Goal: Check status: Check status

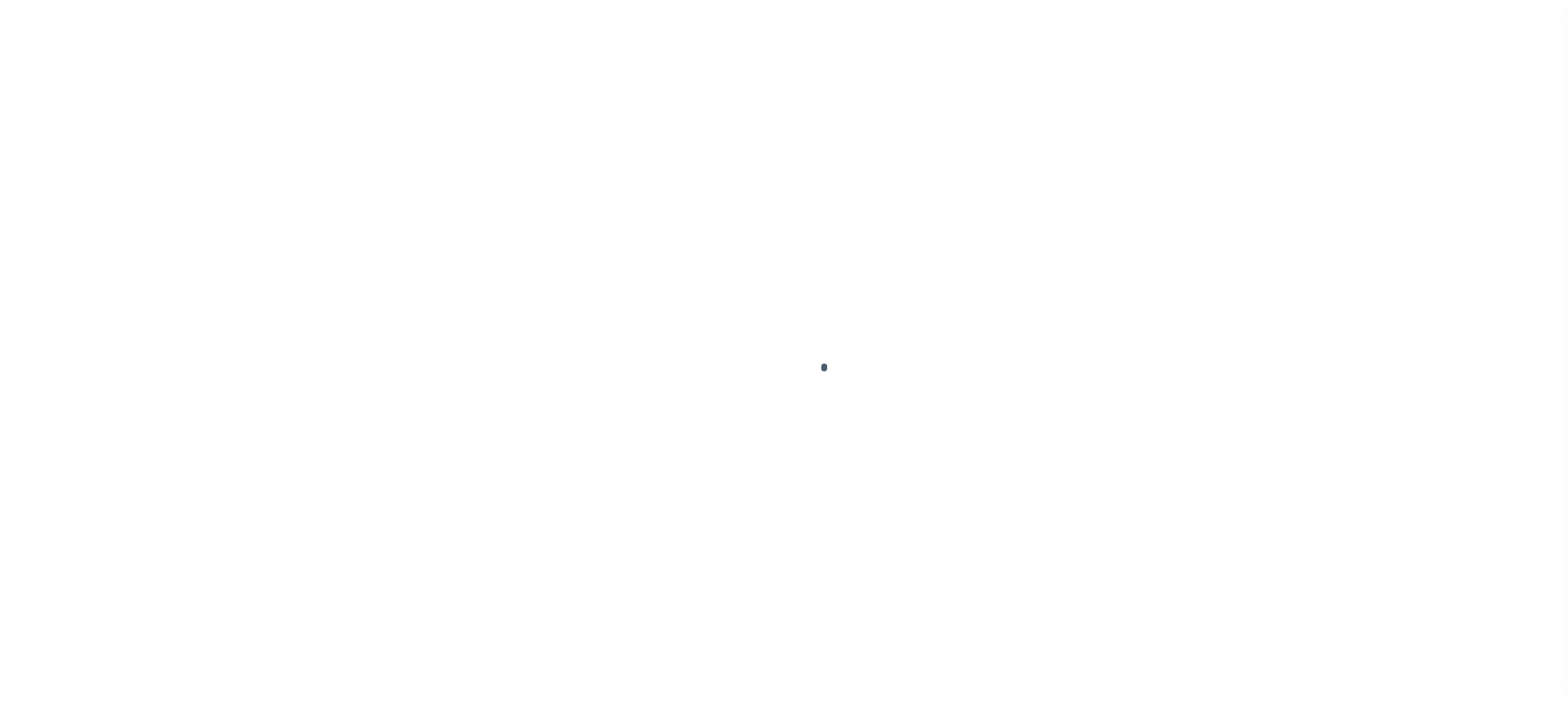
scroll to position [111, 0]
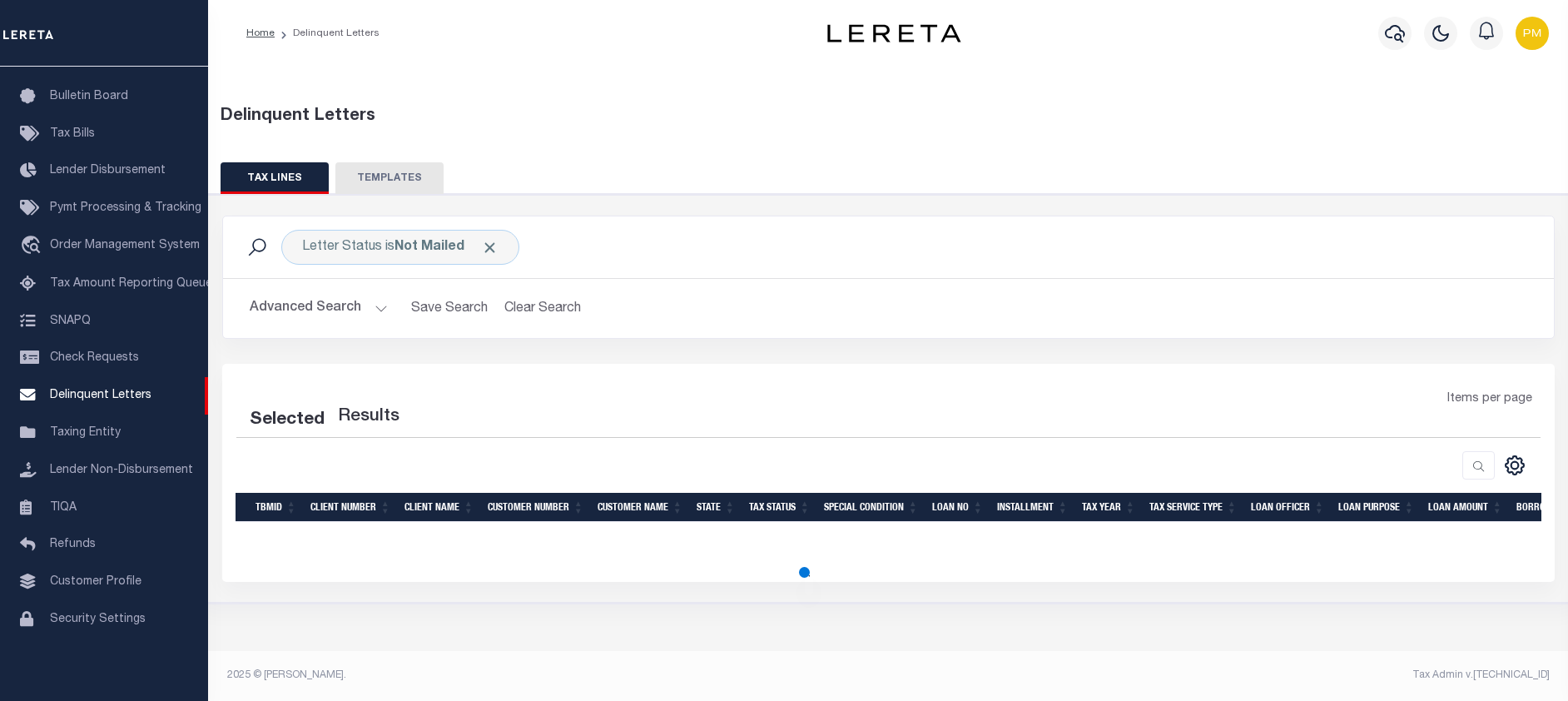
click at [377, 308] on button "Advanced Search" at bounding box center [318, 308] width 138 height 32
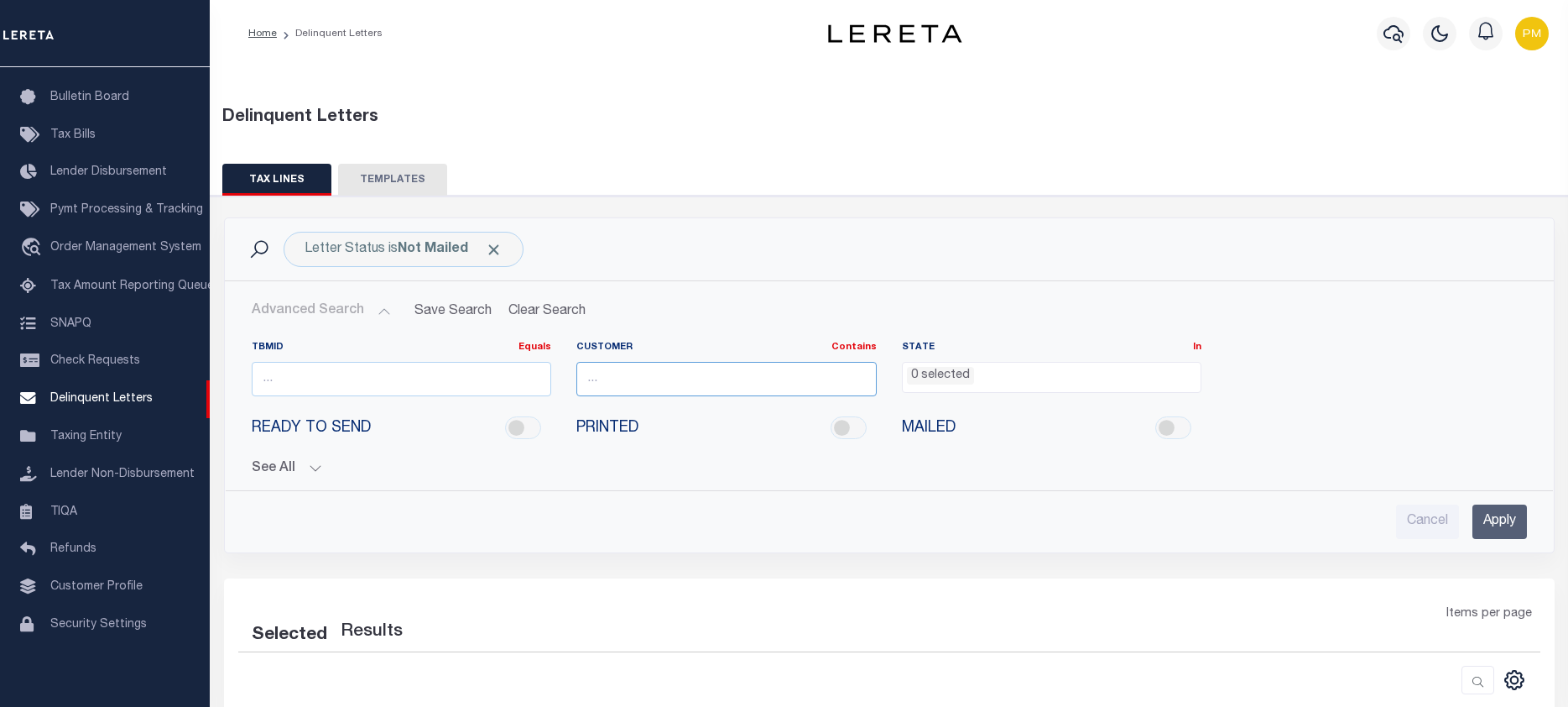
click at [586, 381] on input "text" at bounding box center [726, 379] width 300 height 34
type input "glacier Bancorp c"
click at [1499, 524] on input "Apply" at bounding box center [1499, 522] width 55 height 34
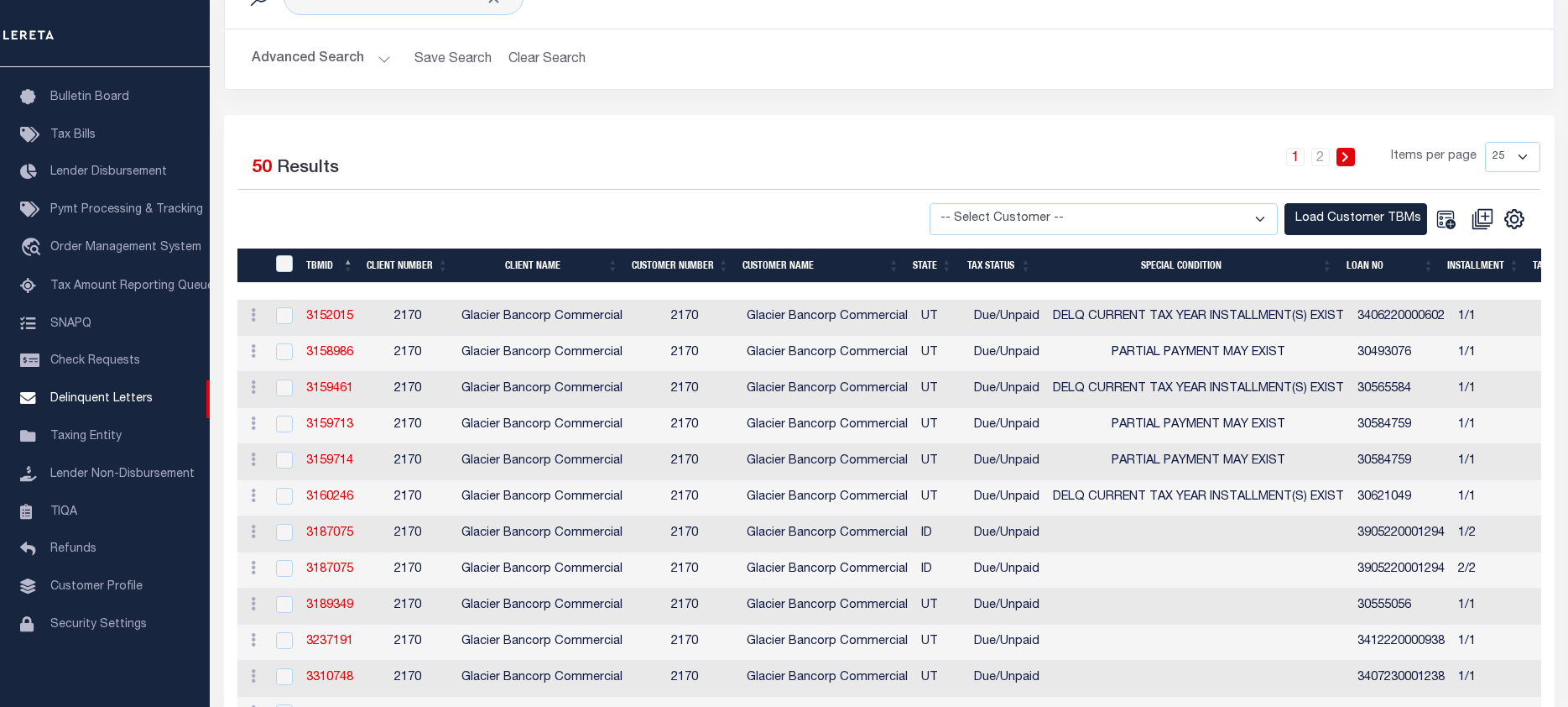
scroll to position [336, 0]
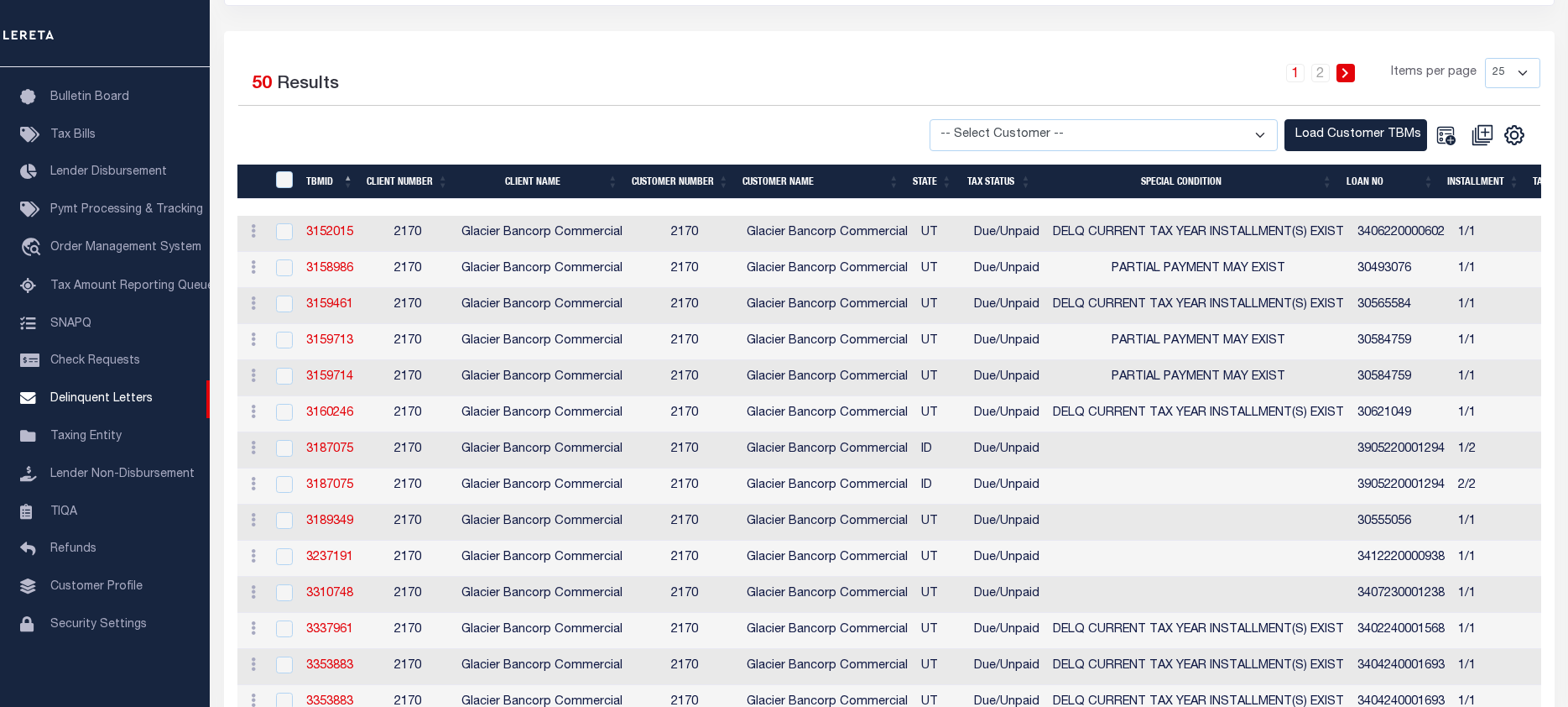
click at [924, 180] on th "STATE" at bounding box center [932, 182] width 53 height 34
click at [1522, 72] on select "25 50 100 500 1000" at bounding box center [1512, 73] width 56 height 31
select select "100"
click at [1484, 58] on select "25 50 100 500 1000" at bounding box center [1512, 73] width 56 height 31
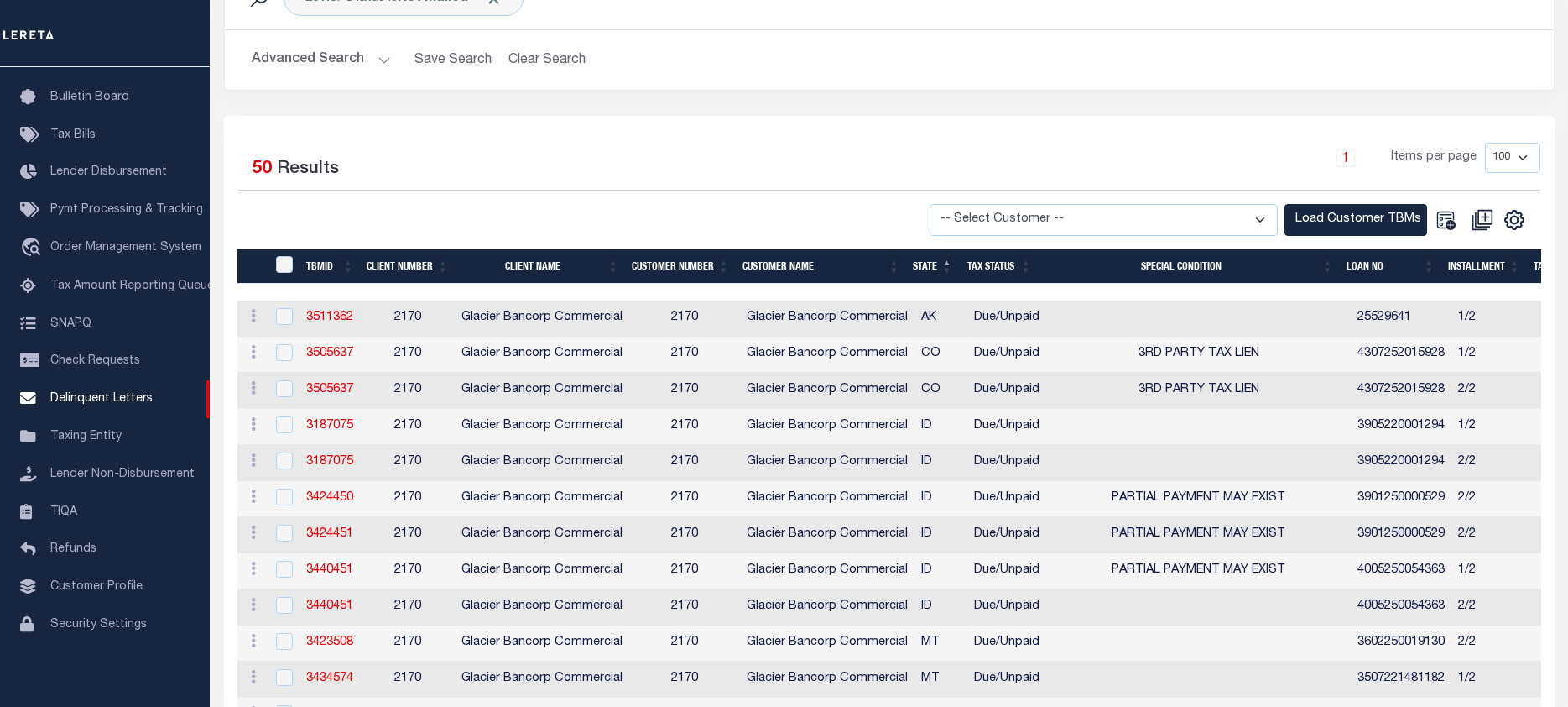
scroll to position [100, 0]
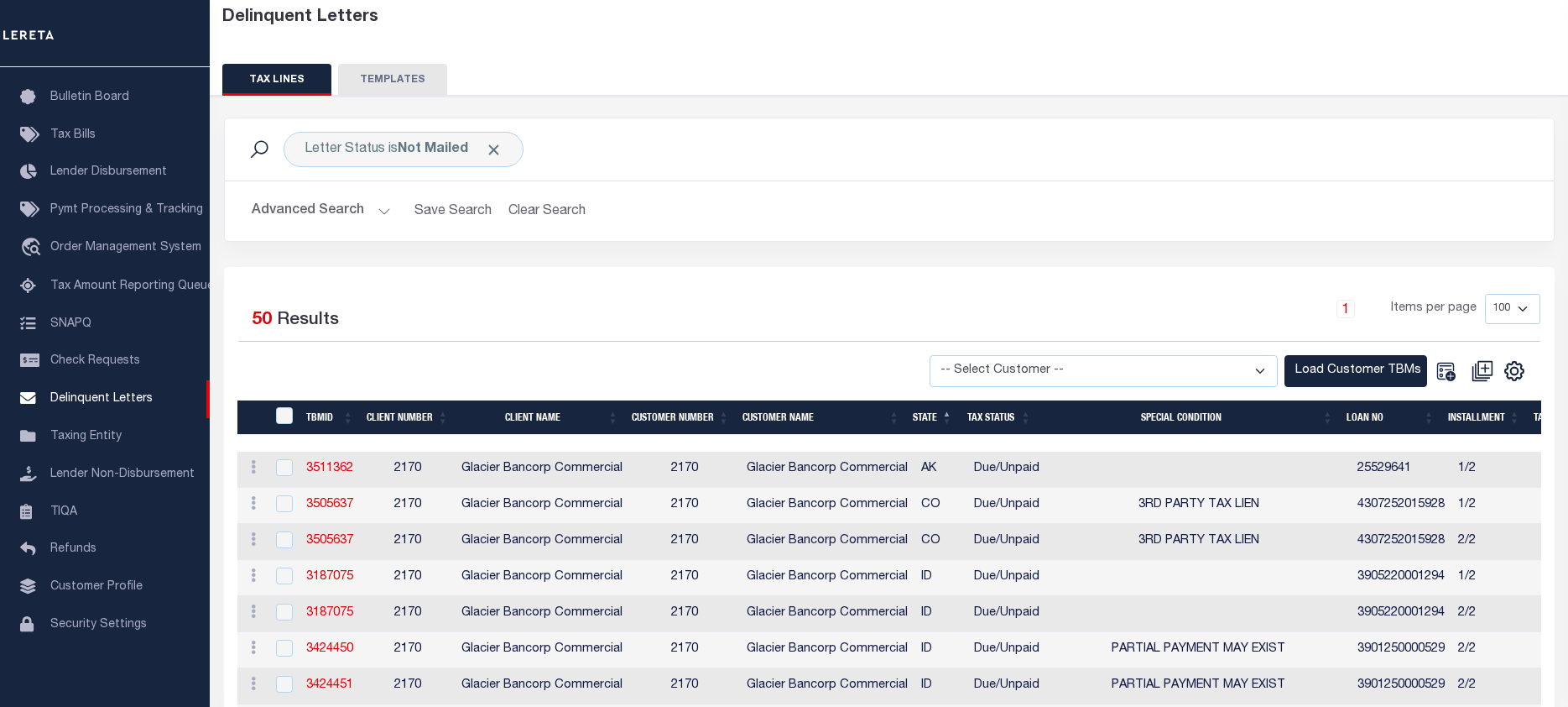
click at [1261, 368] on select "-- Select Customer -- Accumatch - Refunds All In Credit Union Amarillo National…" at bounding box center [1103, 371] width 348 height 32
select select "2170"
click at [945, 355] on select "-- Select Customer -- Accumatch - Refunds All In Credit Union Amarillo National…" at bounding box center [1103, 371] width 348 height 32
click at [1377, 370] on button "Load Customer TBMs" at bounding box center [1355, 371] width 143 height 32
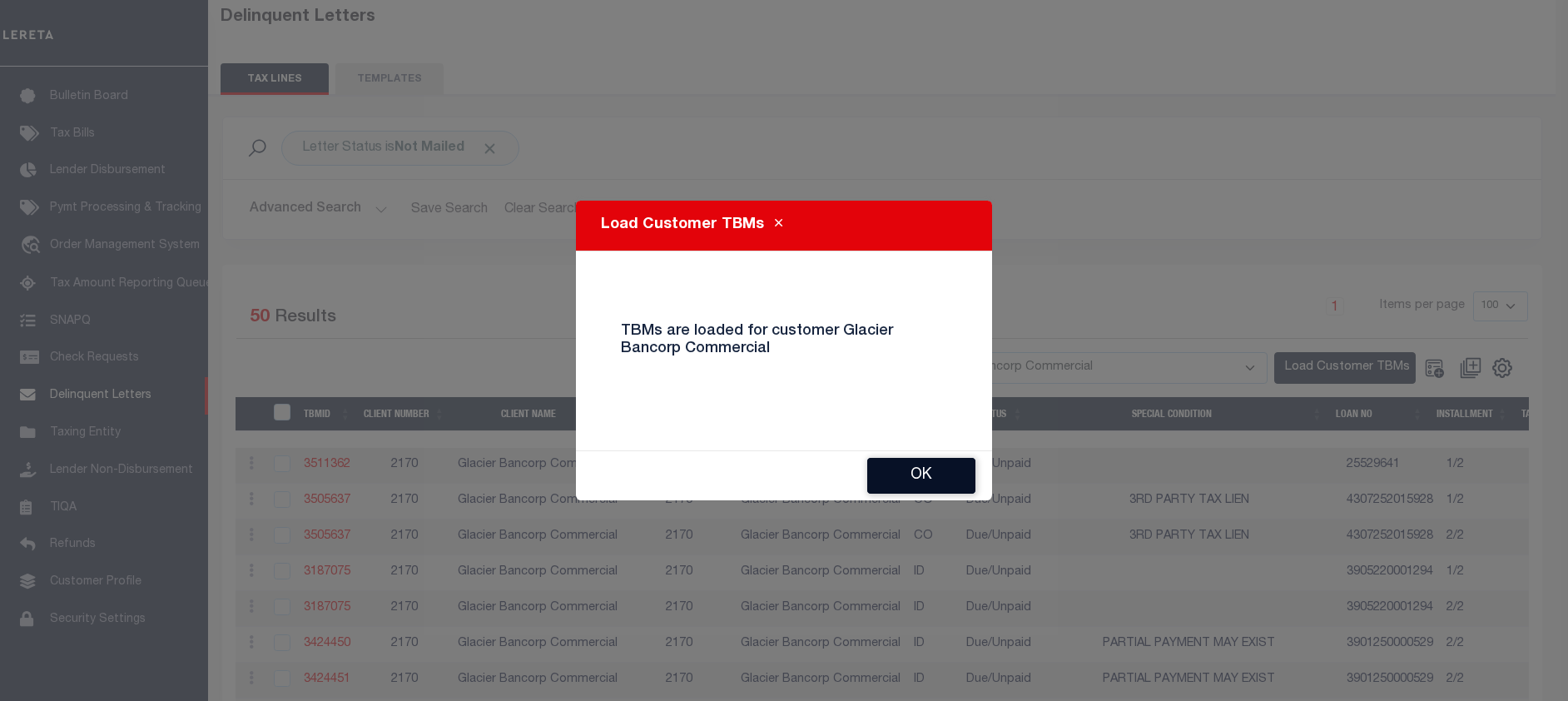
click at [901, 476] on button "Ok" at bounding box center [920, 475] width 108 height 36
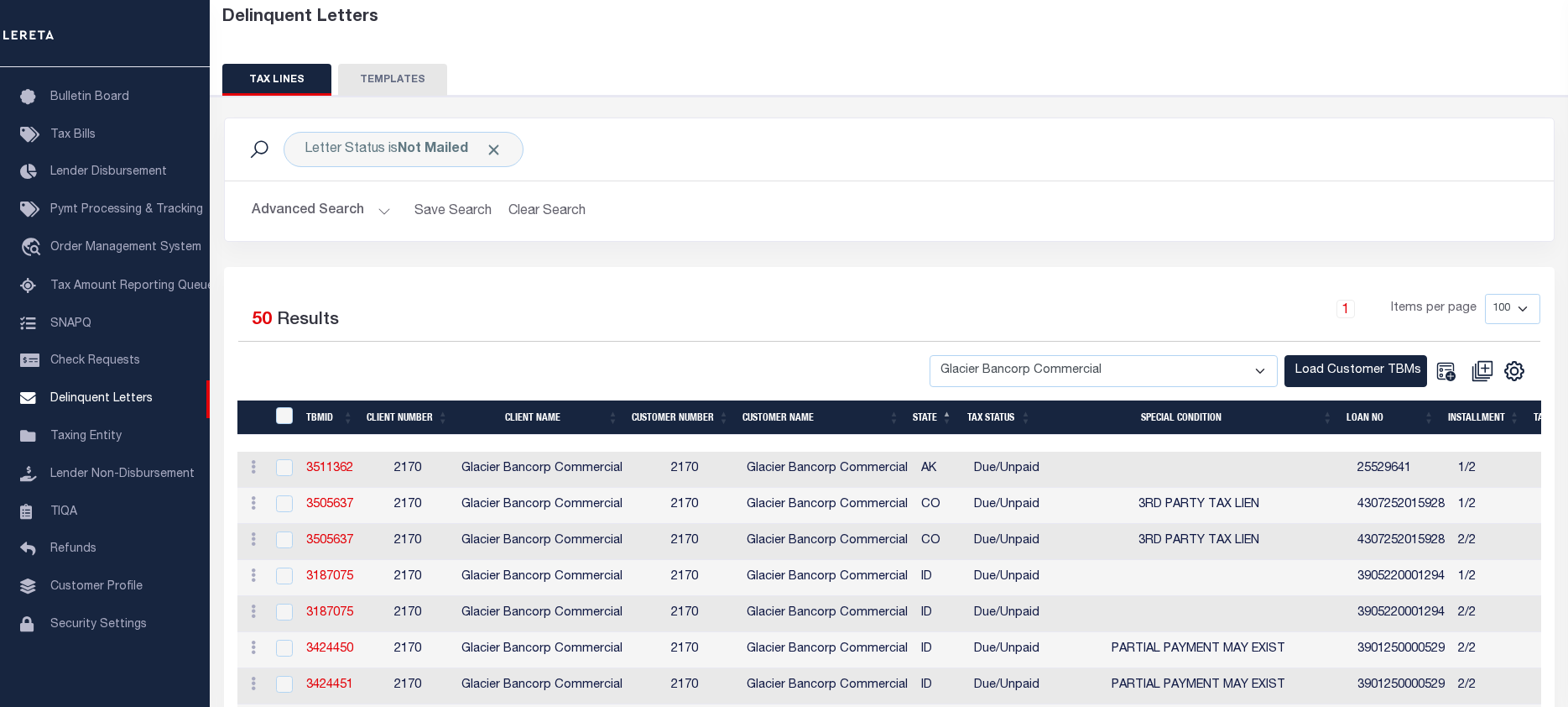
click at [377, 214] on button "Advanced Search" at bounding box center [321, 210] width 139 height 32
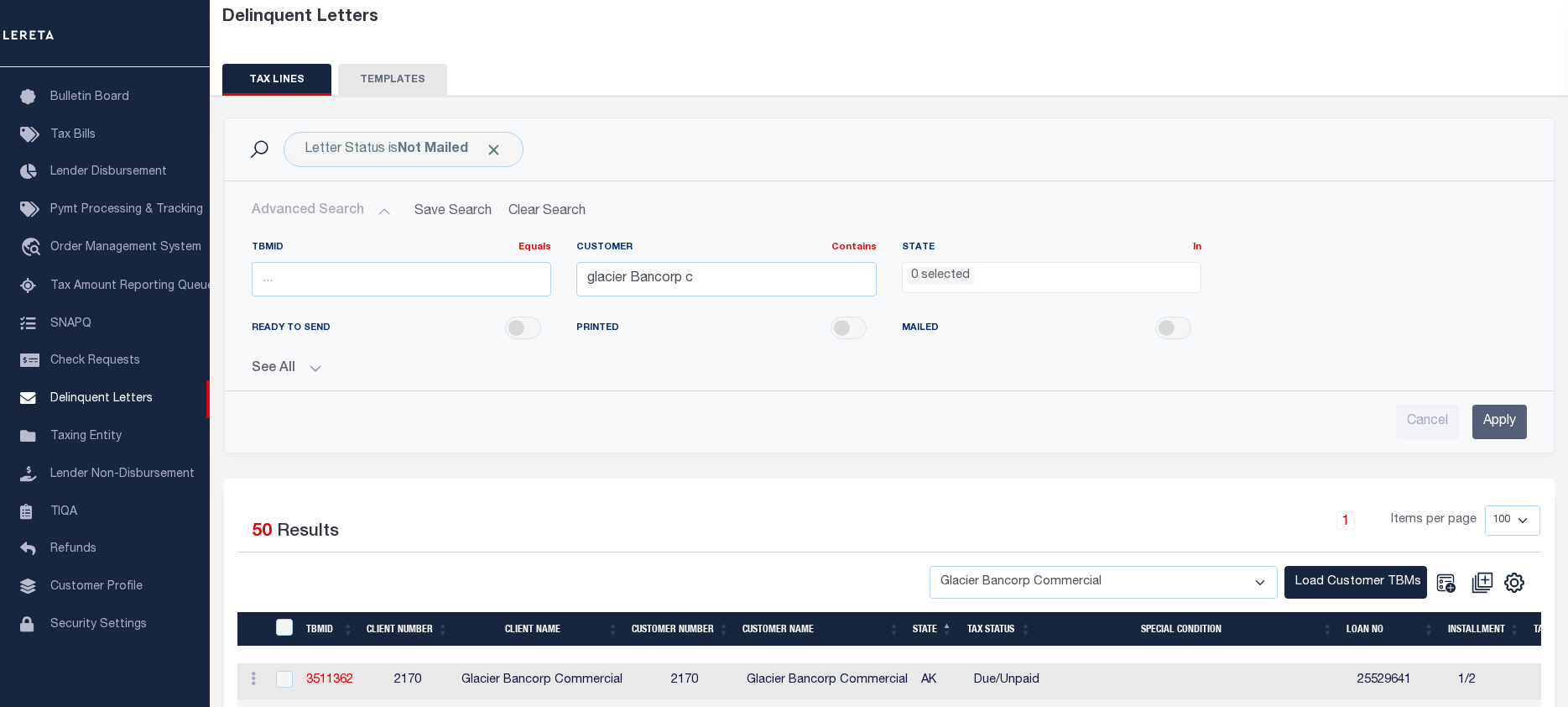
click at [1516, 421] on input "Apply" at bounding box center [1499, 422] width 55 height 34
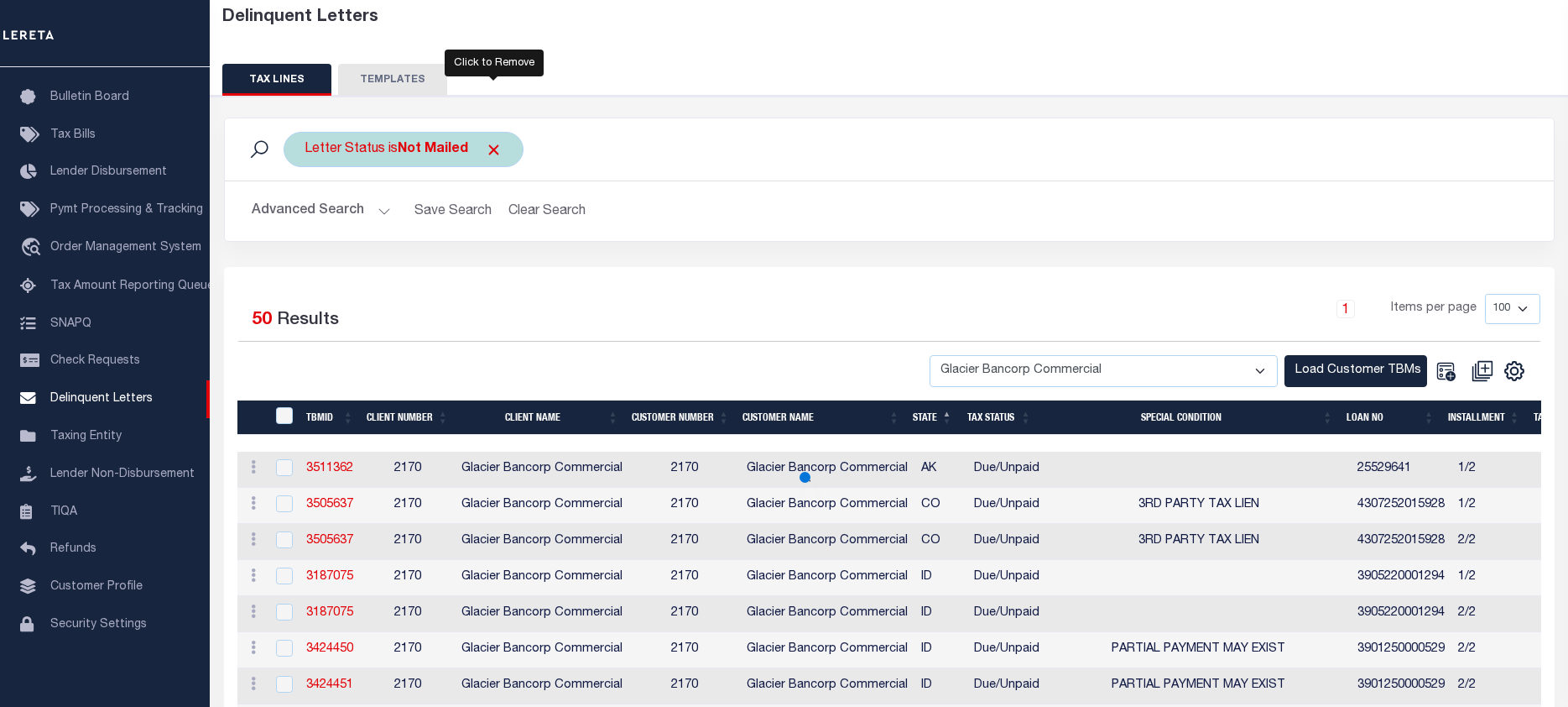
click at [488, 143] on span "Click to Remove" at bounding box center [494, 150] width 18 height 18
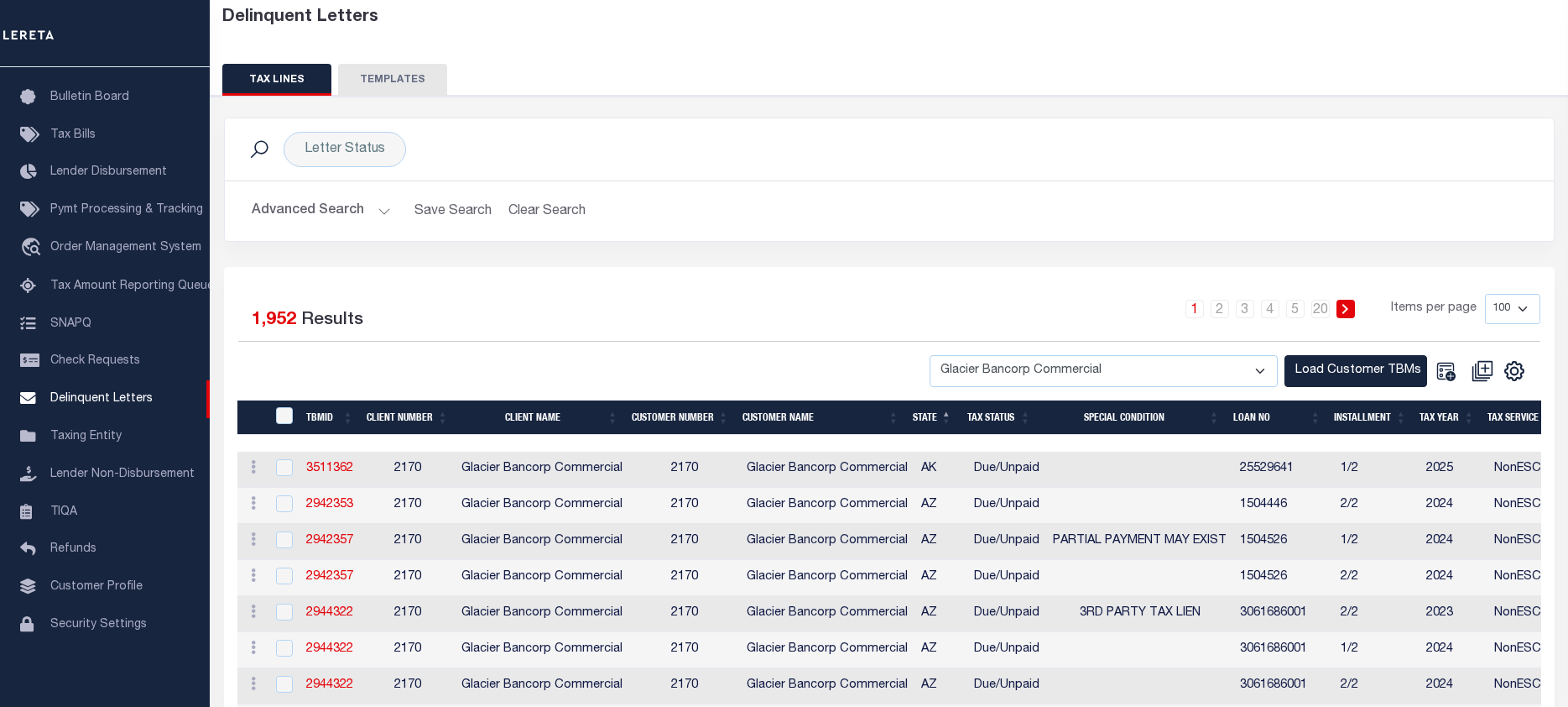
click at [384, 214] on button "Advanced Search" at bounding box center [321, 210] width 139 height 32
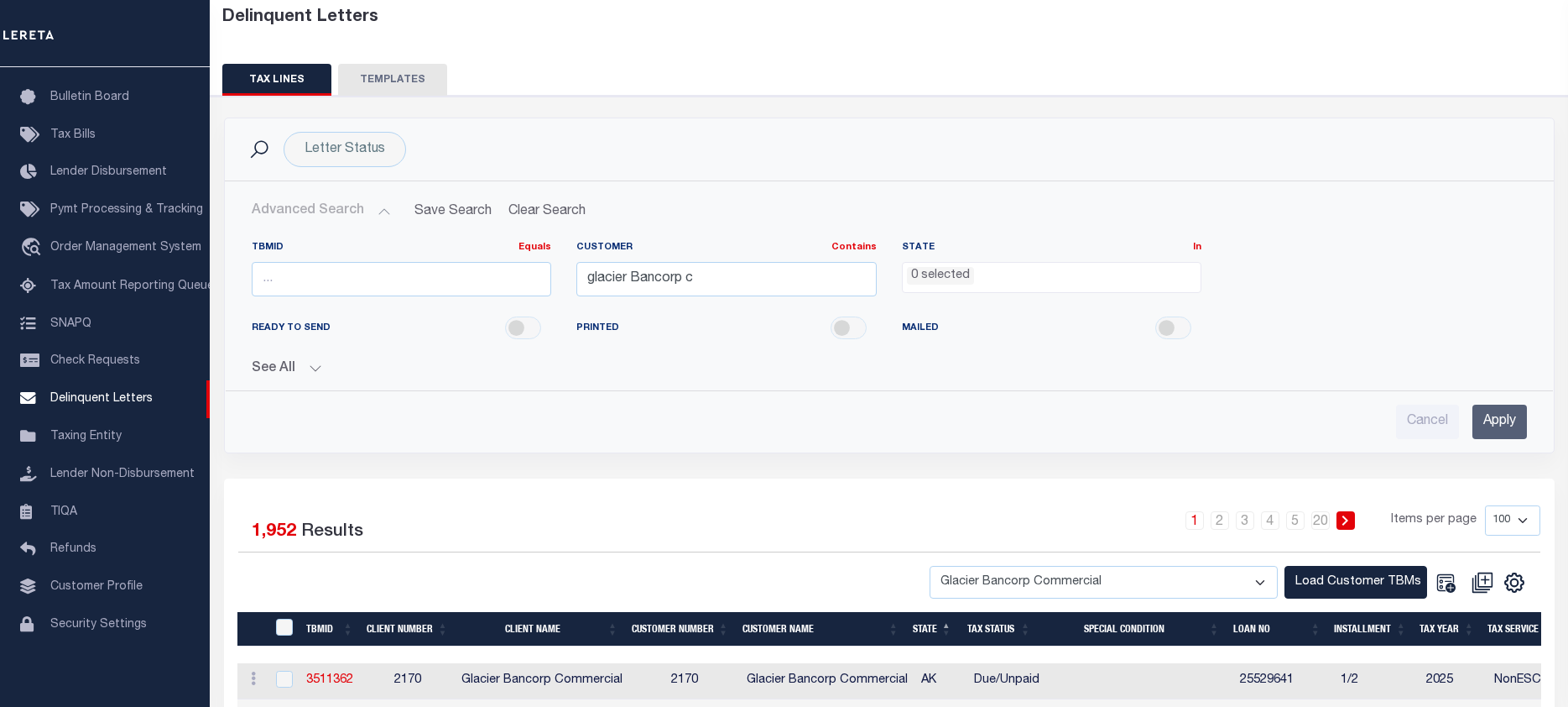
click at [969, 278] on li "0 selected" at bounding box center [940, 276] width 67 height 19
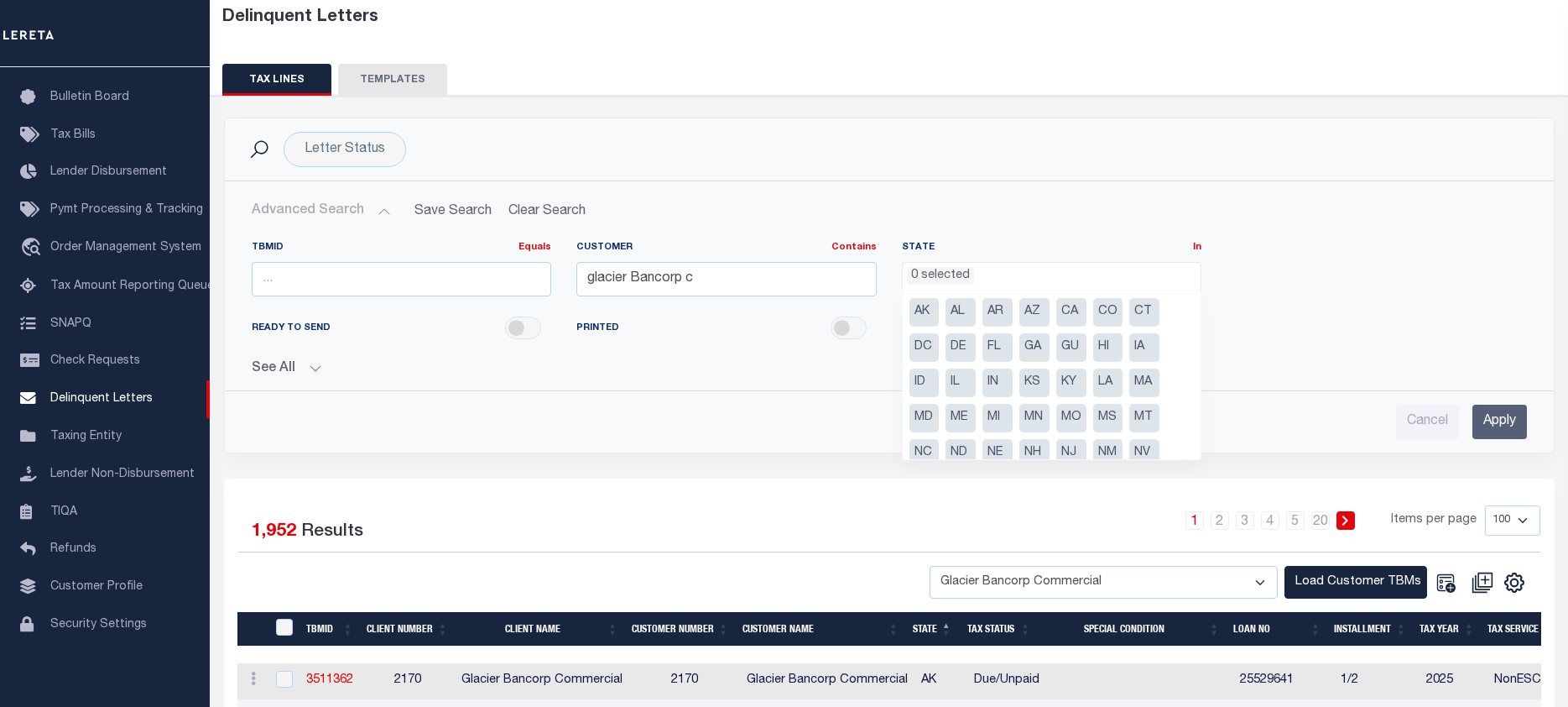
click at [1137, 311] on li "CT" at bounding box center [1145, 312] width 31 height 29
click at [1106, 344] on li "HI" at bounding box center [1109, 347] width 31 height 29
click at [959, 383] on li "IL" at bounding box center [960, 383] width 31 height 29
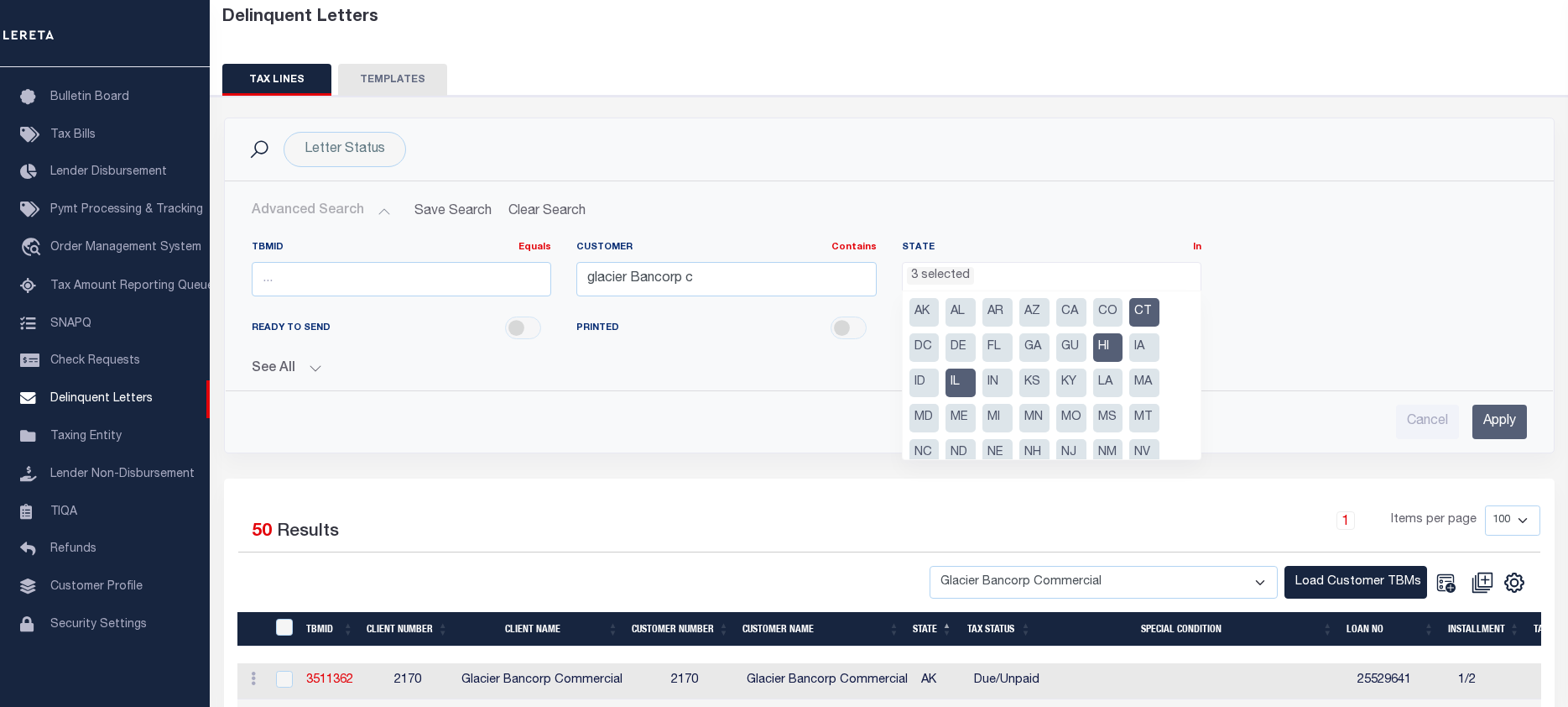
click at [1144, 382] on li "MA" at bounding box center [1145, 383] width 31 height 29
click at [1066, 450] on li "NJ" at bounding box center [1072, 453] width 31 height 29
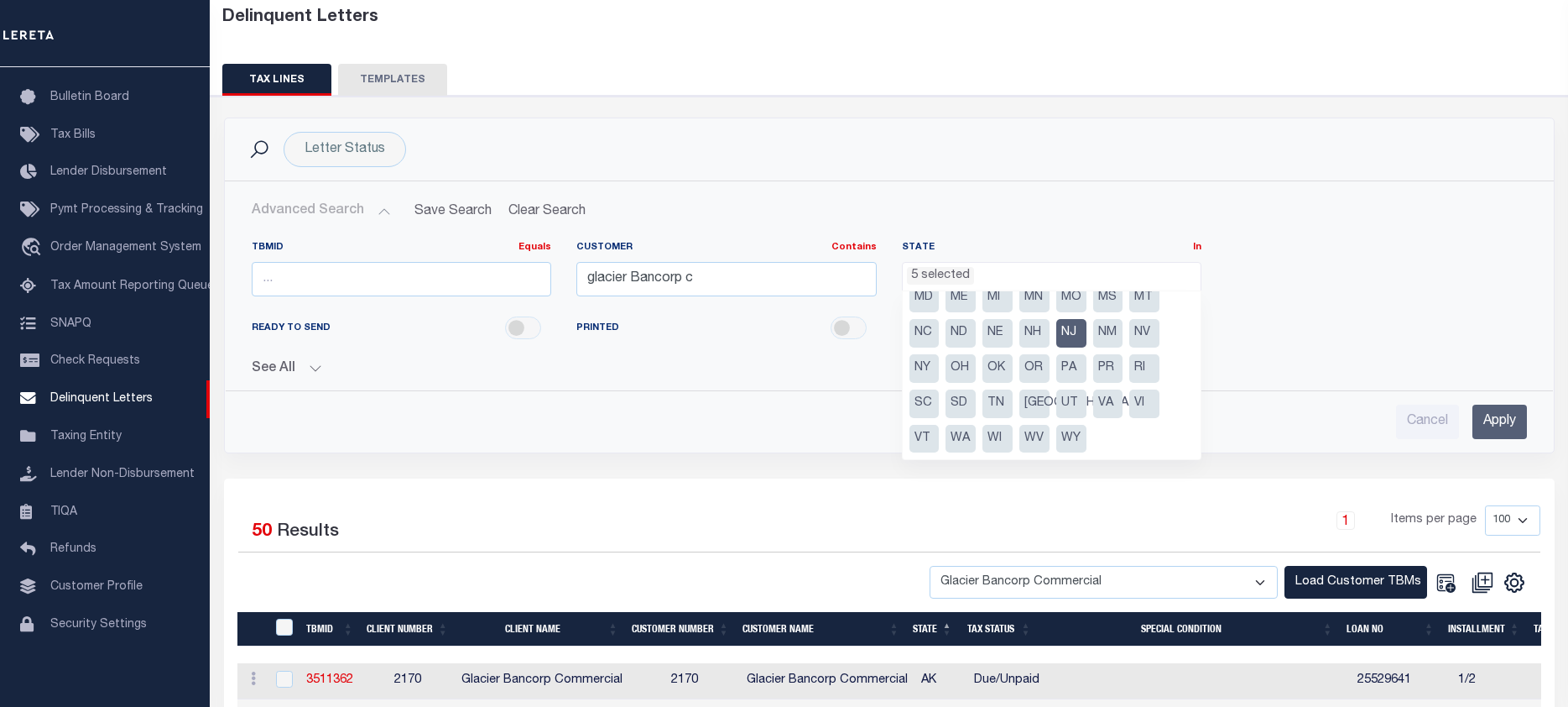
click at [993, 439] on li "WI" at bounding box center [997, 439] width 31 height 29
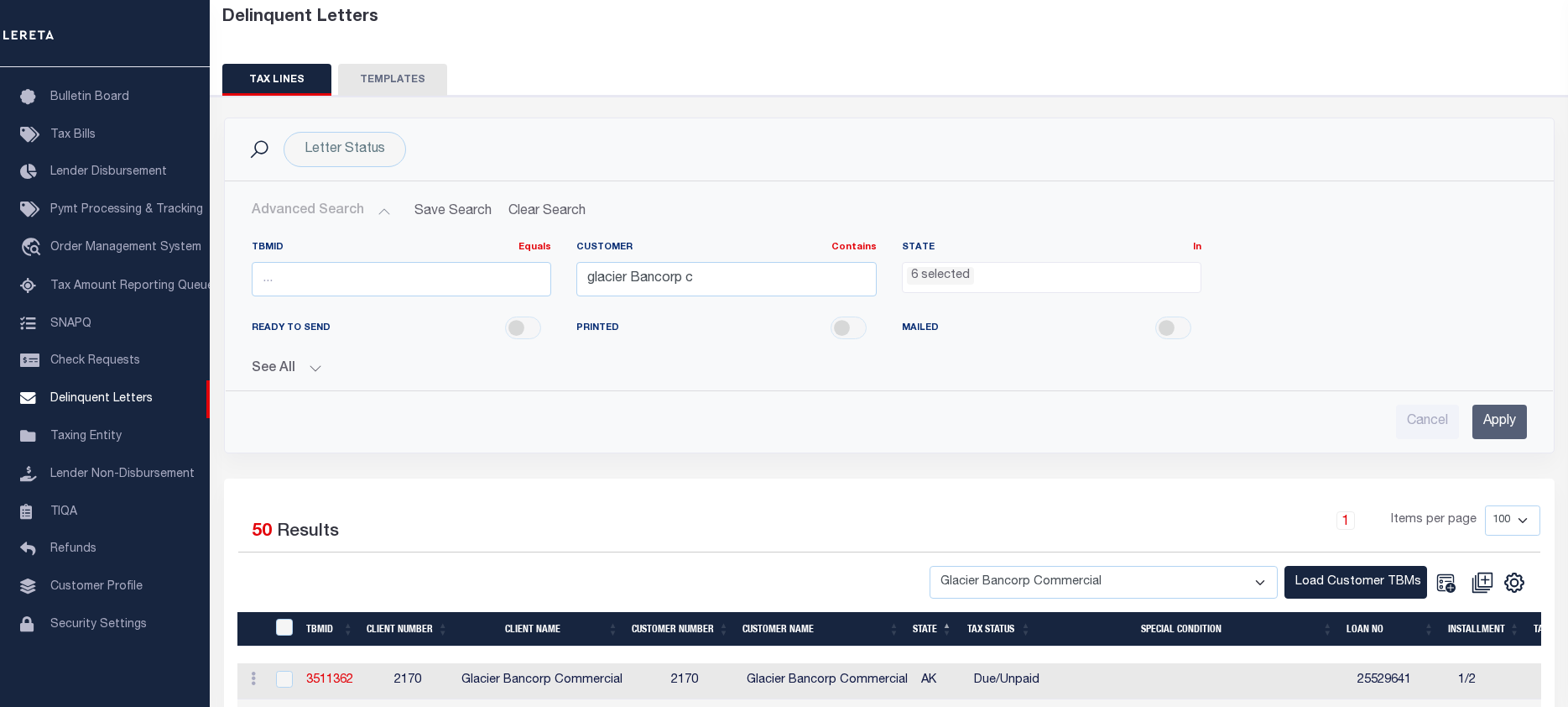
click at [1507, 420] on input "Apply" at bounding box center [1499, 422] width 55 height 34
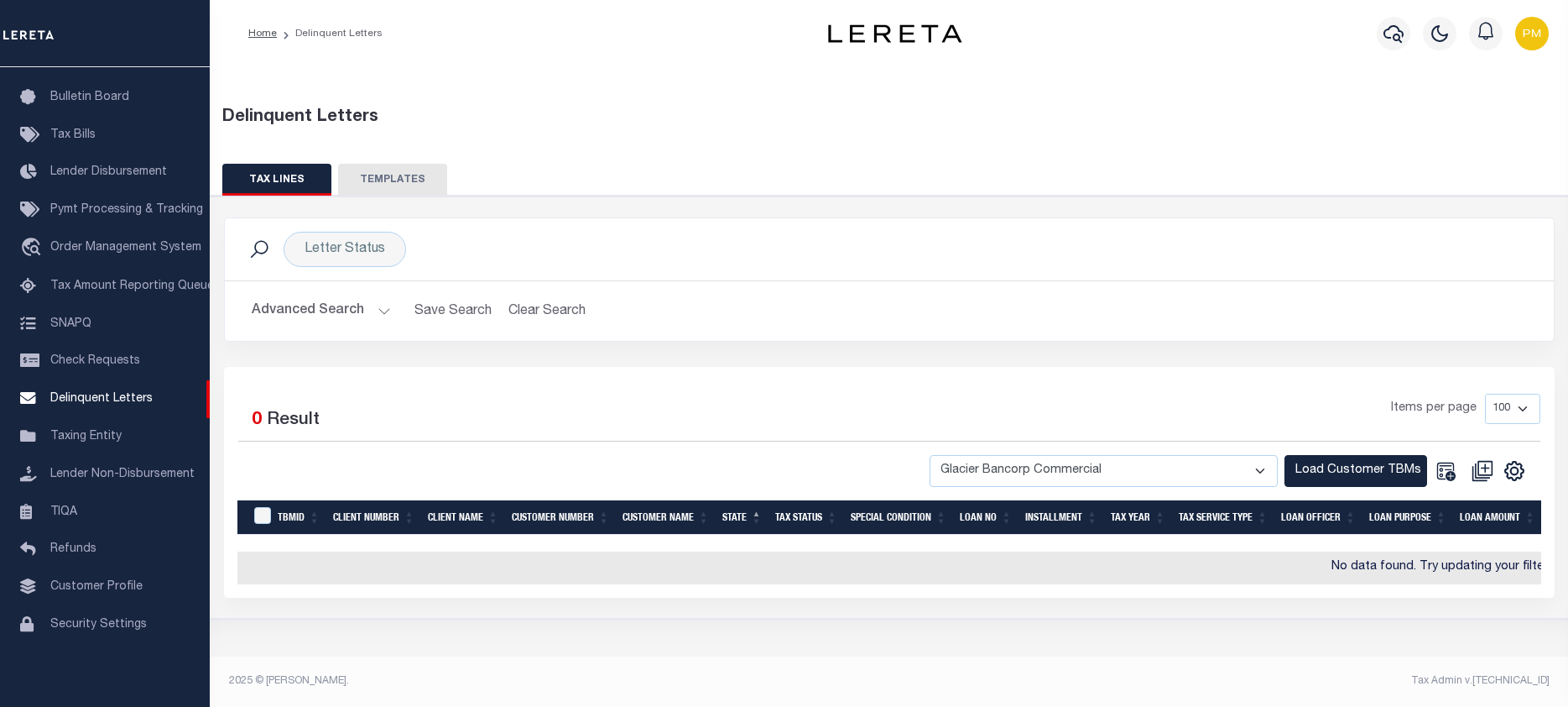
scroll to position [0, 0]
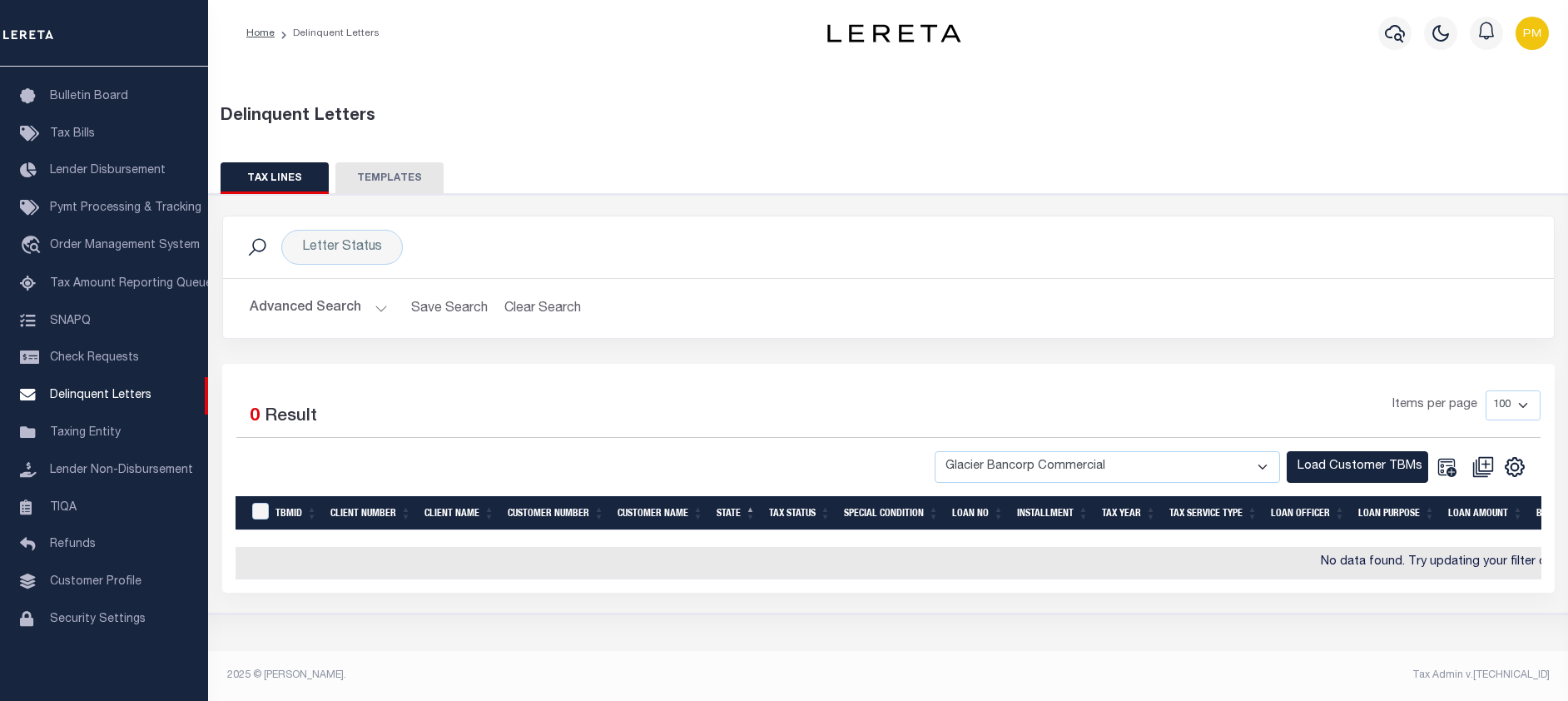
click at [377, 309] on button "Advanced Search" at bounding box center [318, 308] width 138 height 32
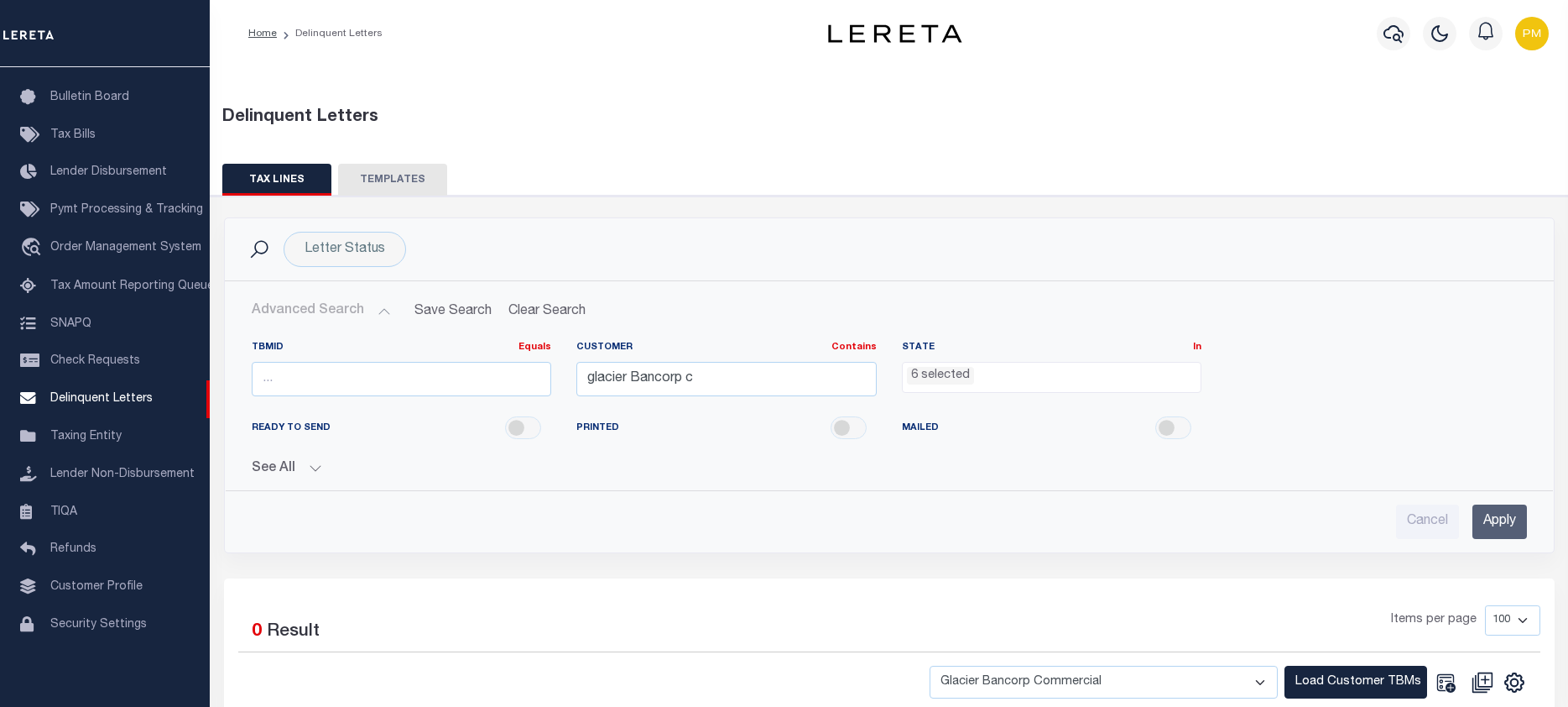
click at [1001, 384] on ul "6 selected" at bounding box center [1052, 373] width 298 height 22
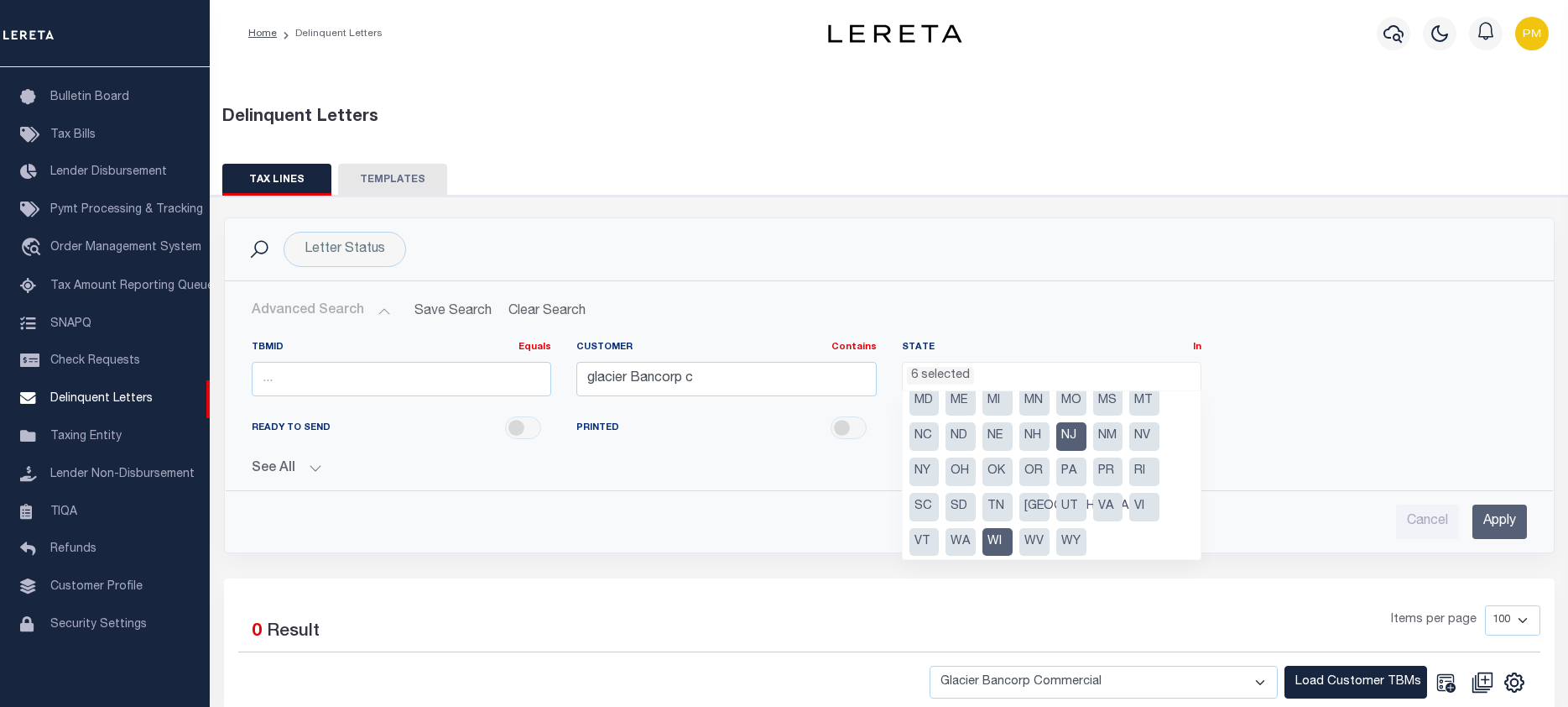
scroll to position [120, 0]
click at [1010, 541] on li "WI" at bounding box center [997, 539] width 31 height 29
click at [1074, 433] on li "NJ" at bounding box center [1072, 434] width 31 height 29
click at [1145, 437] on li "NV" at bounding box center [1145, 434] width 31 height 29
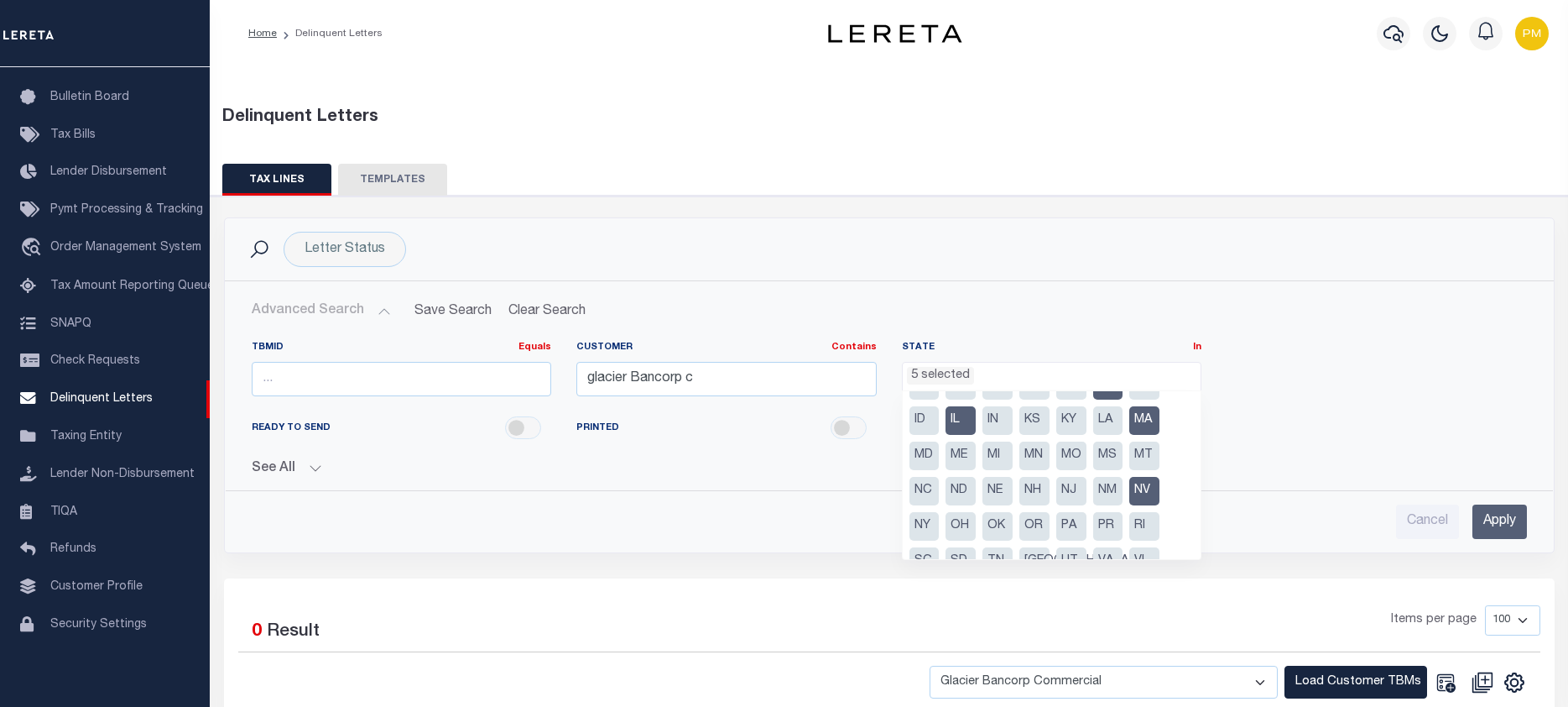
scroll to position [36, 0]
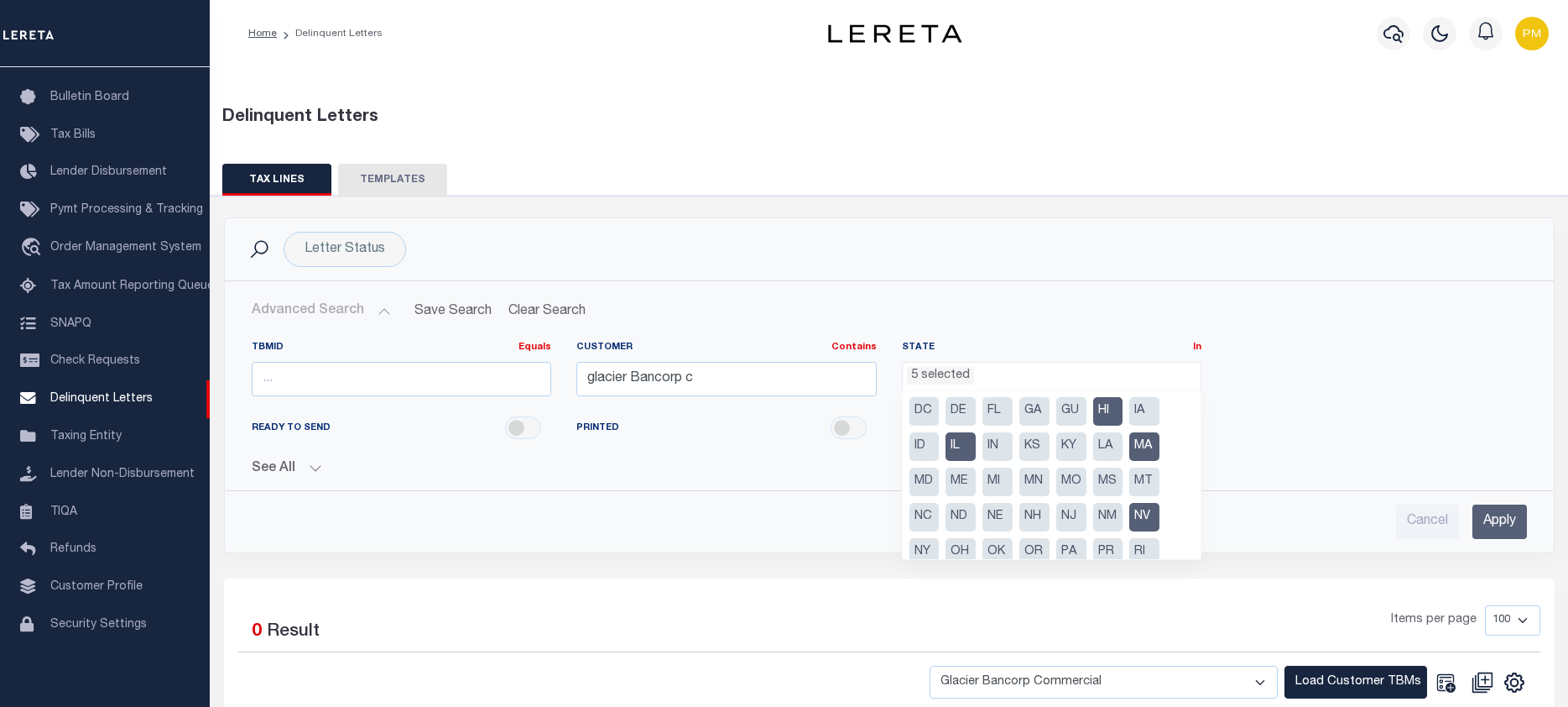
drag, startPoint x: 1145, startPoint y: 454, endPoint x: 1120, endPoint y: 434, distance: 32.0
click at [1145, 453] on li "MA" at bounding box center [1145, 446] width 31 height 29
click at [1104, 416] on li "HI" at bounding box center [1109, 411] width 31 height 29
click at [959, 453] on li "IL" at bounding box center [960, 446] width 31 height 29
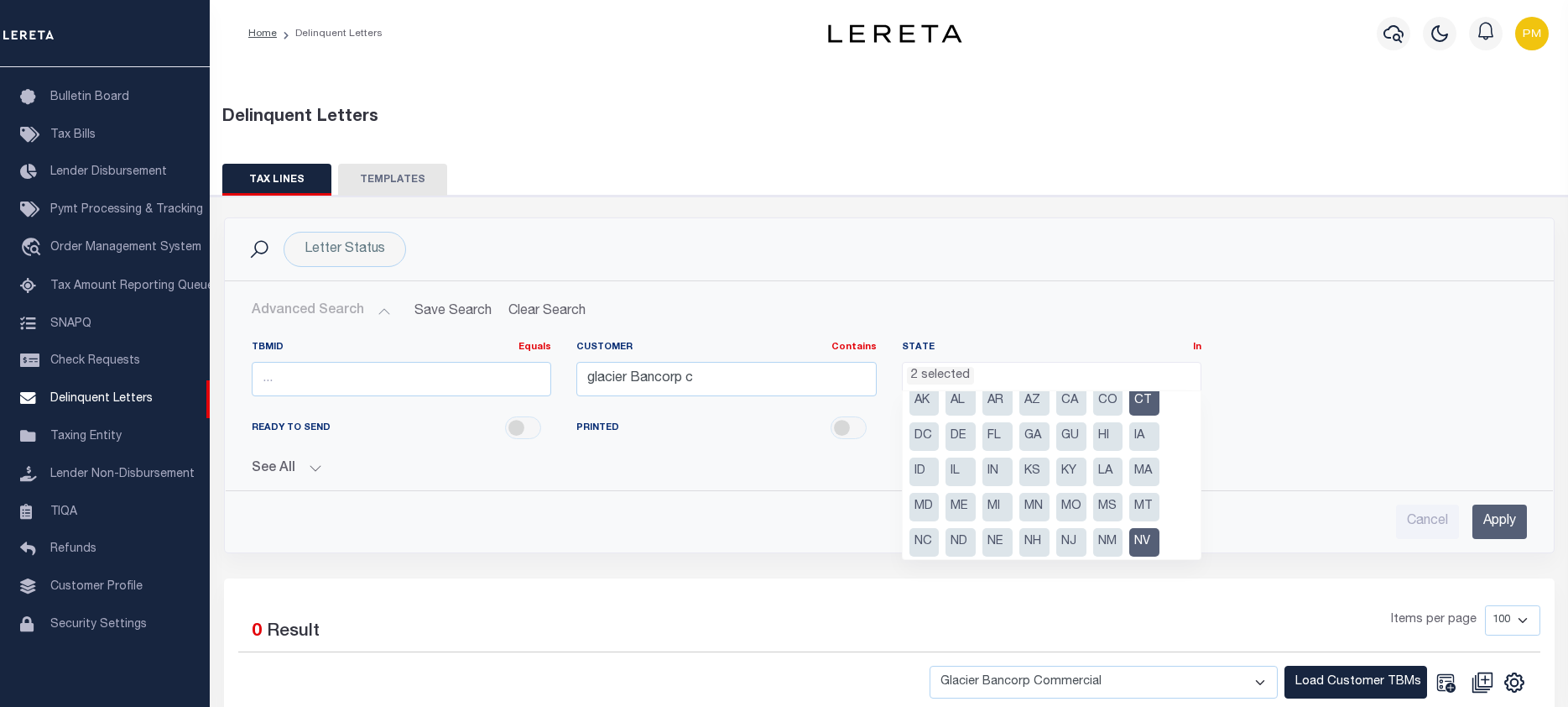
scroll to position [0, 0]
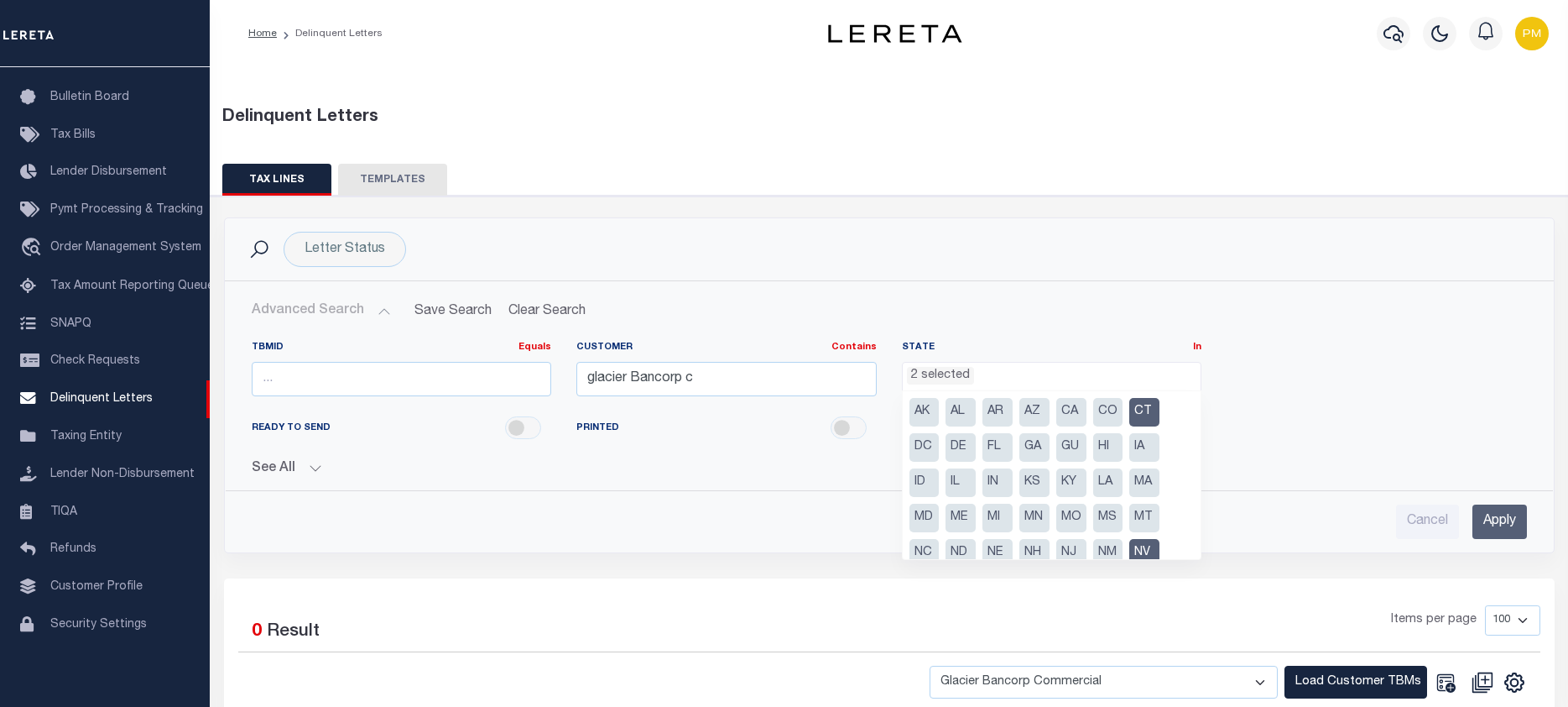
click at [1145, 418] on li "CT" at bounding box center [1145, 412] width 31 height 29
select select "NV"
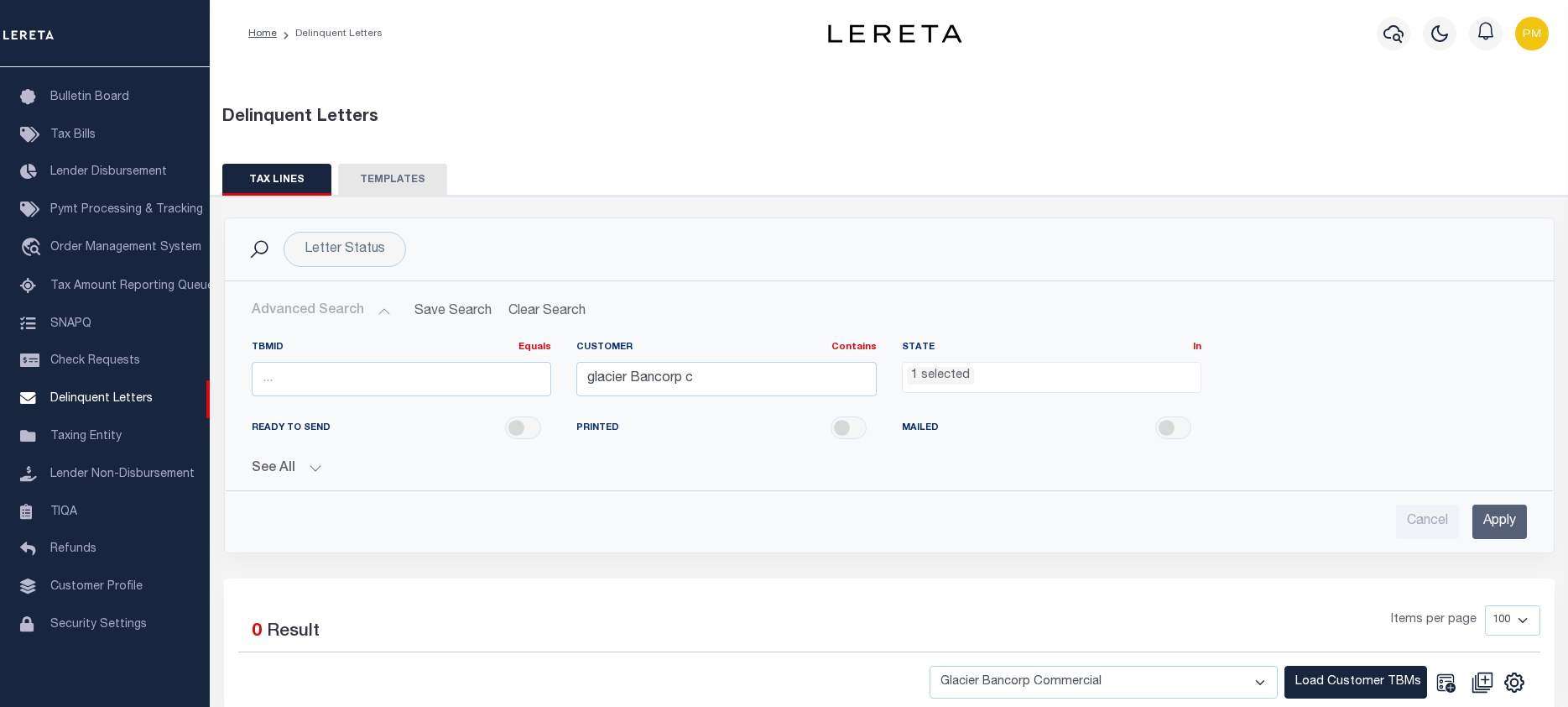
click at [1503, 527] on input "Apply" at bounding box center [1499, 522] width 55 height 34
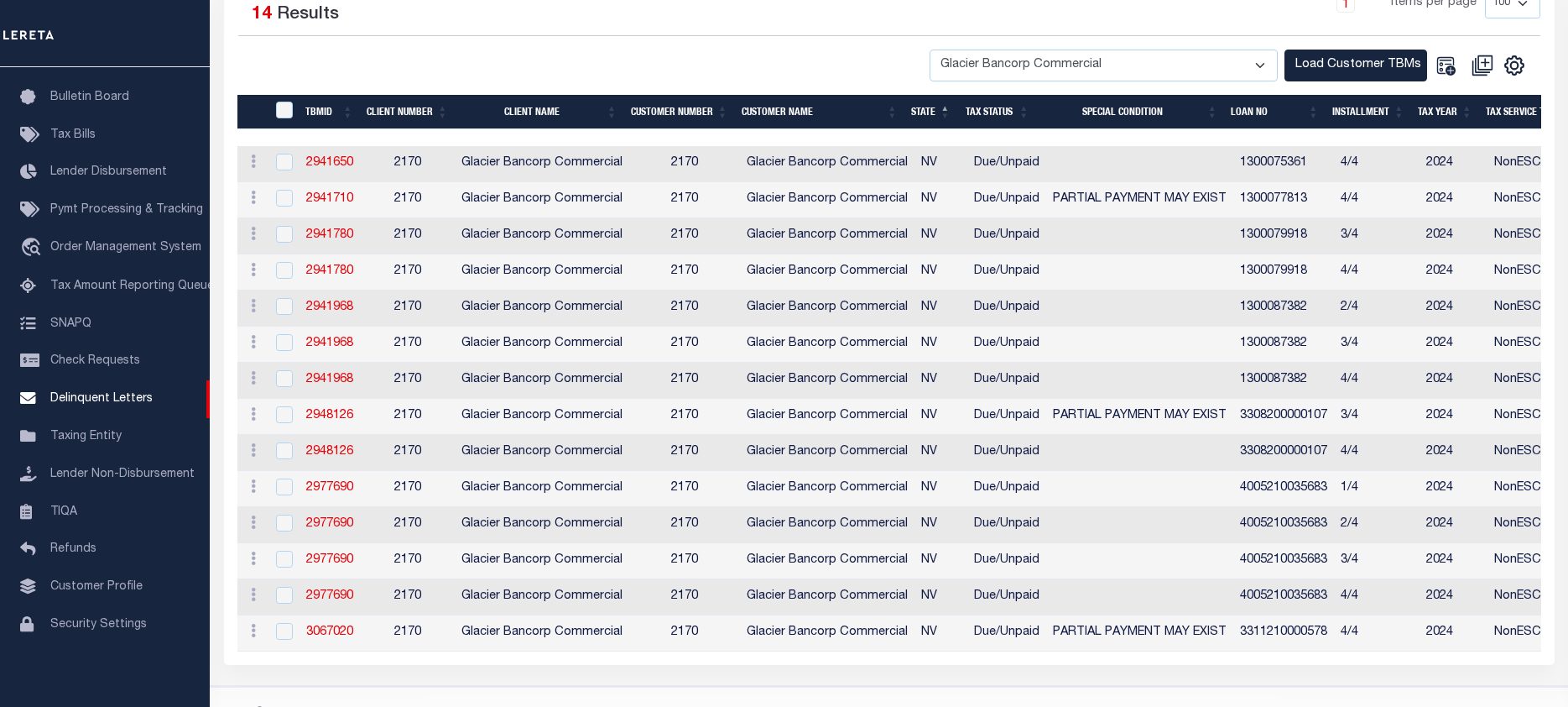
scroll to position [378, 0]
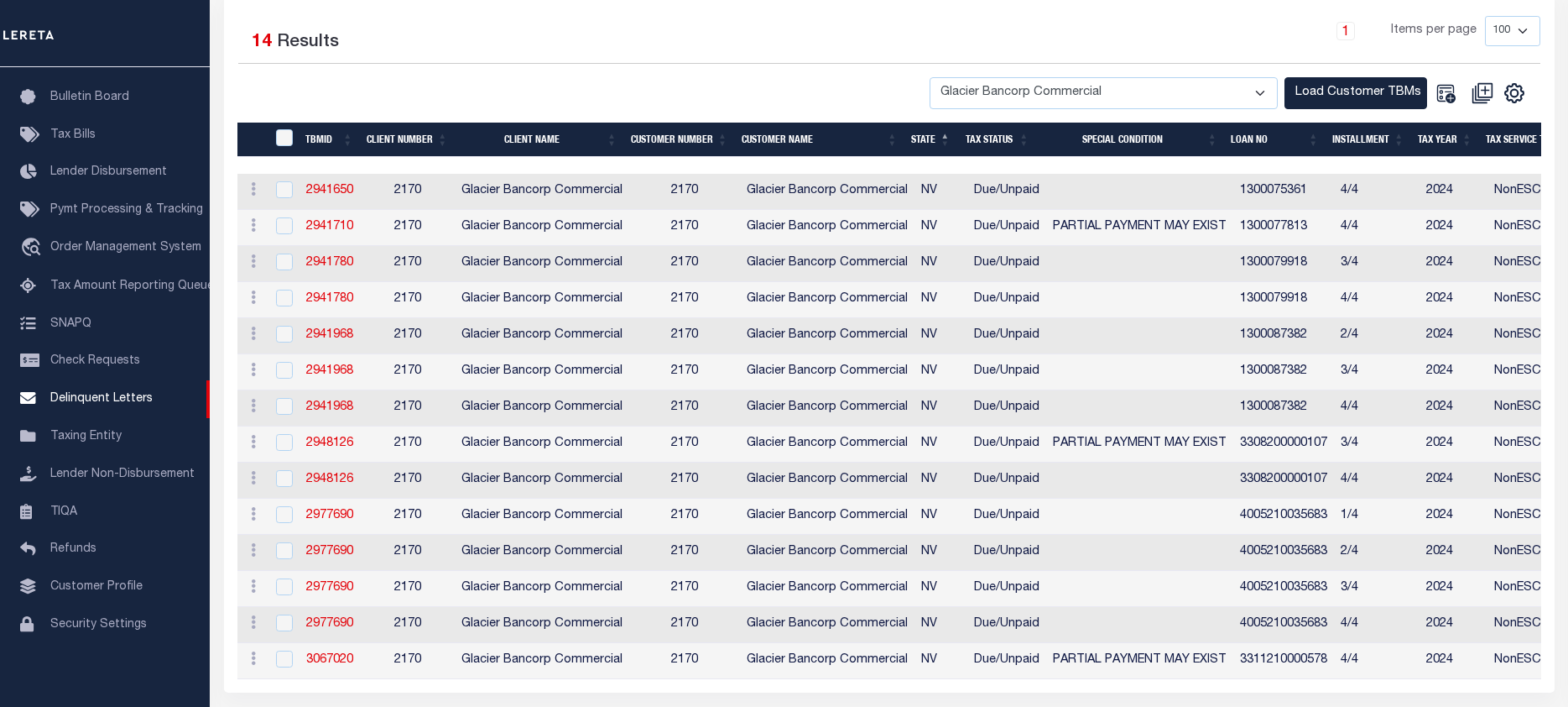
click at [1251, 141] on th "LOAN NO" at bounding box center [1274, 139] width 101 height 34
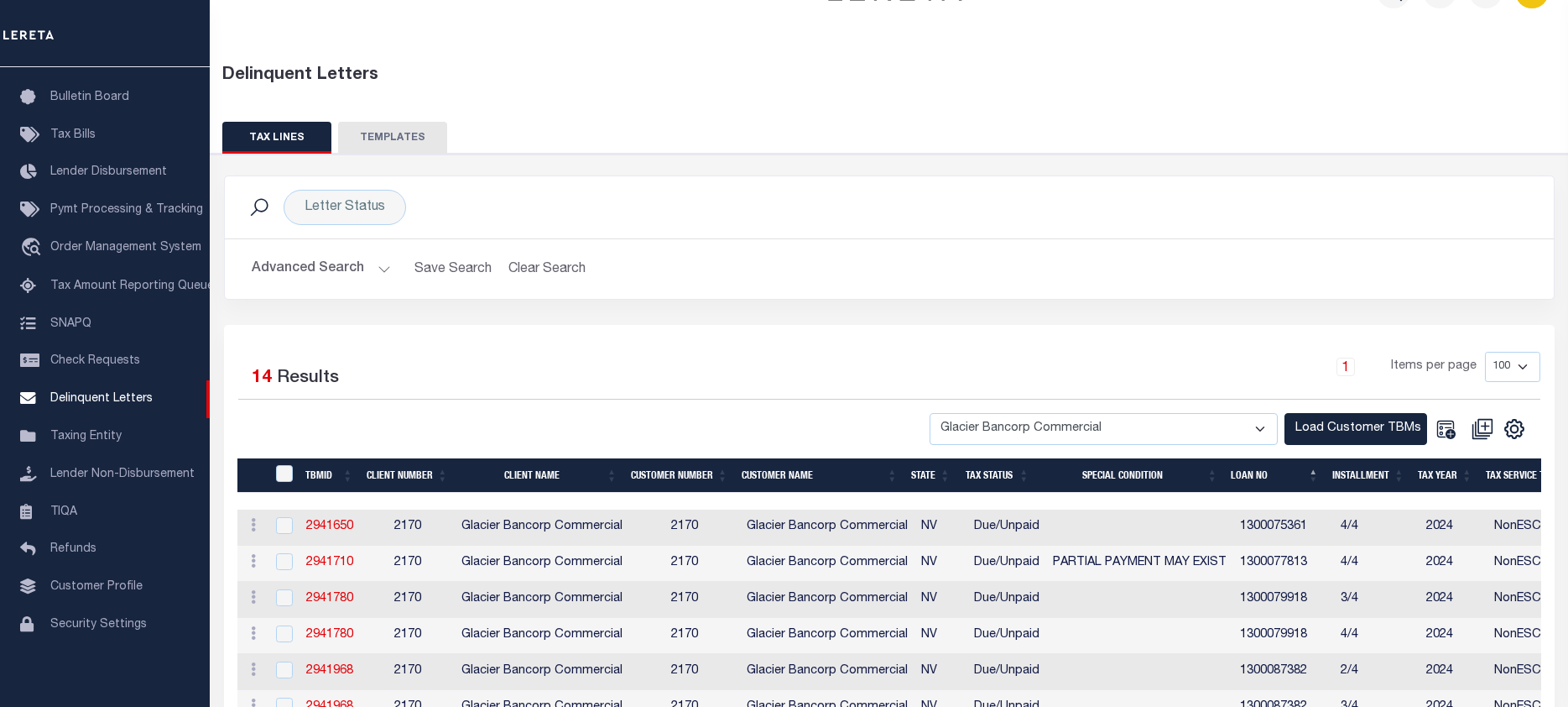
scroll to position [0, 0]
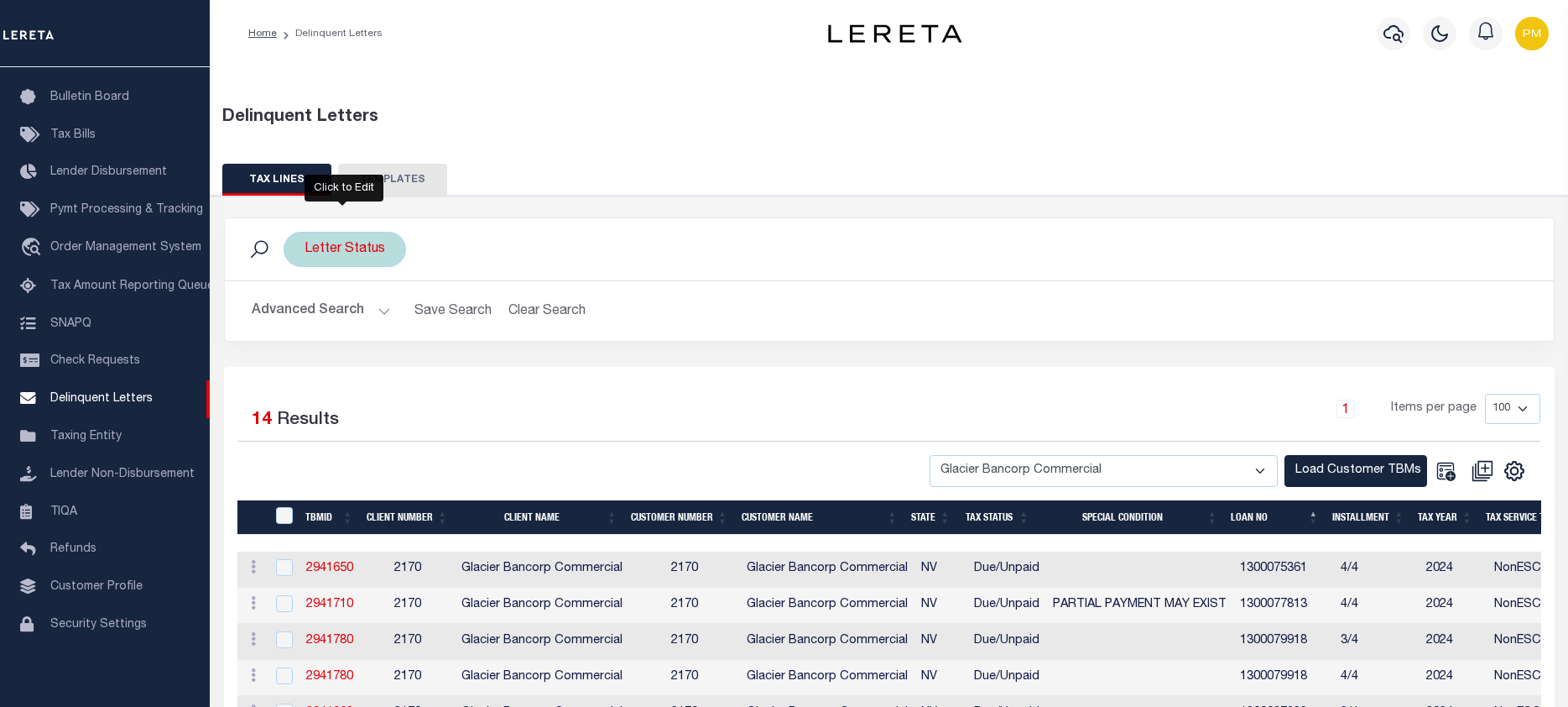
click at [361, 254] on div "Letter Status" at bounding box center [344, 248] width 122 height 35
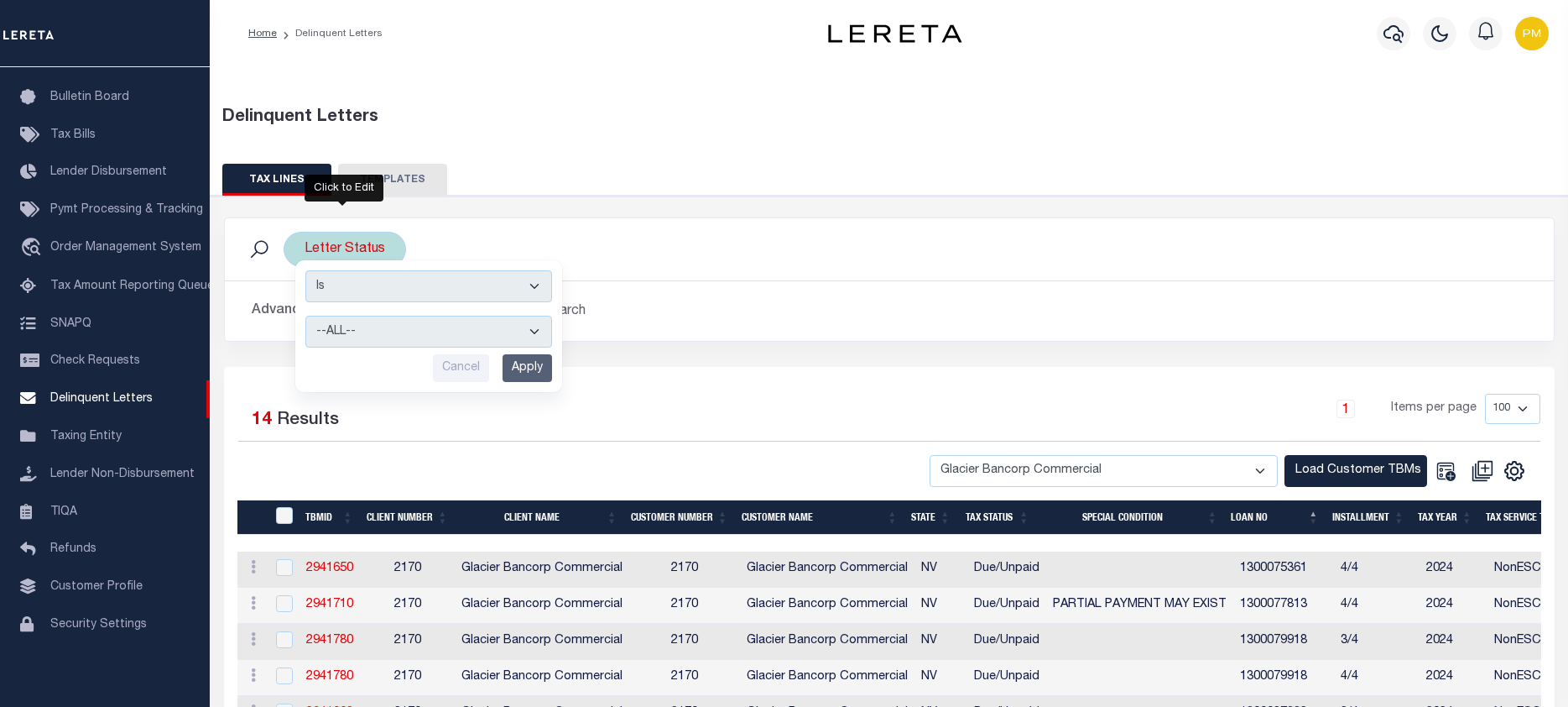
click at [400, 332] on select "--ALL-- Mailed Not Mailed" at bounding box center [429, 331] width 246 height 31
click at [306, 316] on select "--ALL-- Mailed Not Mailed" at bounding box center [429, 331] width 246 height 31
click at [521, 369] on input "Apply" at bounding box center [527, 368] width 49 height 28
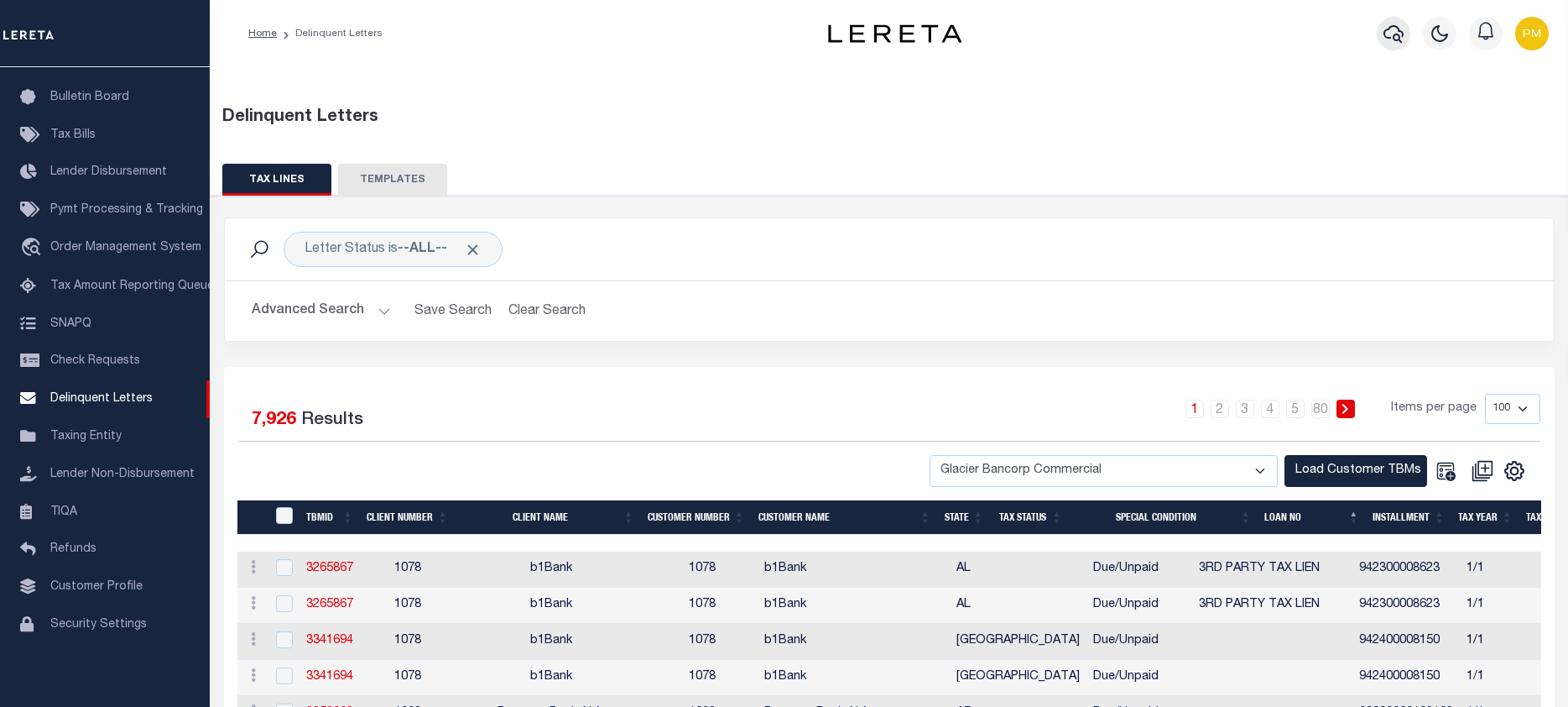
click at [1390, 36] on icon "button" at bounding box center [1393, 33] width 20 height 20
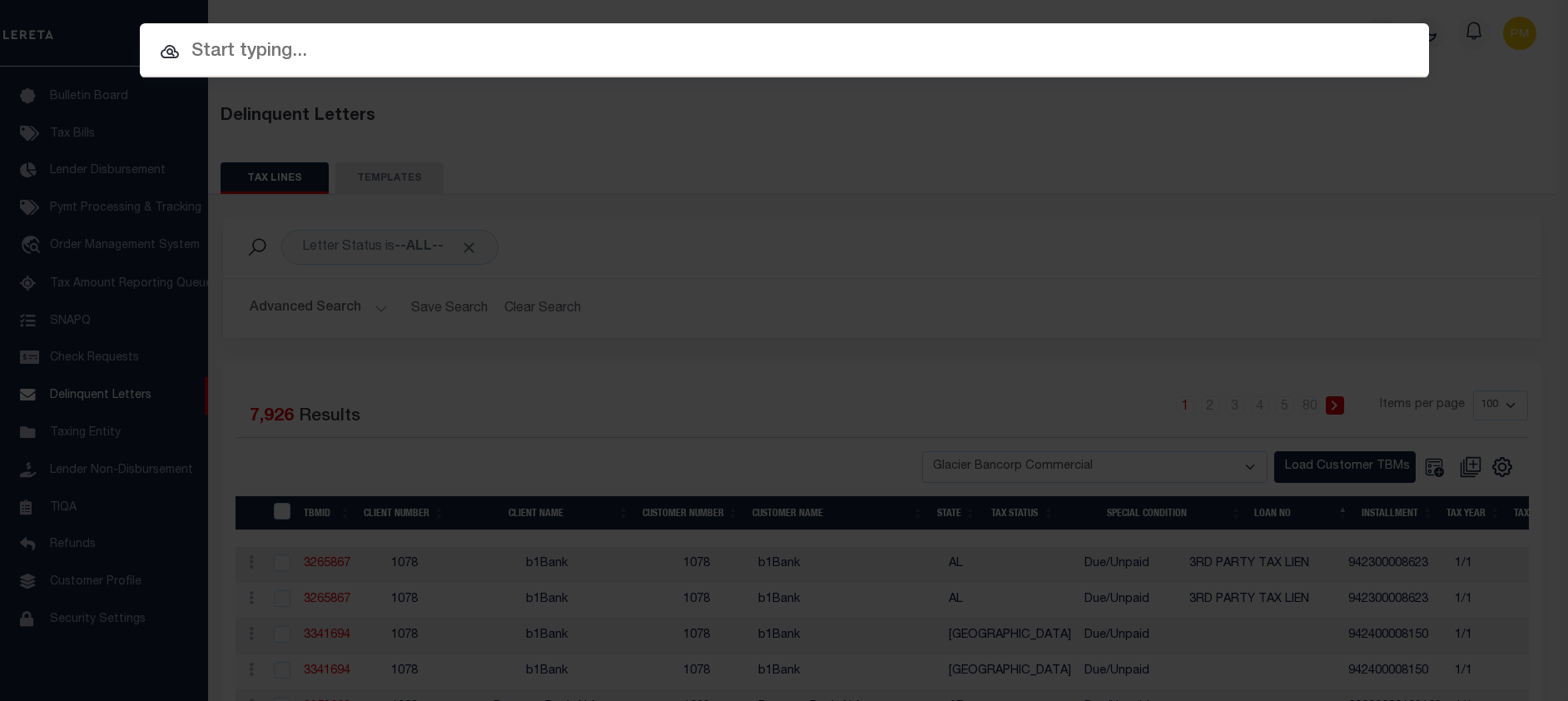
paste input "1300023791"
type input "1300023791"
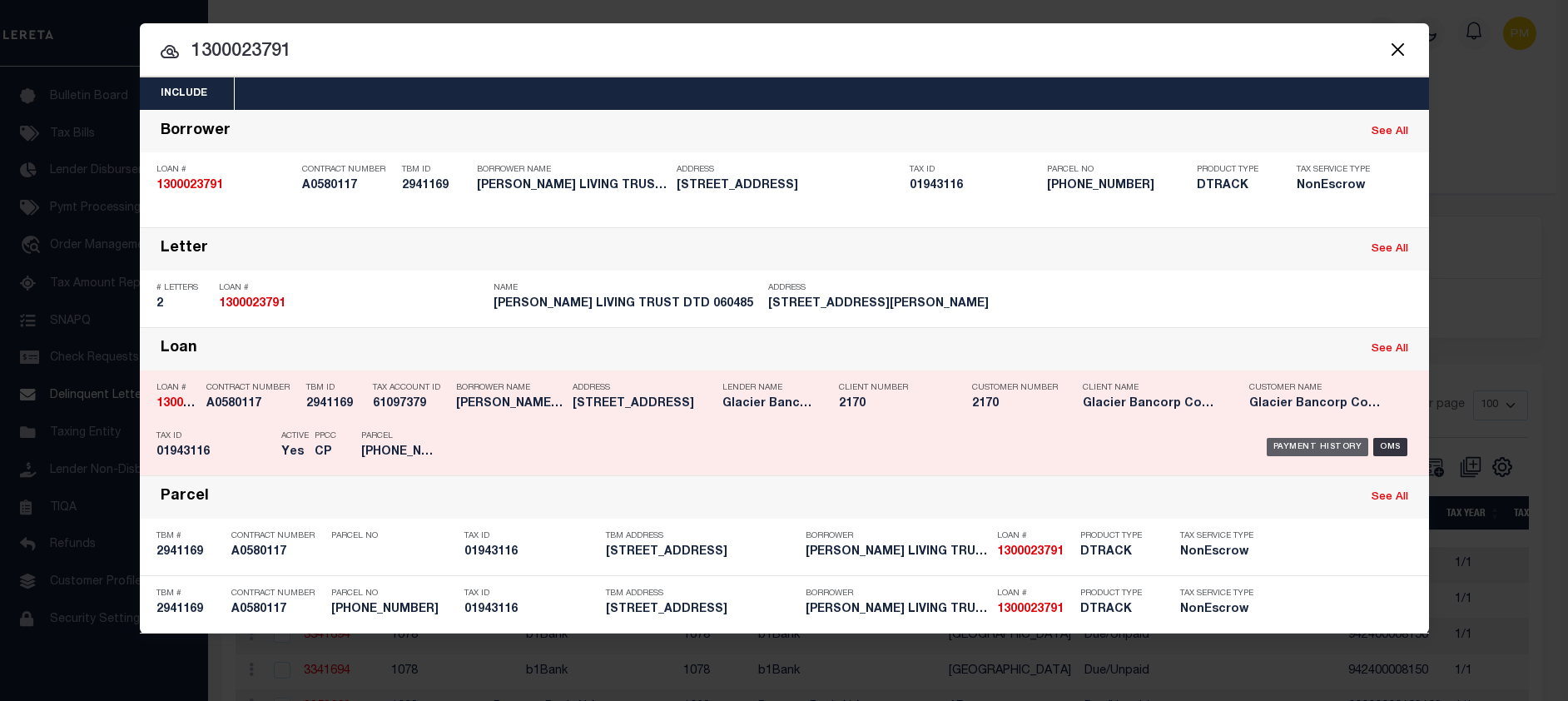
click at [1323, 456] on div "Payment History" at bounding box center [1317, 447] width 103 height 19
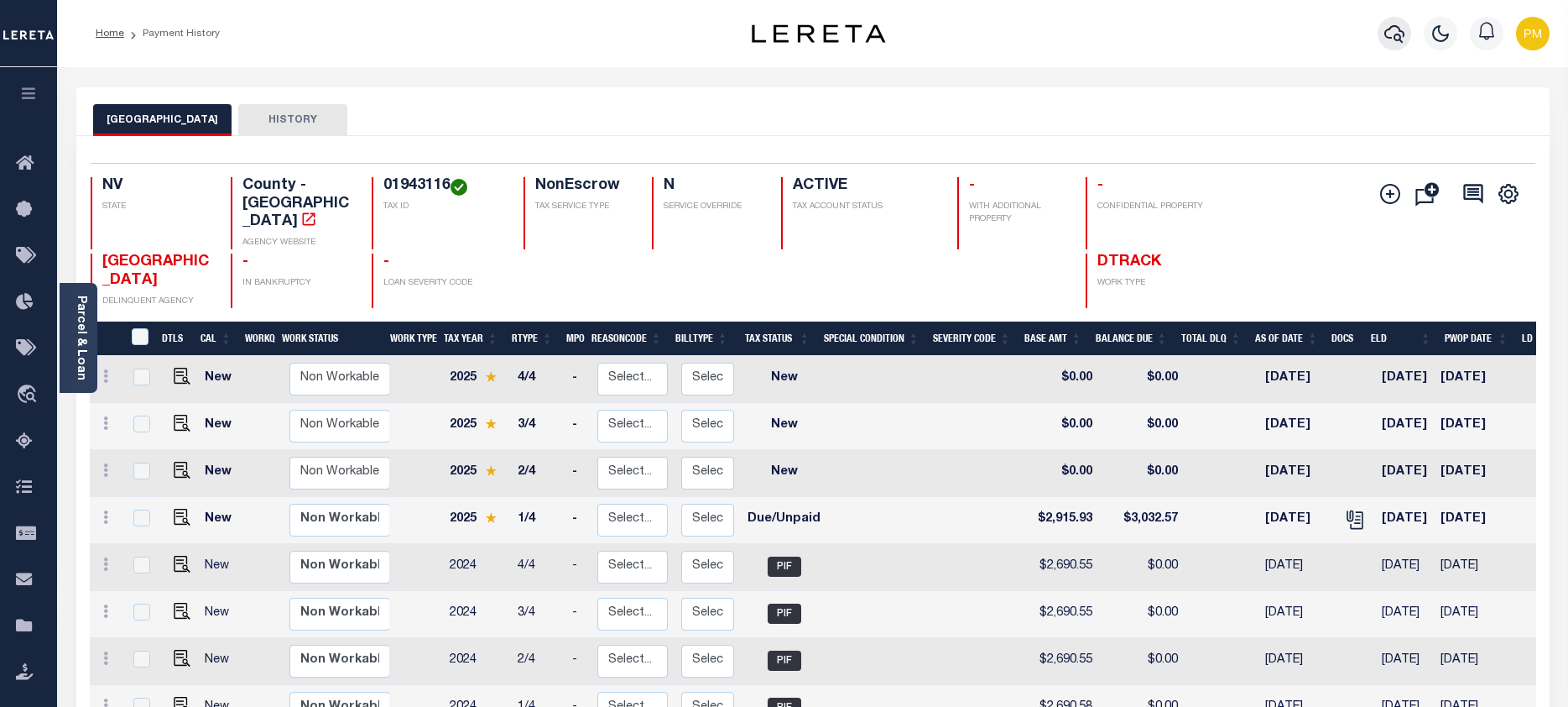
click at [1396, 37] on icon "button" at bounding box center [1394, 33] width 20 height 20
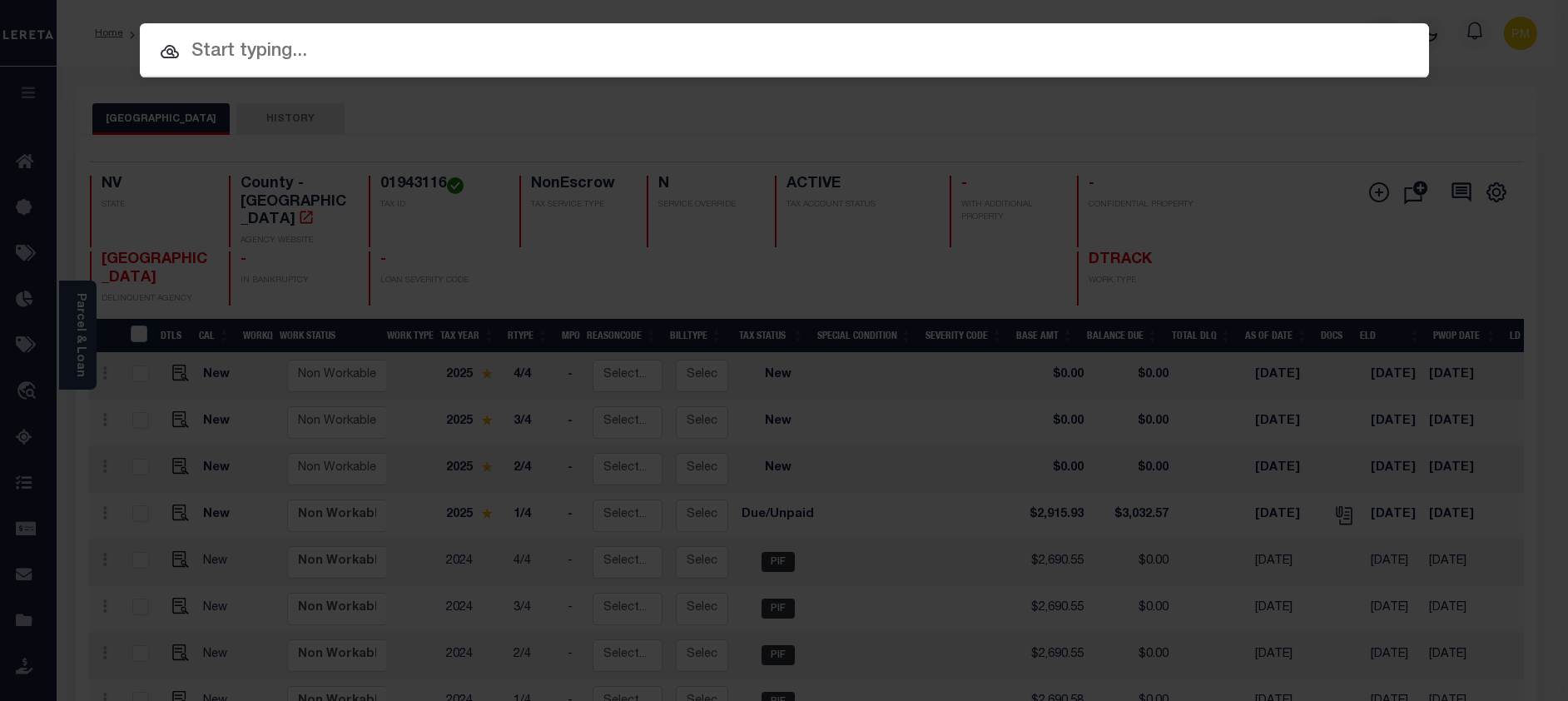
paste input "1300034475"
type input "1300034475"
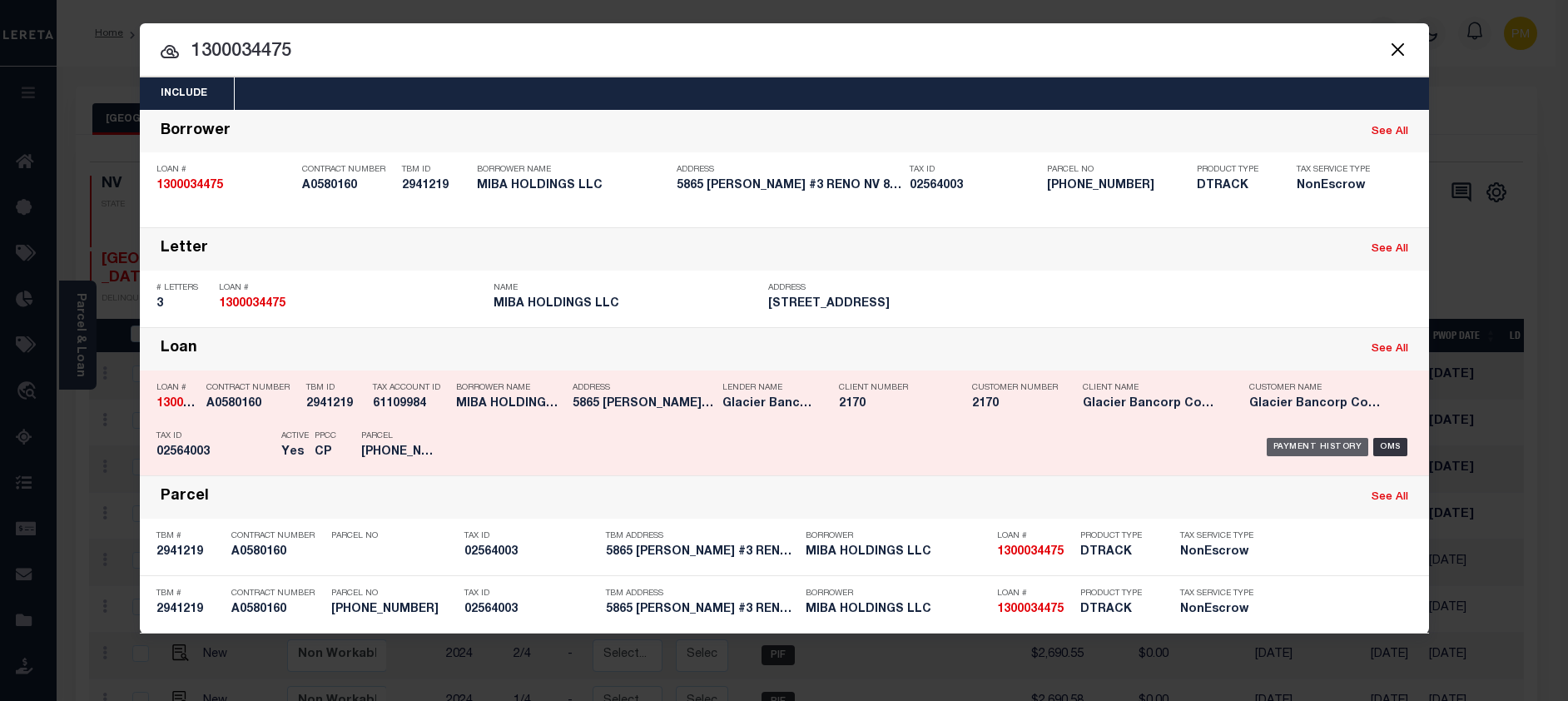
click at [1302, 450] on div "Payment History" at bounding box center [1317, 447] width 103 height 19
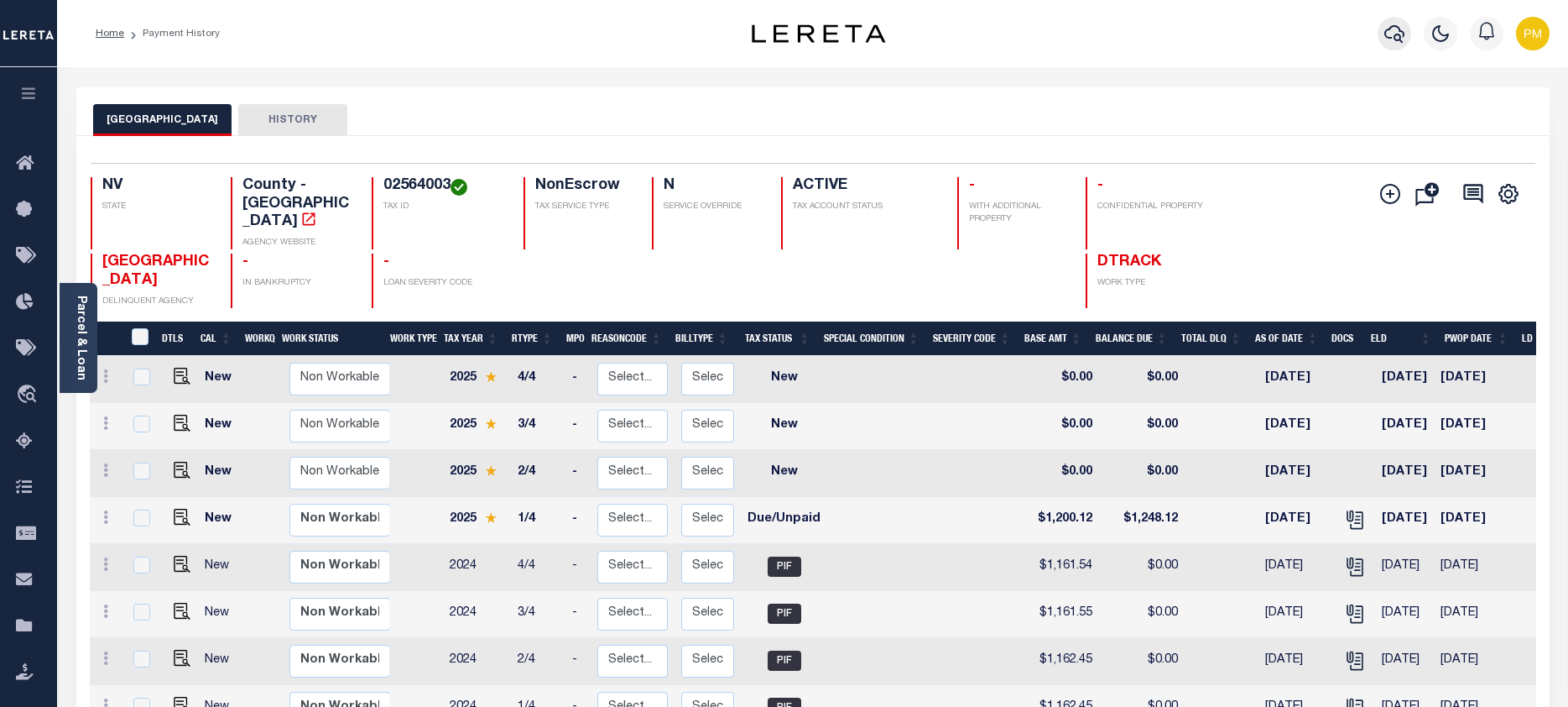
click at [1394, 42] on icon "button" at bounding box center [1394, 33] width 20 height 20
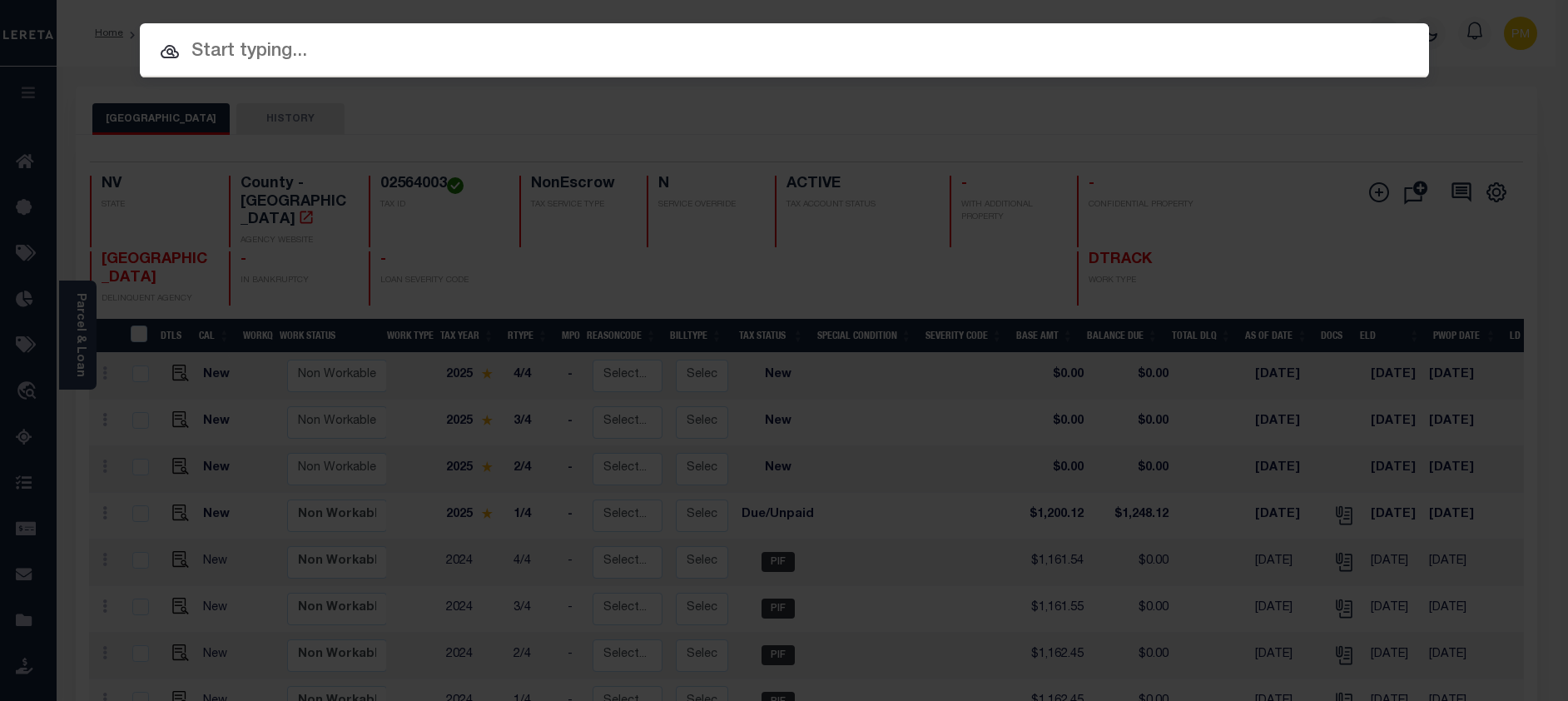
paste input "1300047188"
type input "1300047188"
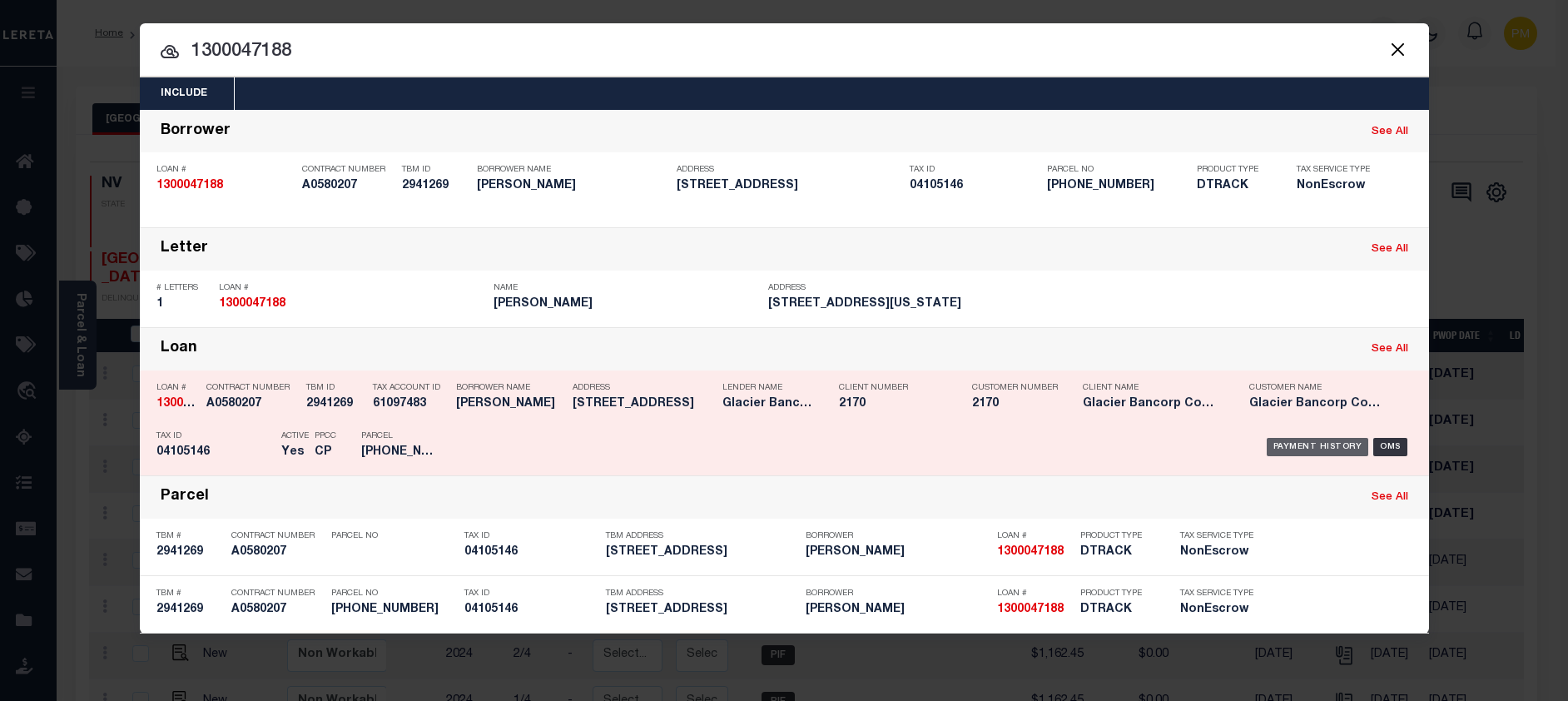
click at [1311, 453] on div "Payment History" at bounding box center [1317, 447] width 103 height 19
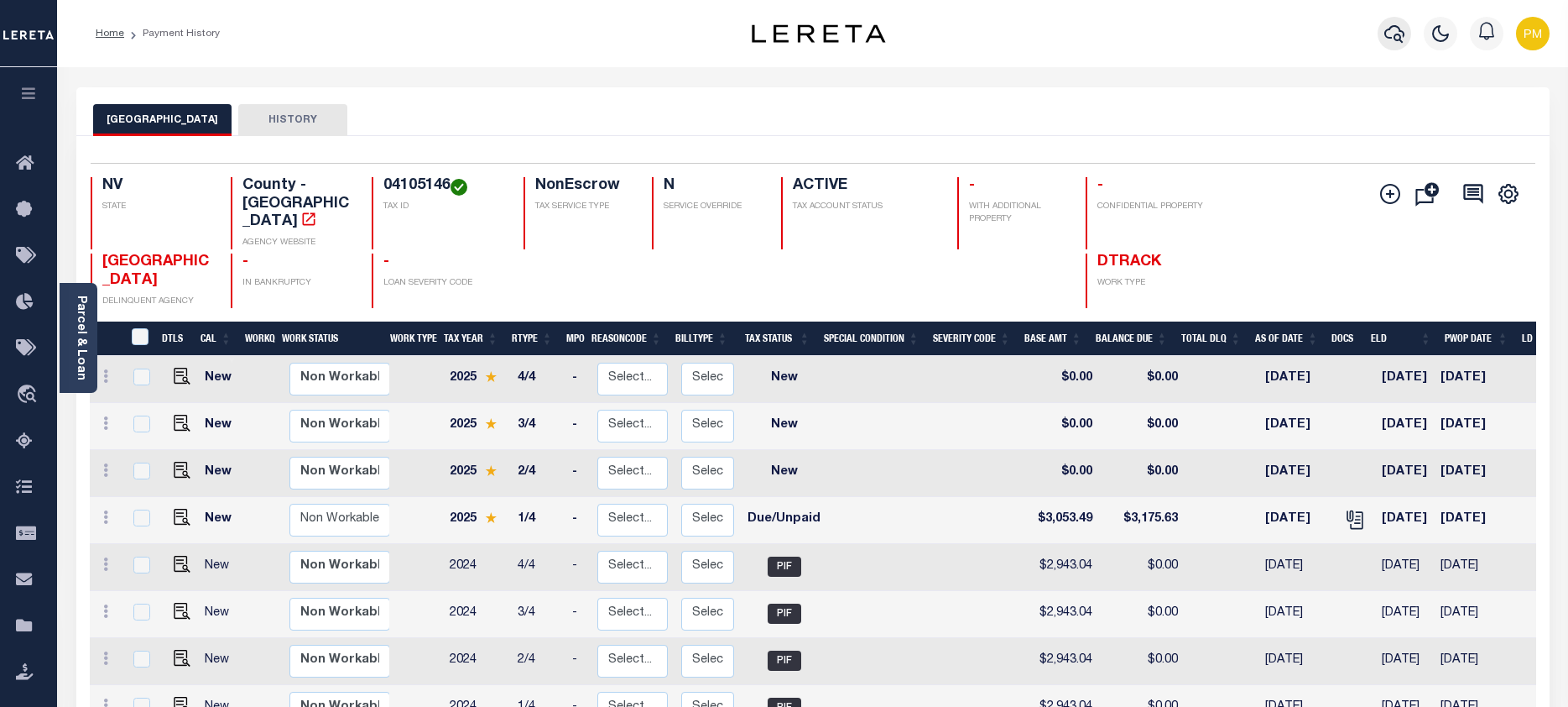
click at [1400, 40] on icon "button" at bounding box center [1394, 34] width 20 height 18
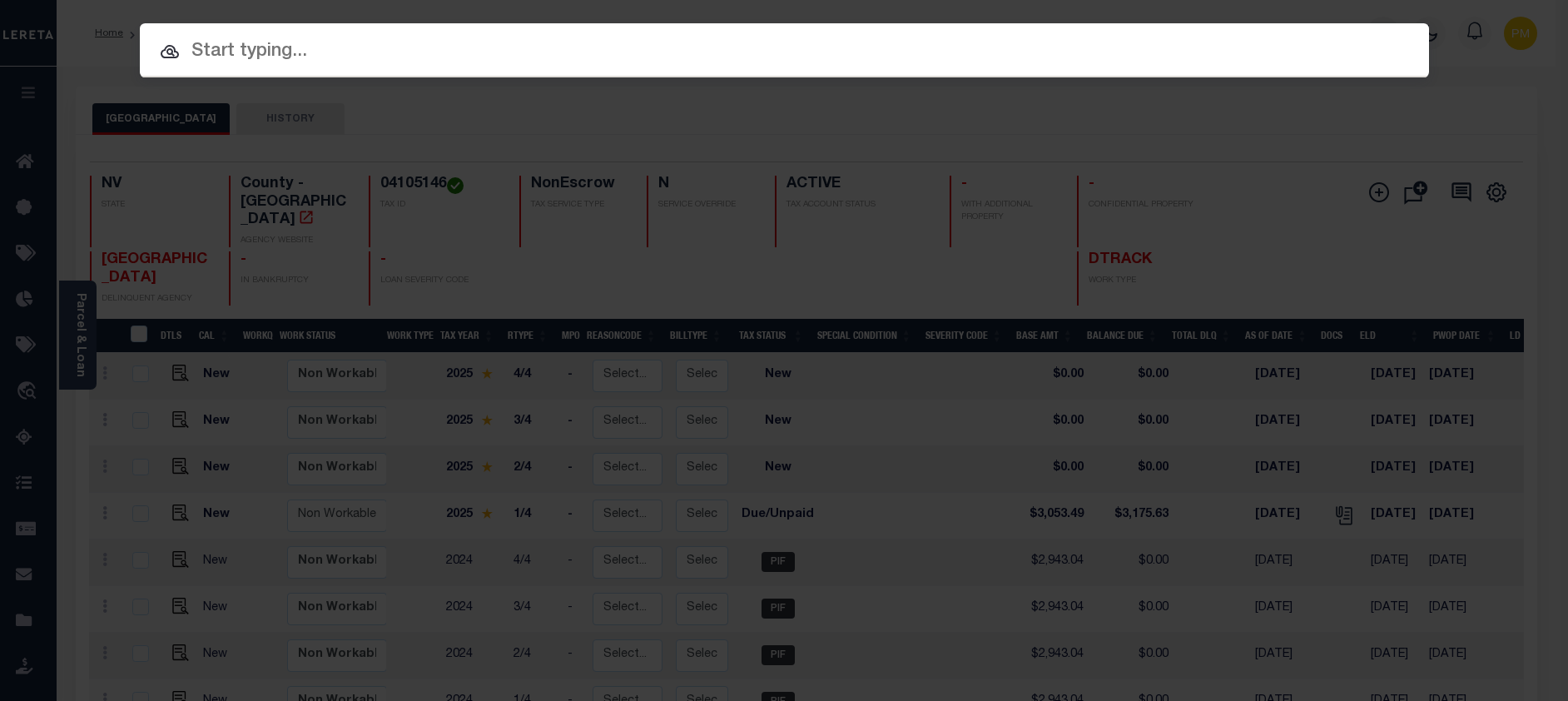
paste input "1300048228"
type input "1300048228"
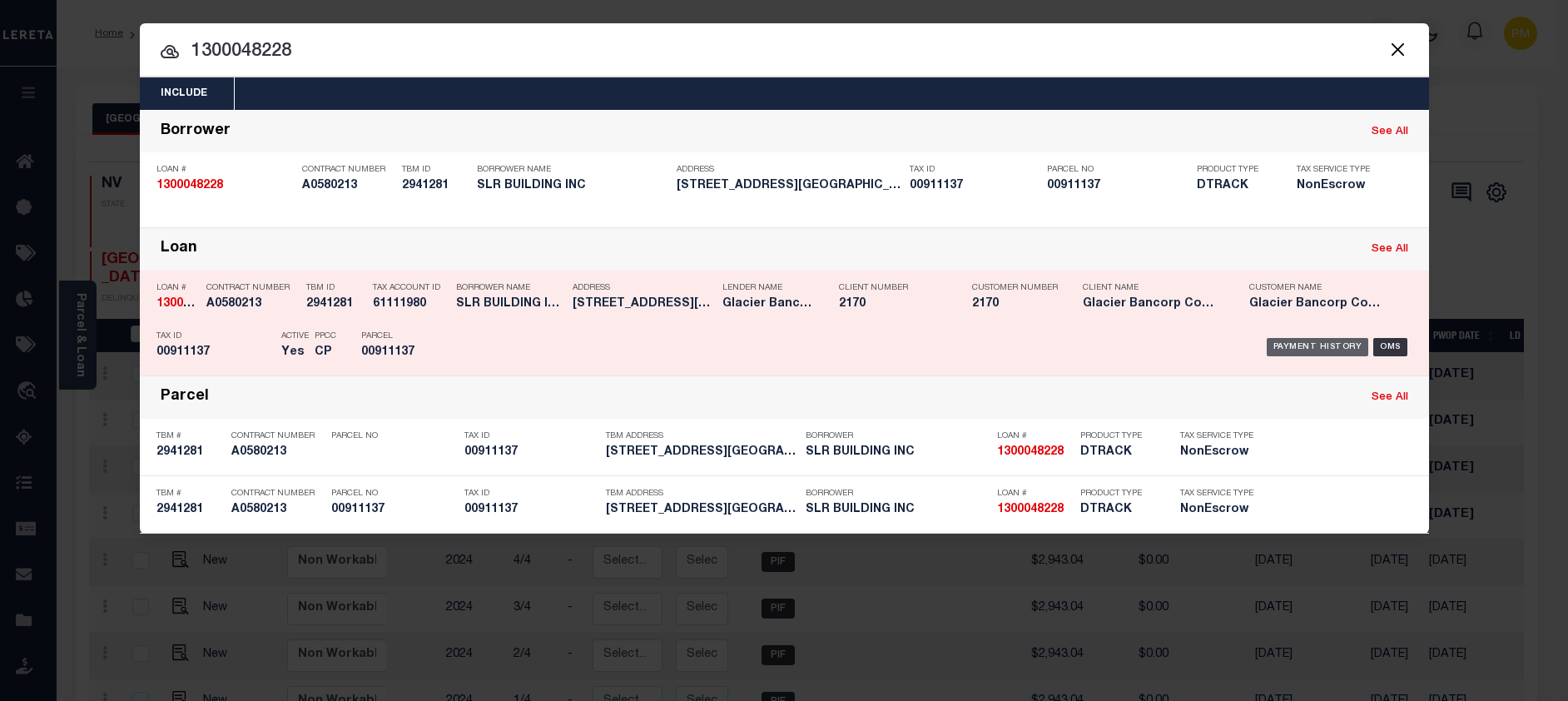
click at [1301, 351] on div "Payment History" at bounding box center [1317, 347] width 103 height 19
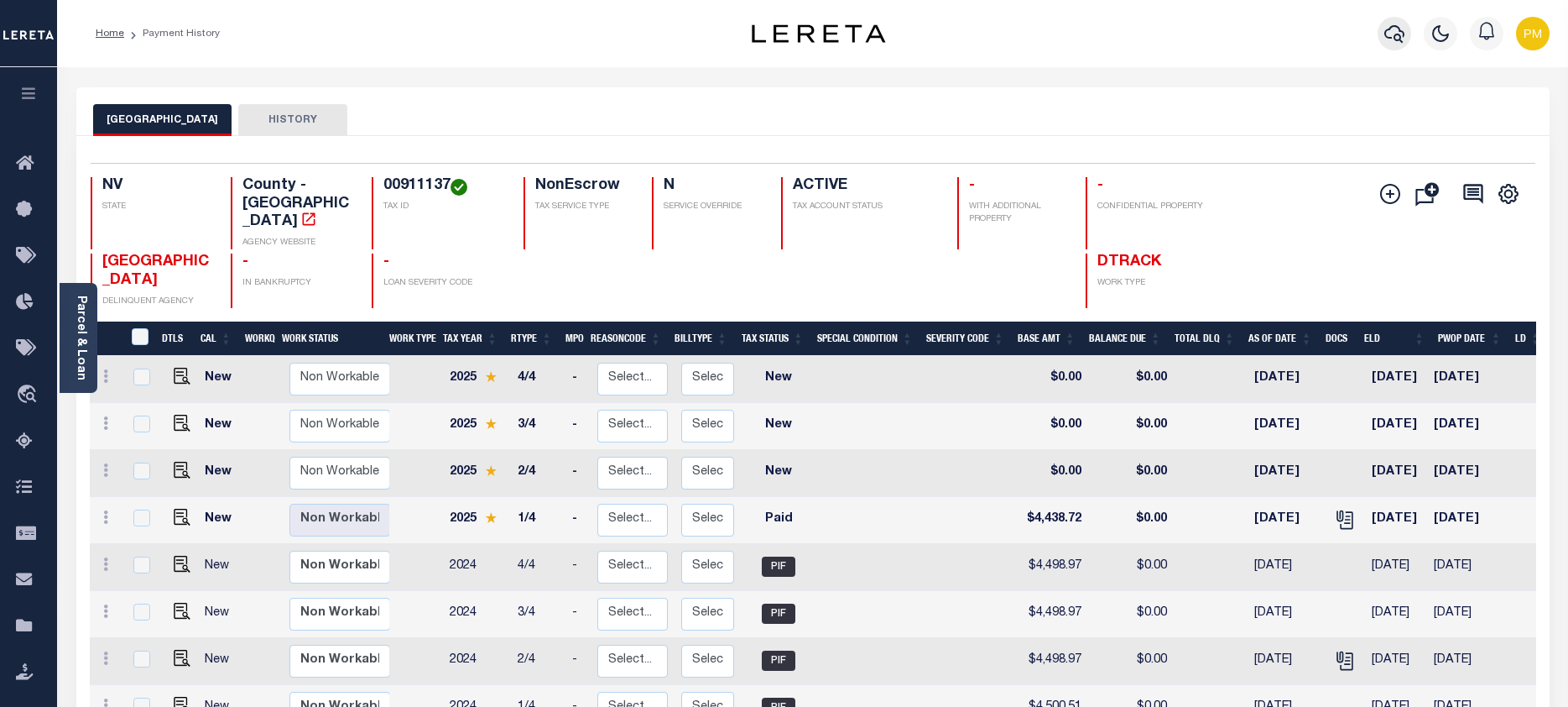
click at [1391, 28] on icon "button" at bounding box center [1394, 34] width 20 height 18
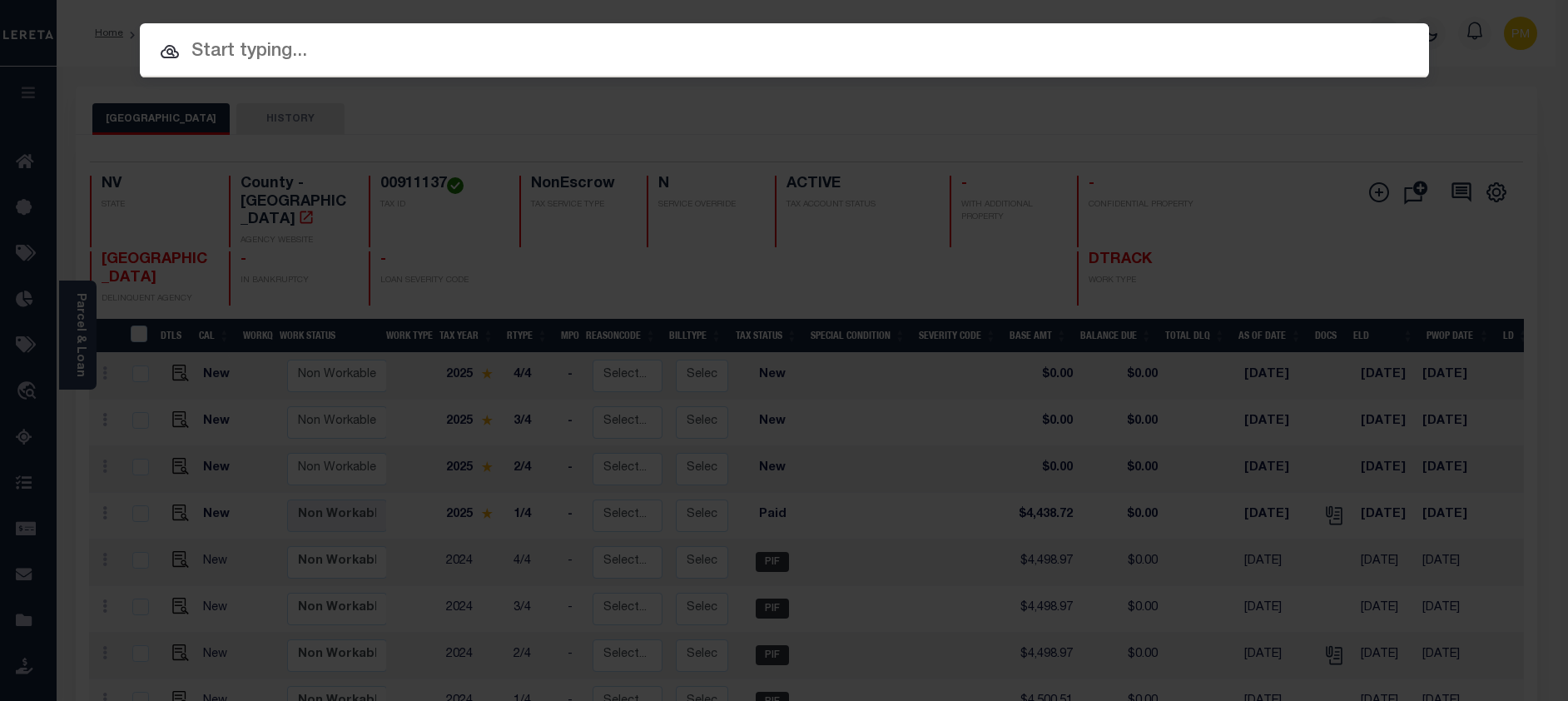
paste input "1300059753"
type input "1300059753"
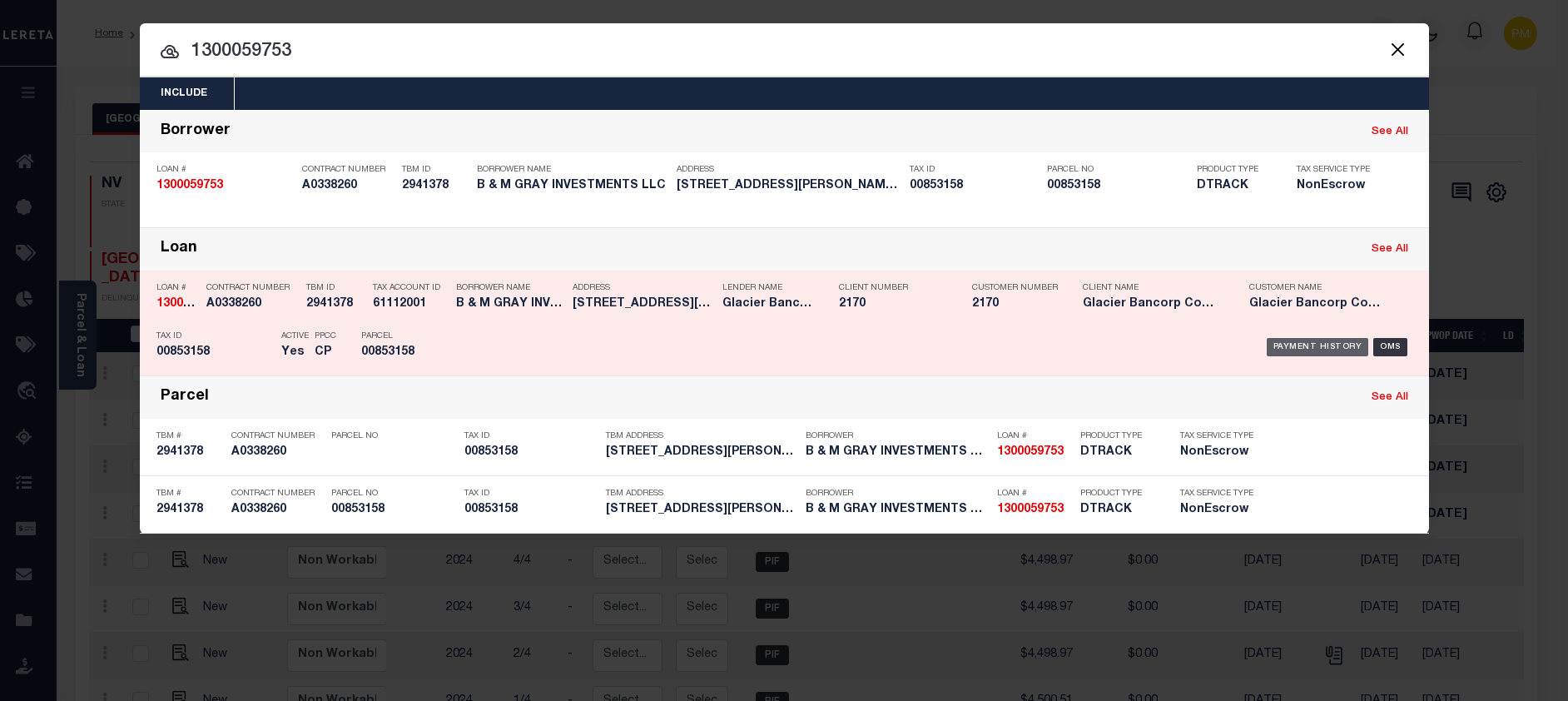
click at [1303, 345] on div "Payment History" at bounding box center [1317, 347] width 103 height 19
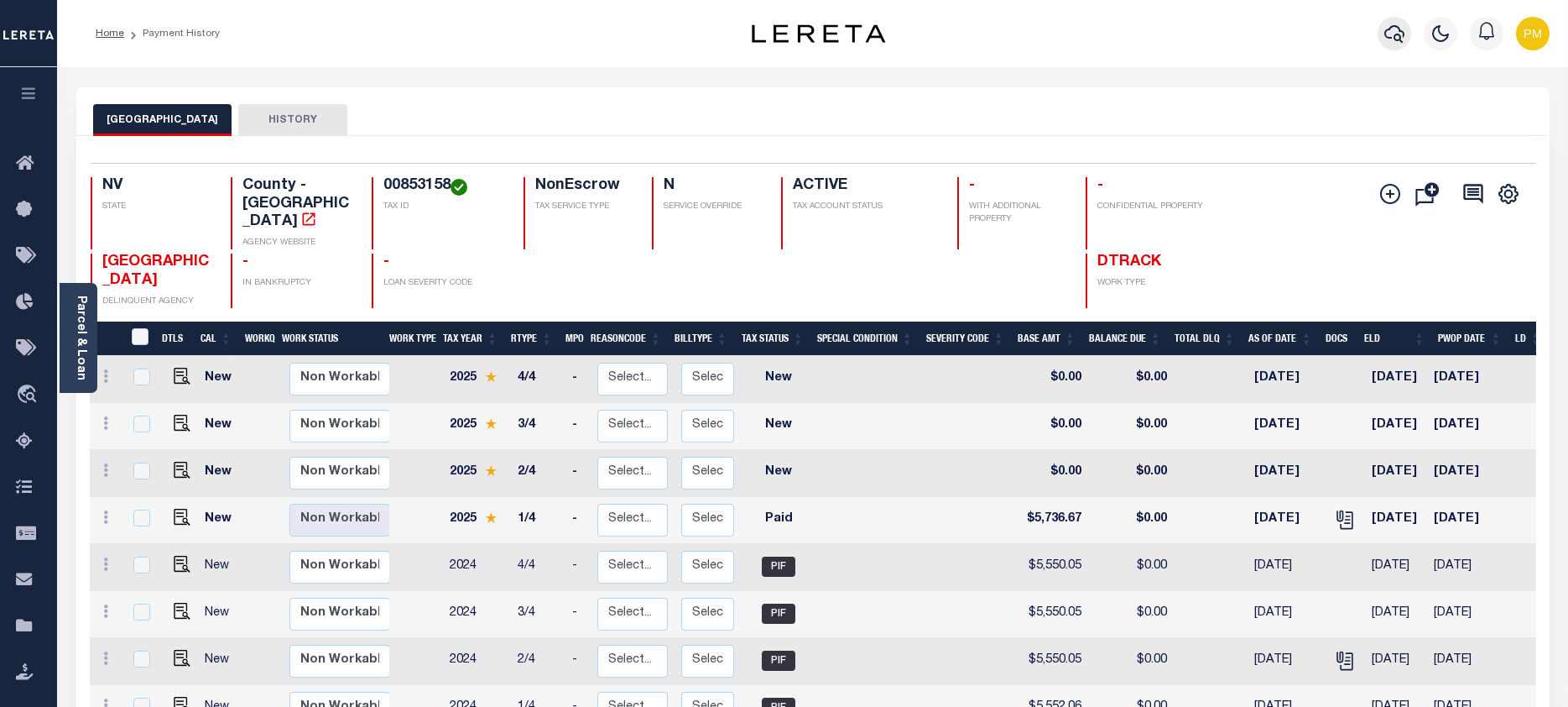
click at [1395, 36] on icon "button" at bounding box center [1394, 34] width 20 height 18
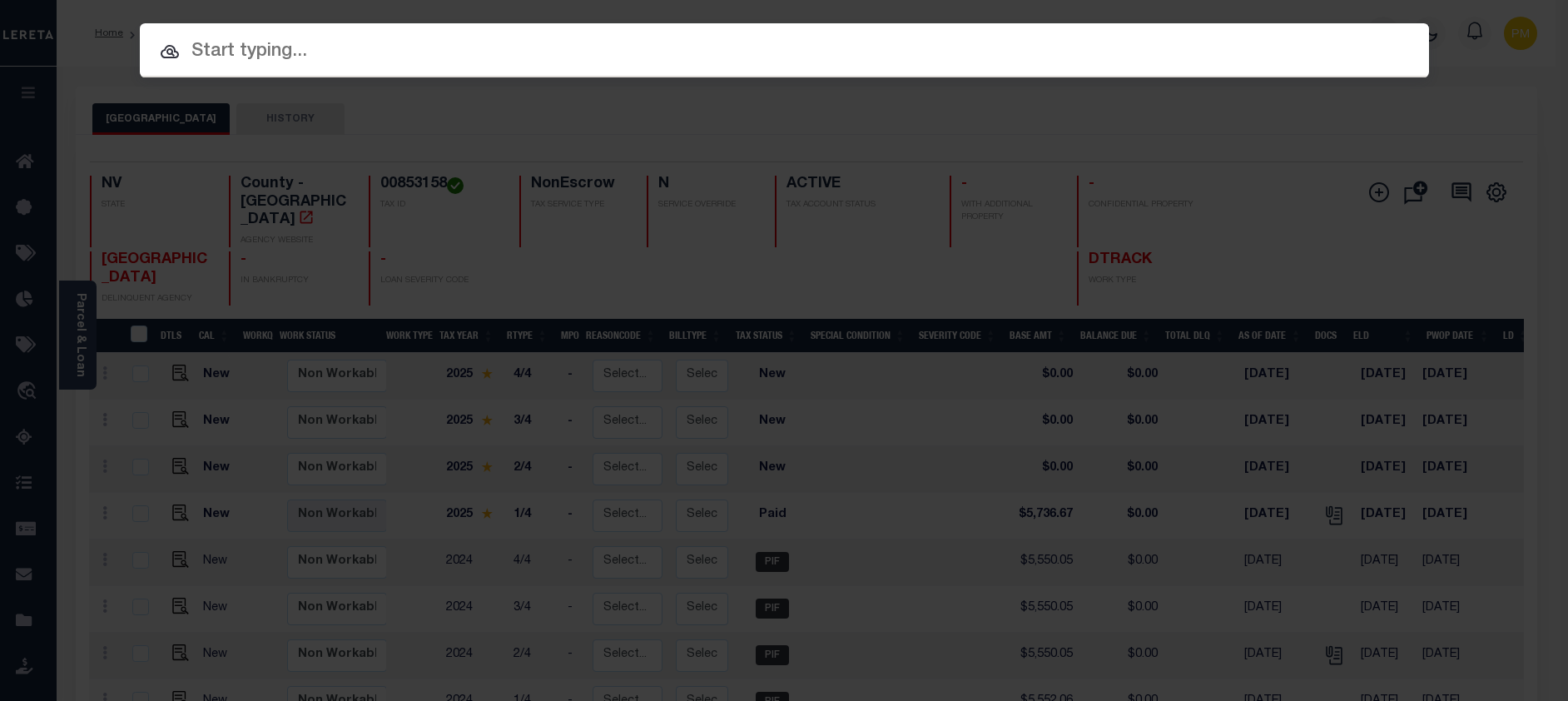
paste input "1300059886"
type input "1300059886"
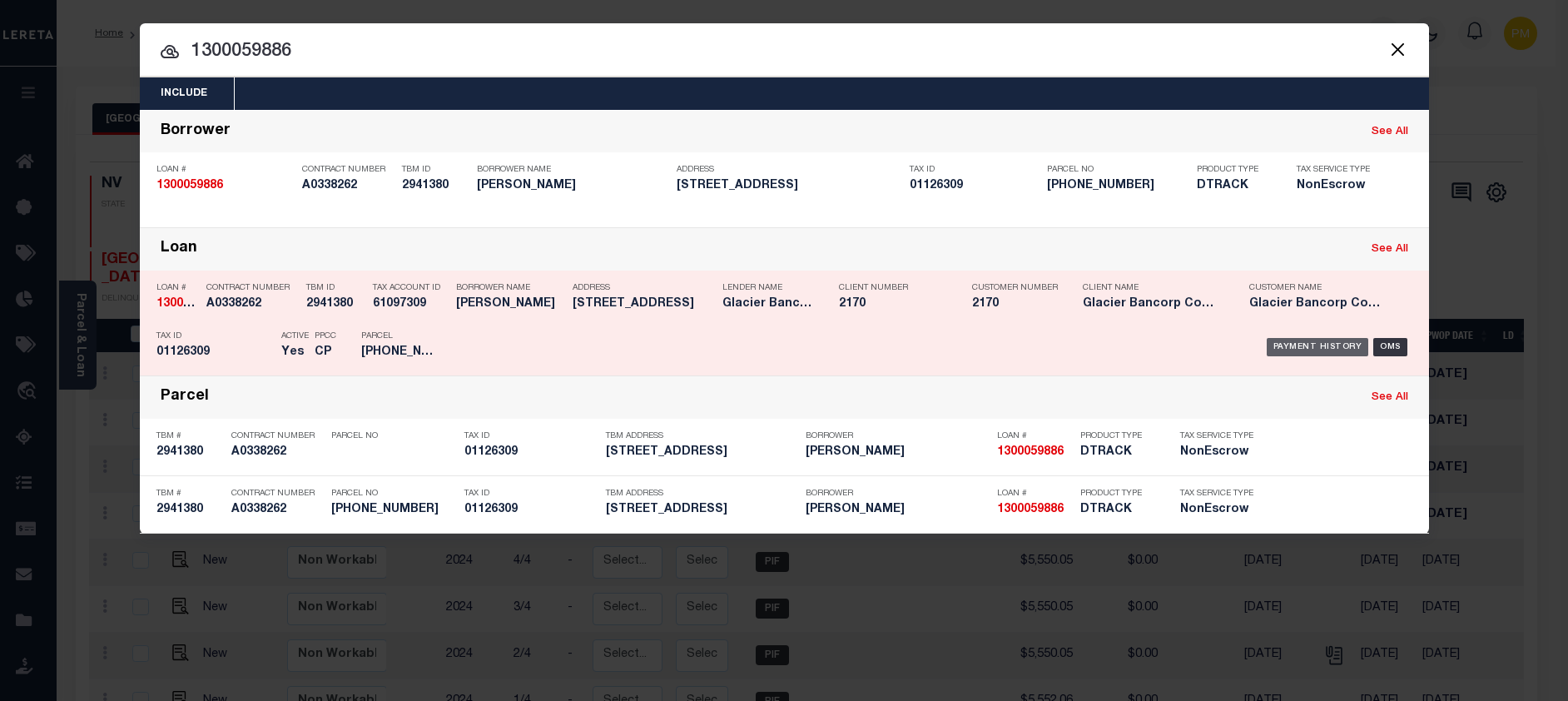
click at [1318, 349] on div "Payment History" at bounding box center [1317, 347] width 103 height 19
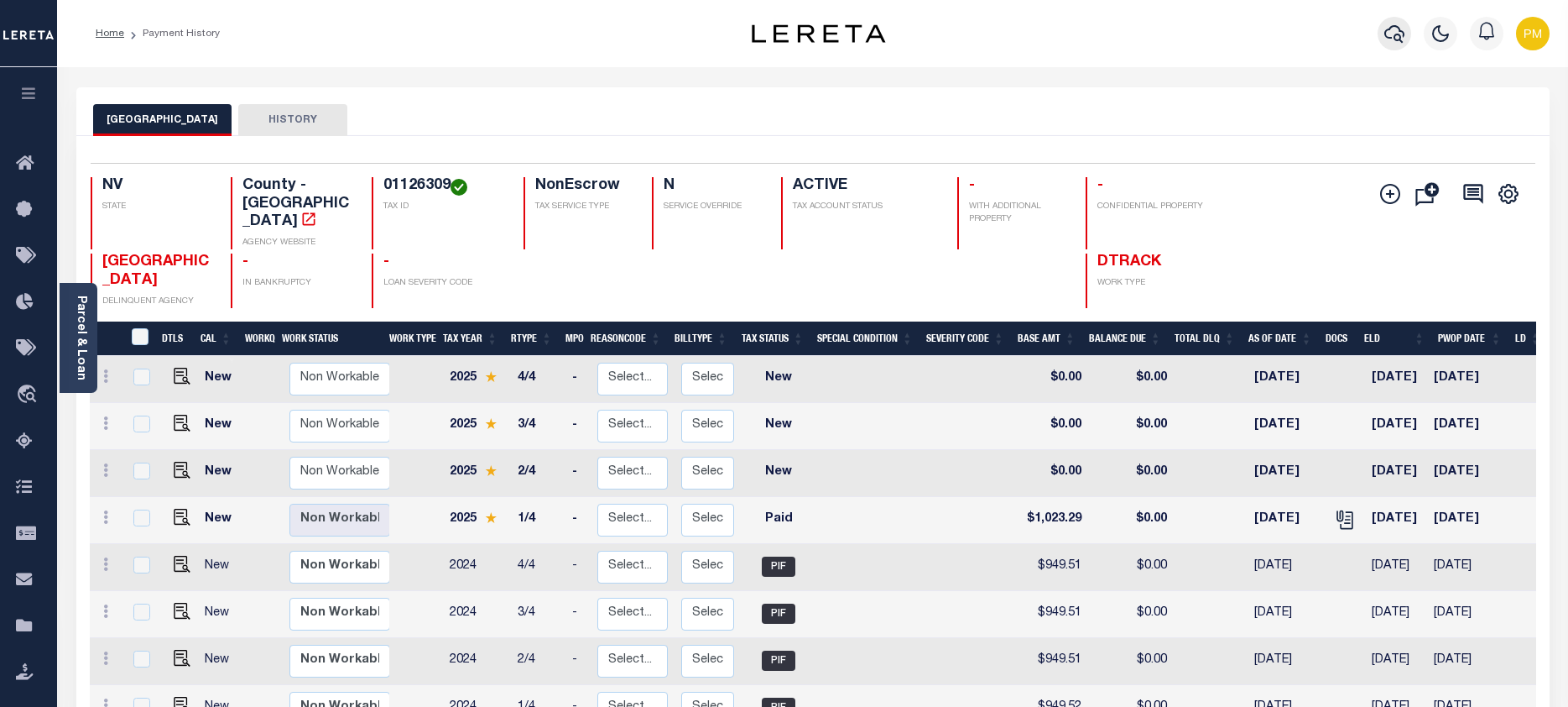
click at [1391, 32] on icon "button" at bounding box center [1394, 33] width 20 height 20
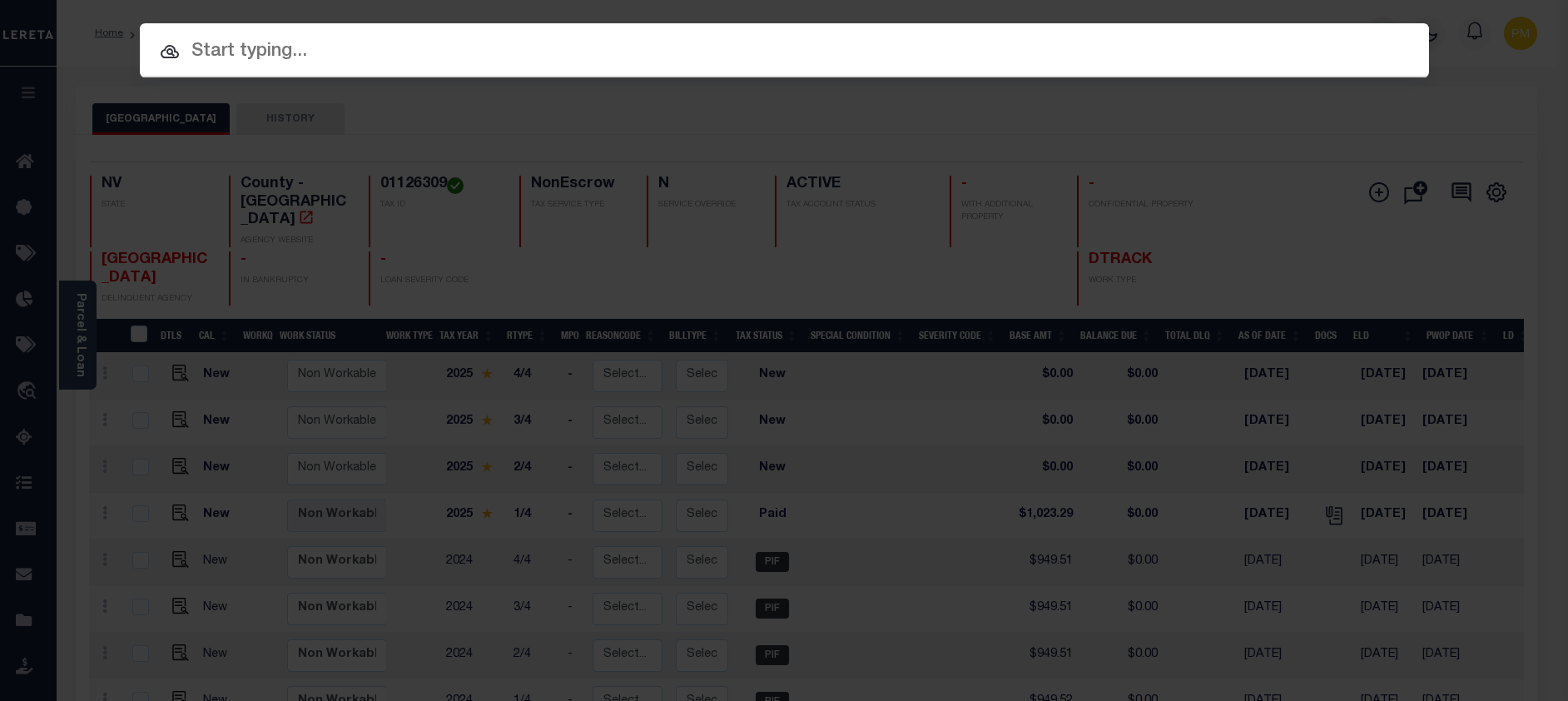
paste input "1300061023"
type input "1300061023"
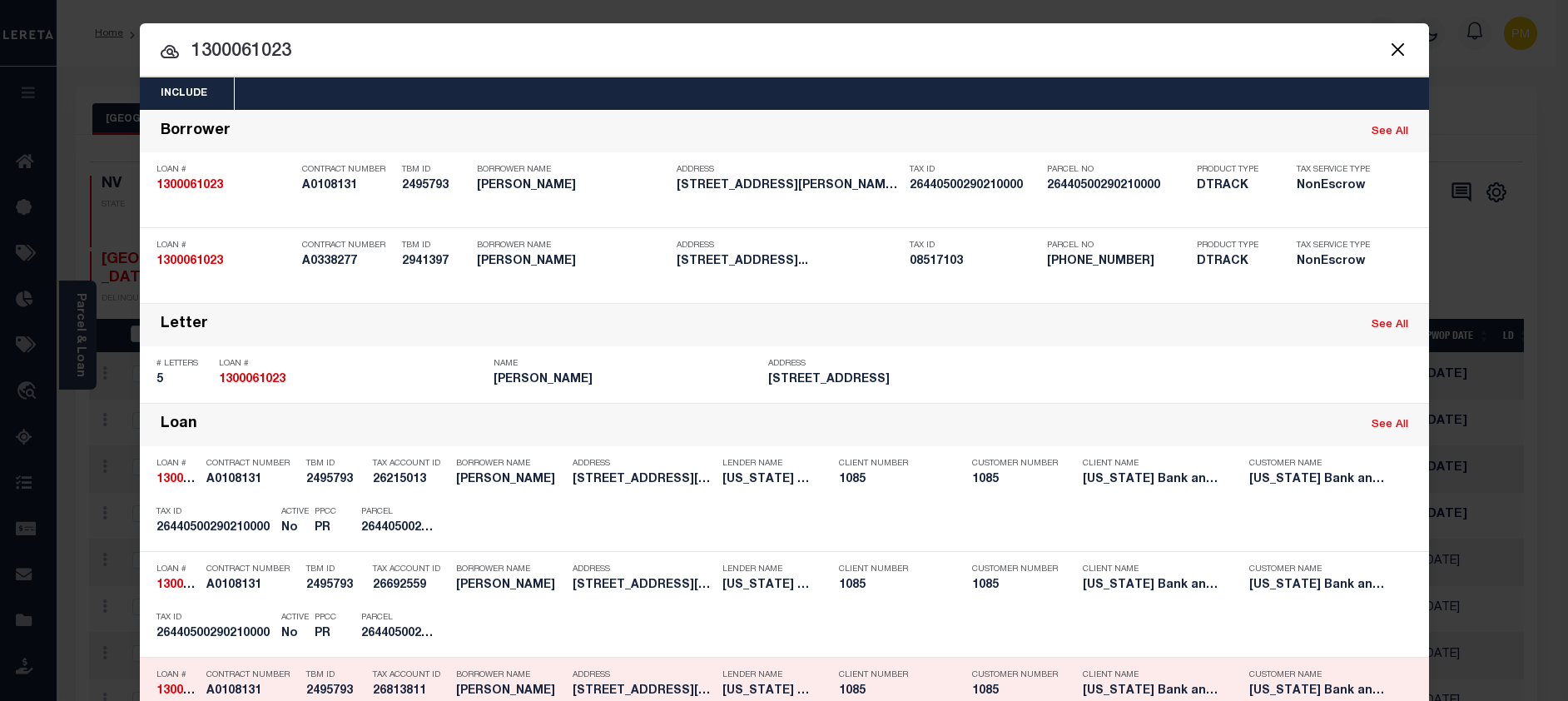
scroll to position [250, 0]
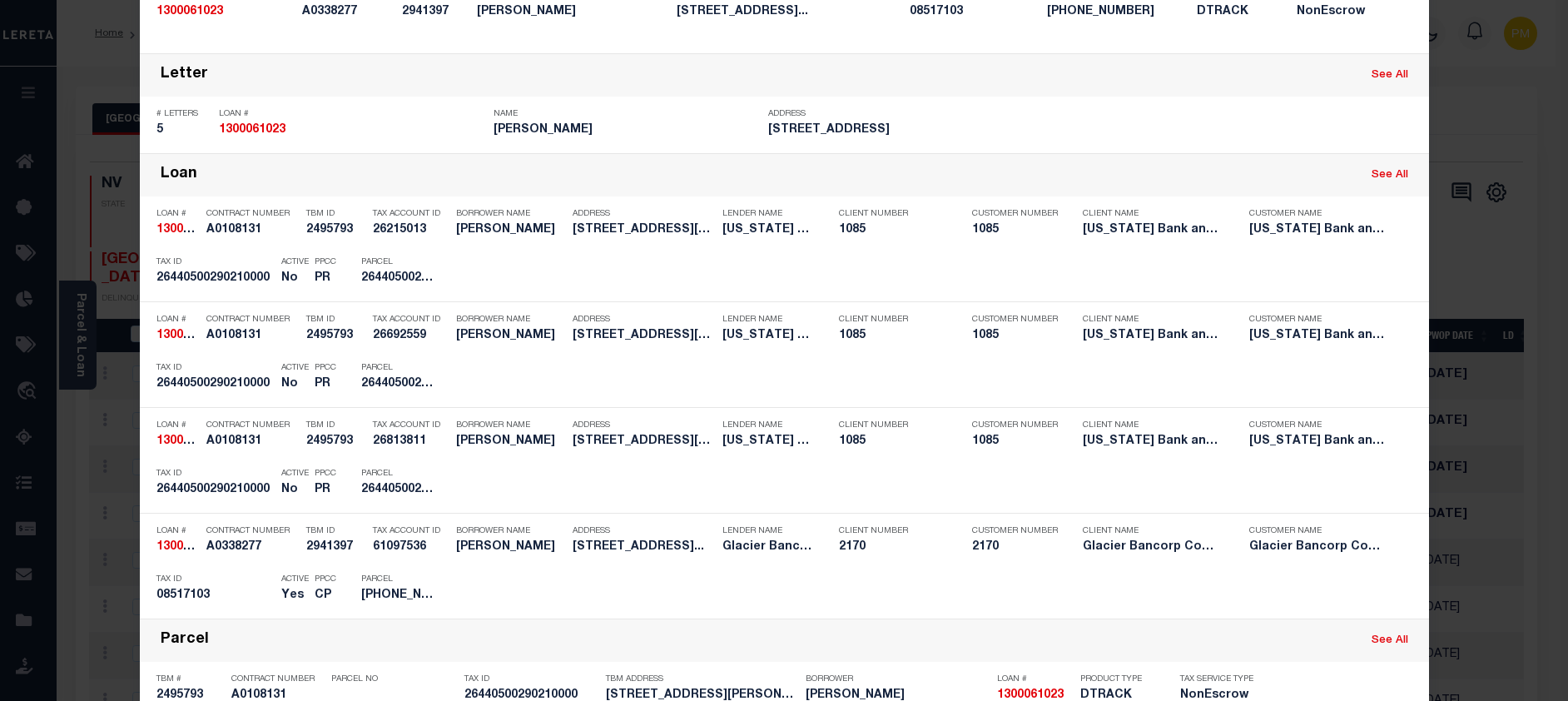
click at [1303, 593] on div "Payment History" at bounding box center [1317, 590] width 103 height 19
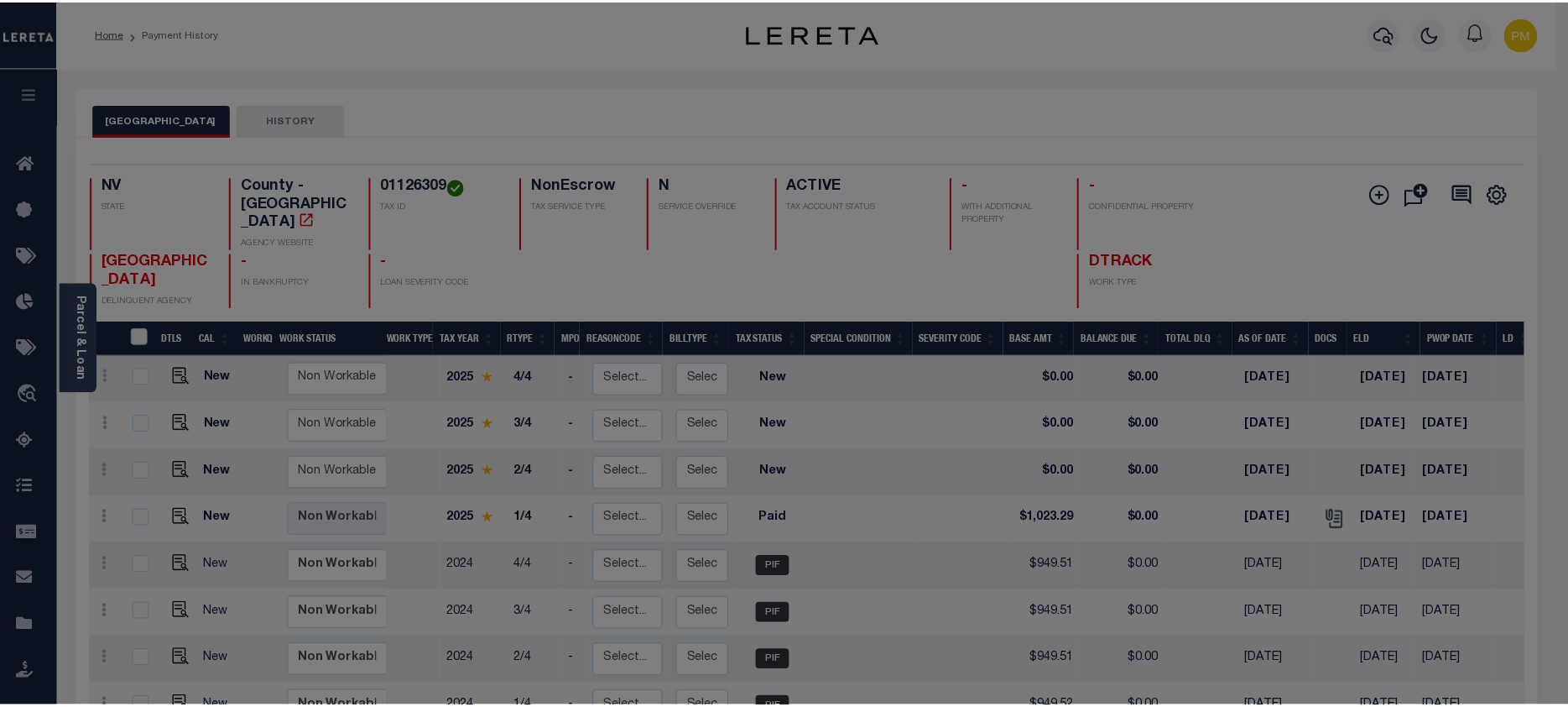
scroll to position [0, 0]
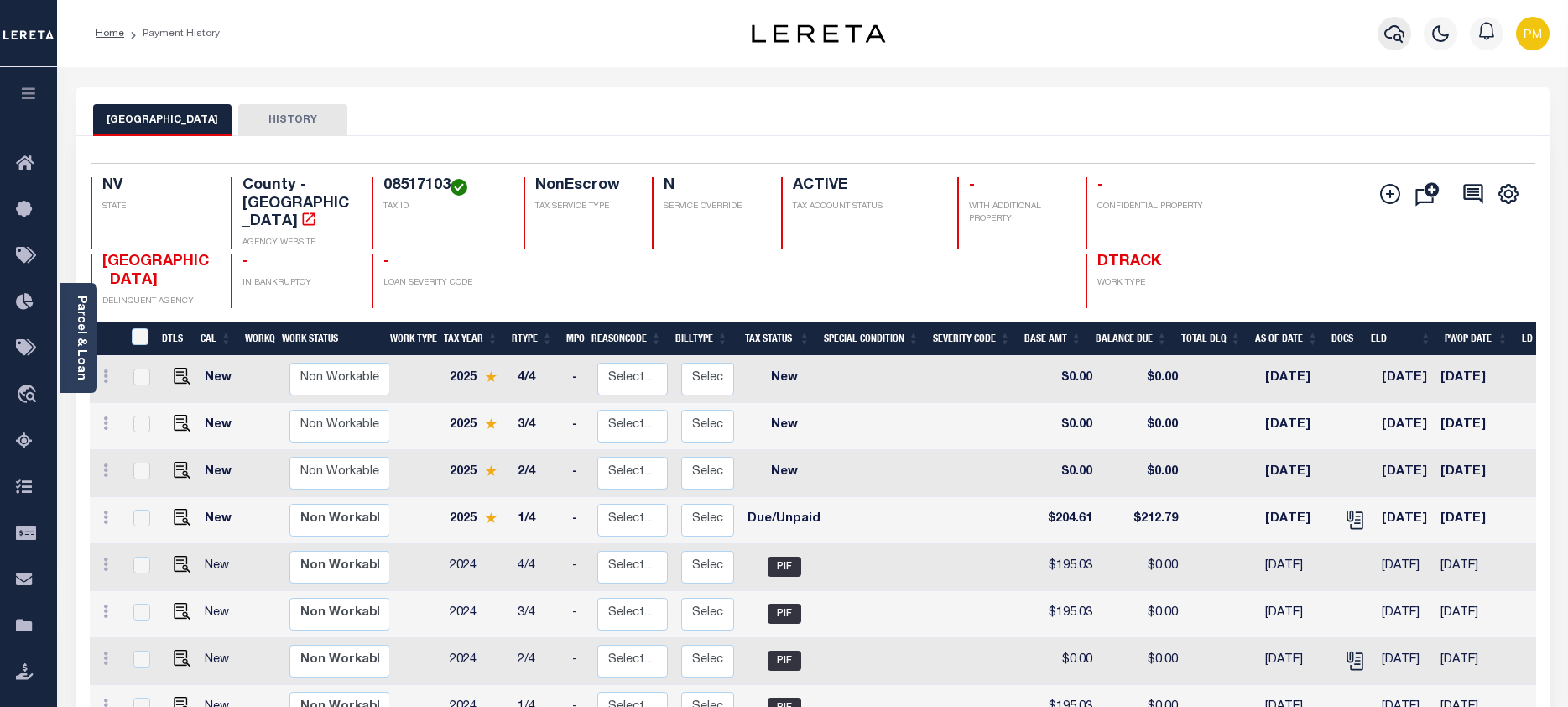
click at [1395, 36] on icon "button" at bounding box center [1394, 34] width 20 height 18
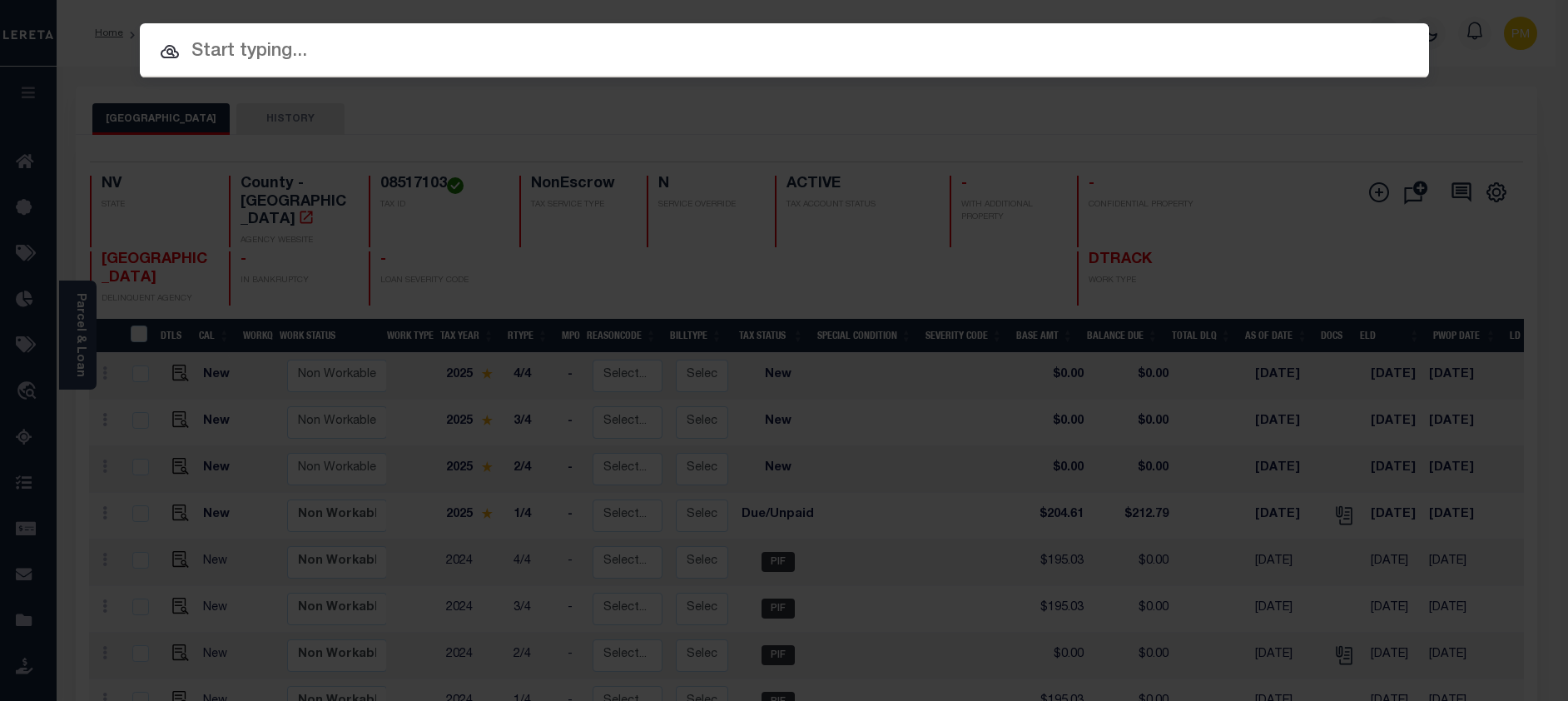
paste input "1300070636"
type input "1300070636"
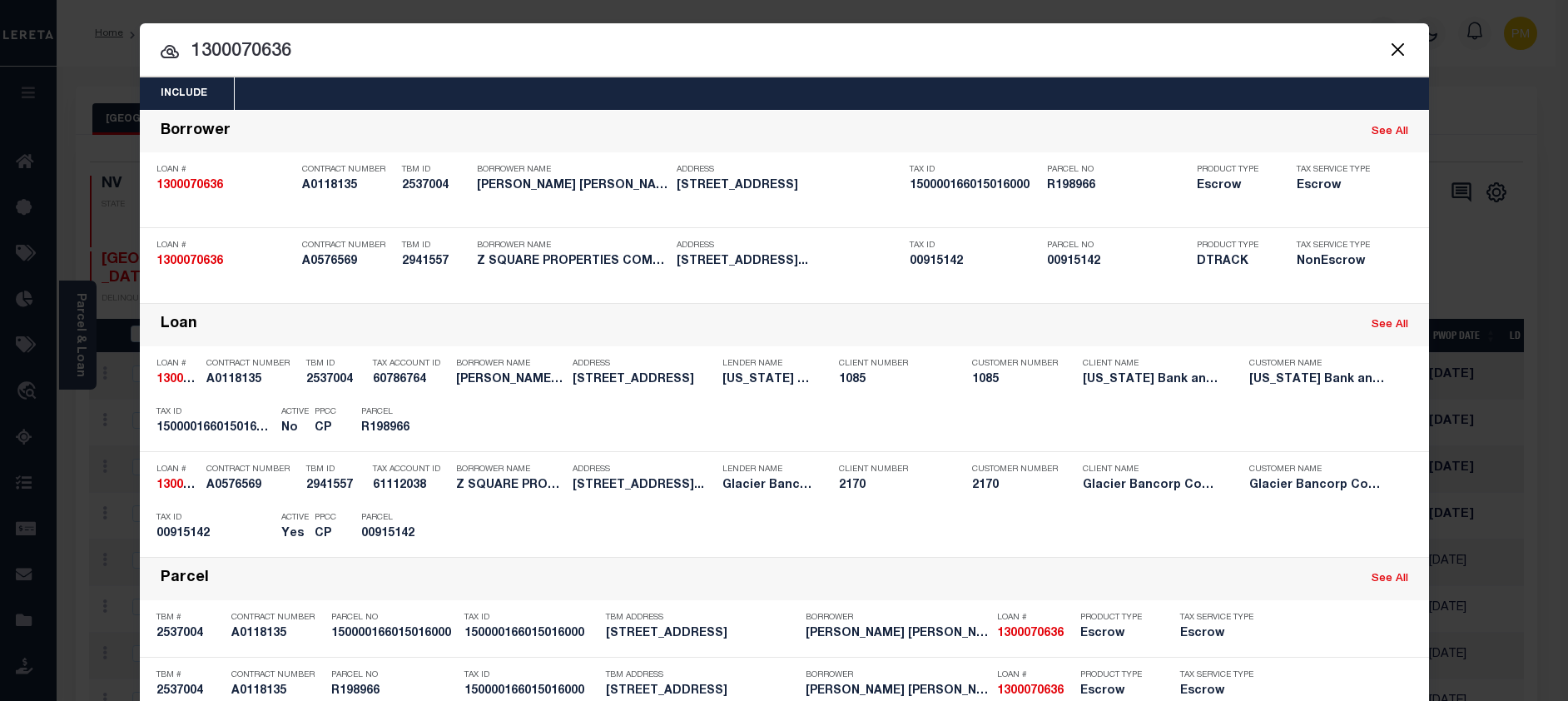
click at [1283, 531] on div "Payment History" at bounding box center [1317, 528] width 103 height 19
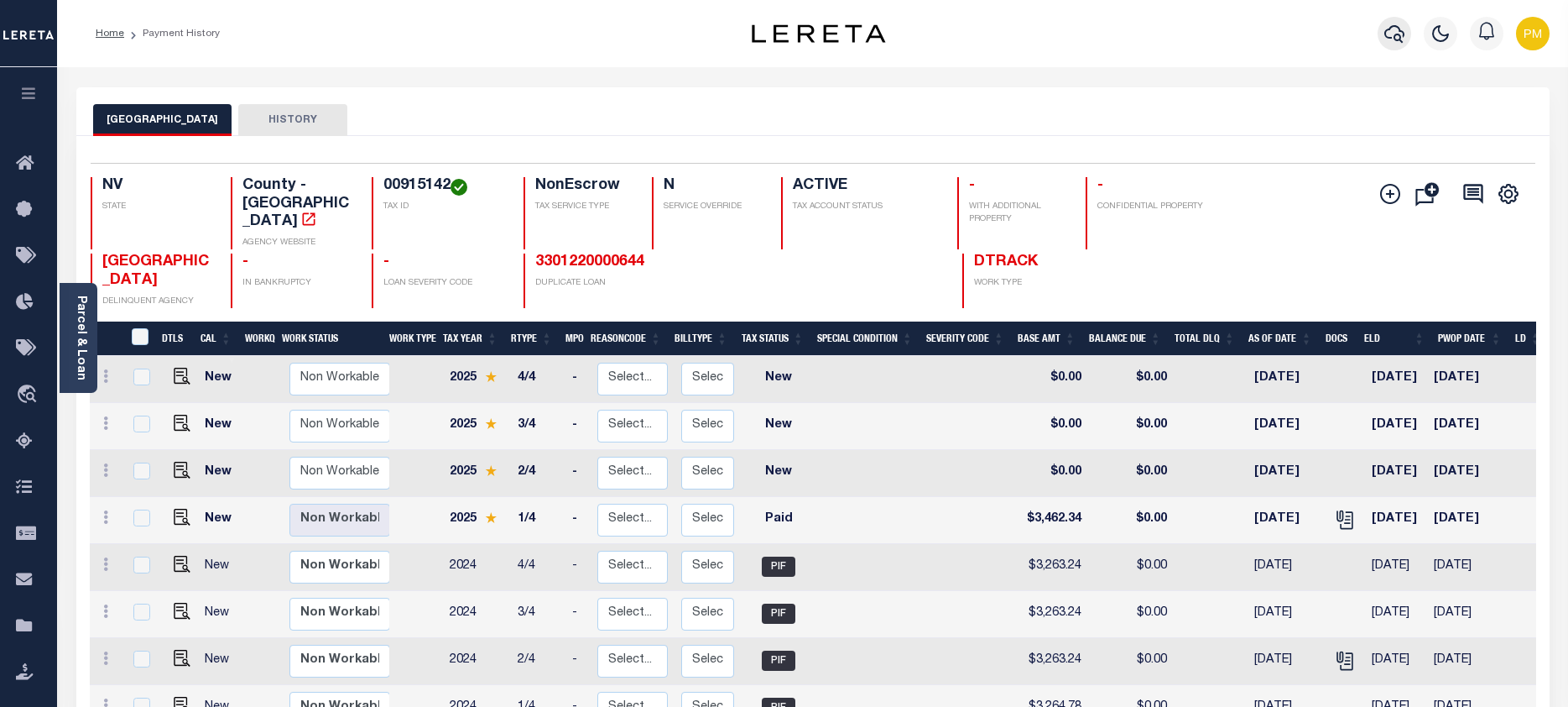
click at [1389, 29] on icon "button" at bounding box center [1394, 33] width 20 height 20
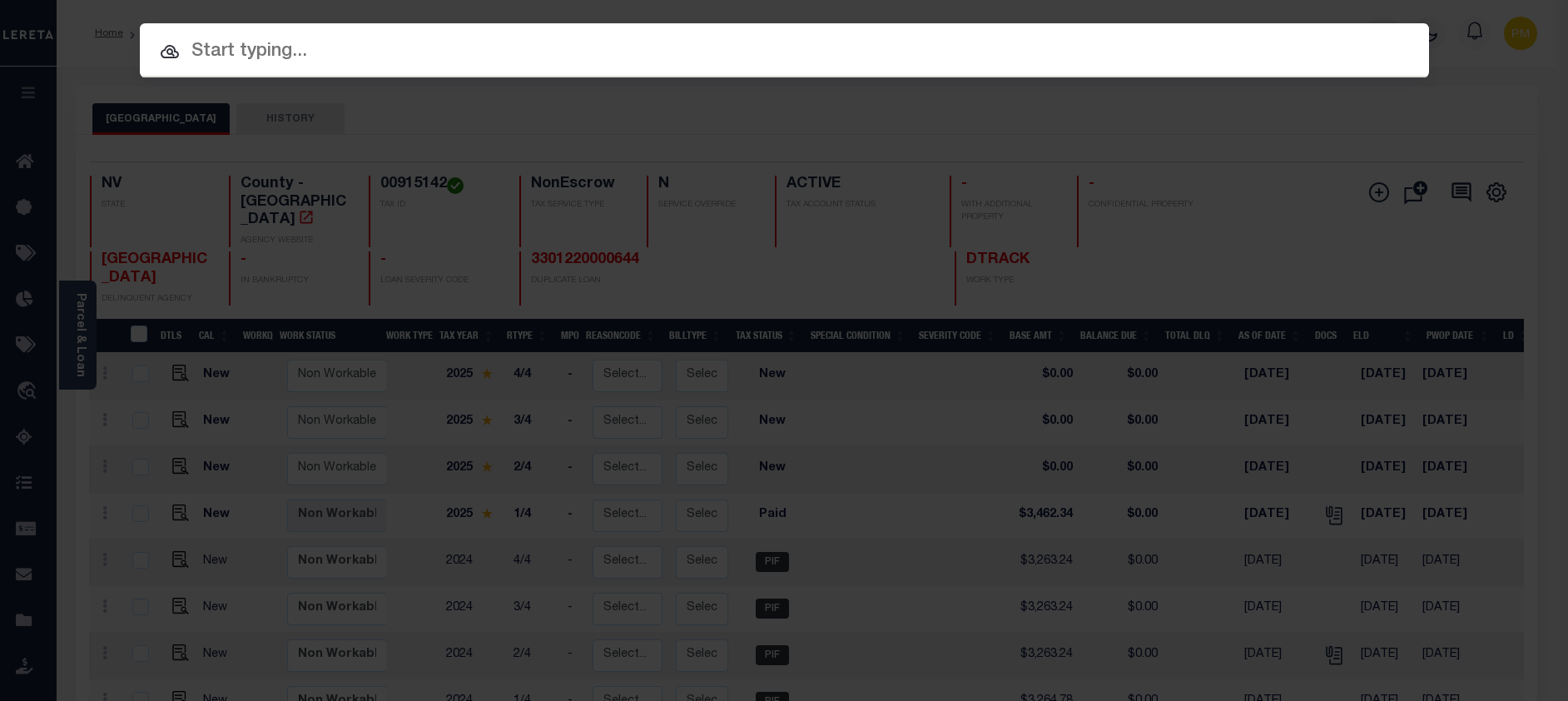
paste input "1300071451"
type input "1300071451"
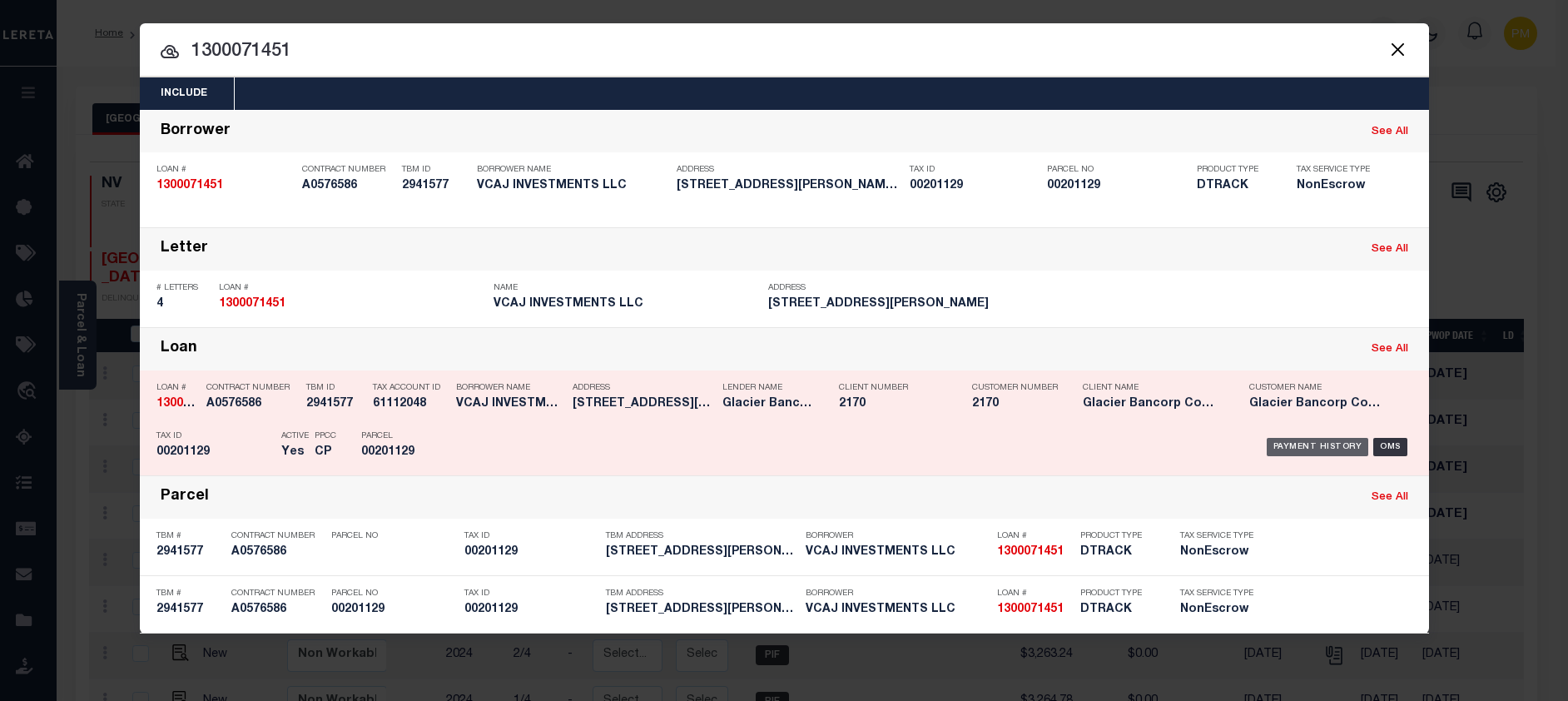
click at [1320, 451] on div "Payment History" at bounding box center [1317, 447] width 103 height 19
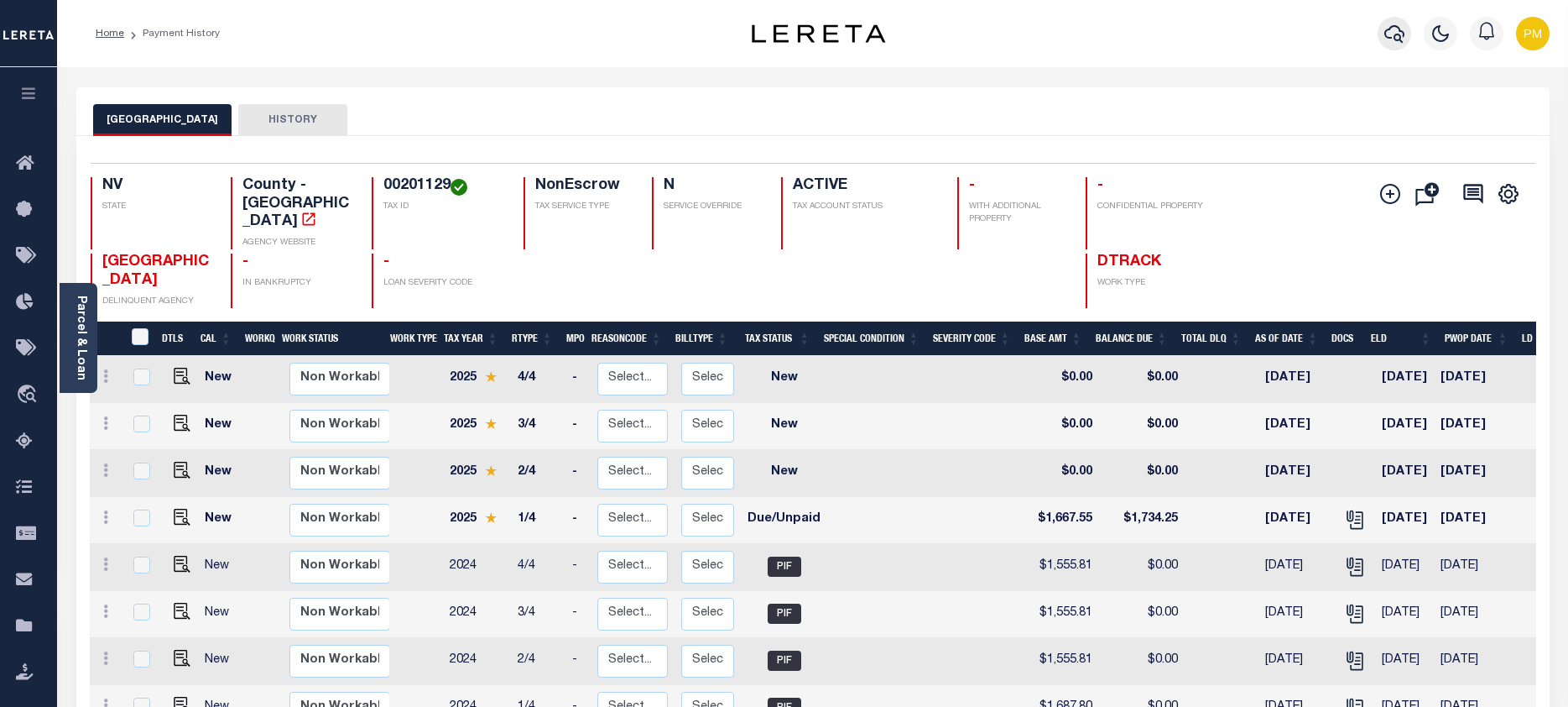
click at [1392, 34] on icon "button" at bounding box center [1394, 33] width 20 height 20
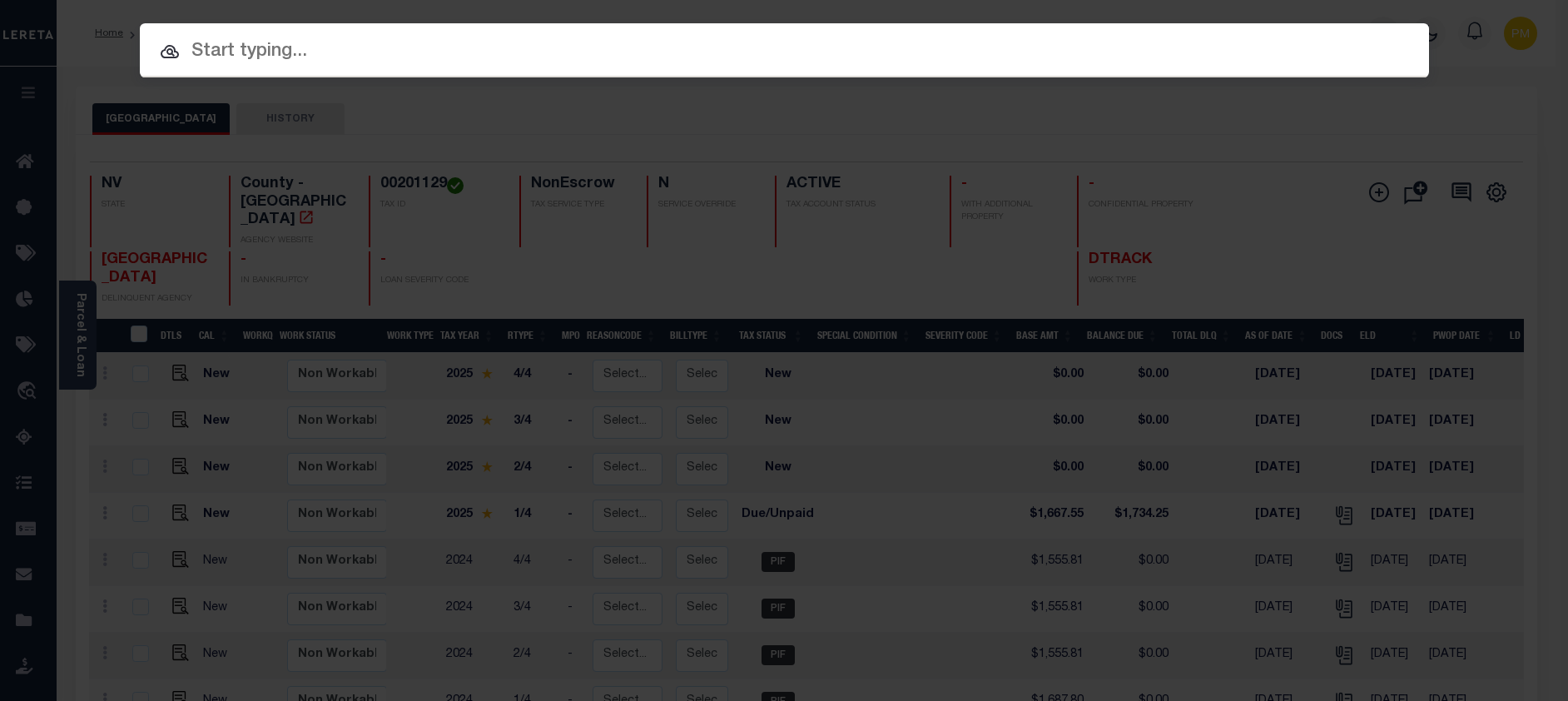
paste input "1300072608"
type input "1300072608"
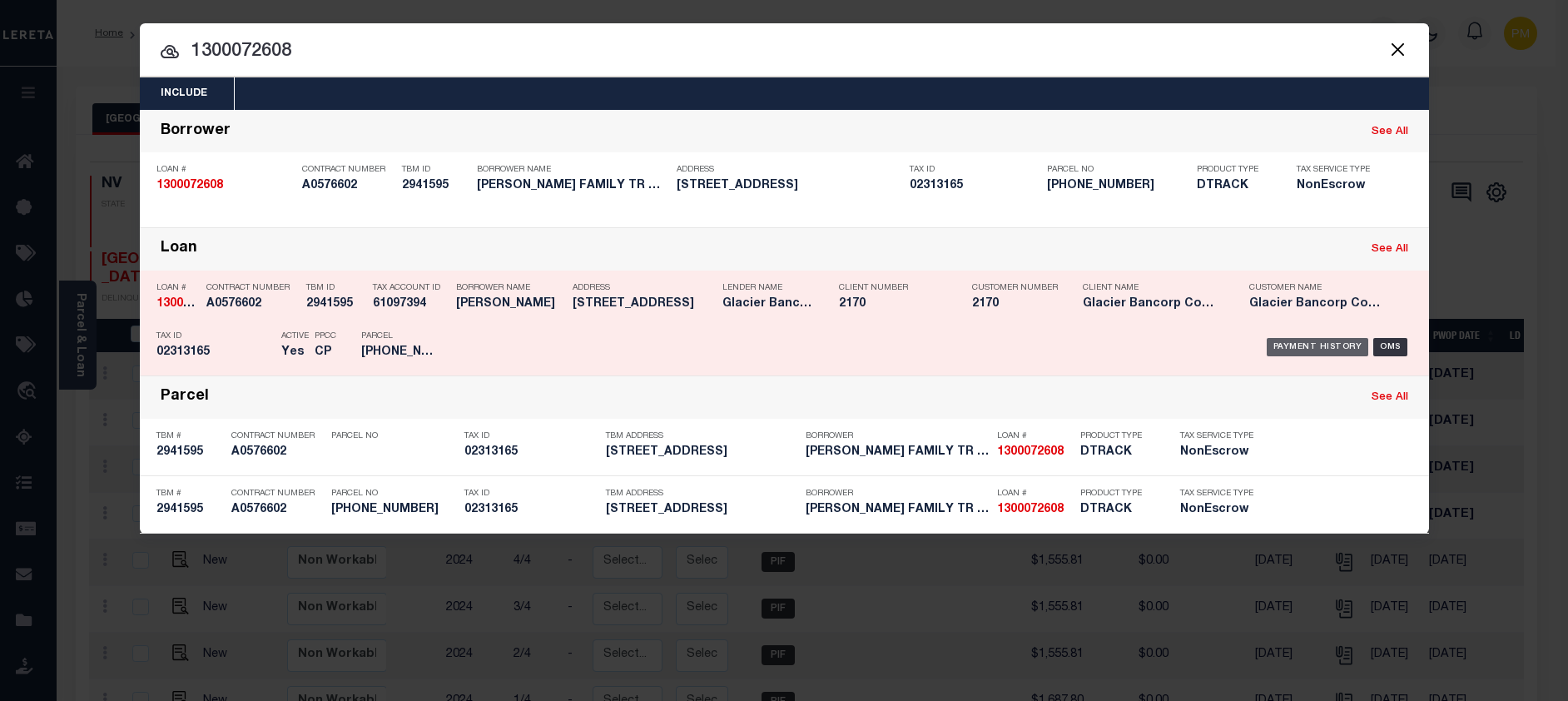
click at [1329, 350] on div "Payment History" at bounding box center [1317, 347] width 103 height 19
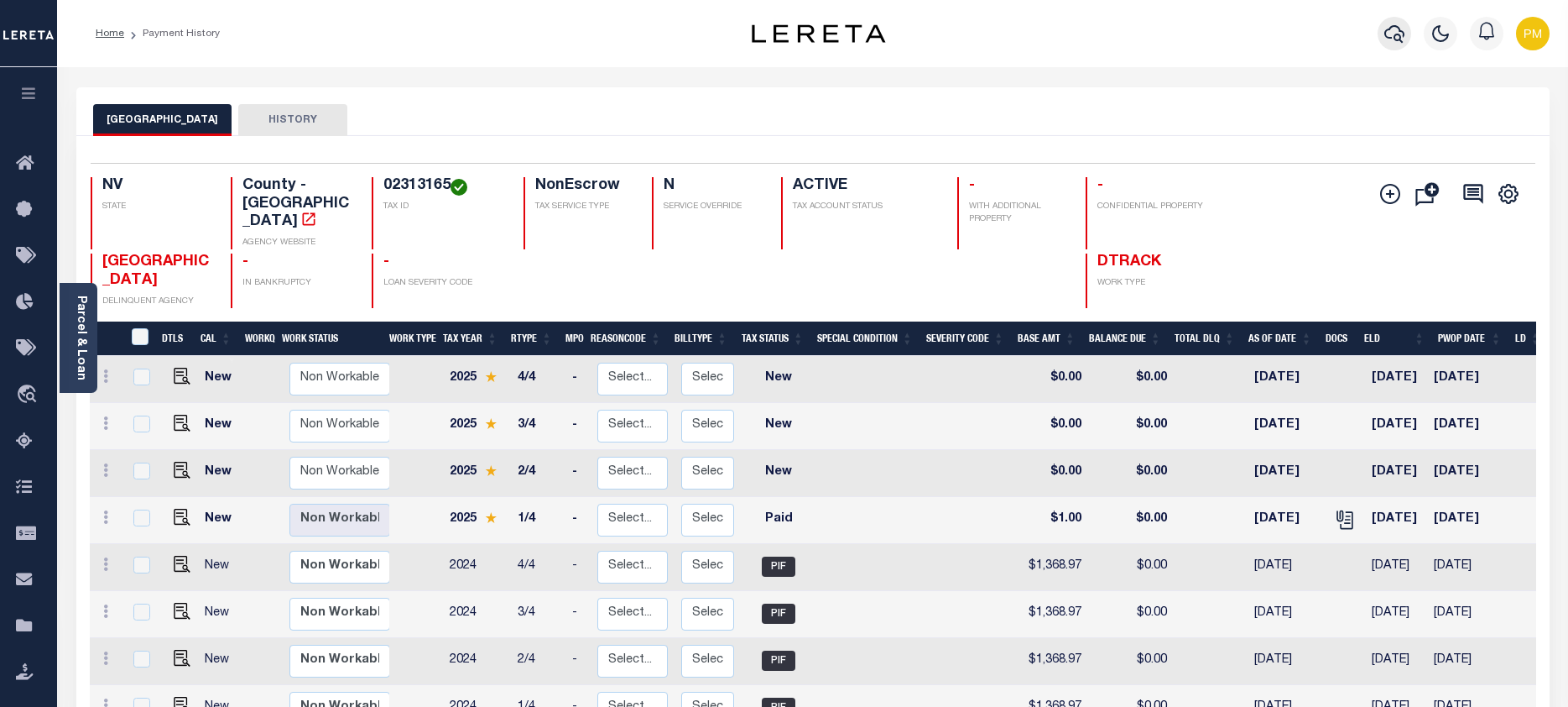
click at [1394, 40] on icon "button" at bounding box center [1394, 33] width 20 height 20
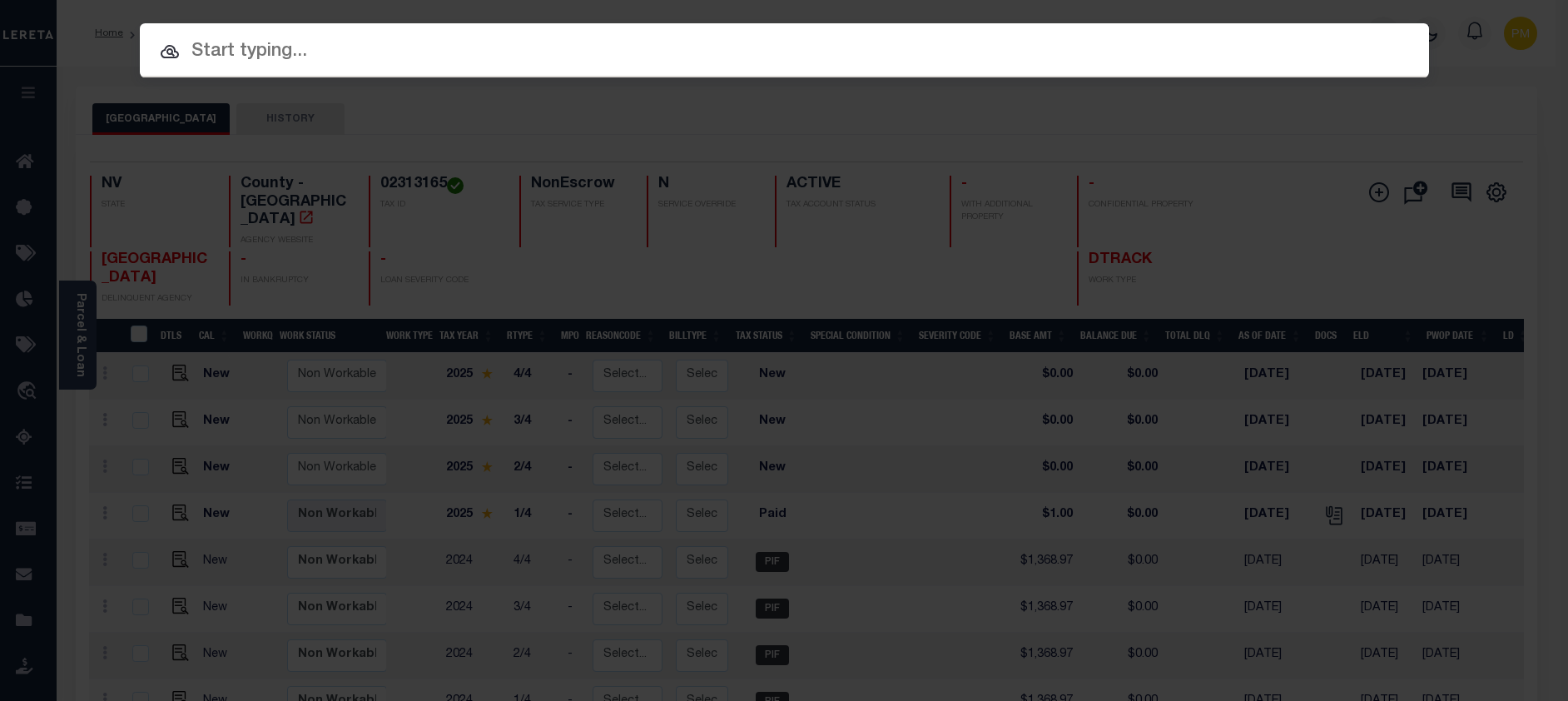
paste input "1300073192"
type input "1300073192"
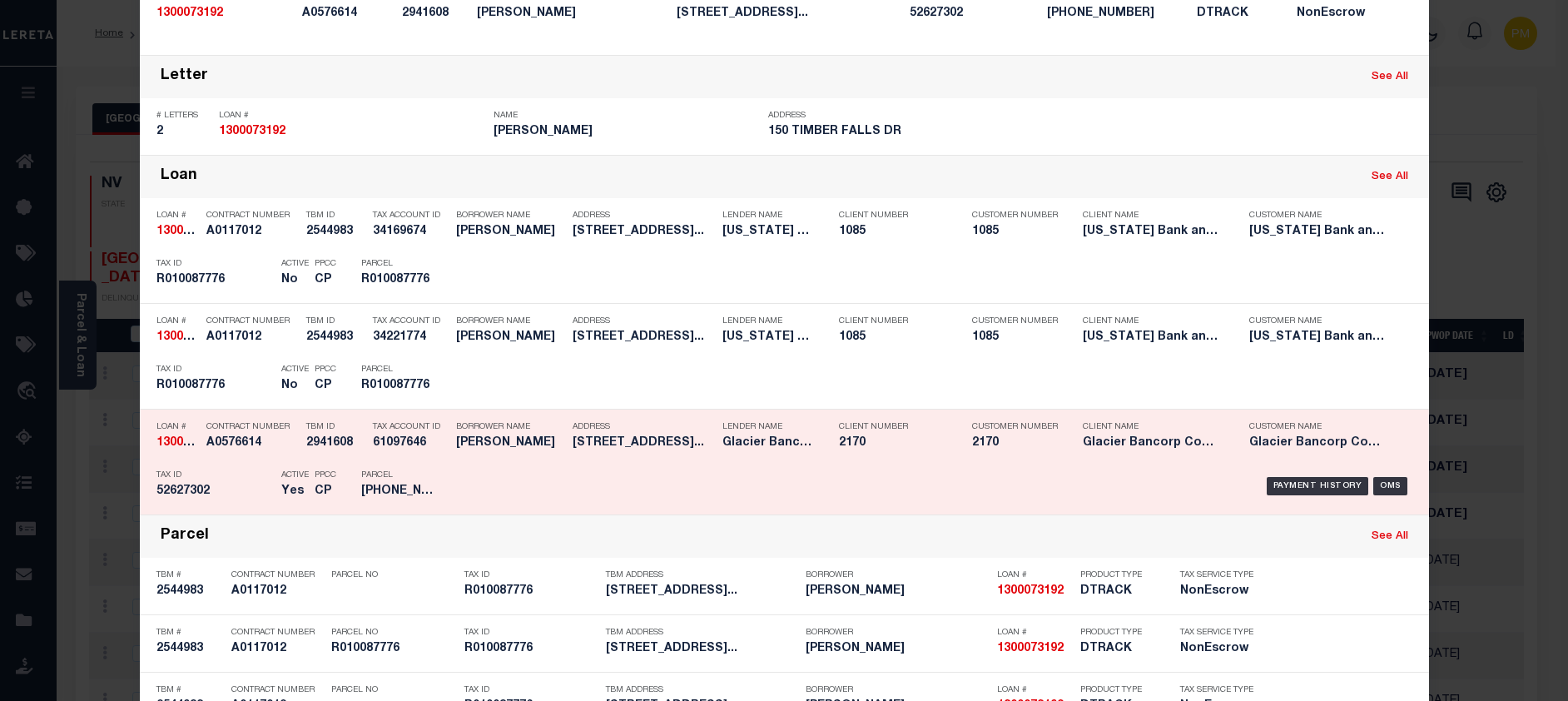
scroll to position [250, 0]
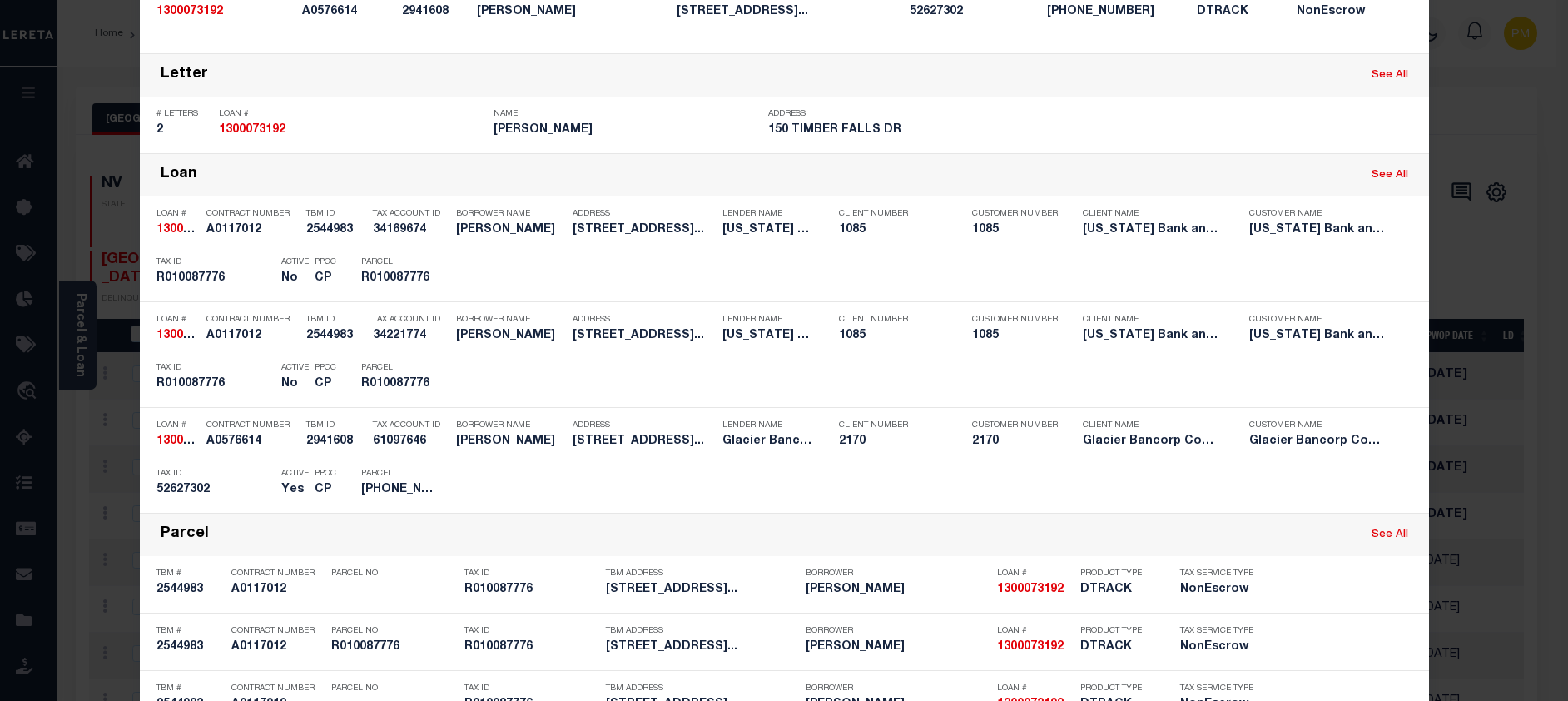
click at [1302, 482] on div "Payment History" at bounding box center [1317, 484] width 103 height 19
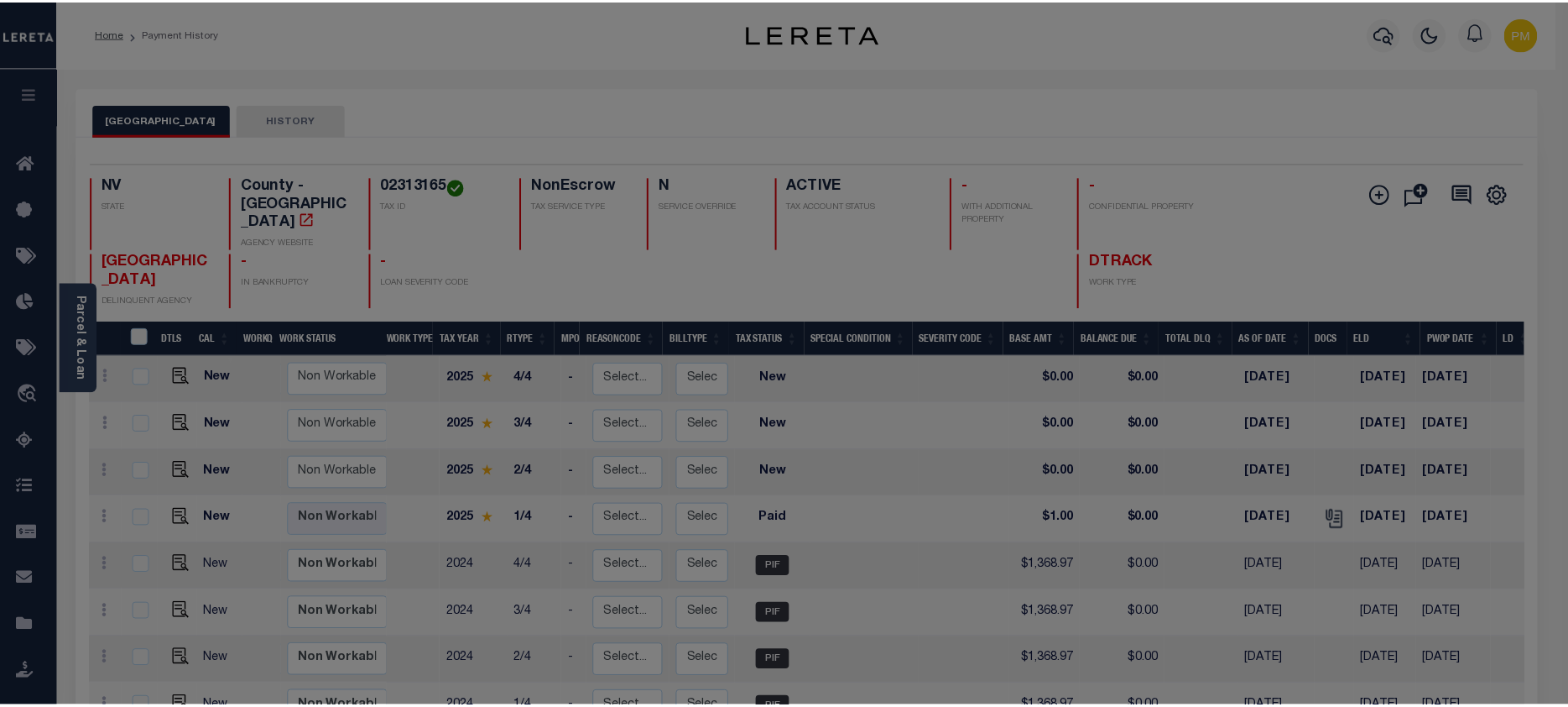
scroll to position [0, 0]
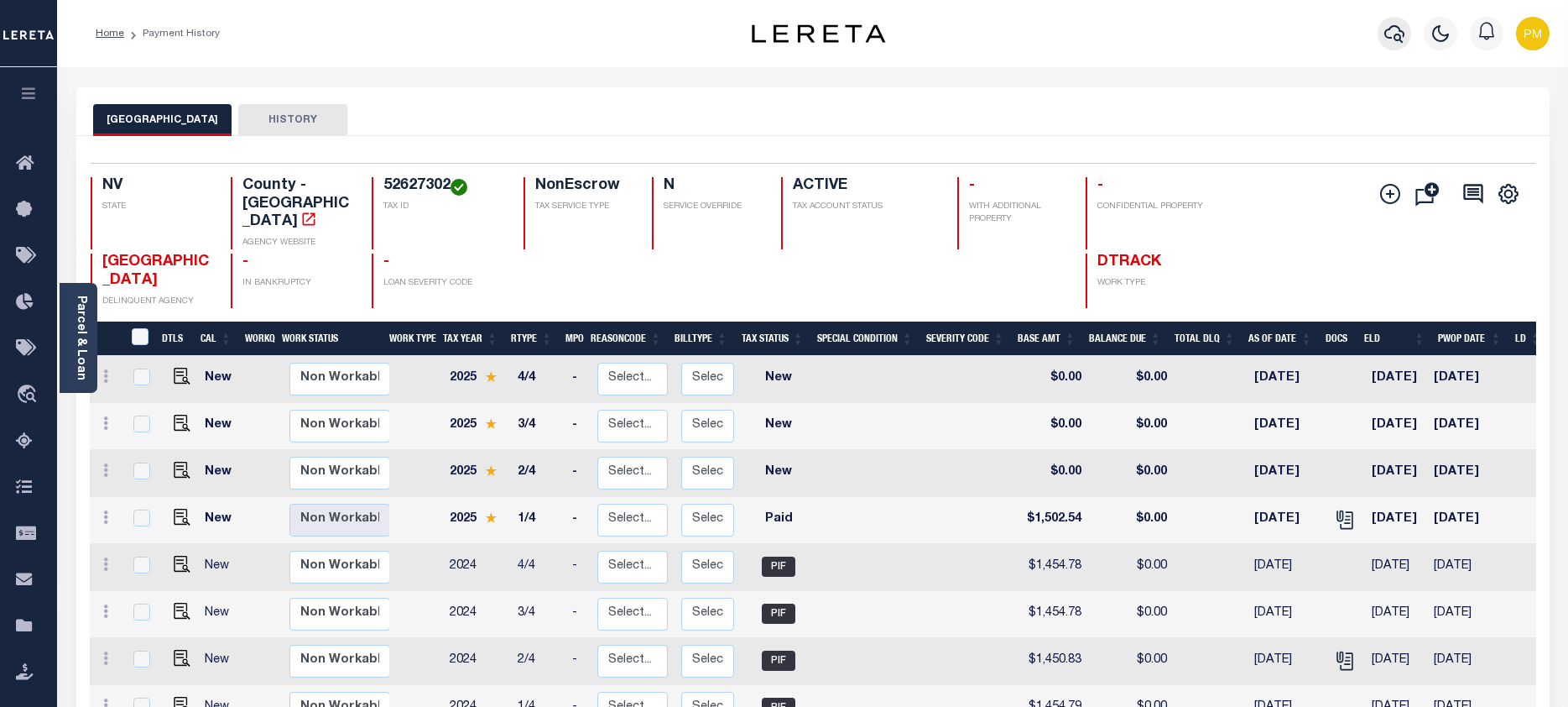
click at [1394, 32] on icon "button" at bounding box center [1394, 33] width 20 height 20
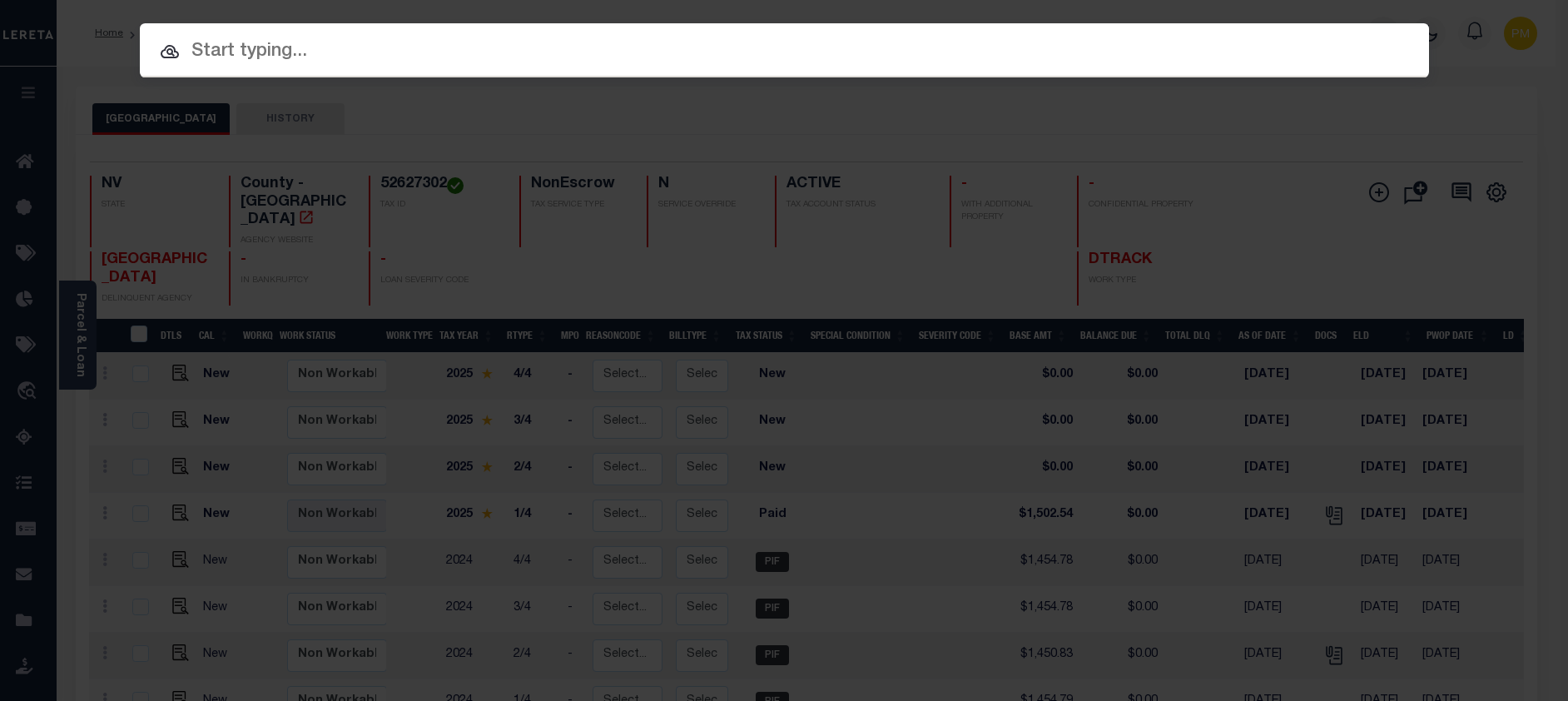
paste input "1300074273"
type input "1300074273"
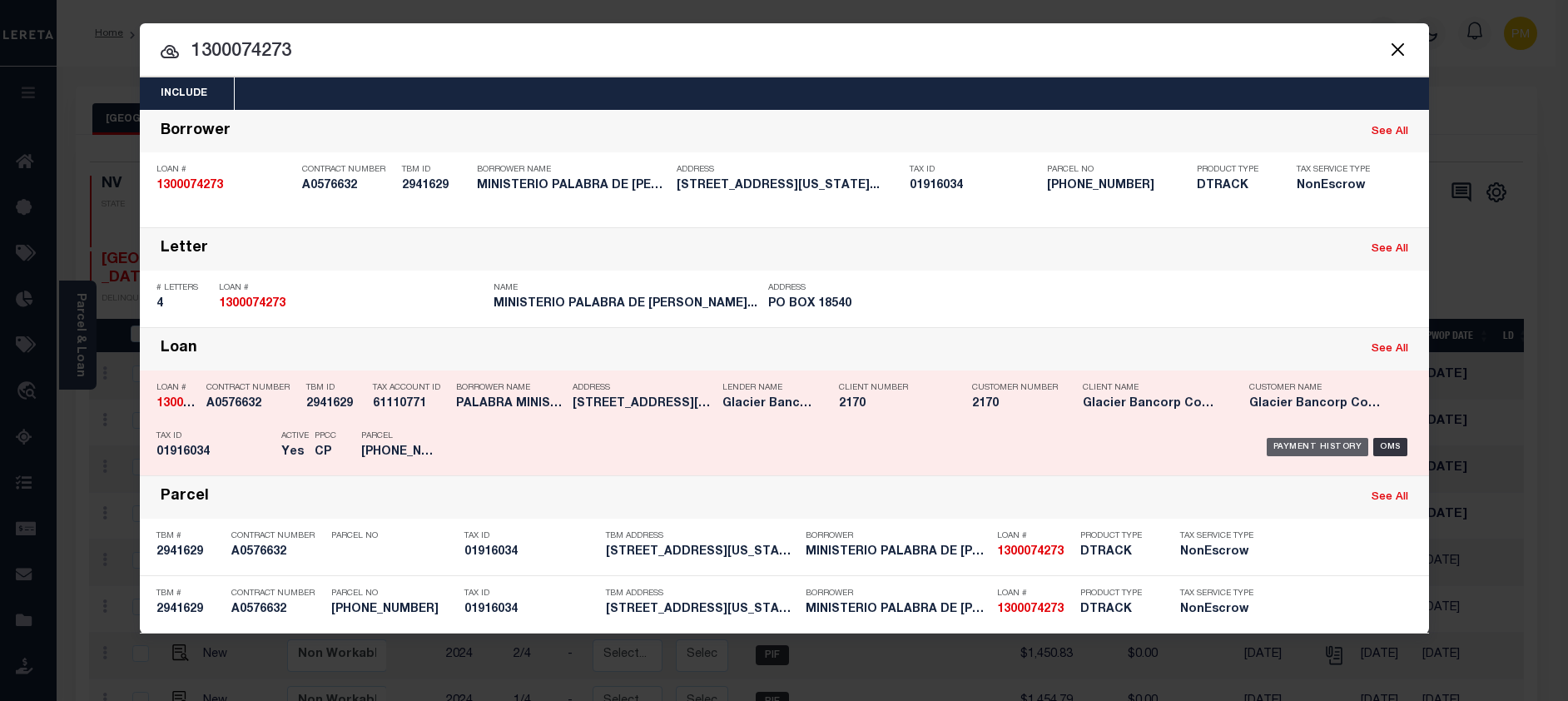
click at [1320, 446] on div "Payment History" at bounding box center [1317, 447] width 103 height 19
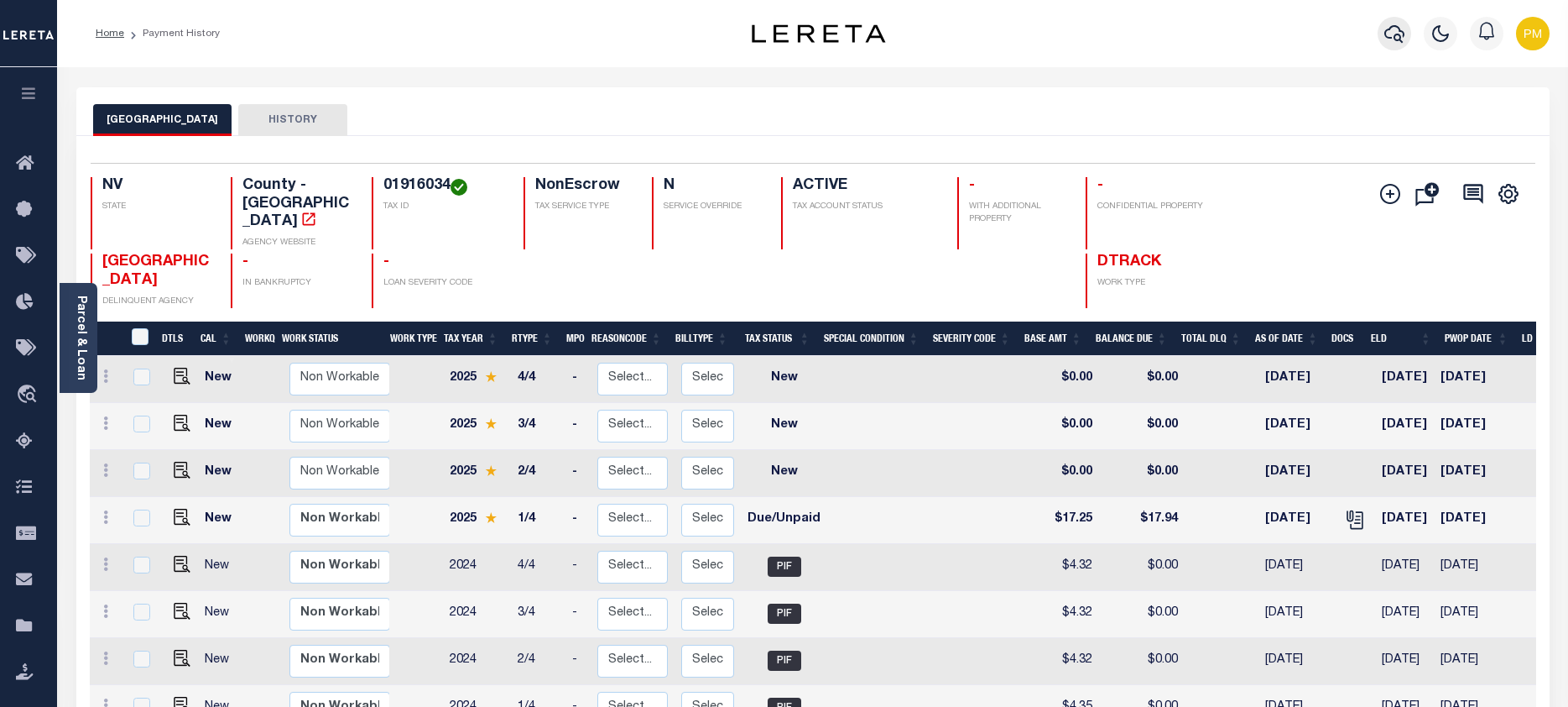
click at [1386, 37] on icon "button" at bounding box center [1394, 33] width 20 height 20
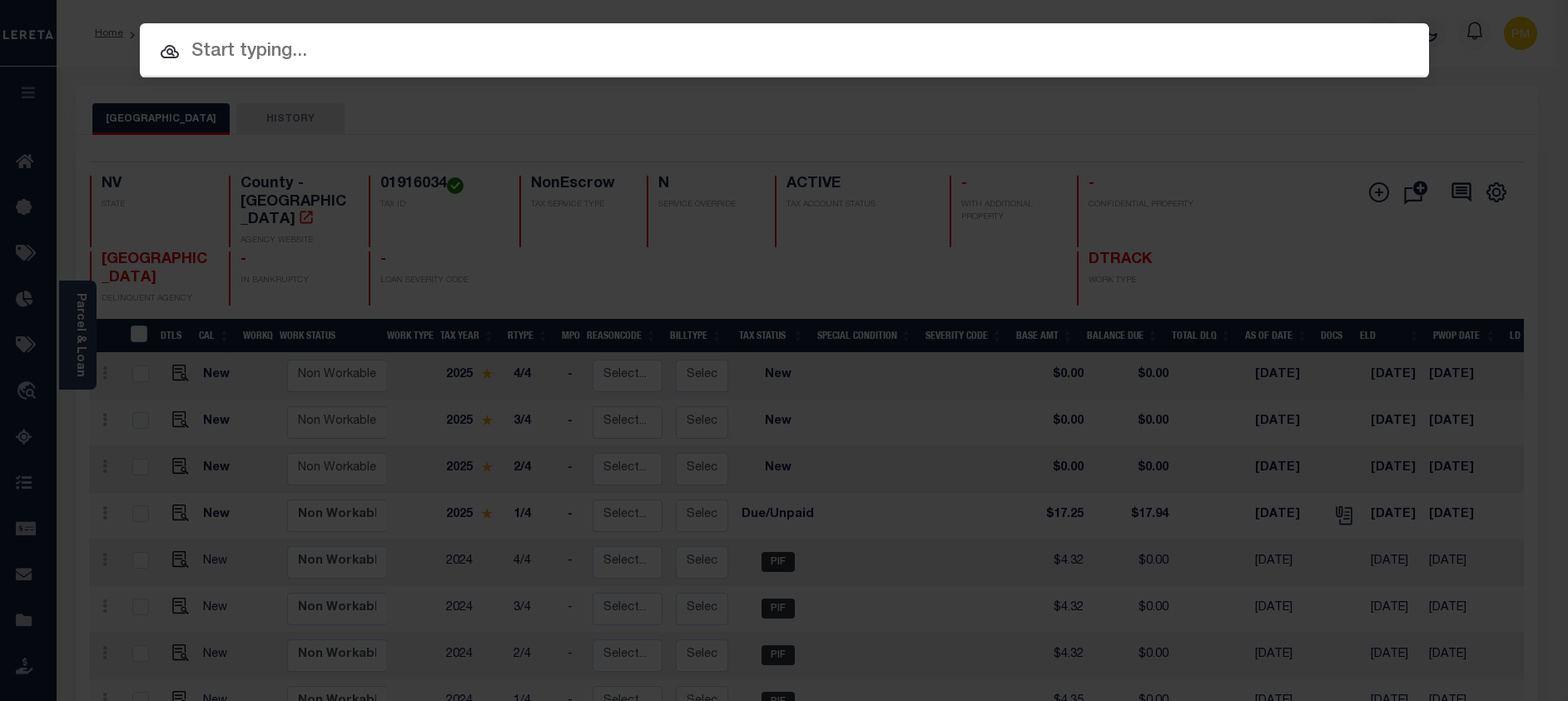
paste input "1300074653"
type input "1300074653"
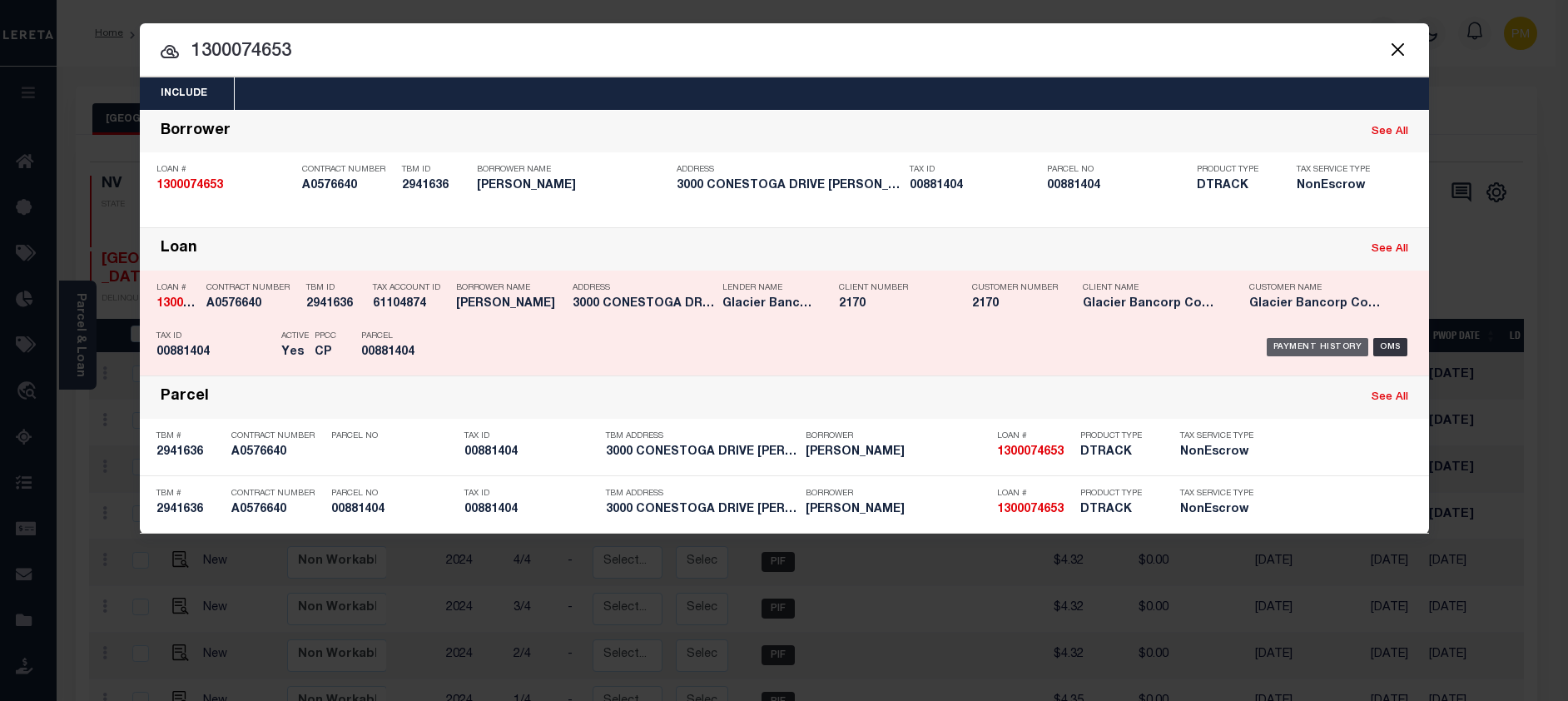
click at [1326, 349] on div "Payment History" at bounding box center [1317, 347] width 103 height 19
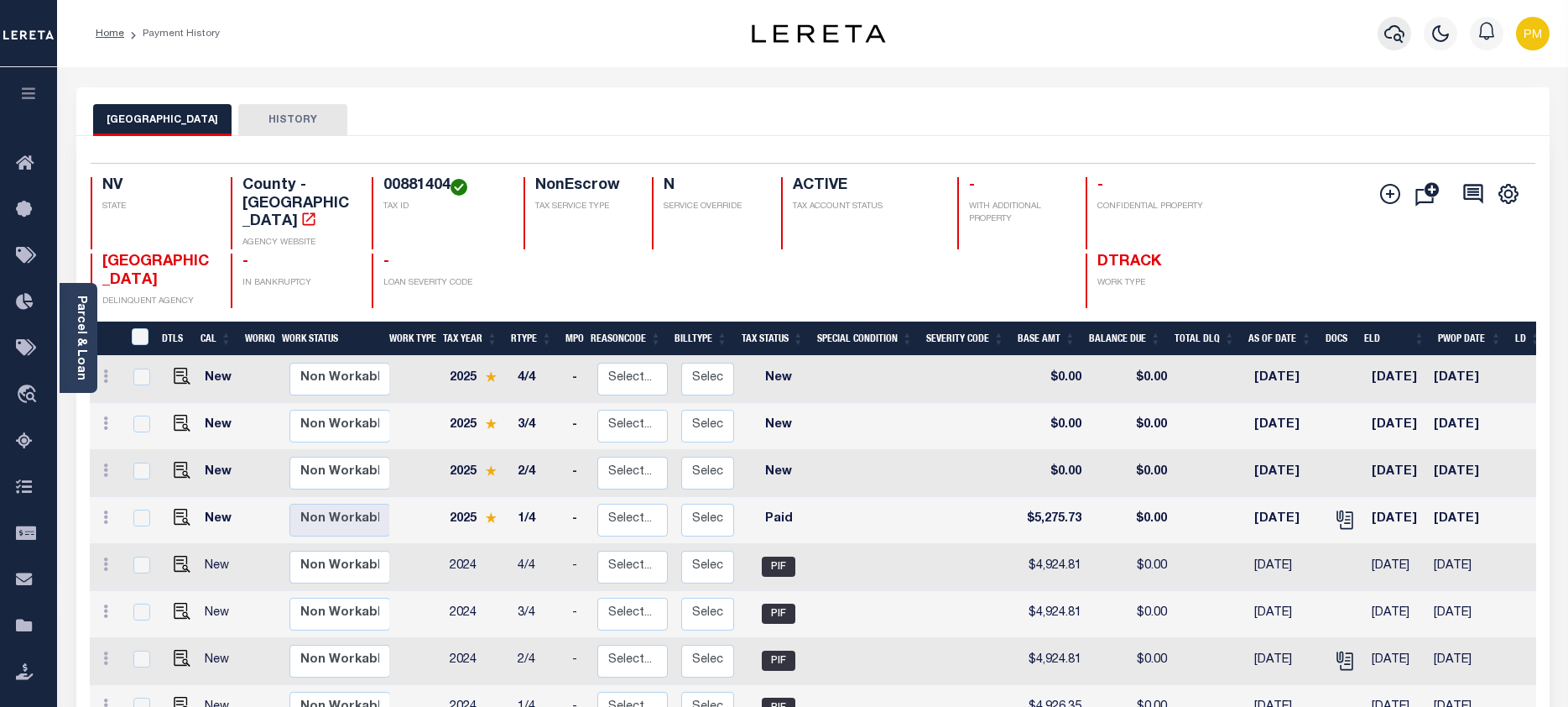
click at [1396, 36] on icon "button" at bounding box center [1394, 34] width 20 height 18
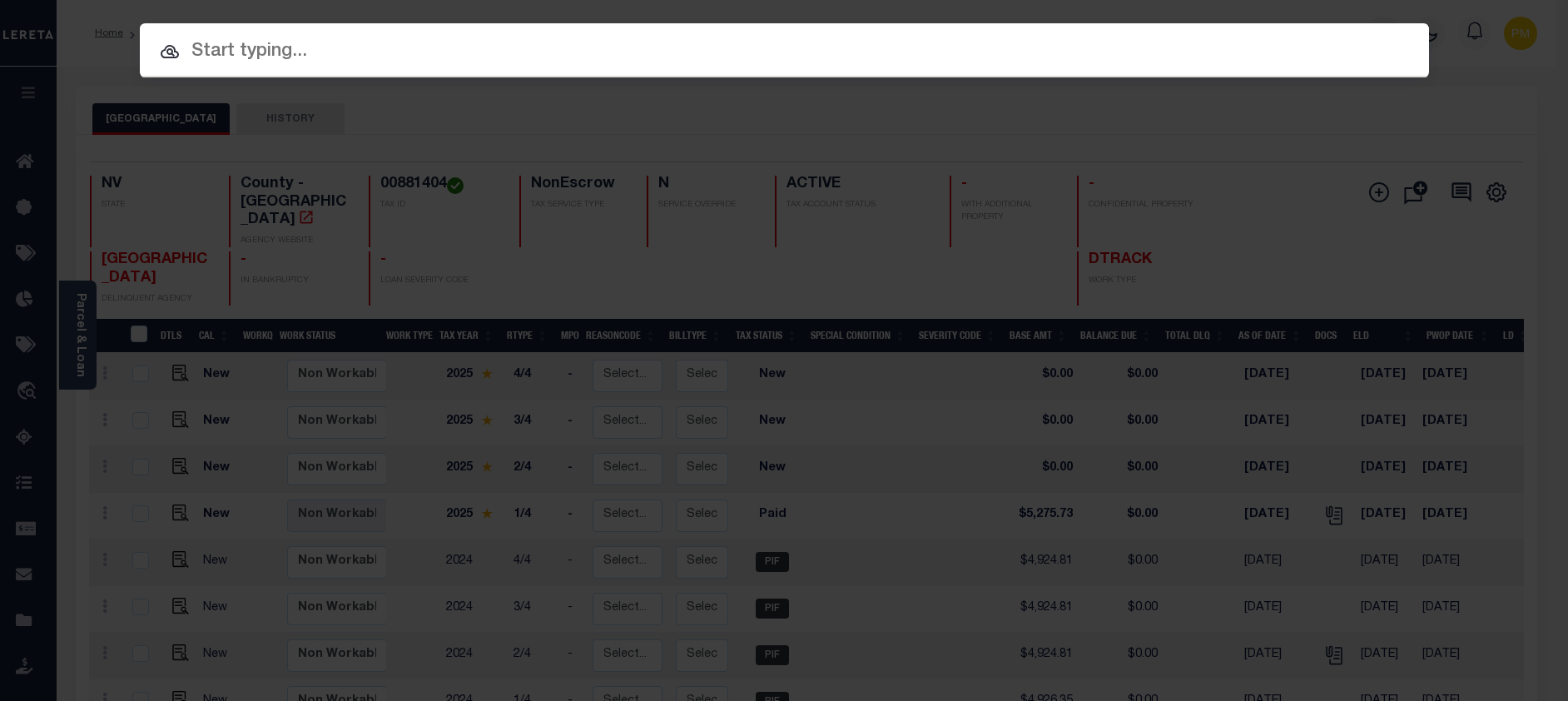
paste input "1300081542"
type input "1300081542"
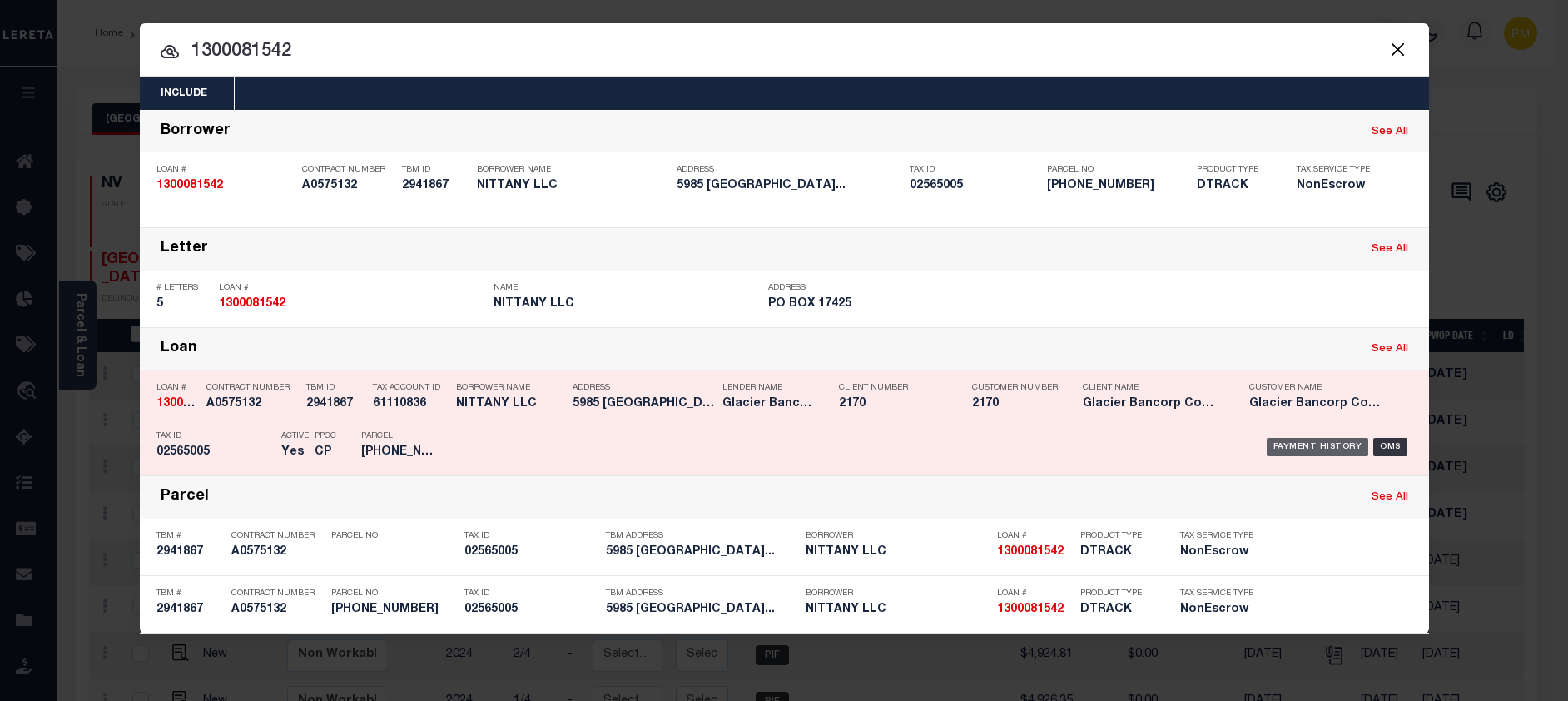
click at [1335, 449] on div "Payment History" at bounding box center [1317, 447] width 103 height 19
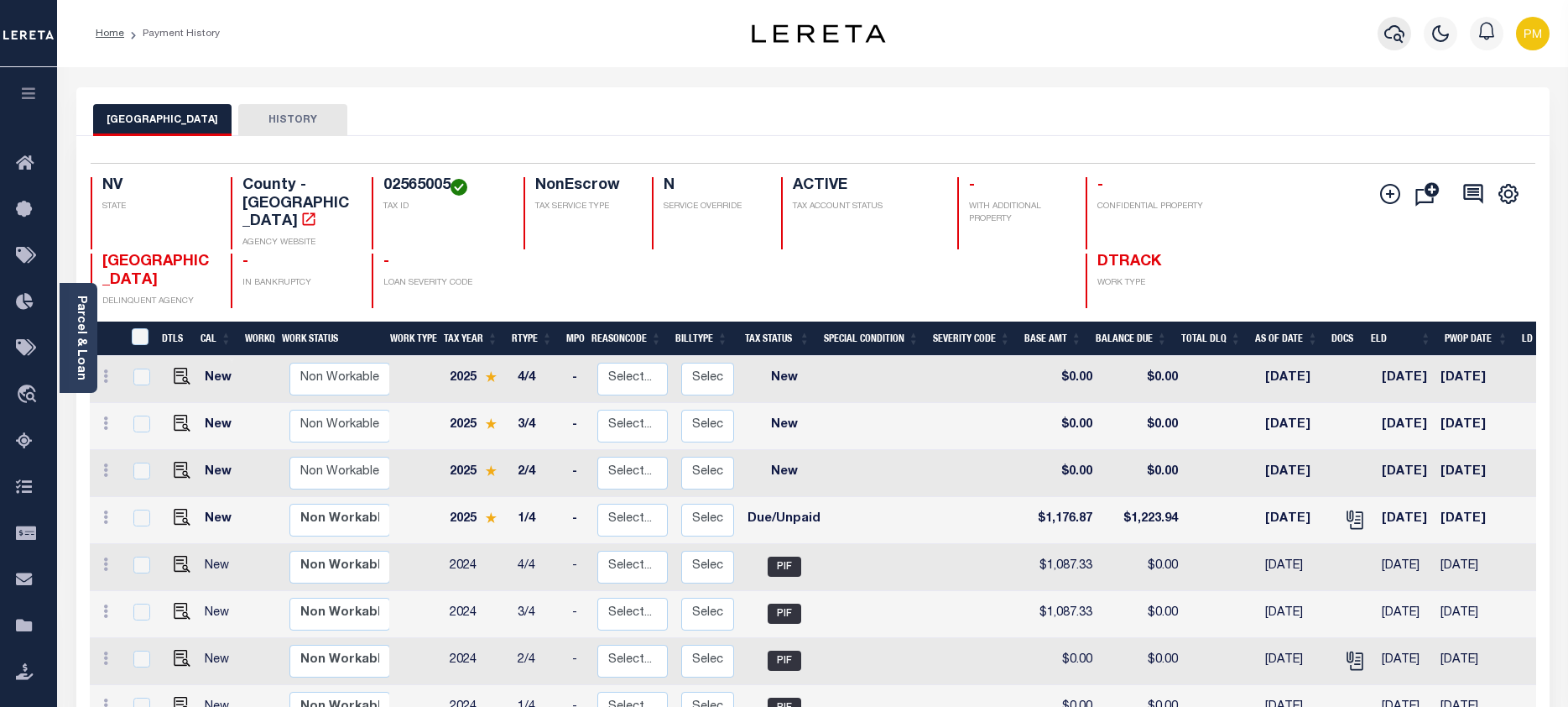
click at [1398, 39] on icon "button" at bounding box center [1394, 33] width 20 height 20
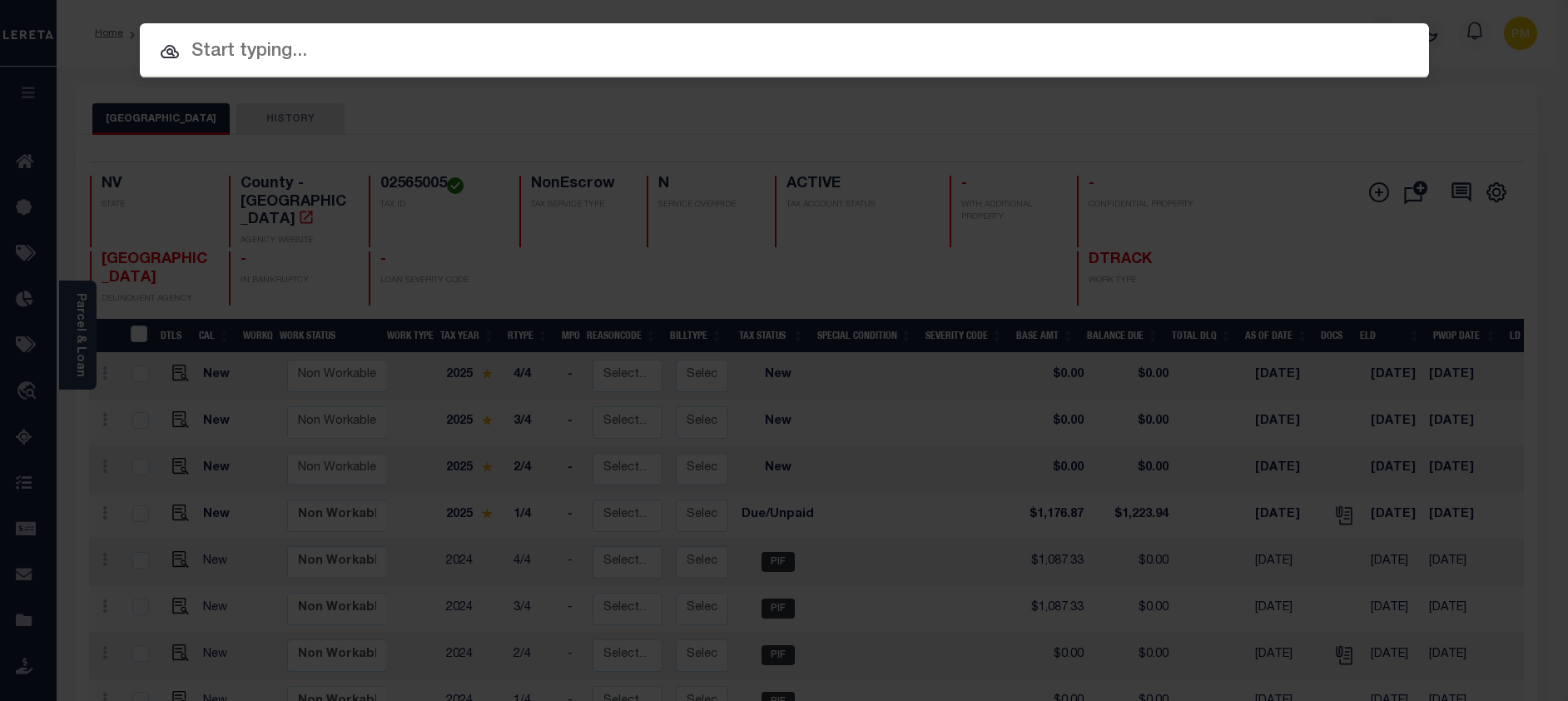
paste input "1300082235"
type input "1300082235"
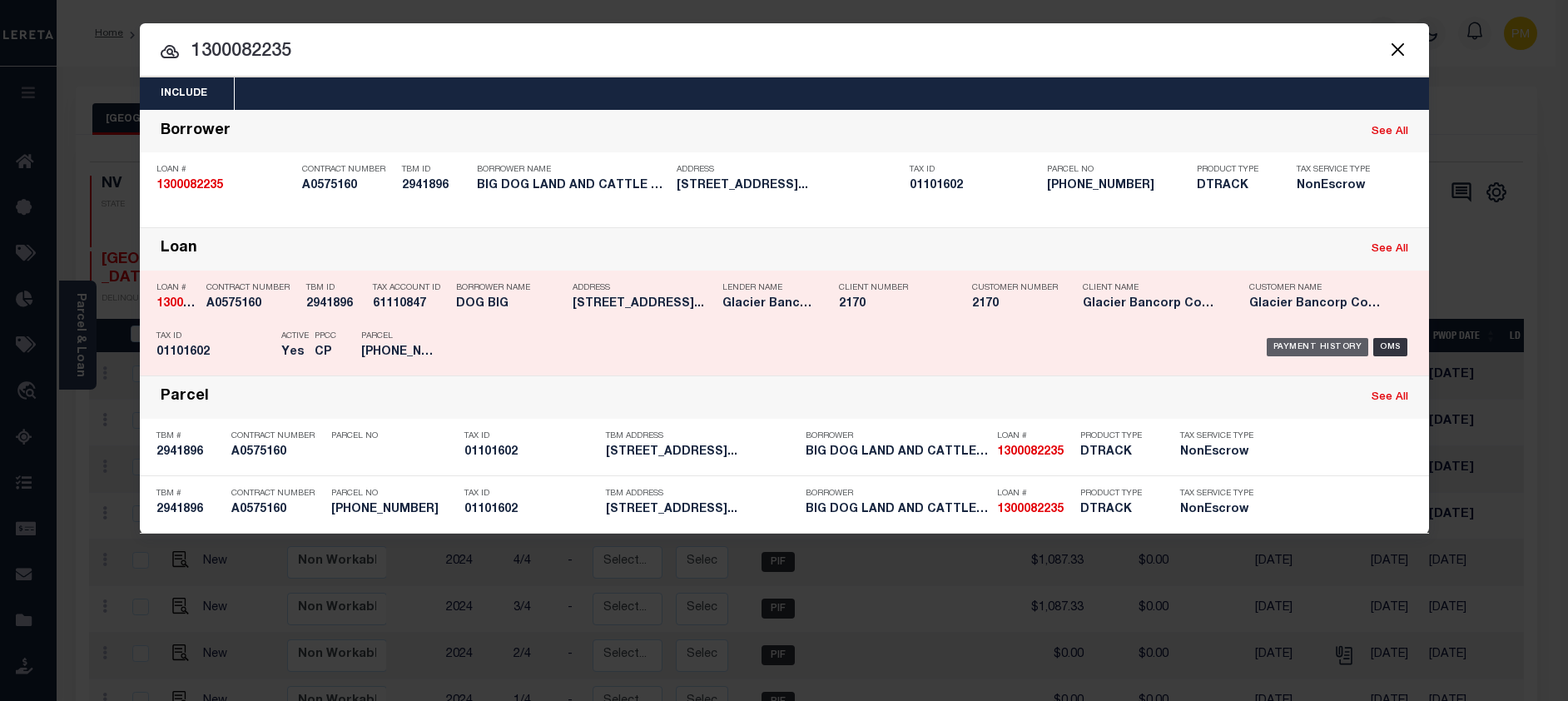
click at [1302, 350] on div "Payment History" at bounding box center [1317, 347] width 103 height 19
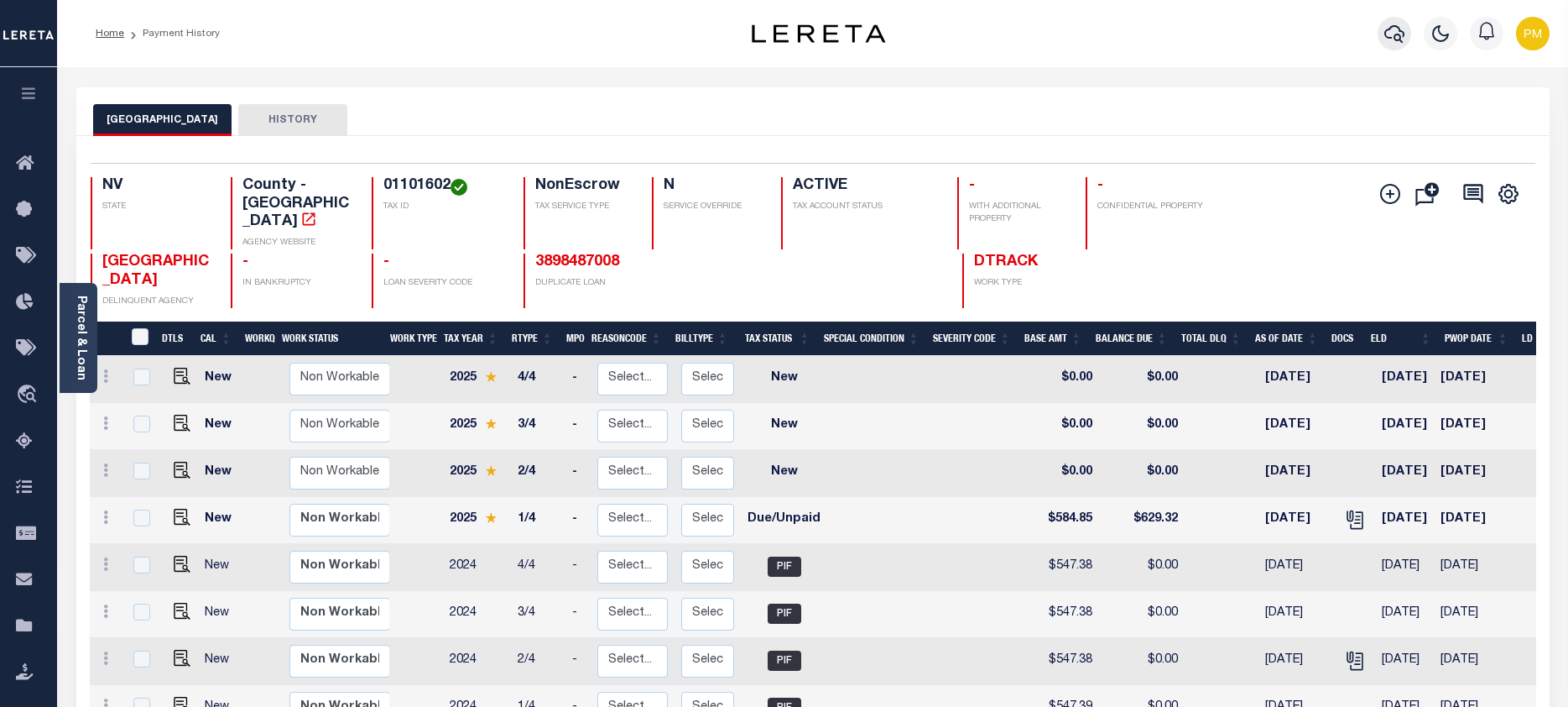
click at [1394, 34] on icon "button" at bounding box center [1394, 33] width 20 height 20
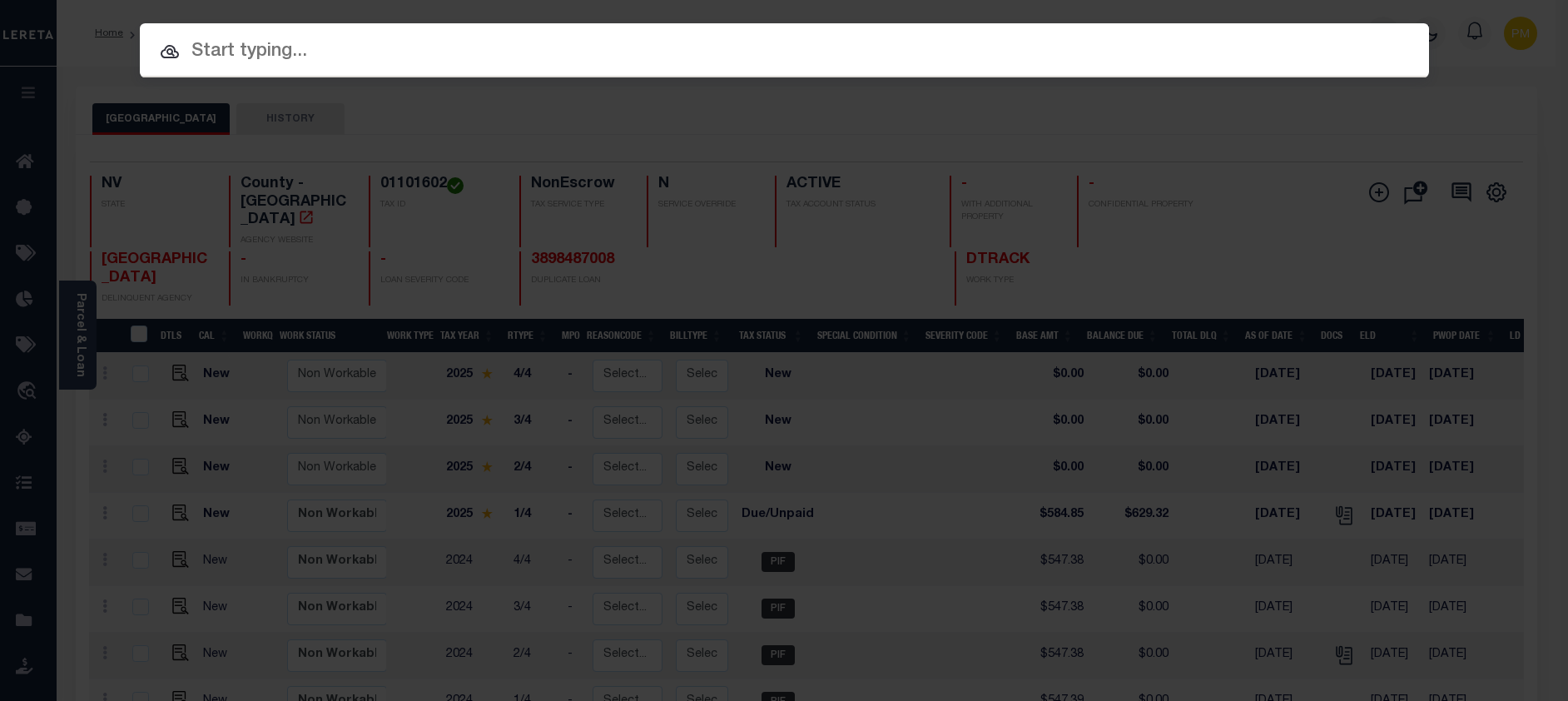
paste input "1300082938"
type input "1300082938"
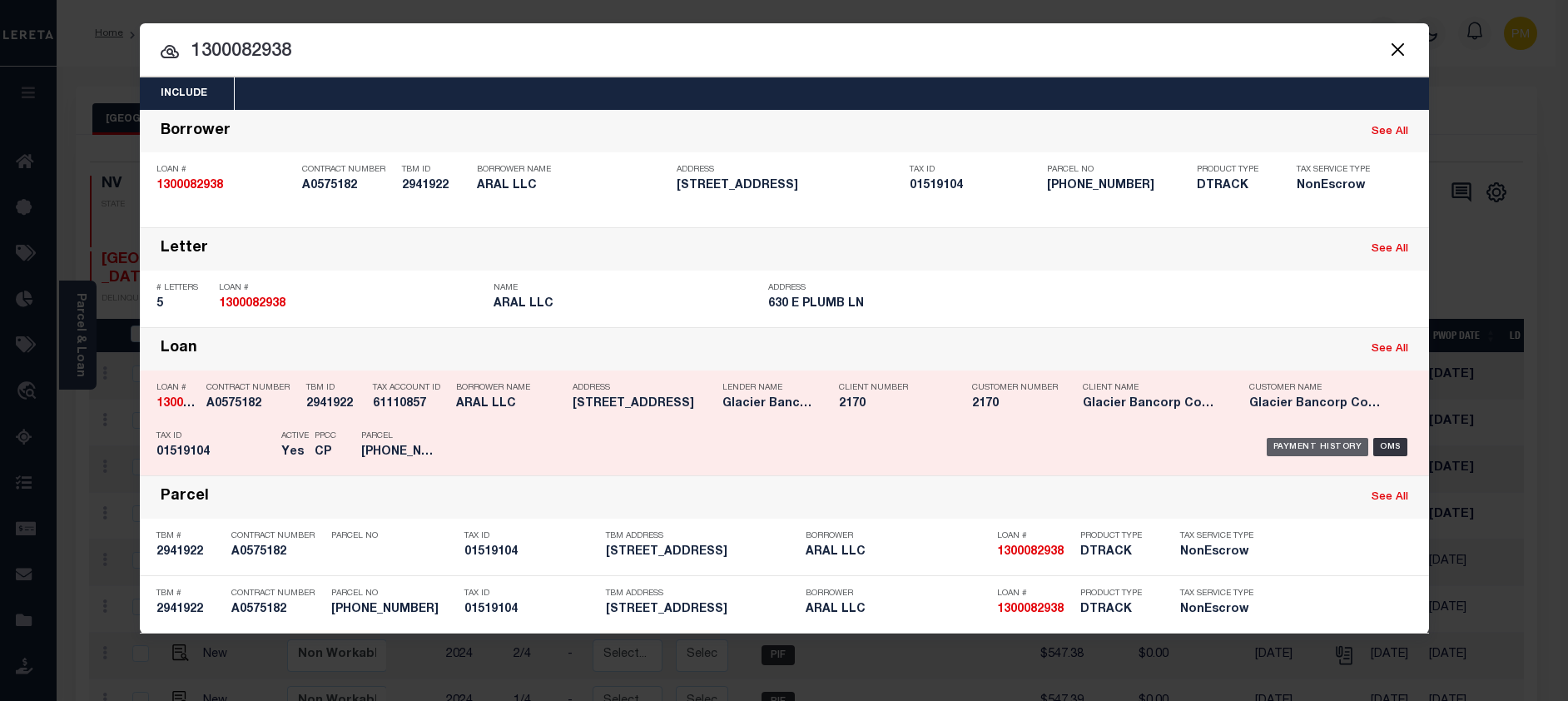
click at [1307, 450] on div "Payment History" at bounding box center [1317, 447] width 103 height 19
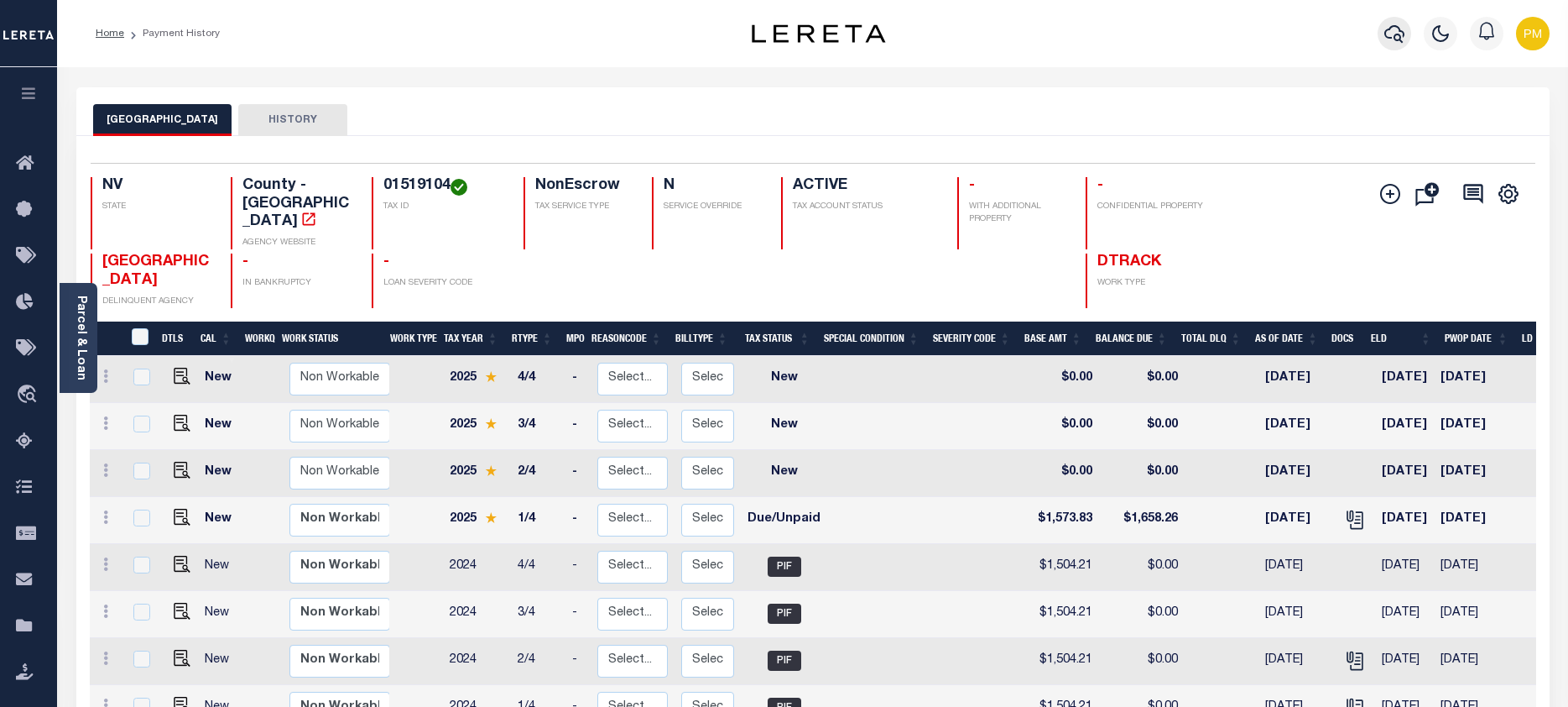
click at [1398, 37] on icon "button" at bounding box center [1394, 34] width 20 height 18
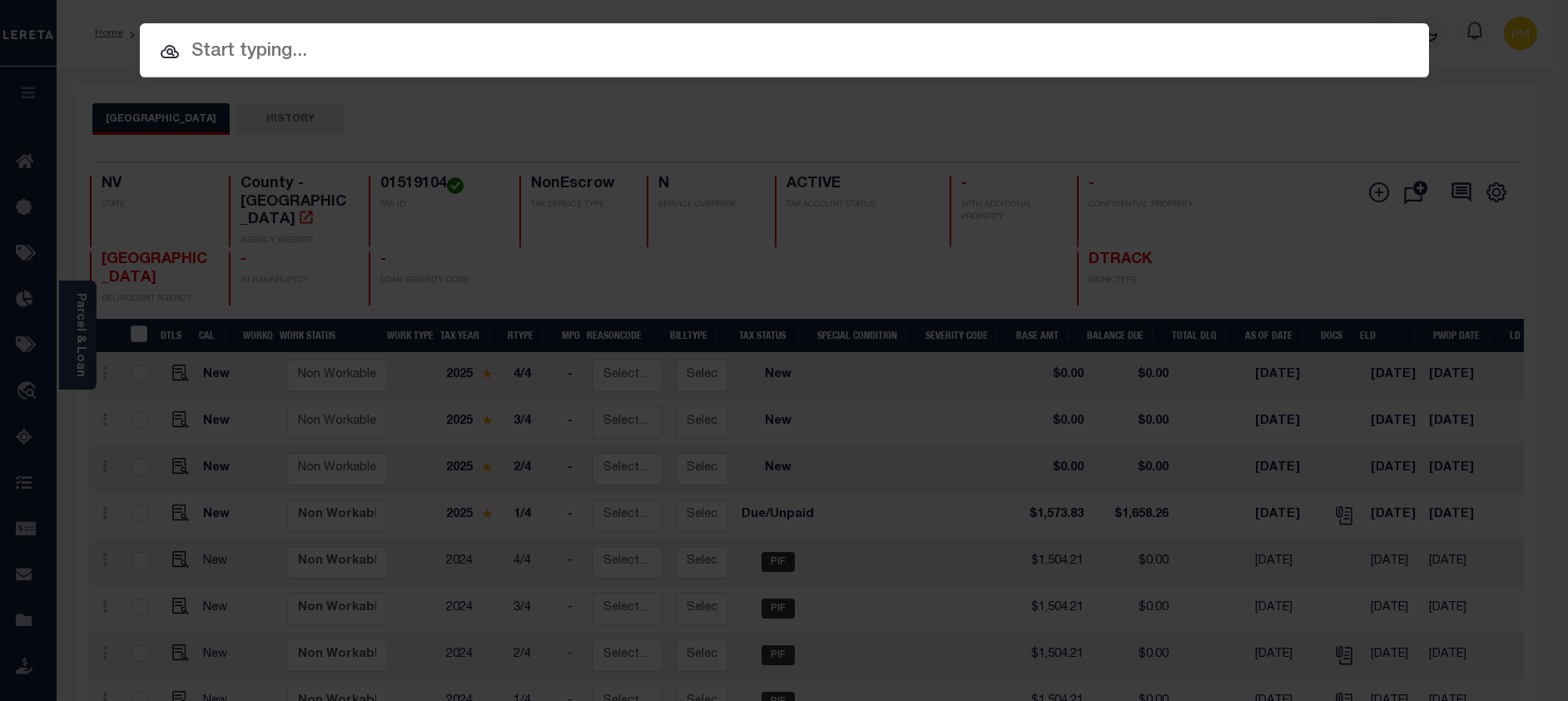
paste input "1300083100"
type input "1300083100"
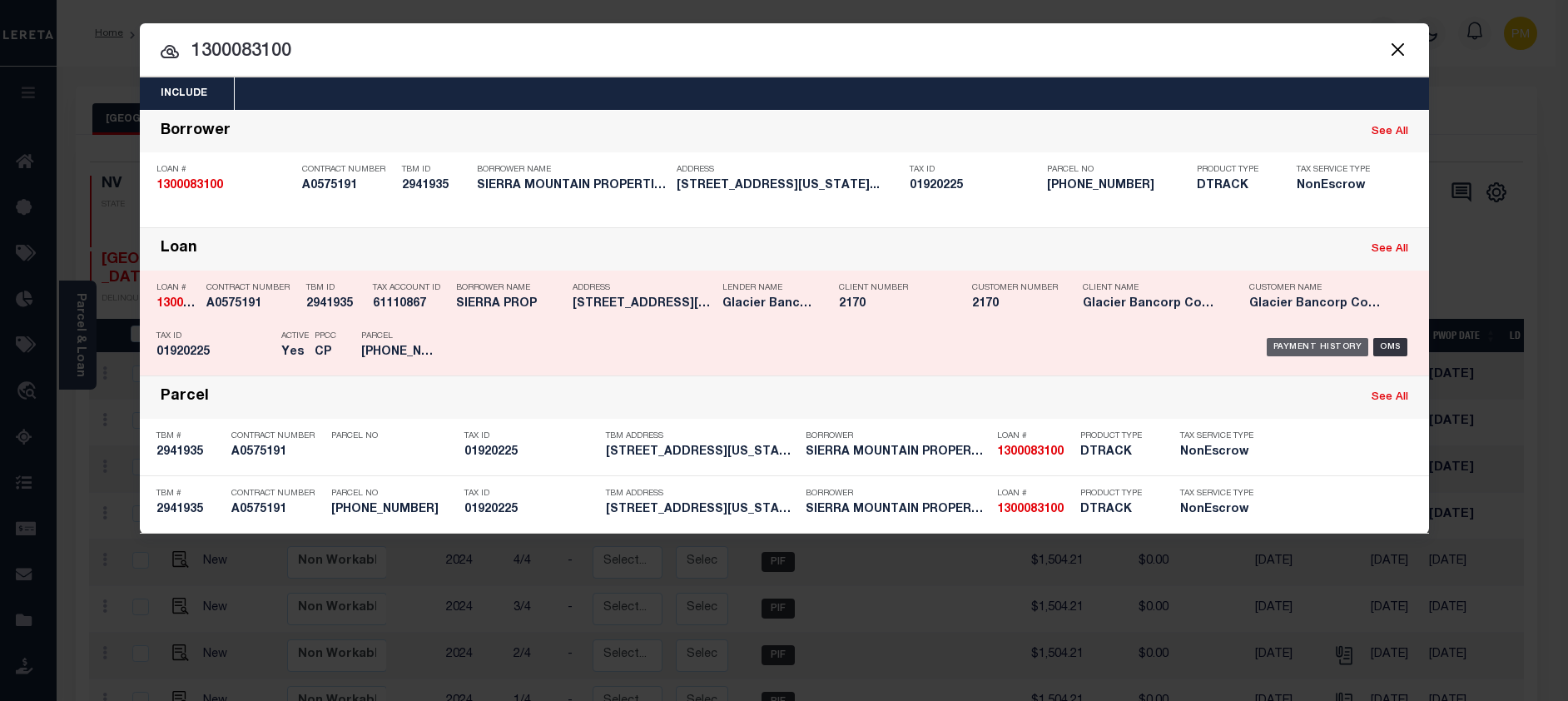
click at [1316, 353] on div "Payment History" at bounding box center [1317, 347] width 103 height 19
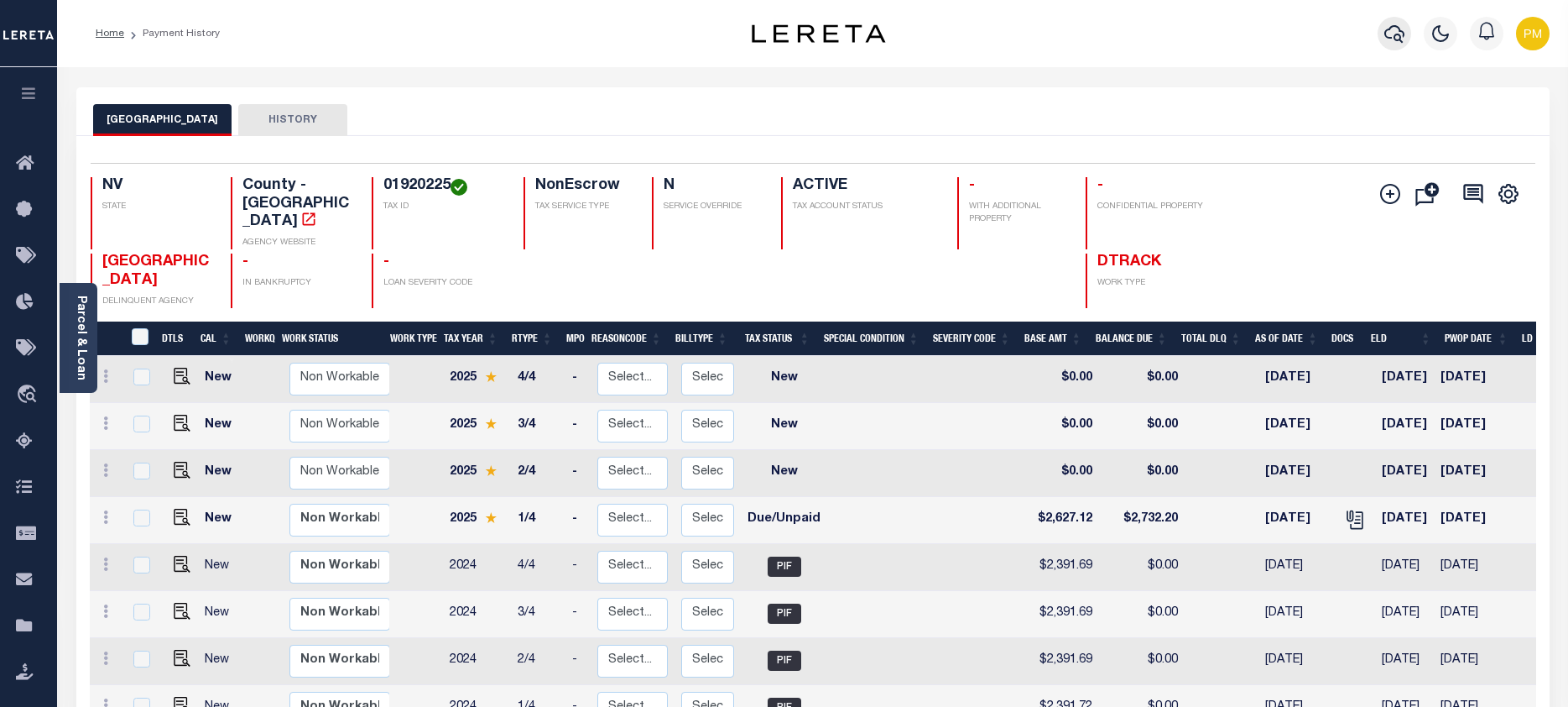
click at [1396, 41] on icon "button" at bounding box center [1394, 34] width 20 height 18
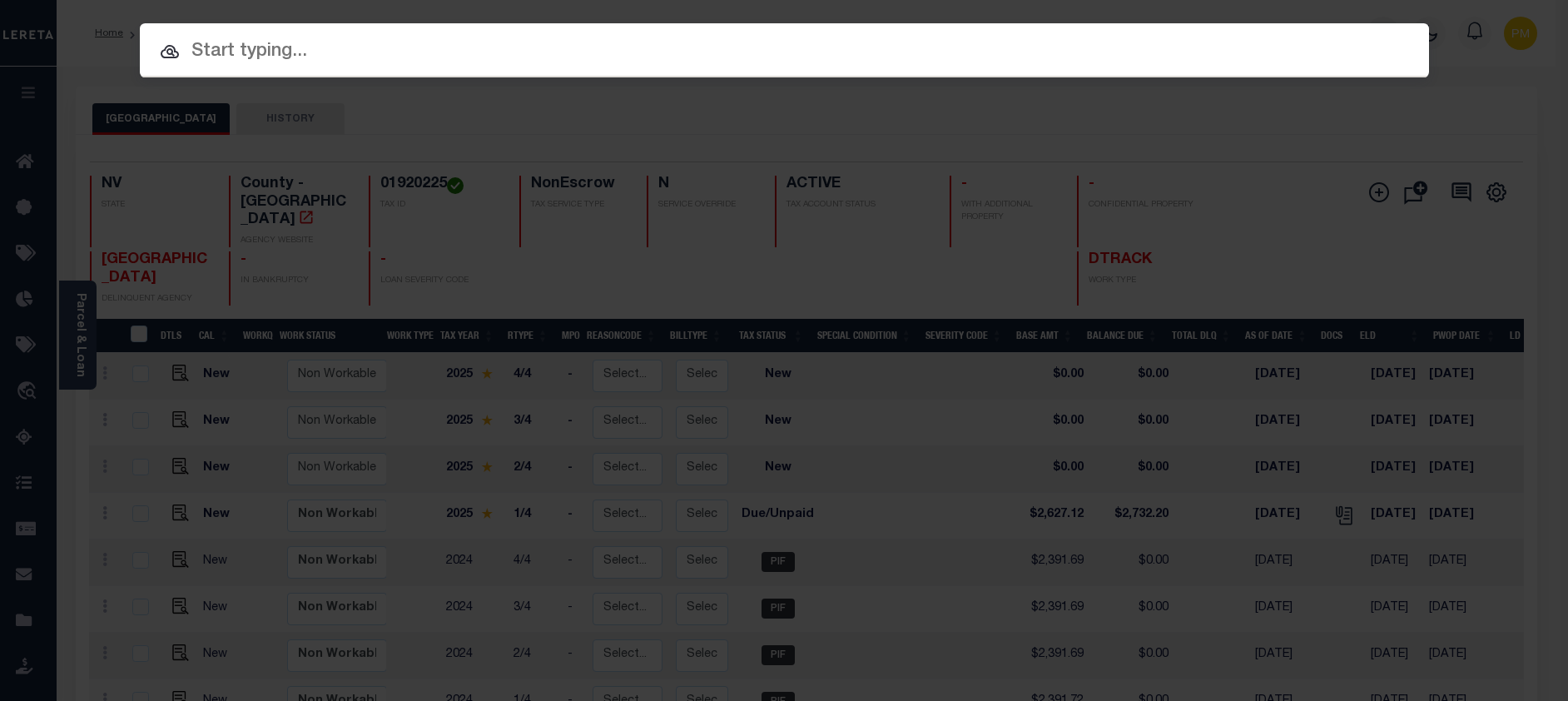
paste input "1300083332"
type input "1300083332"
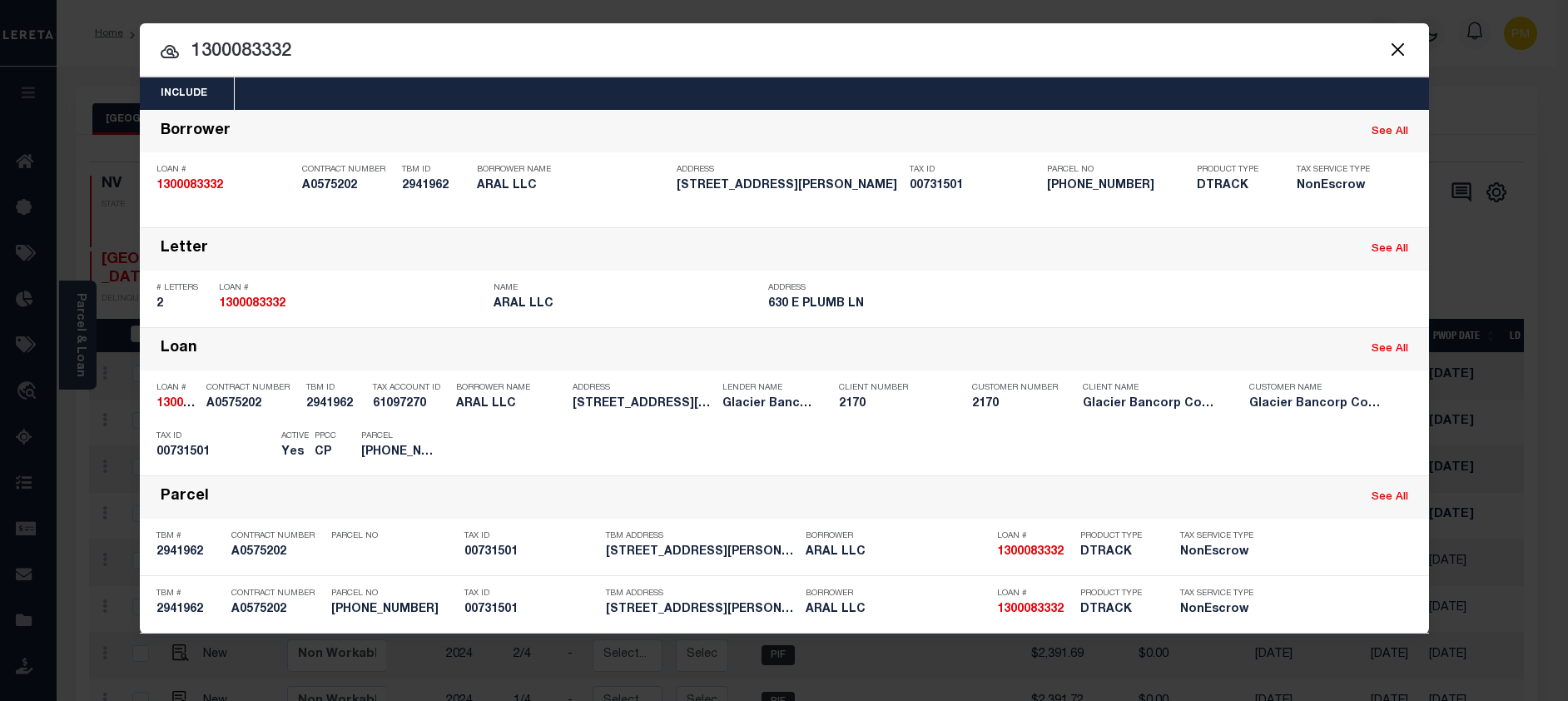
click at [1318, 452] on div "Payment History" at bounding box center [1317, 447] width 103 height 19
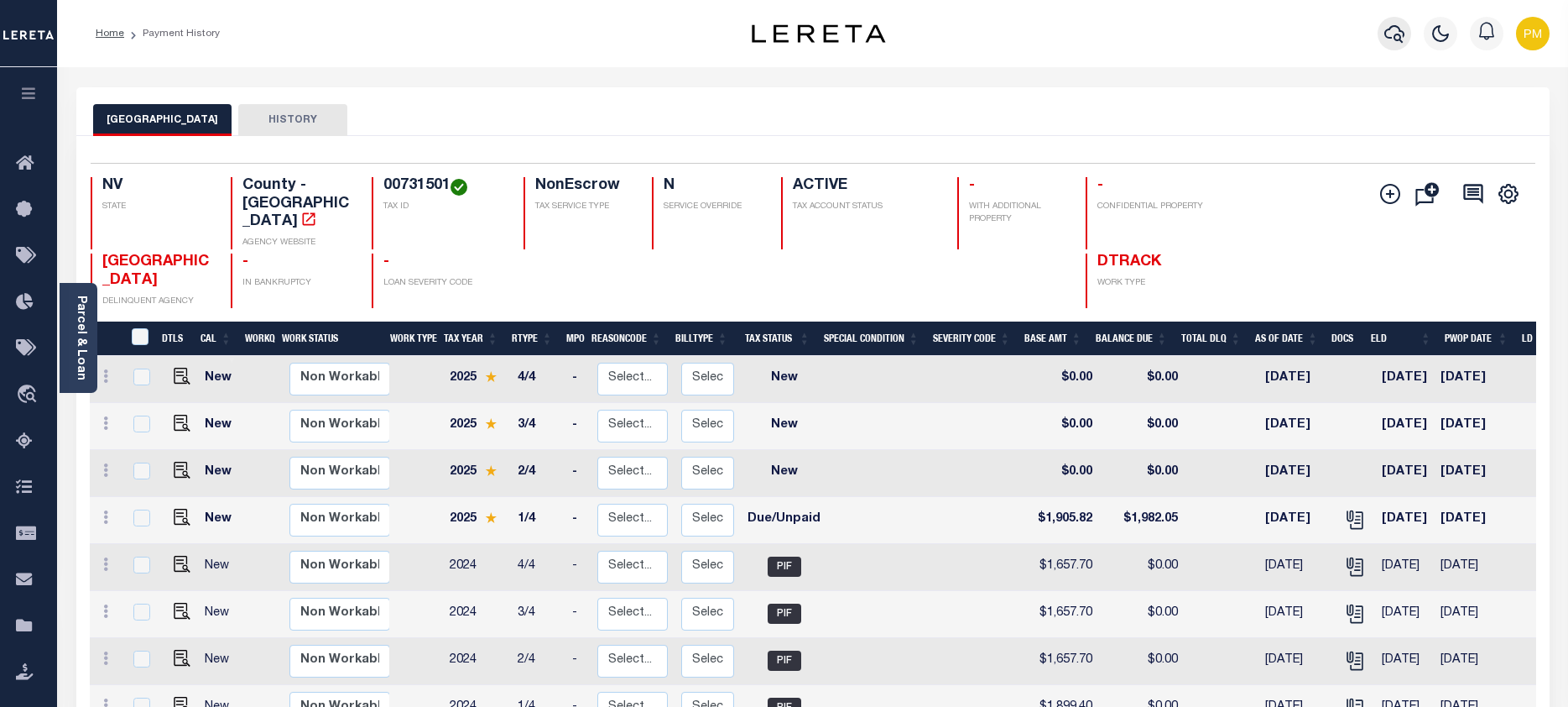
click at [1396, 40] on icon "button" at bounding box center [1394, 33] width 20 height 20
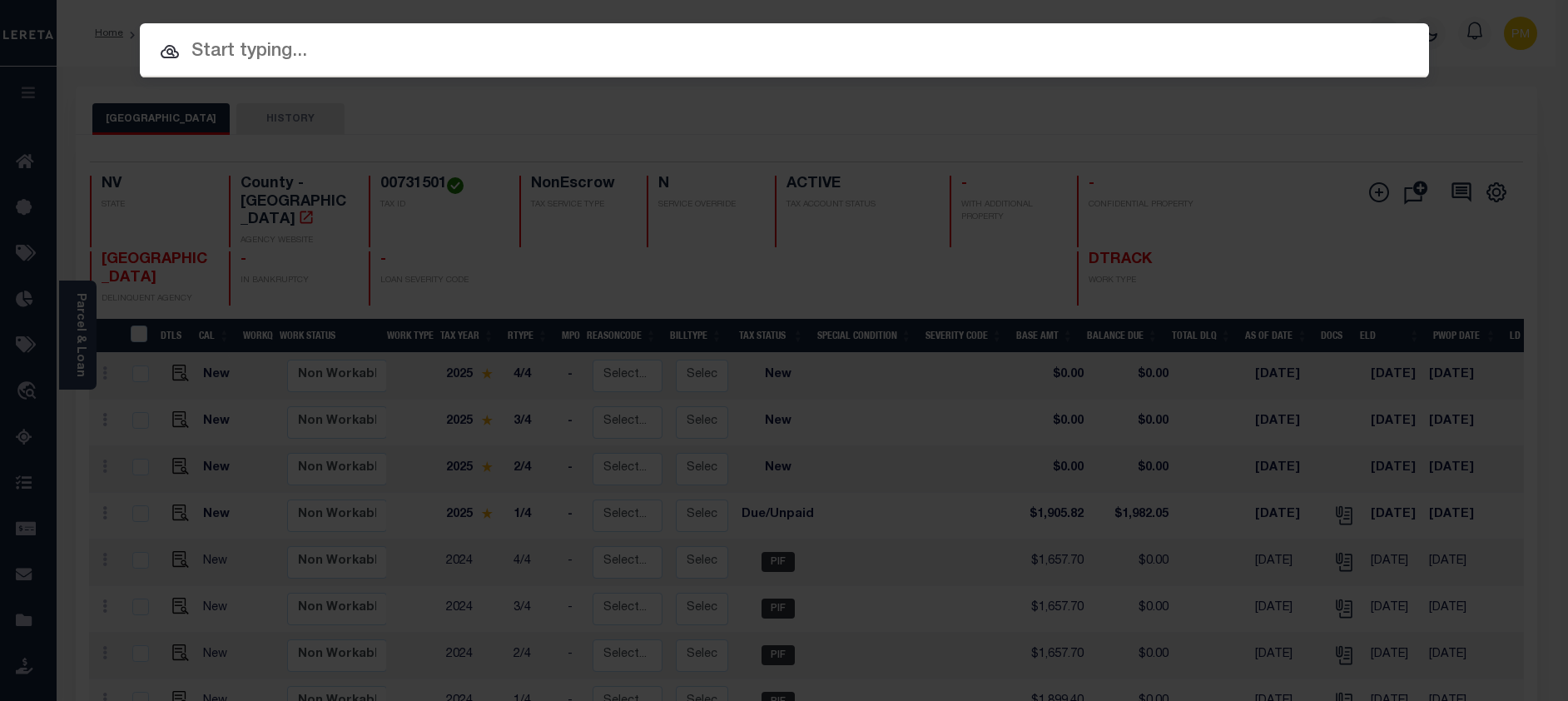
paste input "1300088331"
type input "1300088331"
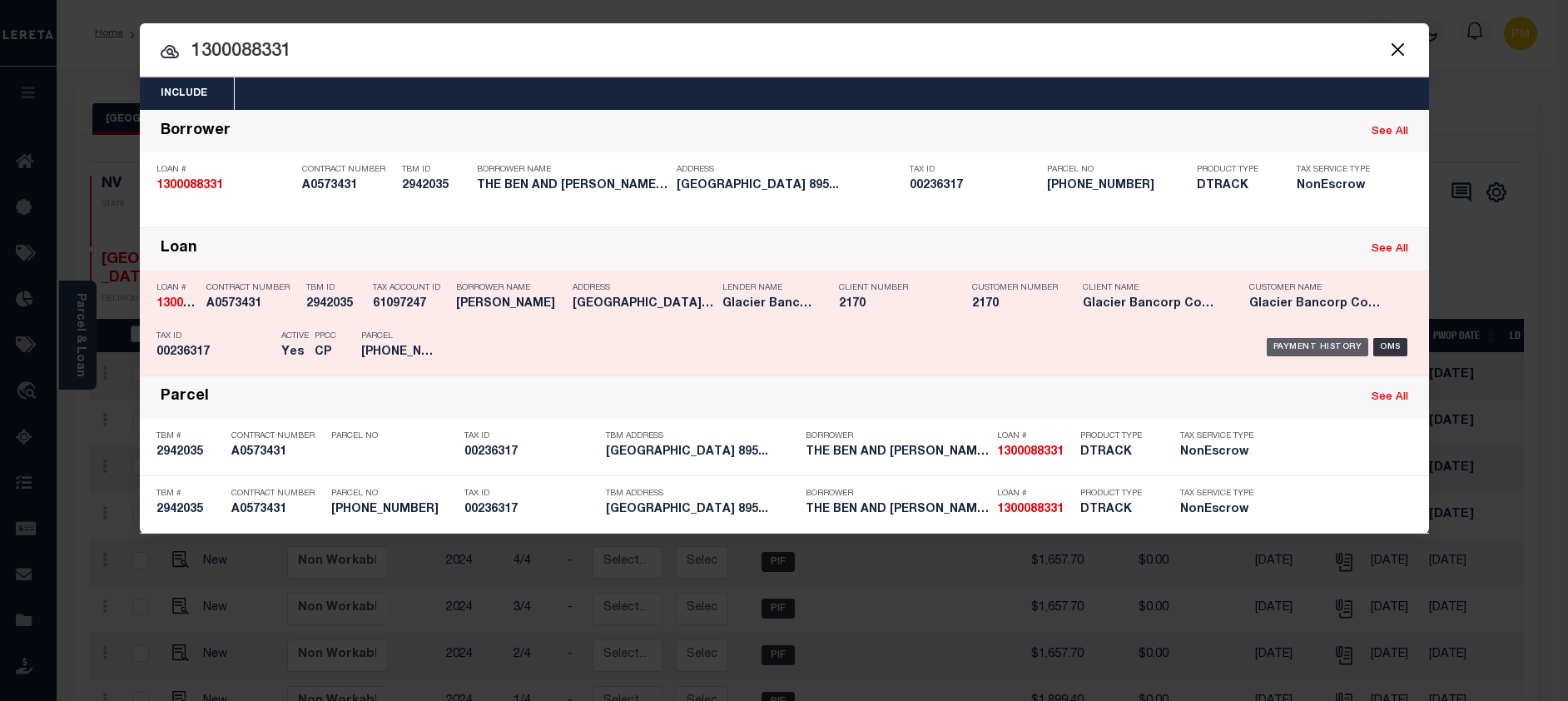
click at [1295, 348] on div "Payment History" at bounding box center [1317, 347] width 103 height 19
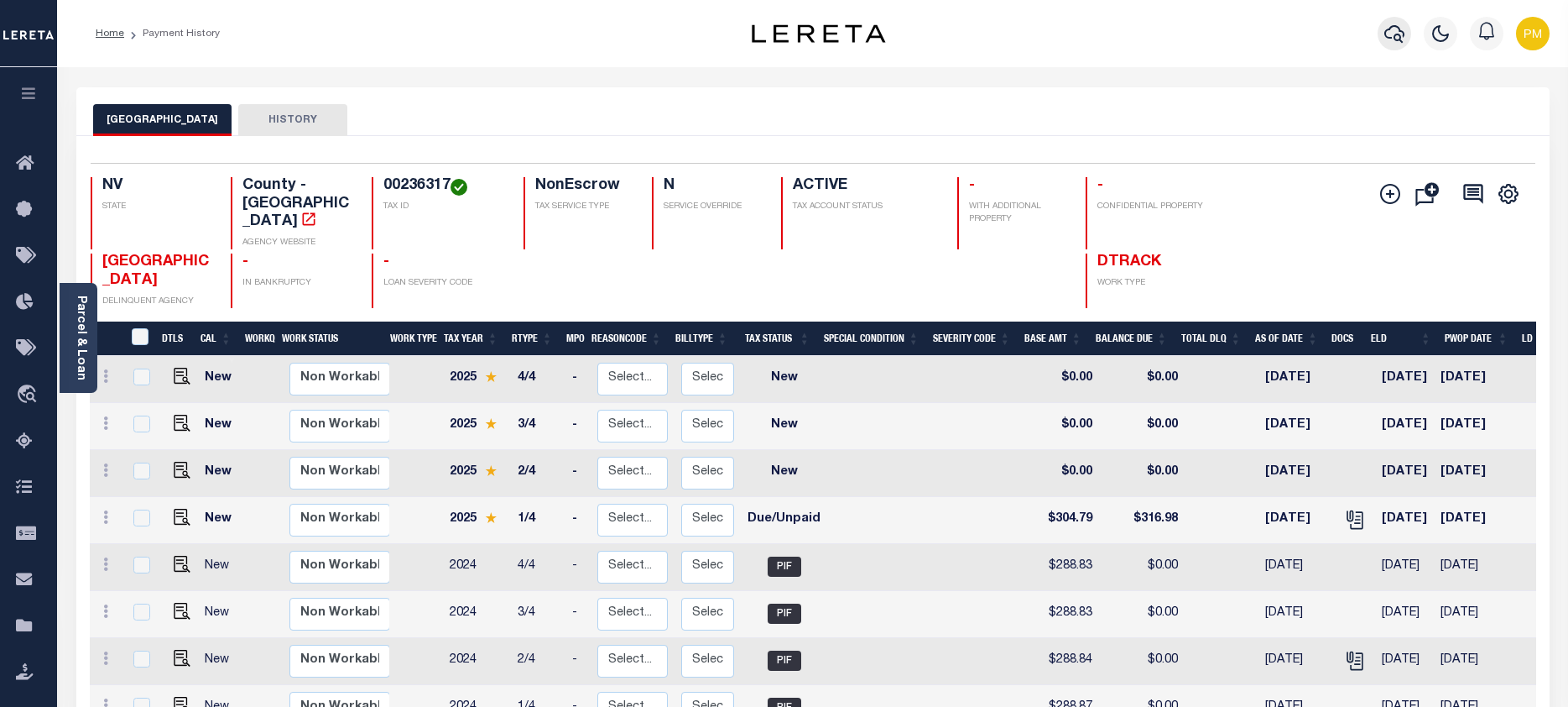
click at [1401, 35] on icon "button" at bounding box center [1394, 33] width 20 height 20
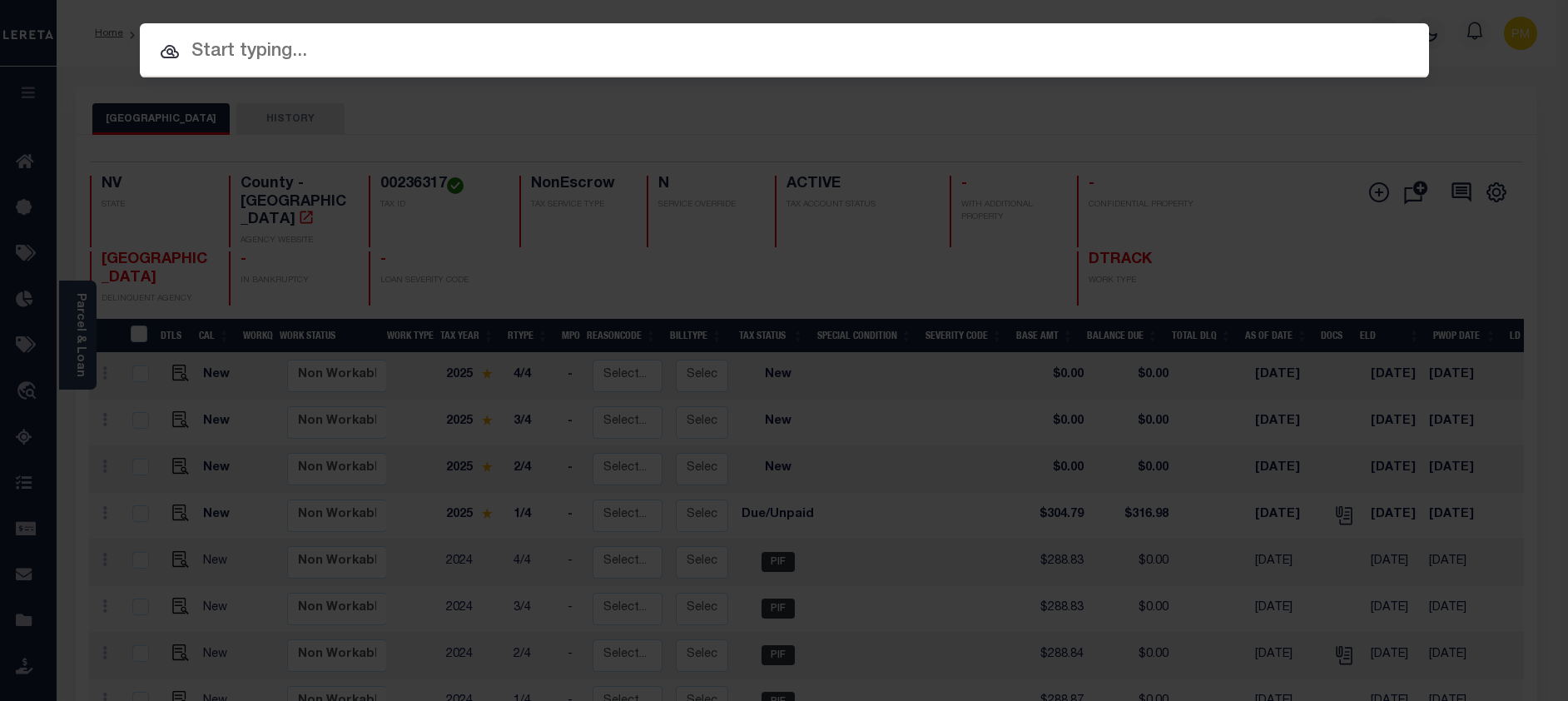
paste input "3102231007482"
type input "3102231007482"
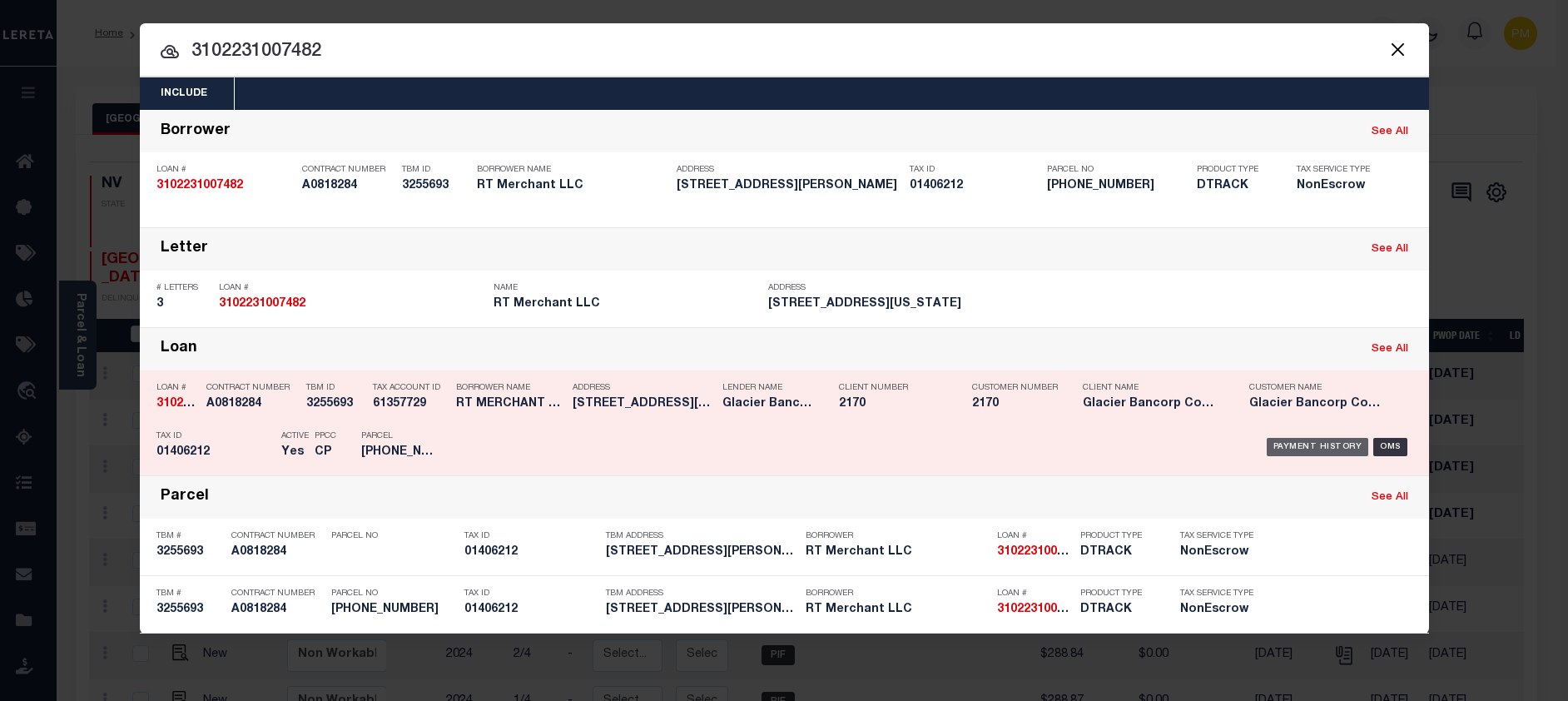
click at [1341, 453] on div "Payment History" at bounding box center [1317, 447] width 103 height 19
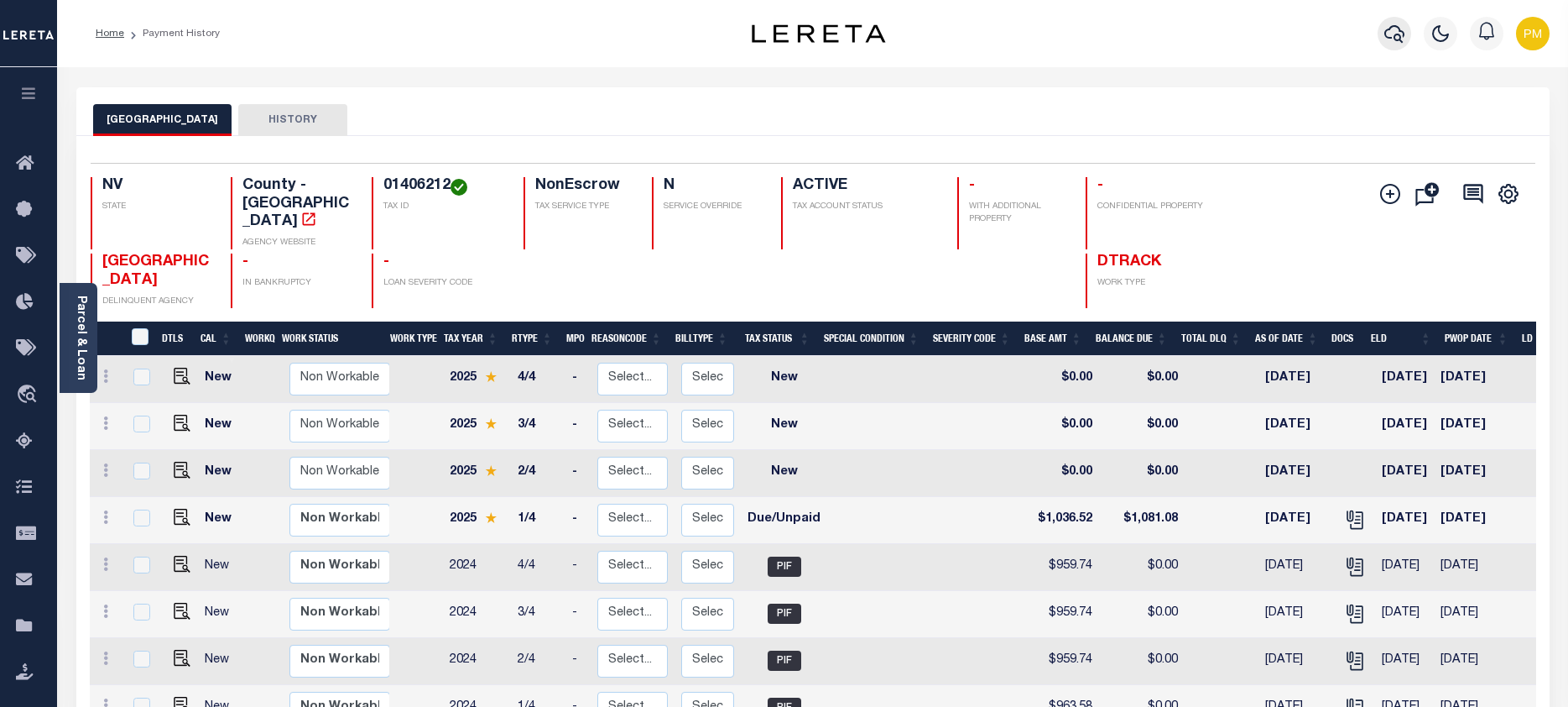
click at [1397, 37] on icon "button" at bounding box center [1394, 33] width 20 height 20
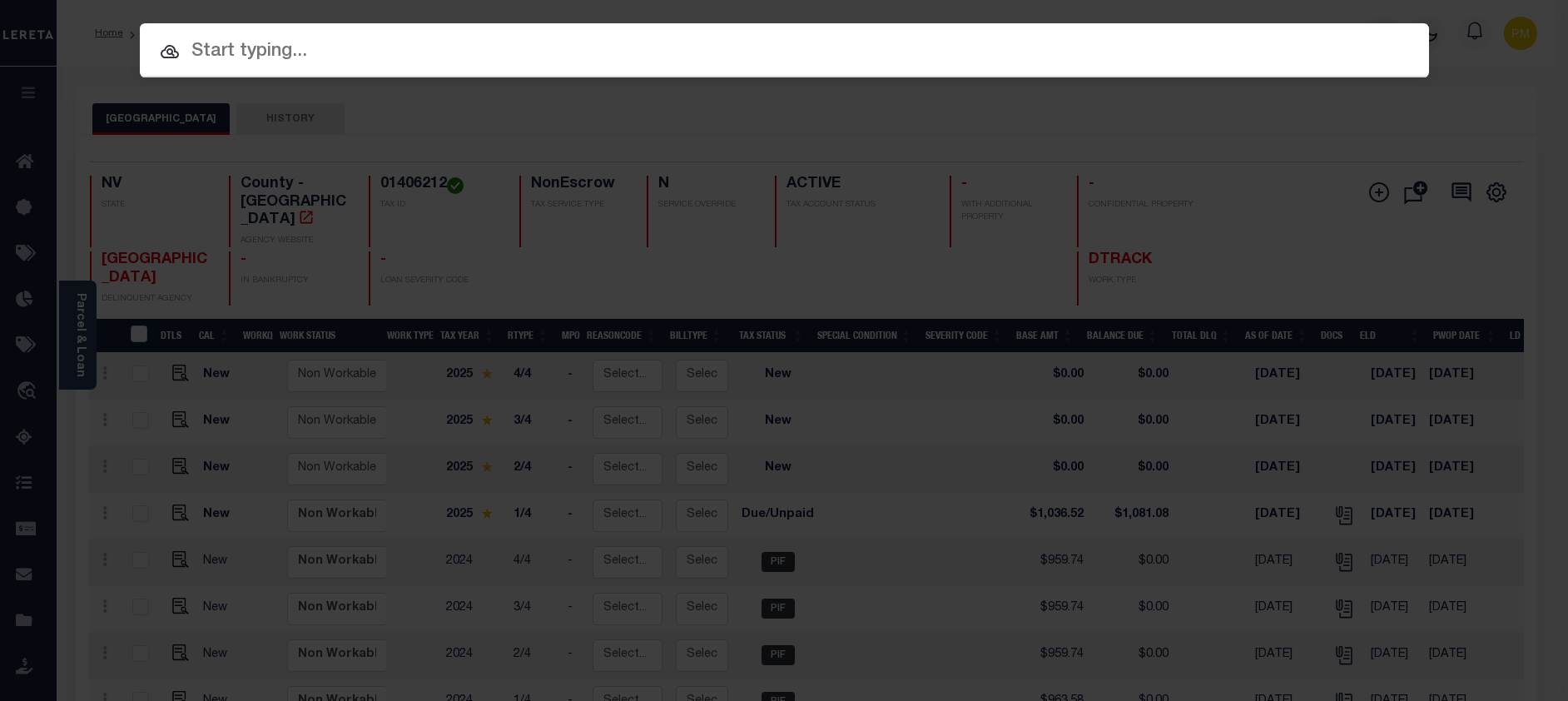
paste input "3301210000262"
type input "3301210000262"
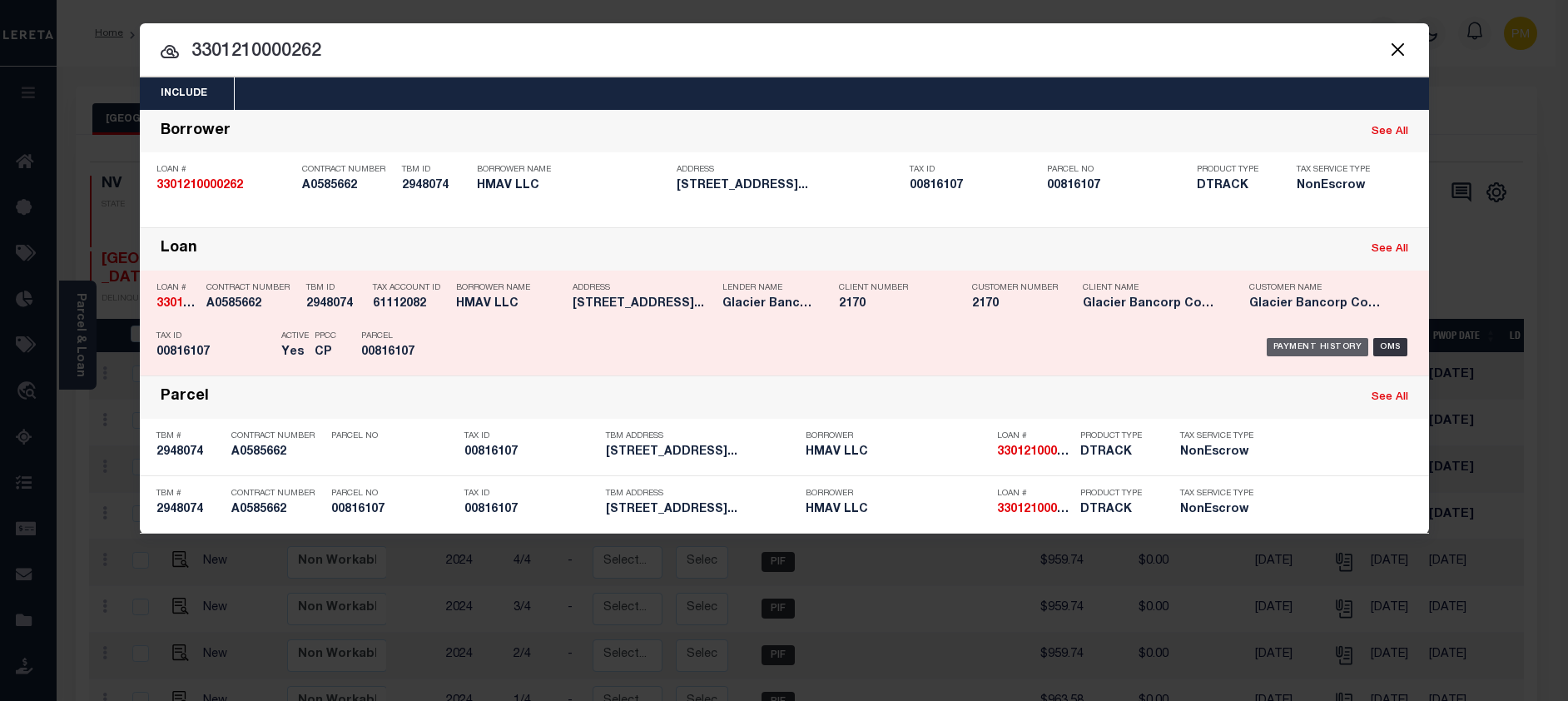
click at [1336, 350] on div "Payment History" at bounding box center [1317, 347] width 103 height 19
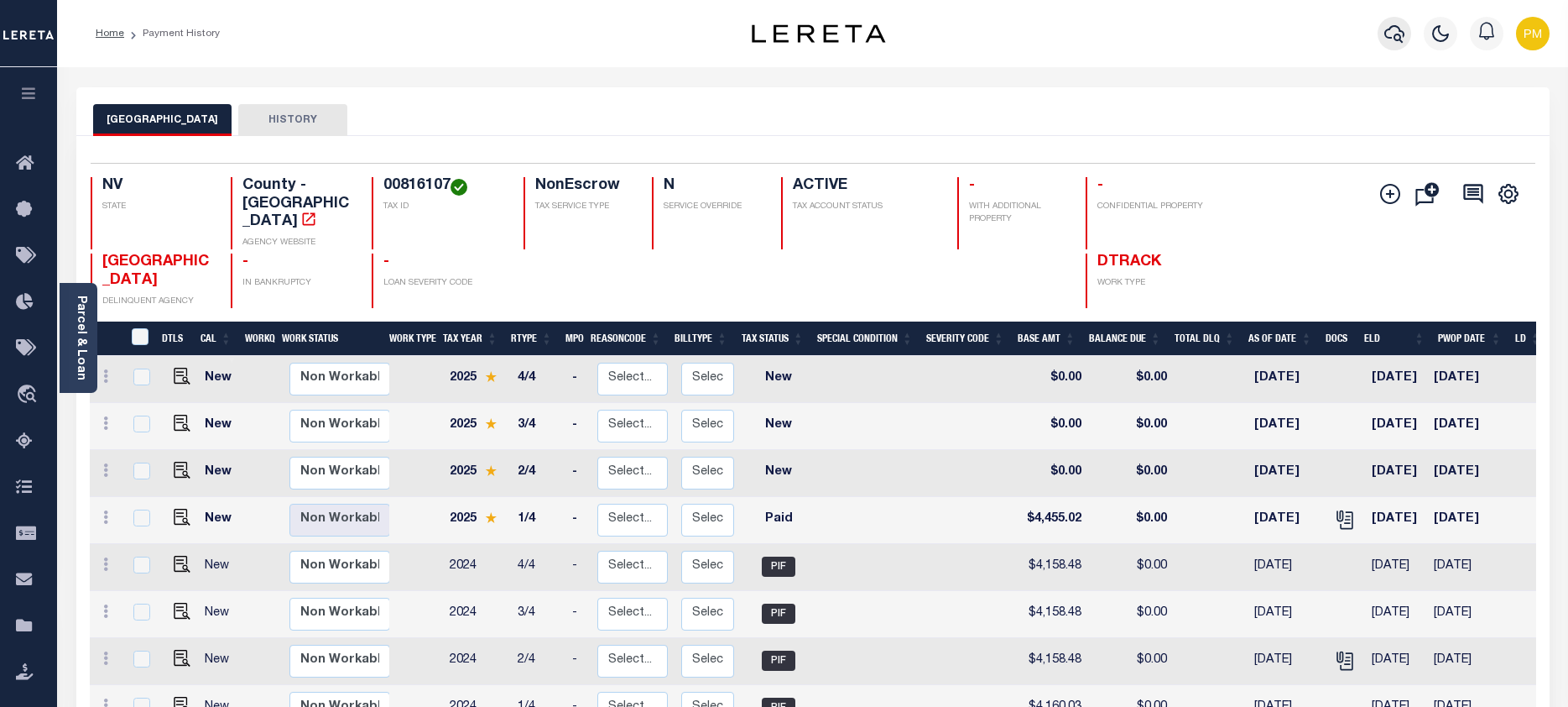
click at [1398, 34] on icon "button" at bounding box center [1394, 33] width 20 height 20
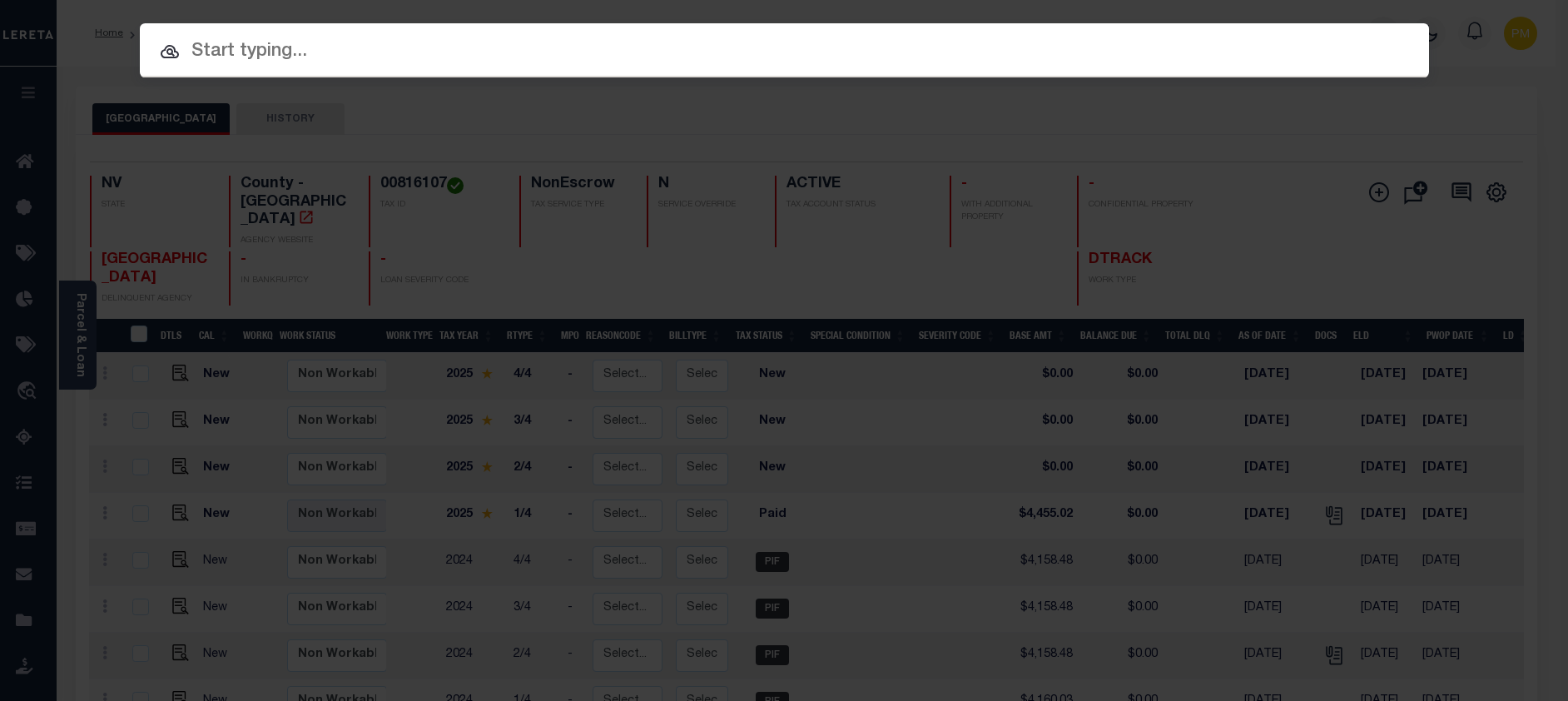
paste input "3301220000644"
type input "3301220000644"
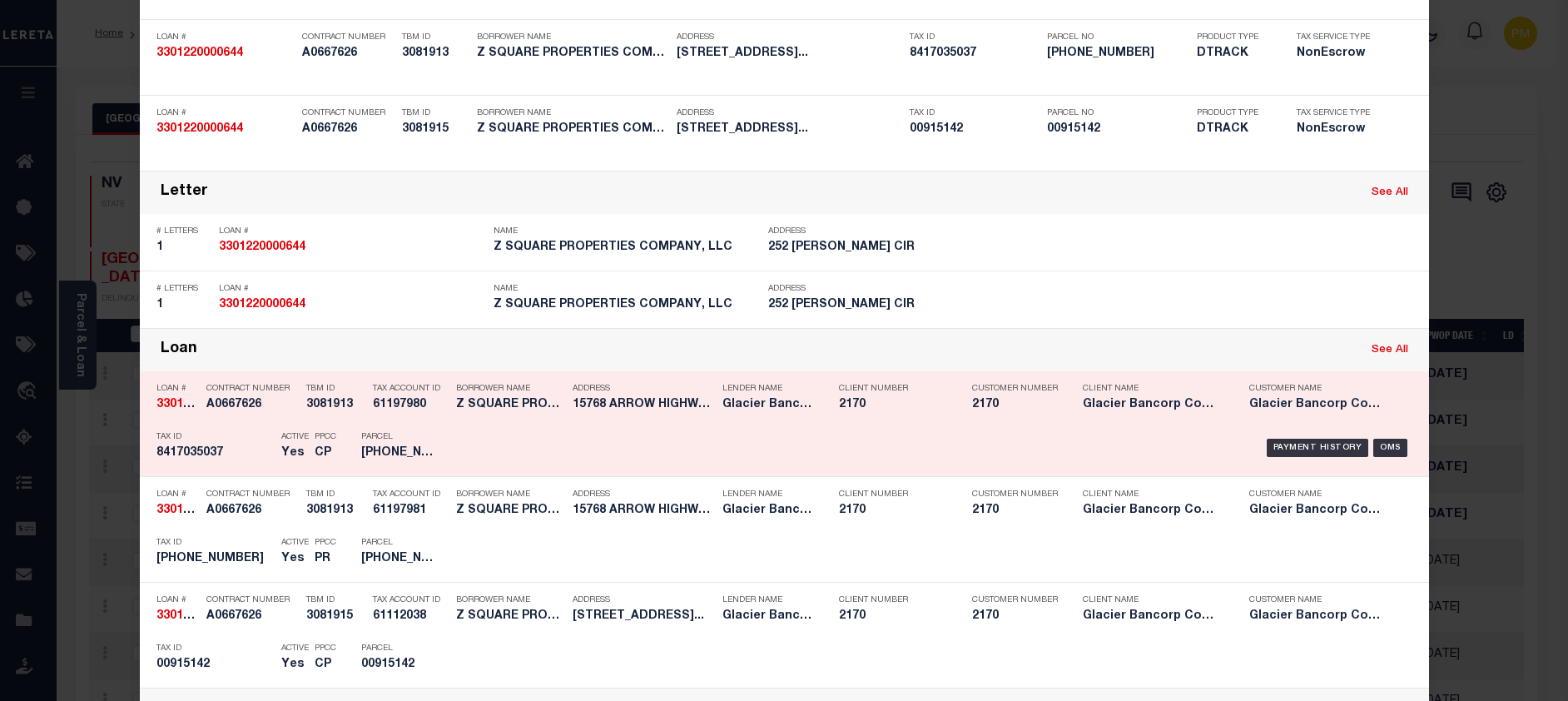
scroll to position [333, 0]
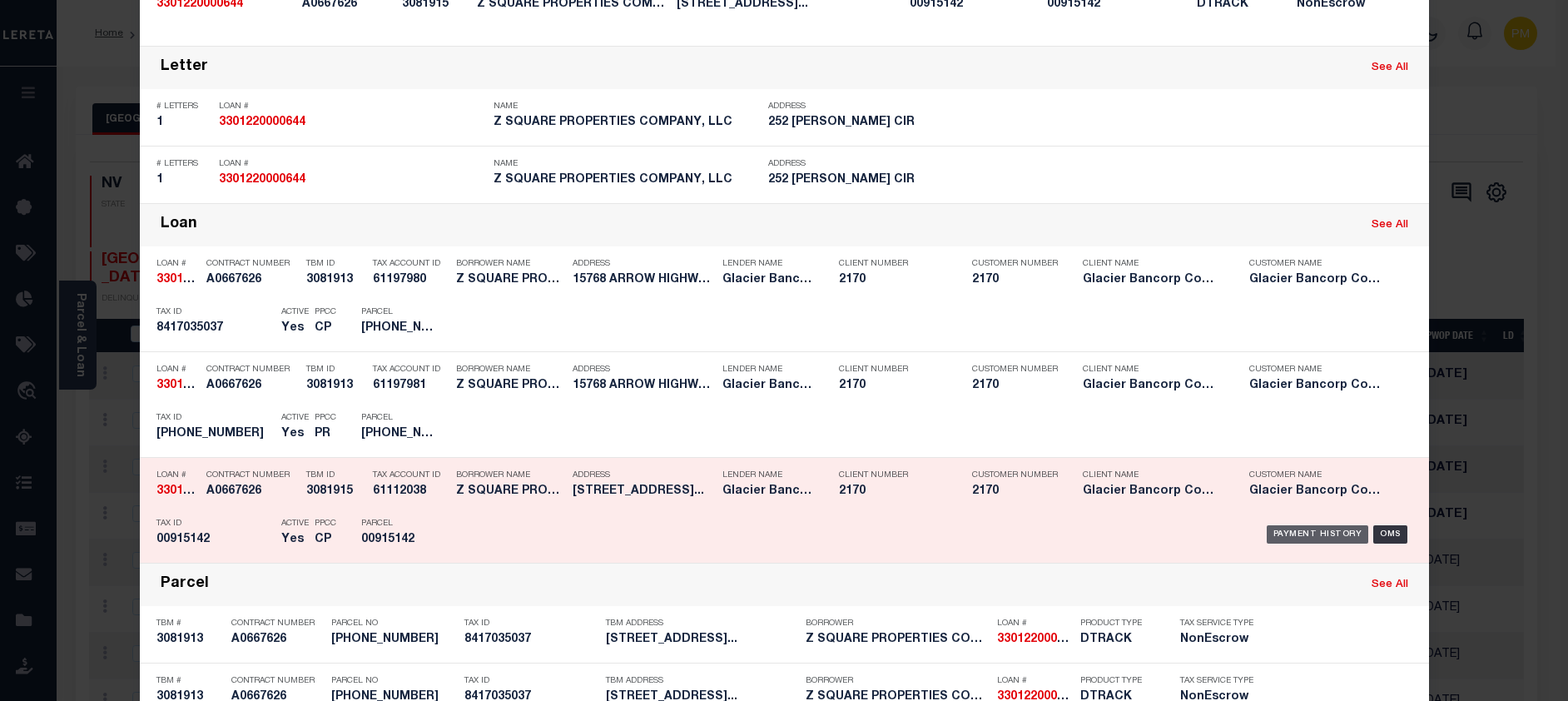
click at [1316, 537] on div "Payment History" at bounding box center [1317, 534] width 103 height 19
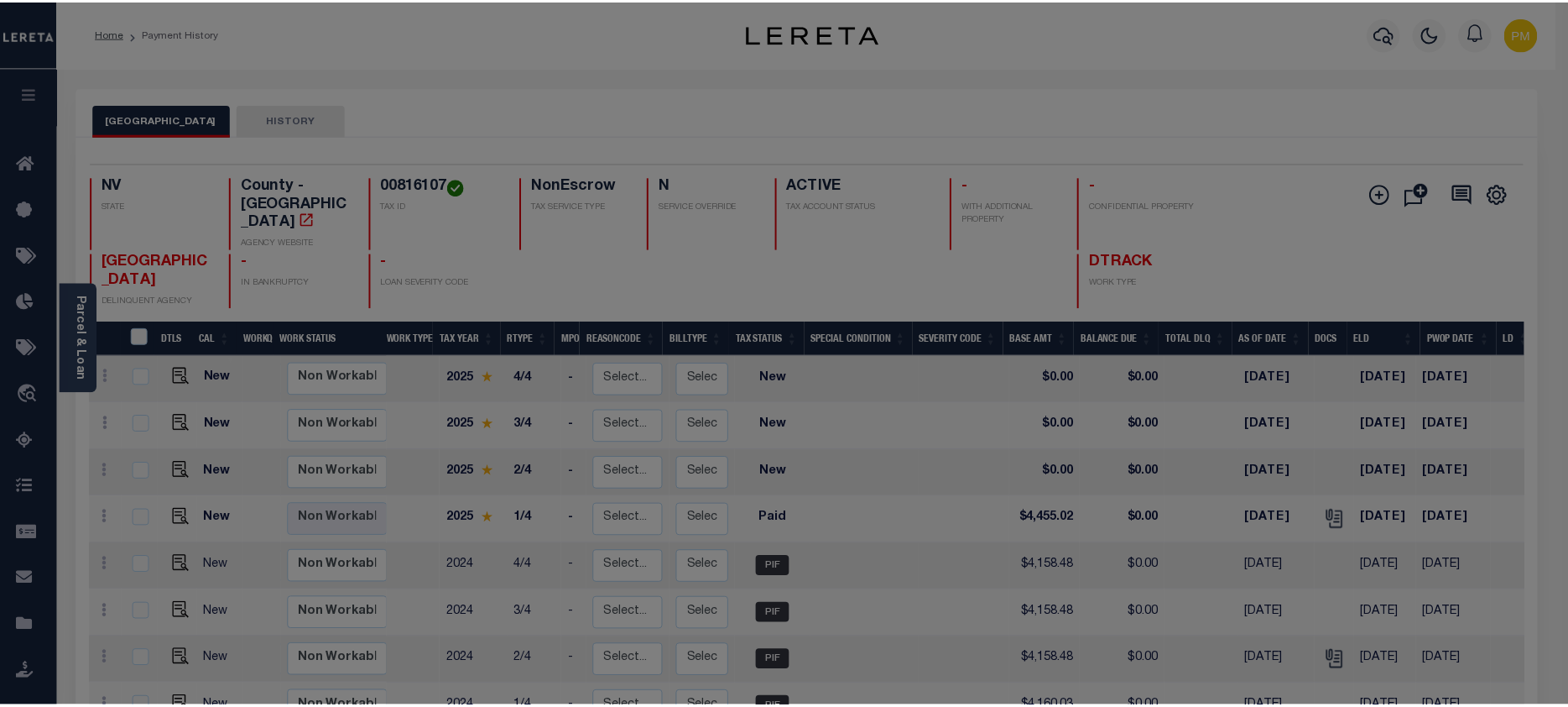
scroll to position [0, 0]
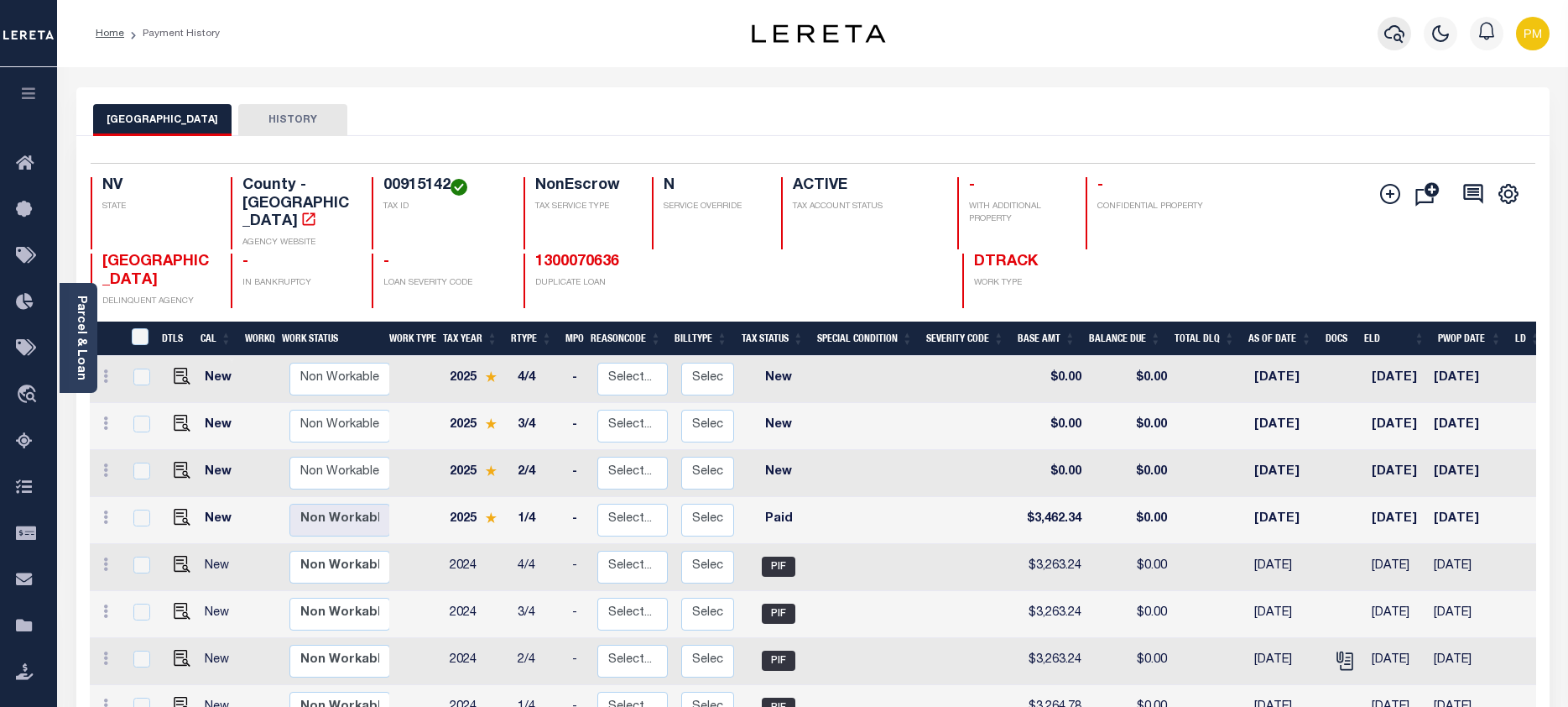
click at [1394, 39] on icon "button" at bounding box center [1394, 33] width 20 height 20
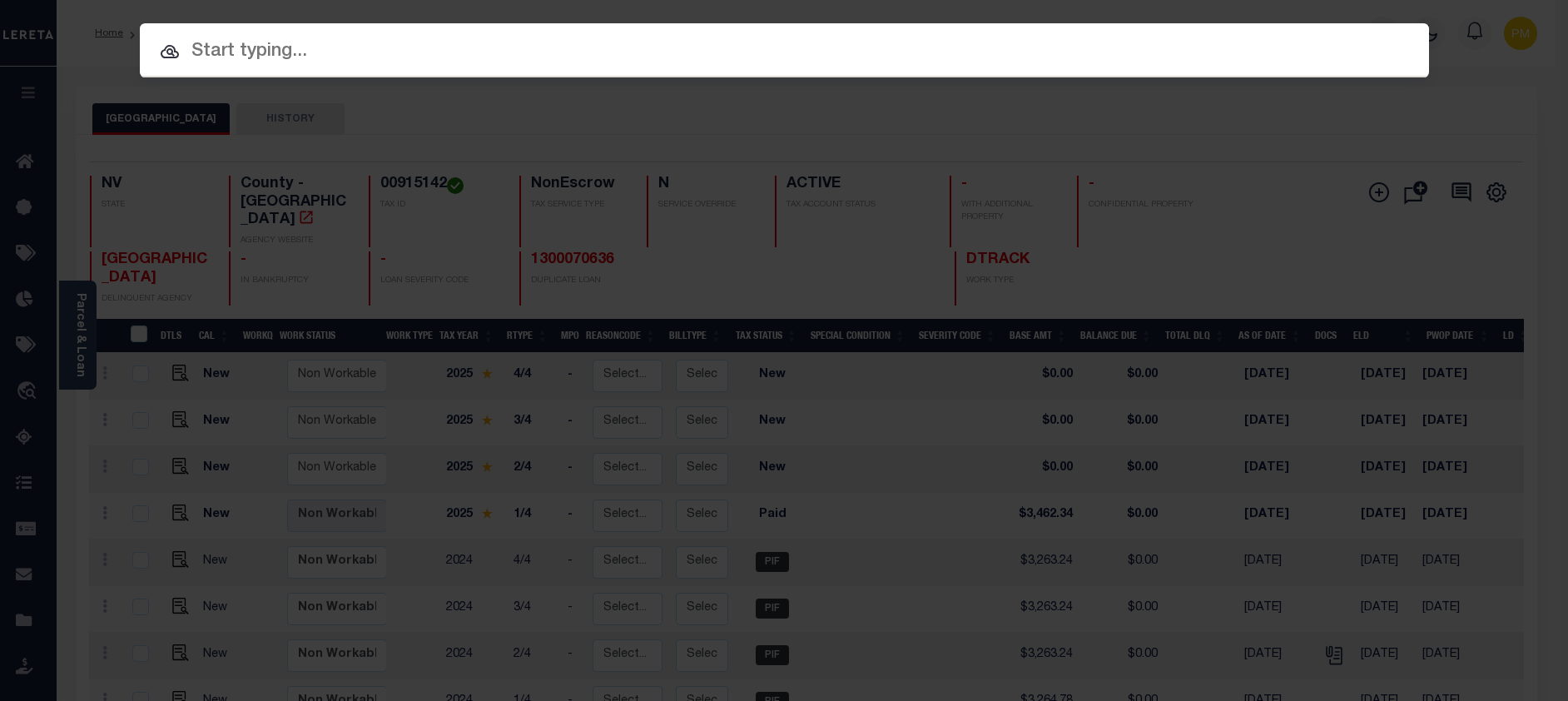
paste input "3302210000272"
type input "3302210000272"
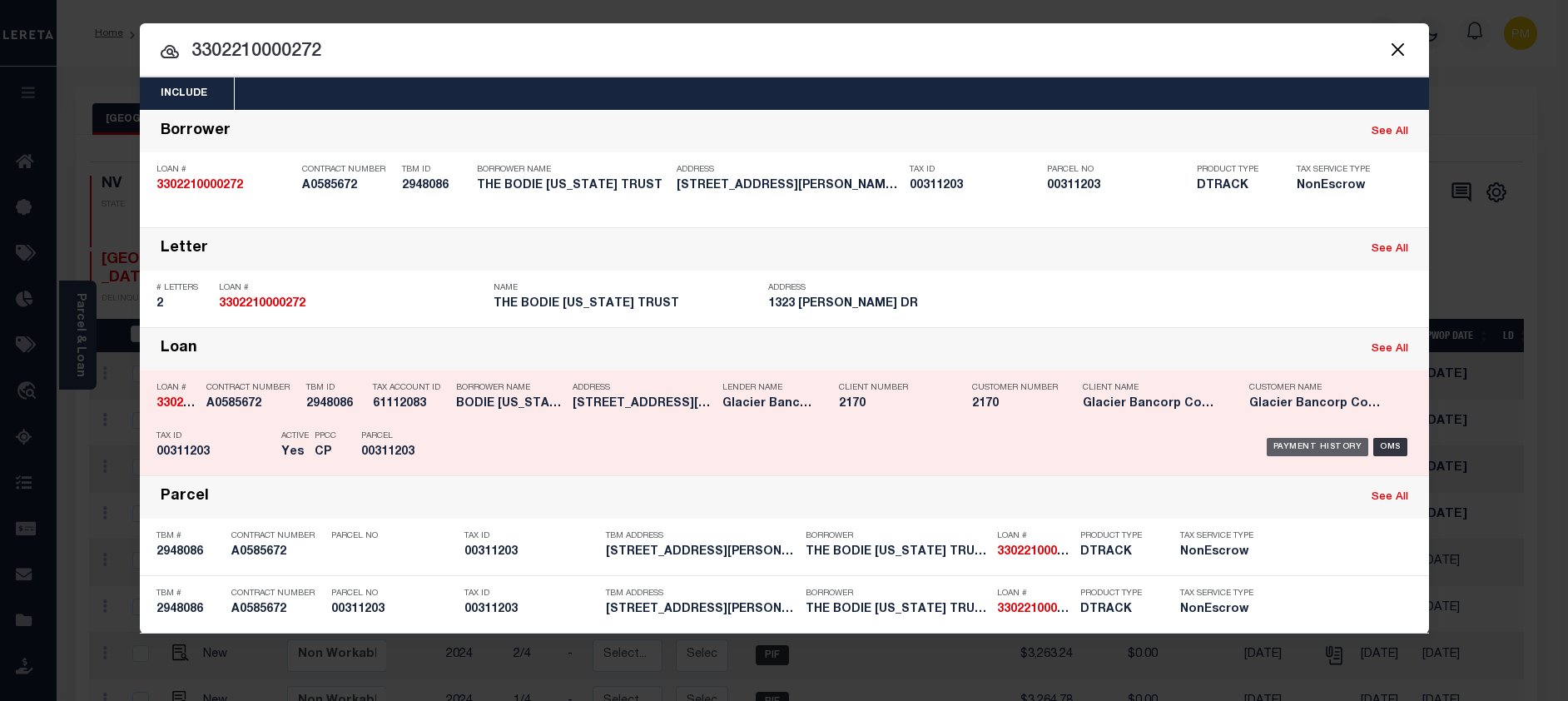
click at [1327, 447] on div "Payment History" at bounding box center [1317, 447] width 103 height 19
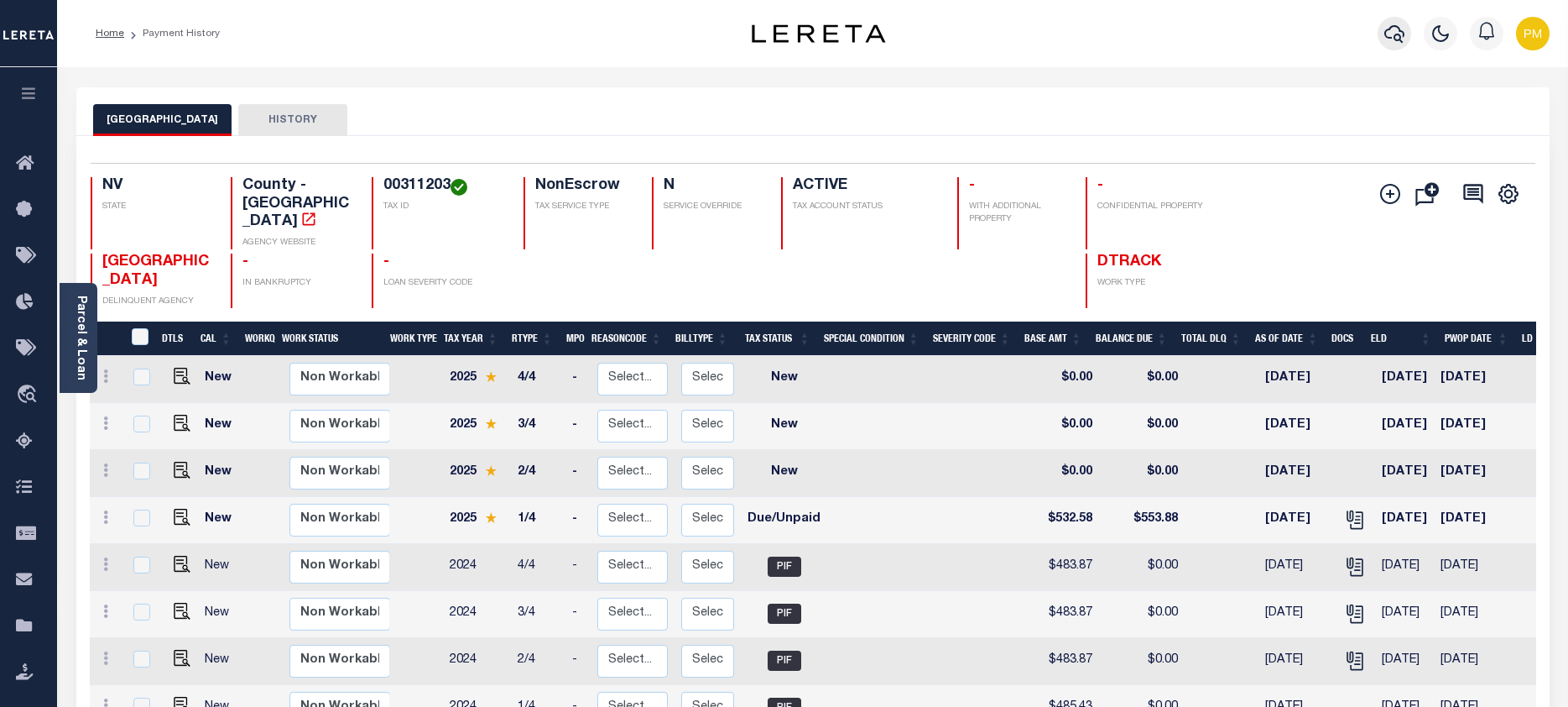
click at [1390, 39] on icon "button" at bounding box center [1394, 34] width 20 height 18
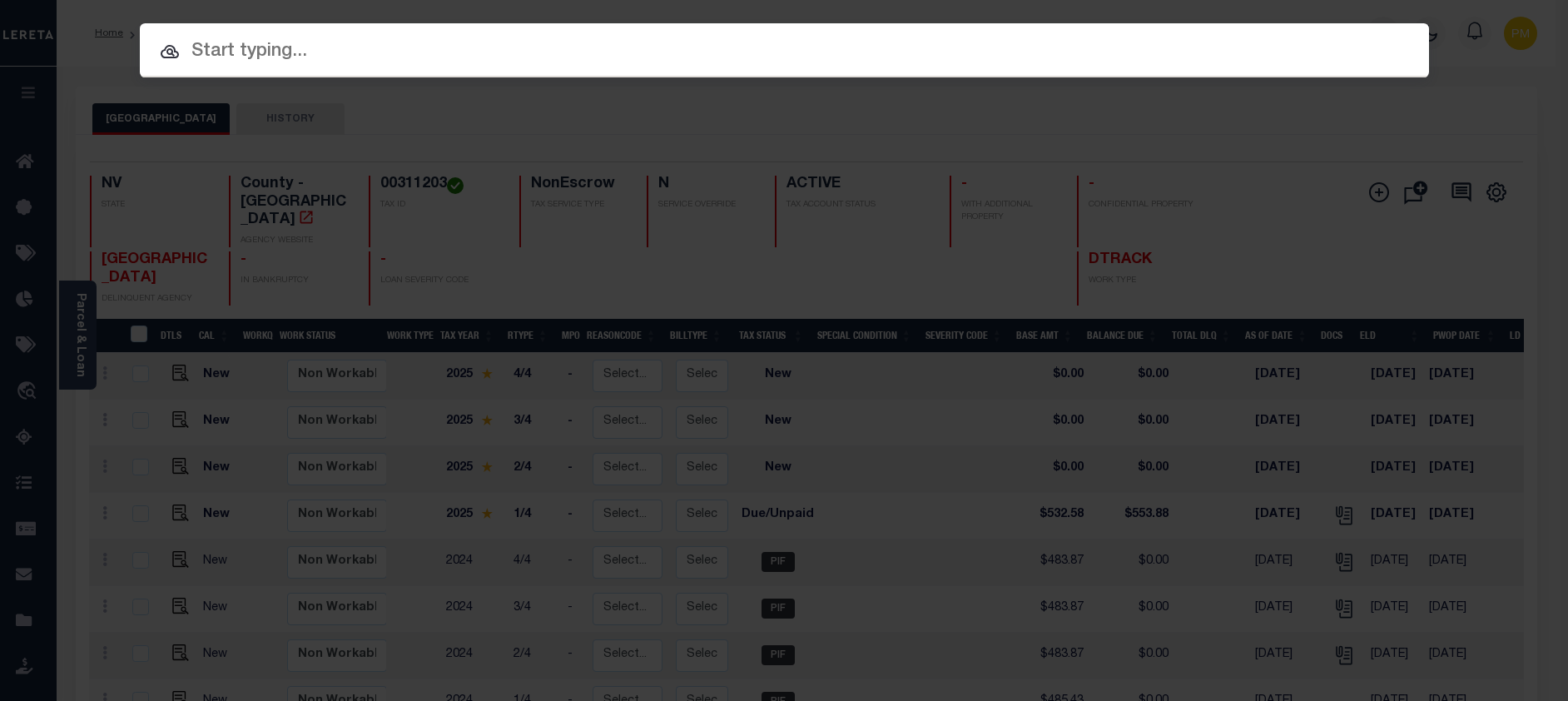
paste input "3302220000667"
type input "3302220000667"
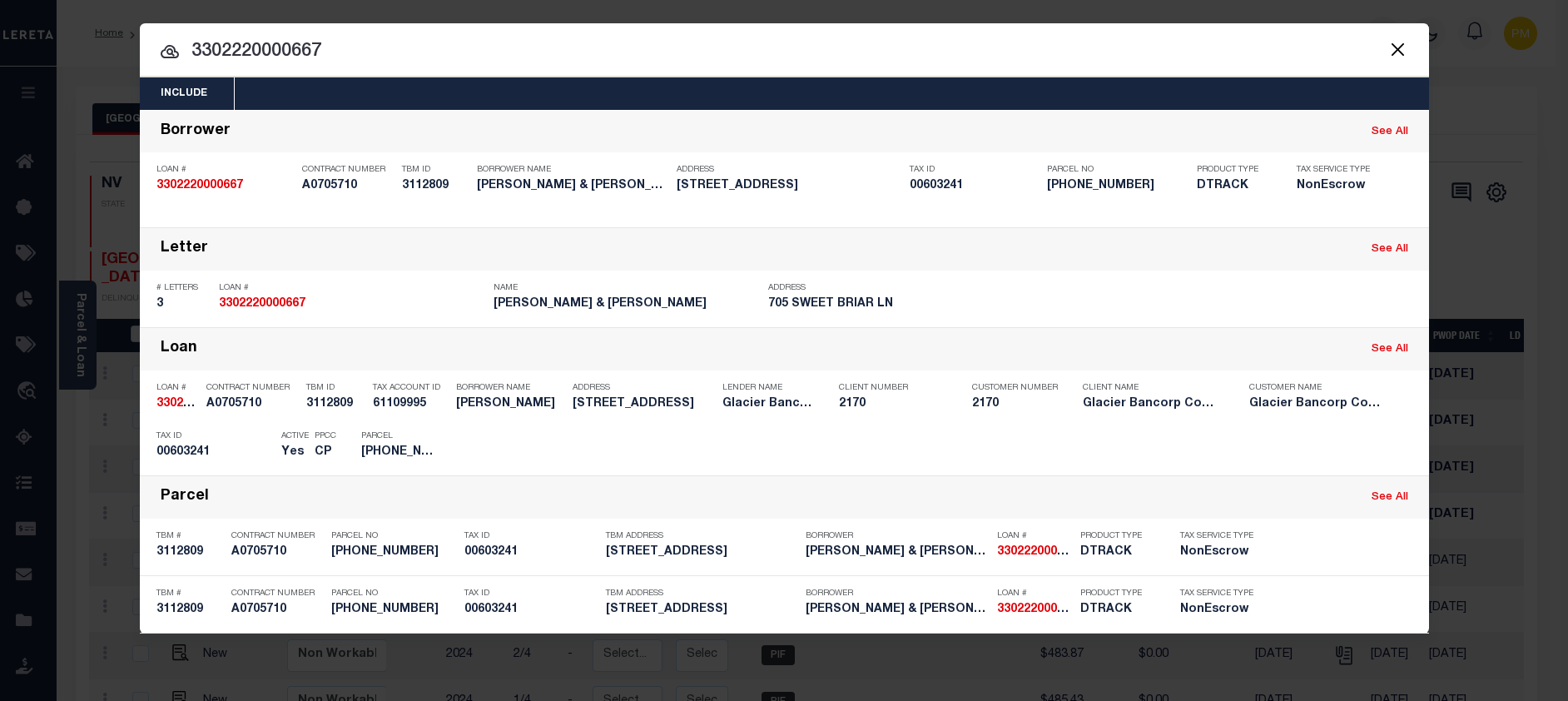
click at [1321, 449] on div "Payment History" at bounding box center [1317, 447] width 103 height 19
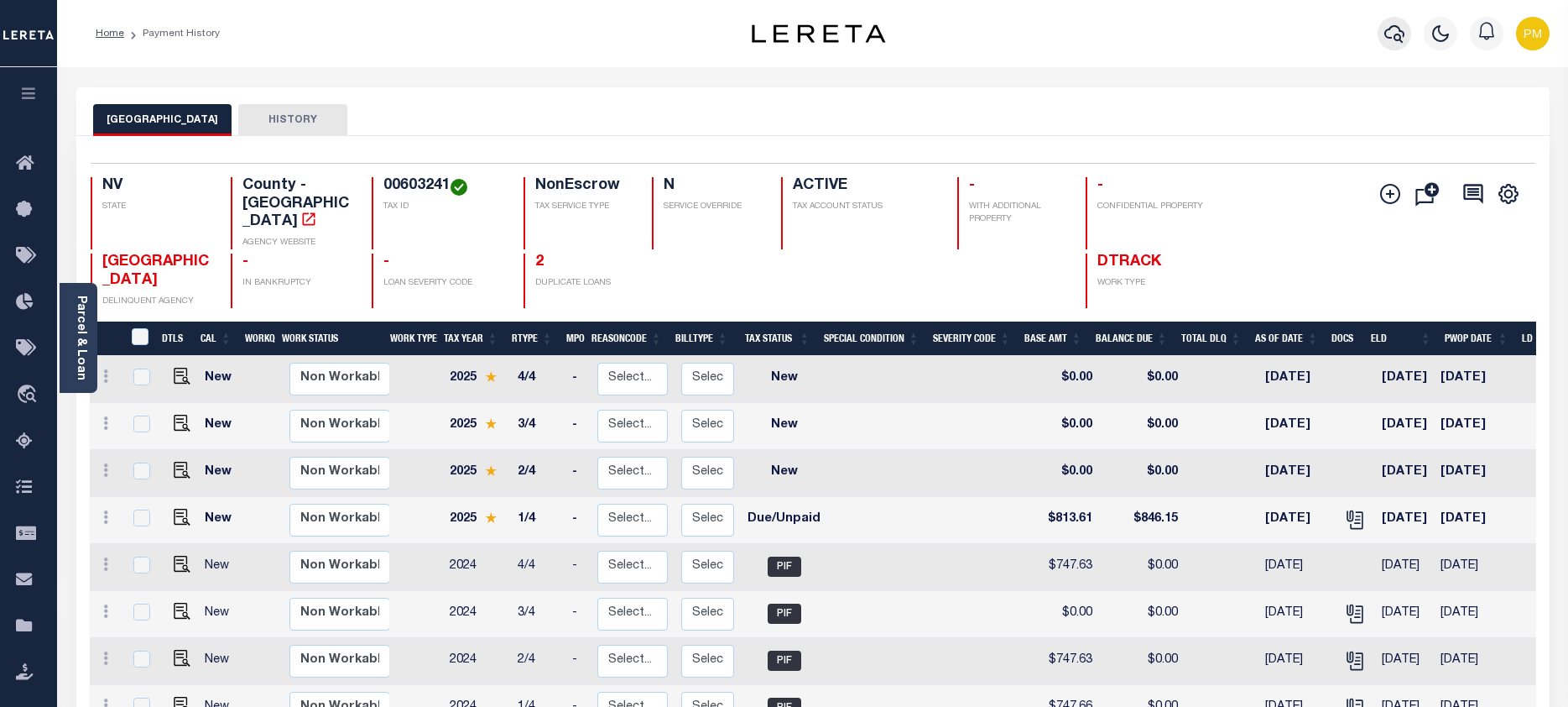
click at [1395, 33] on icon "button" at bounding box center [1394, 33] width 20 height 20
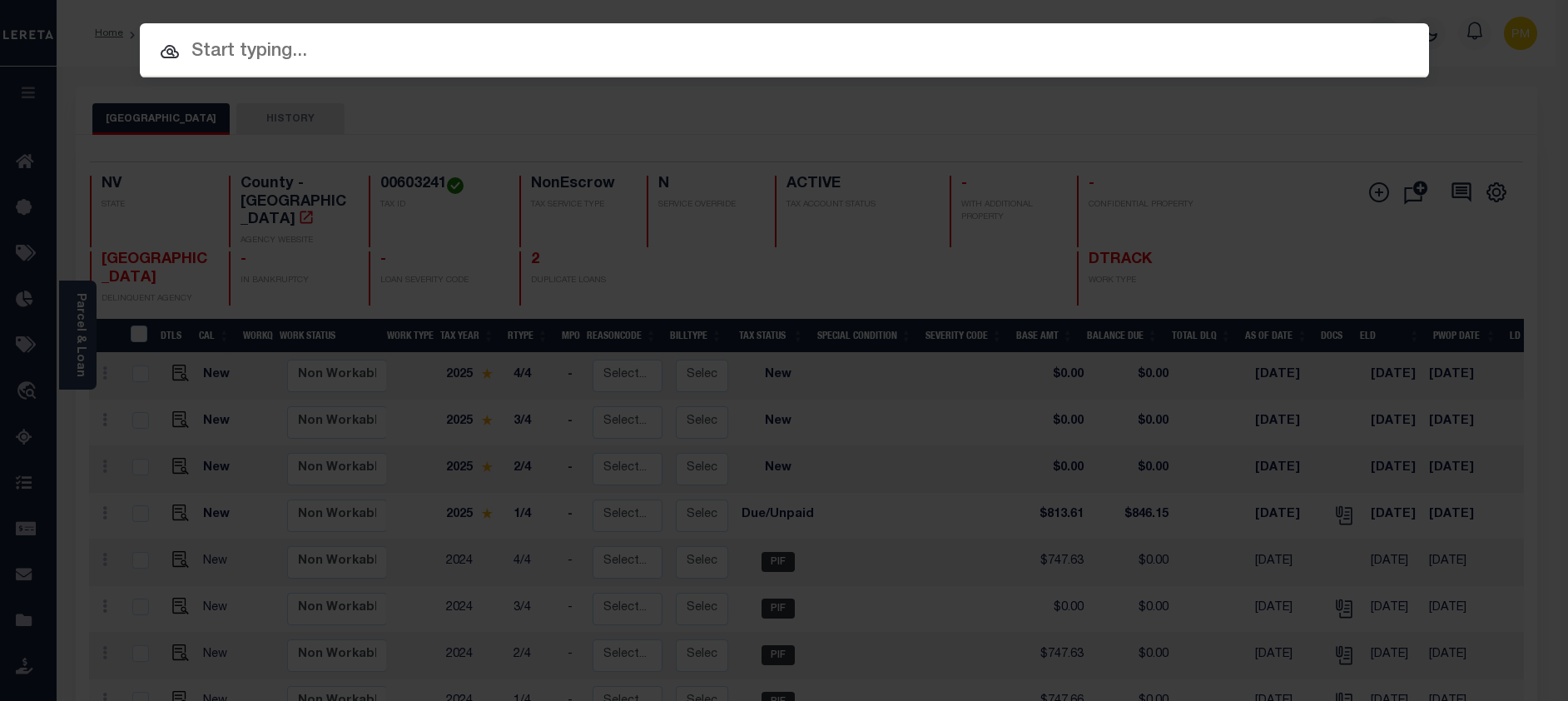
paste input "3302240001263"
type input "3302240001263"
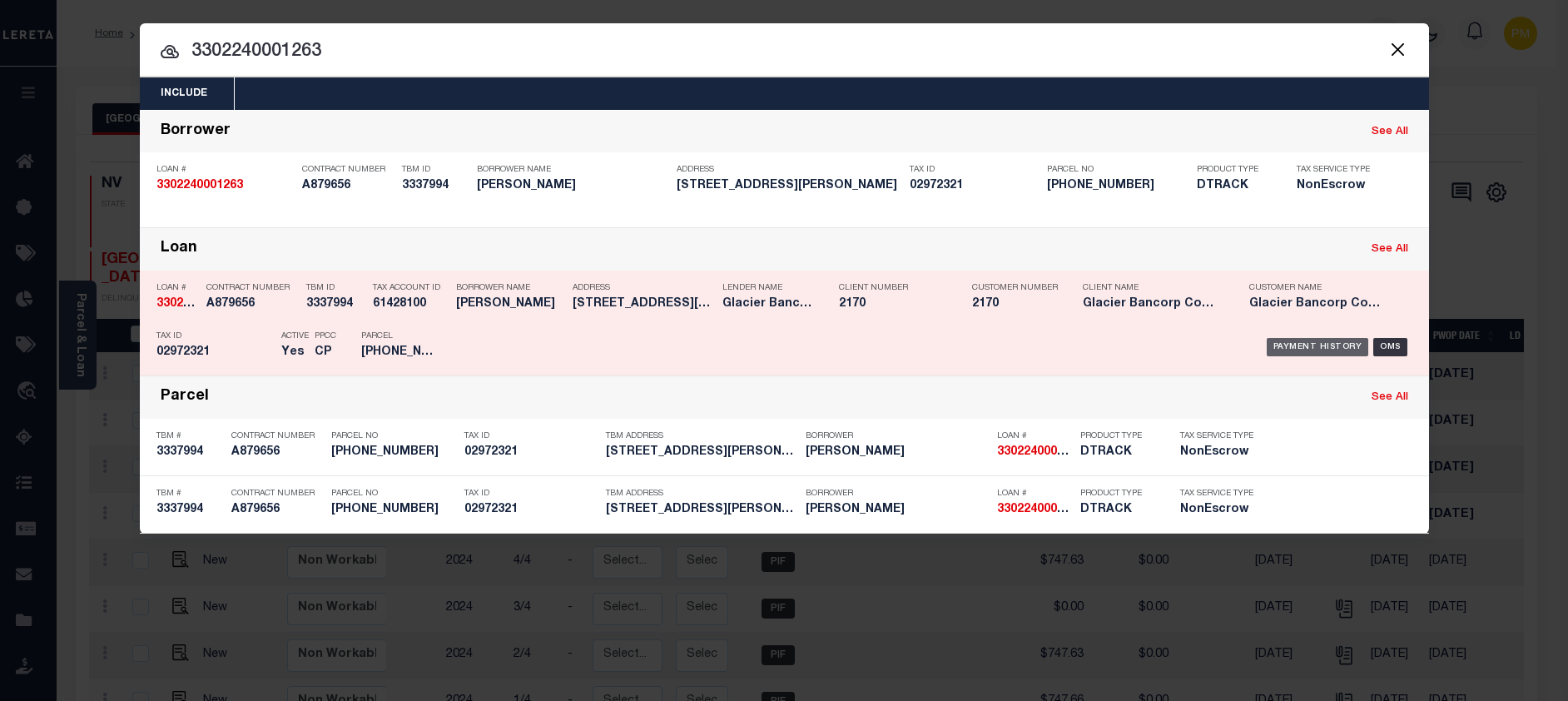
click at [1316, 349] on div "Payment History" at bounding box center [1317, 347] width 103 height 19
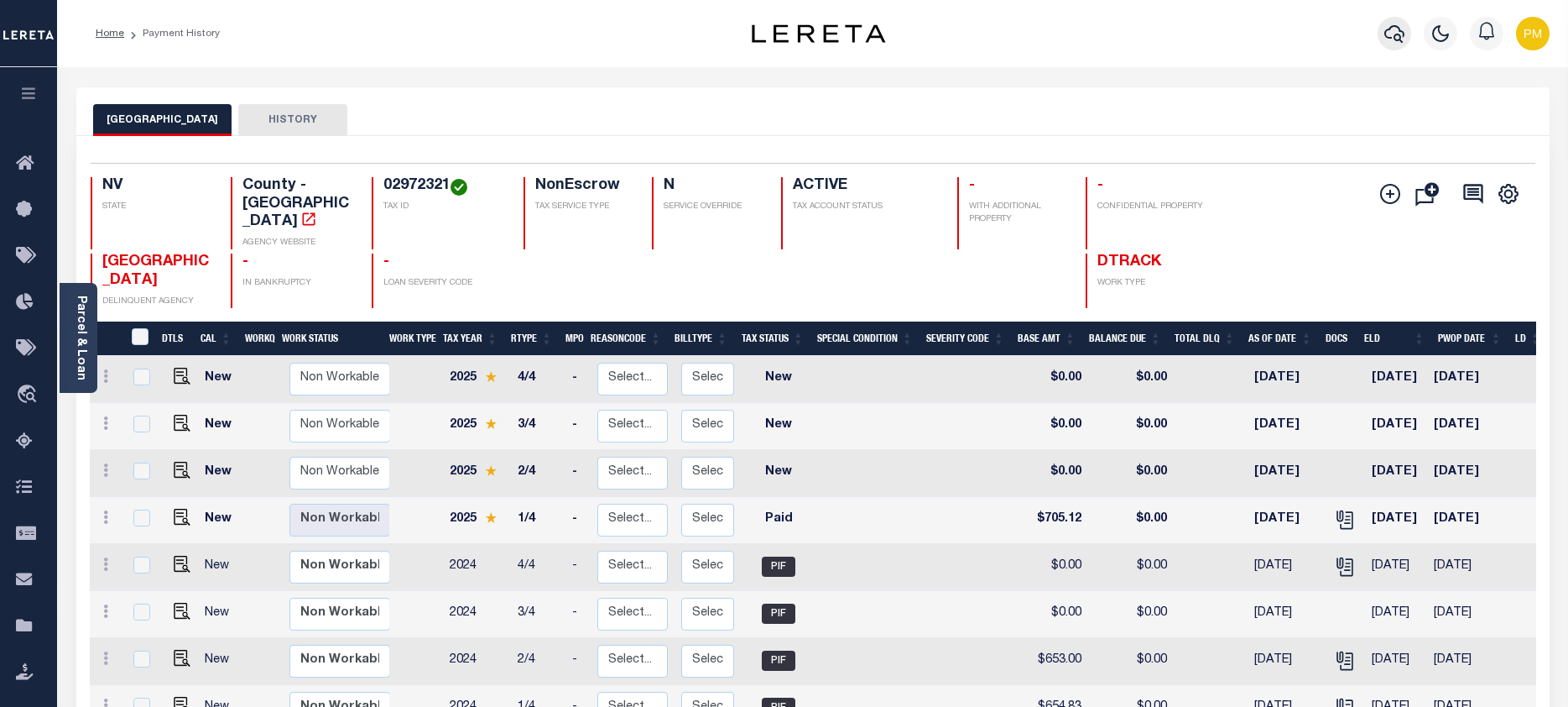
click at [1393, 31] on icon "button" at bounding box center [1394, 33] width 20 height 20
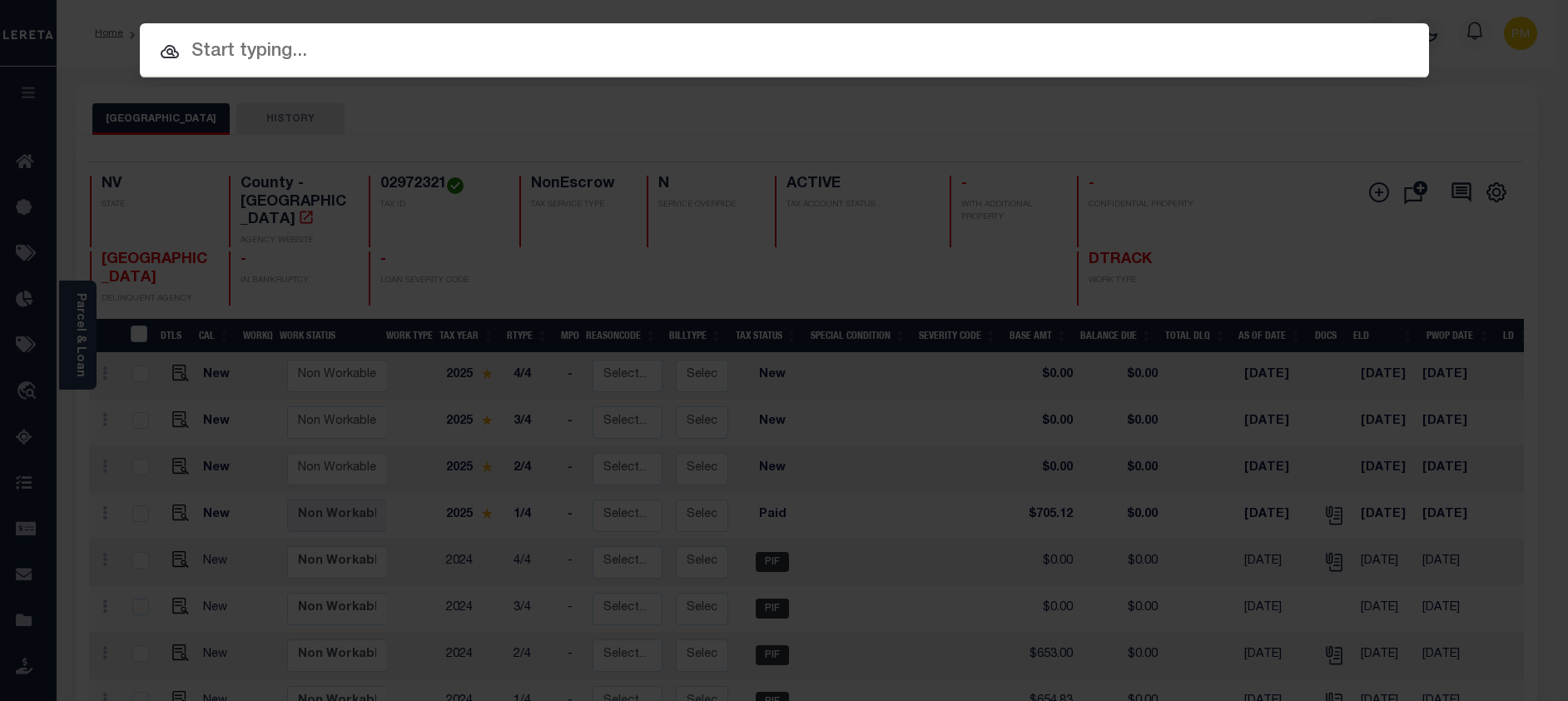
paste input "3302240001274"
type input "3302240001274"
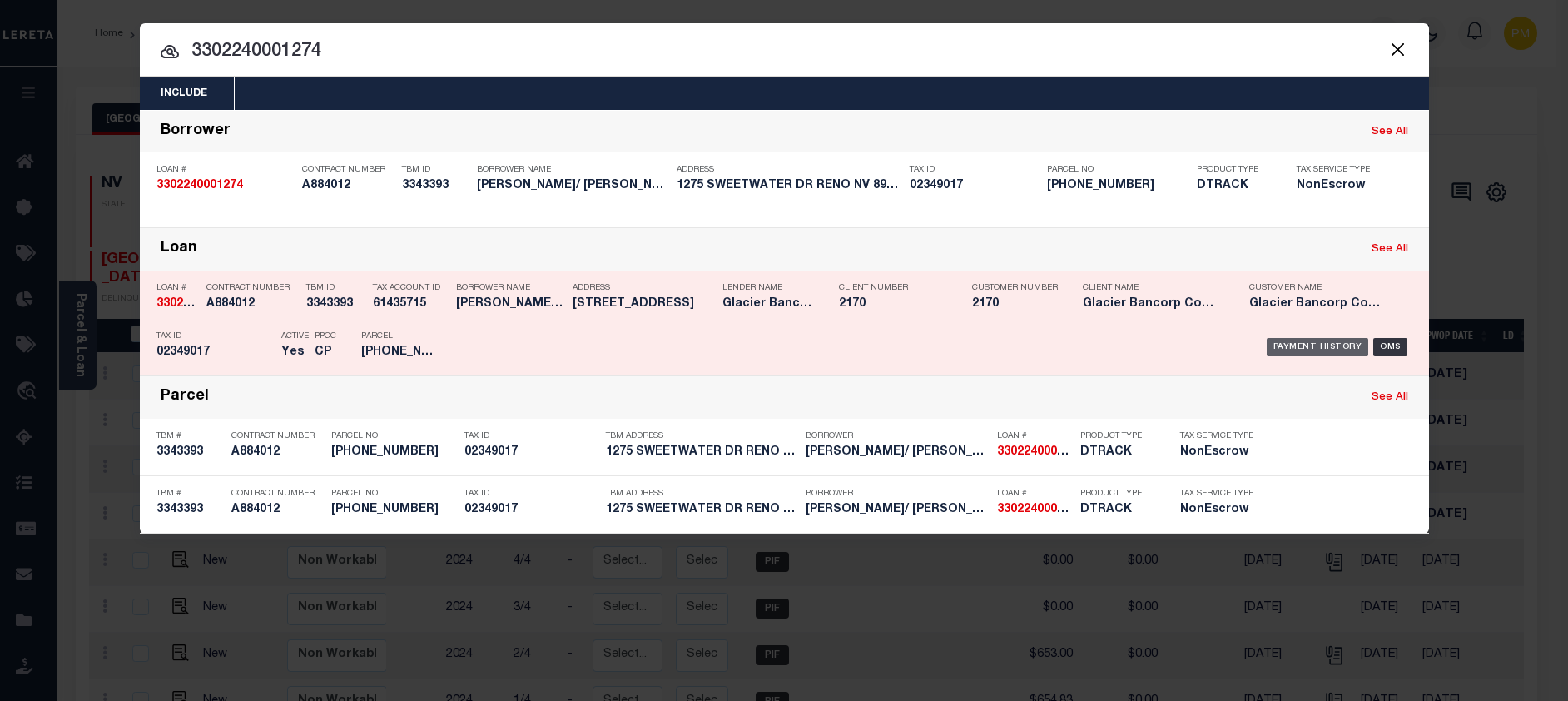
click at [1326, 349] on div "Payment History" at bounding box center [1317, 347] width 103 height 19
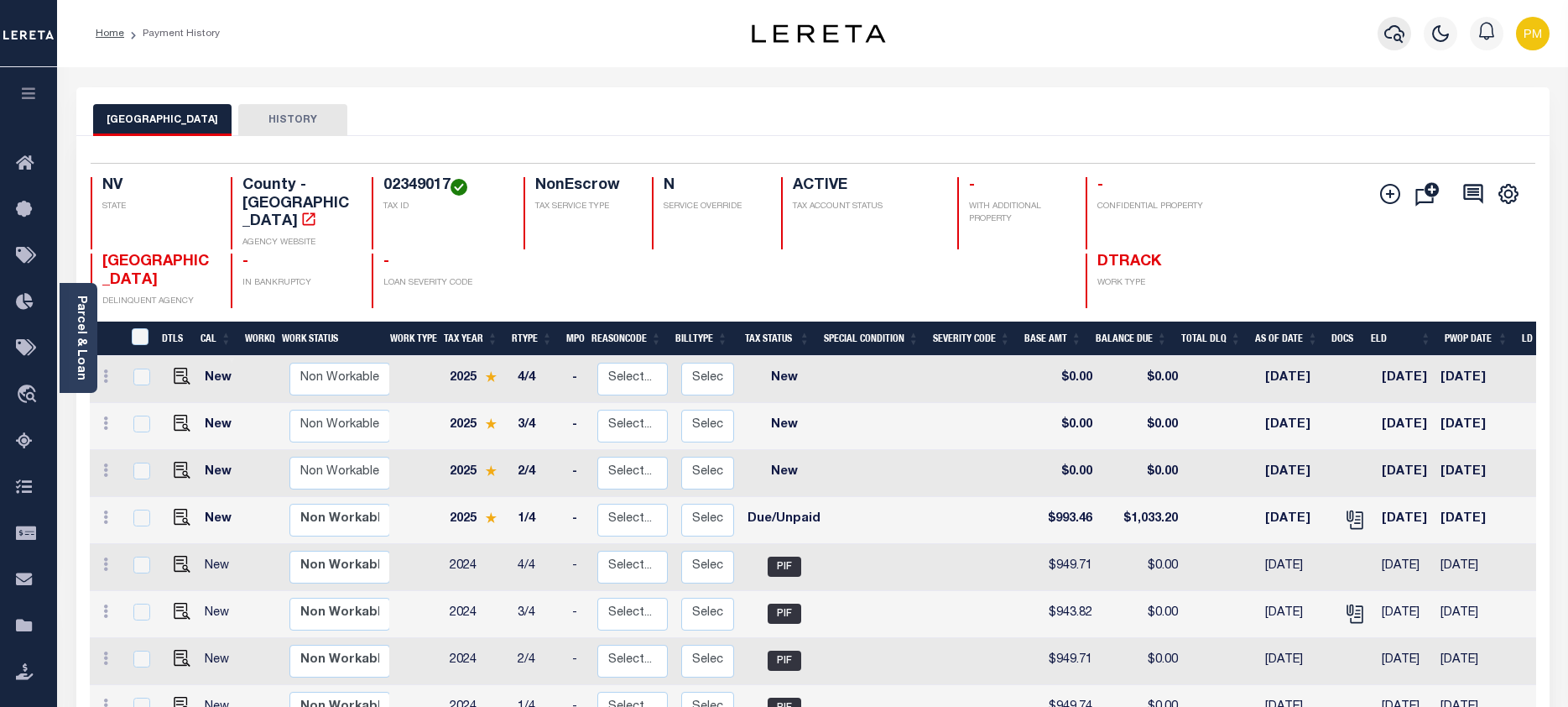
click at [1396, 39] on icon "button" at bounding box center [1394, 33] width 20 height 20
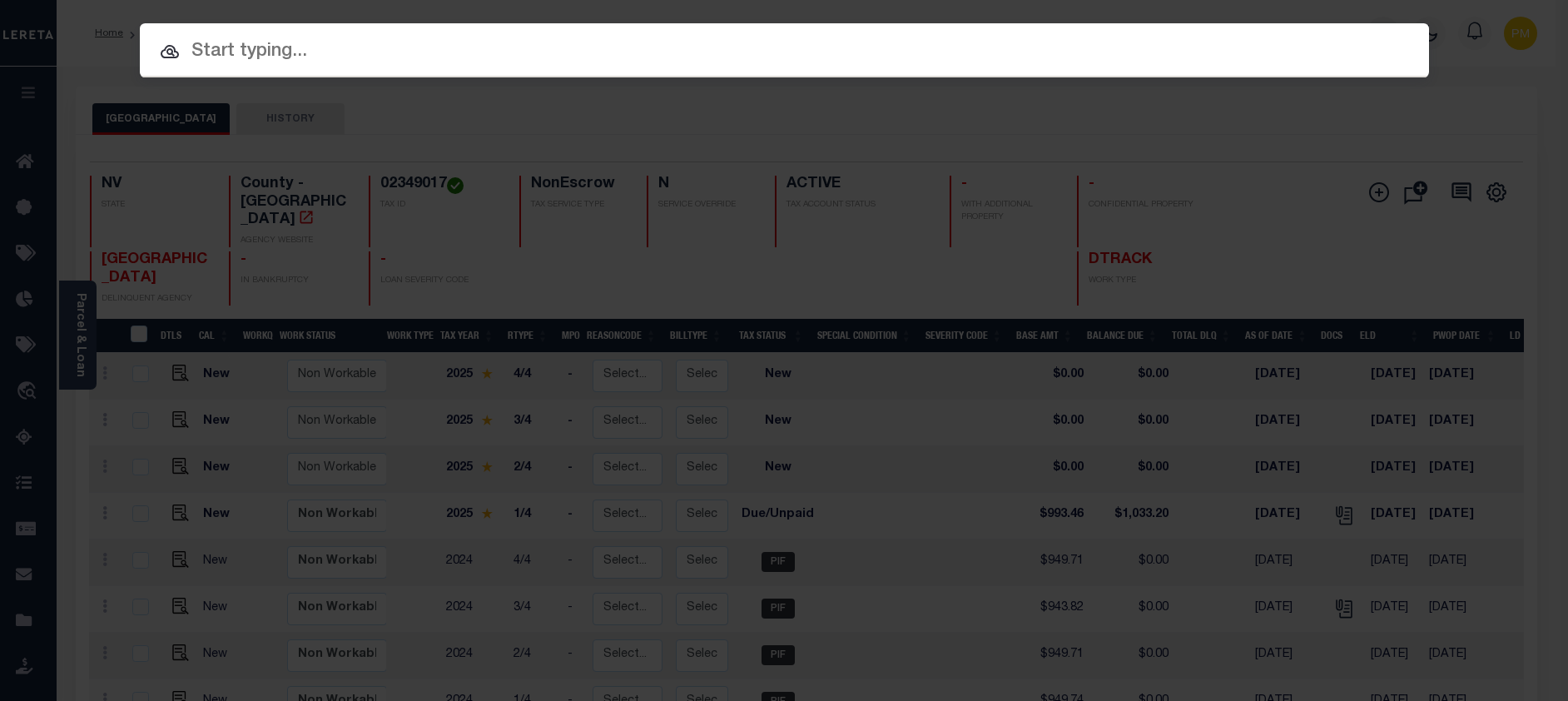
paste input "3302240001276"
type input "3302240001276"
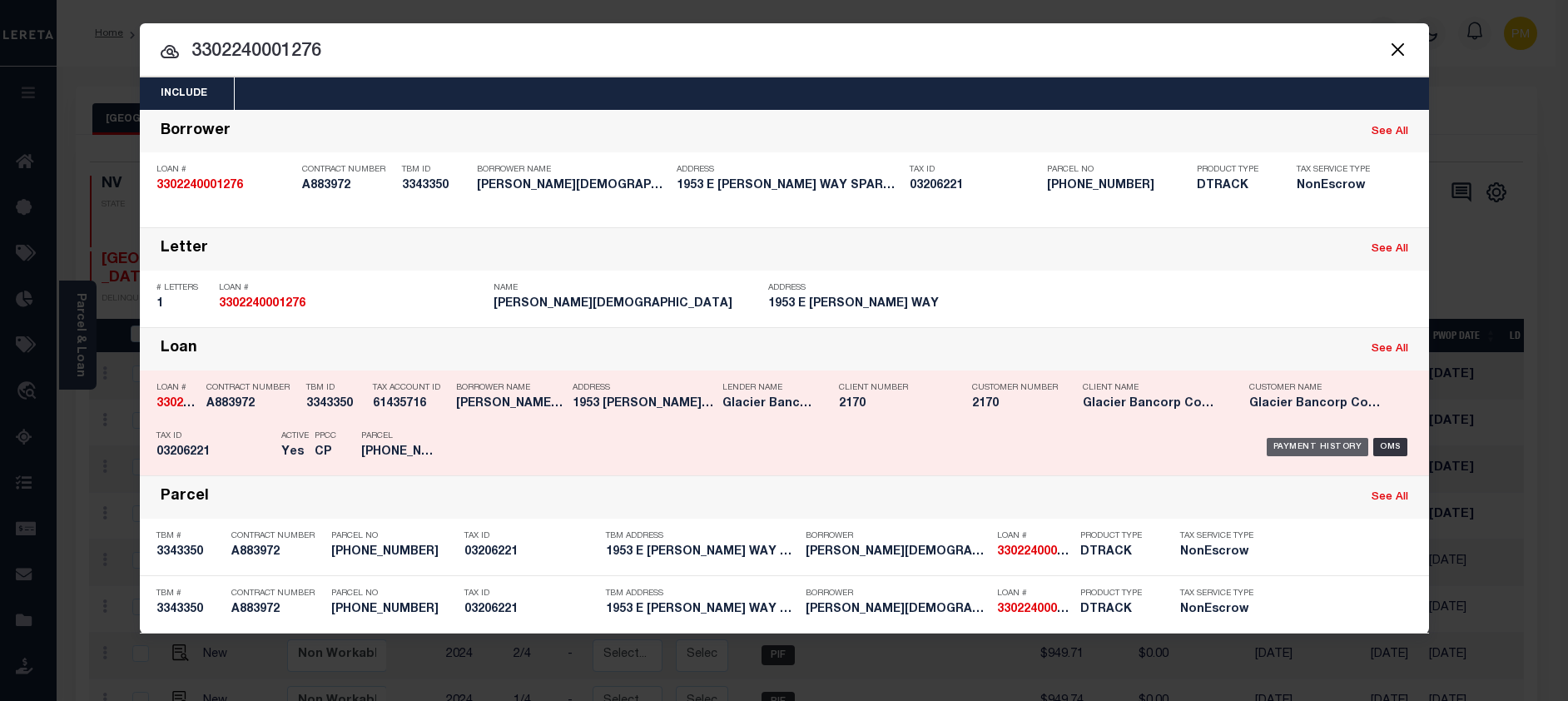
click at [1316, 453] on div "Payment History" at bounding box center [1317, 447] width 103 height 19
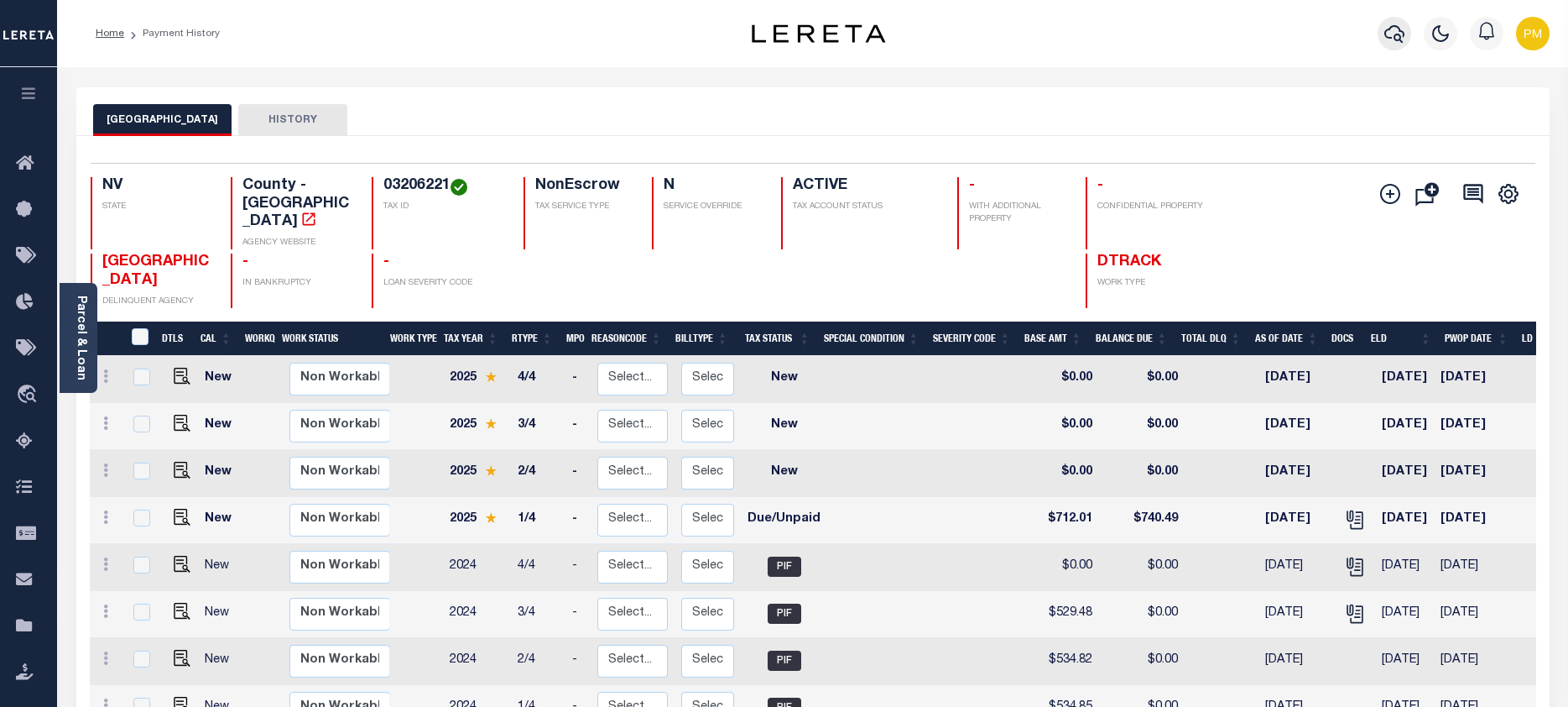
click at [1396, 36] on icon "button" at bounding box center [1394, 34] width 20 height 18
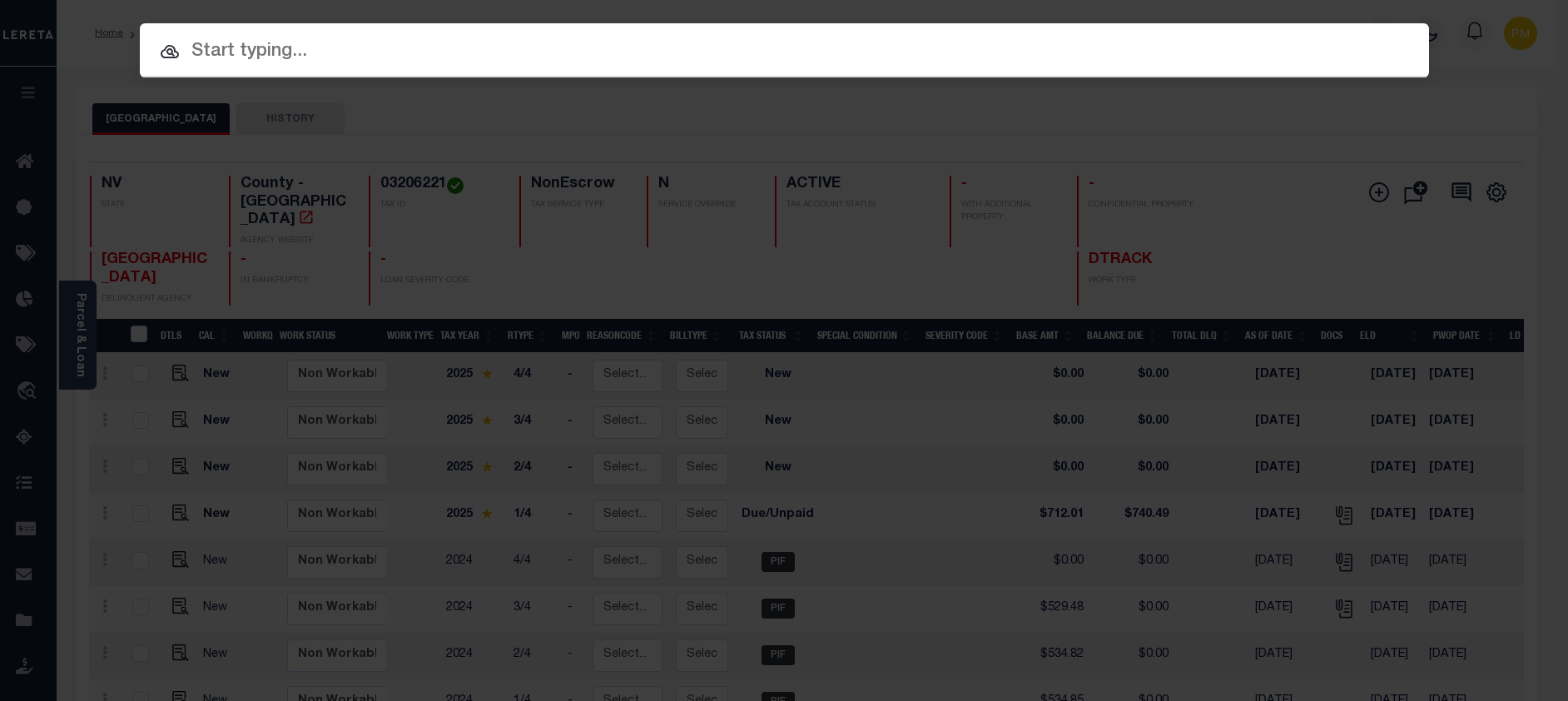
paste input "3302250001519"
type input "3302250001519"
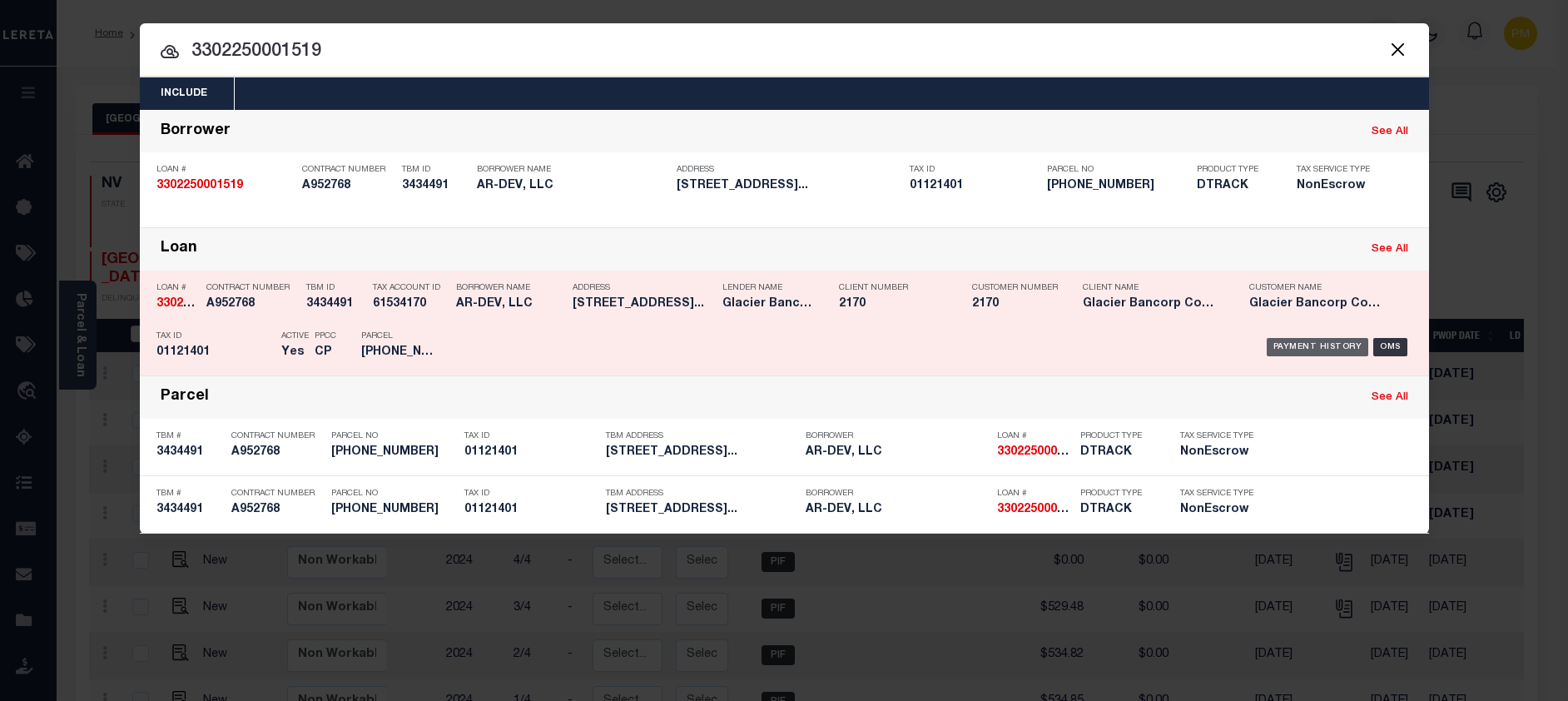
click at [1331, 352] on div "Payment History" at bounding box center [1317, 347] width 103 height 19
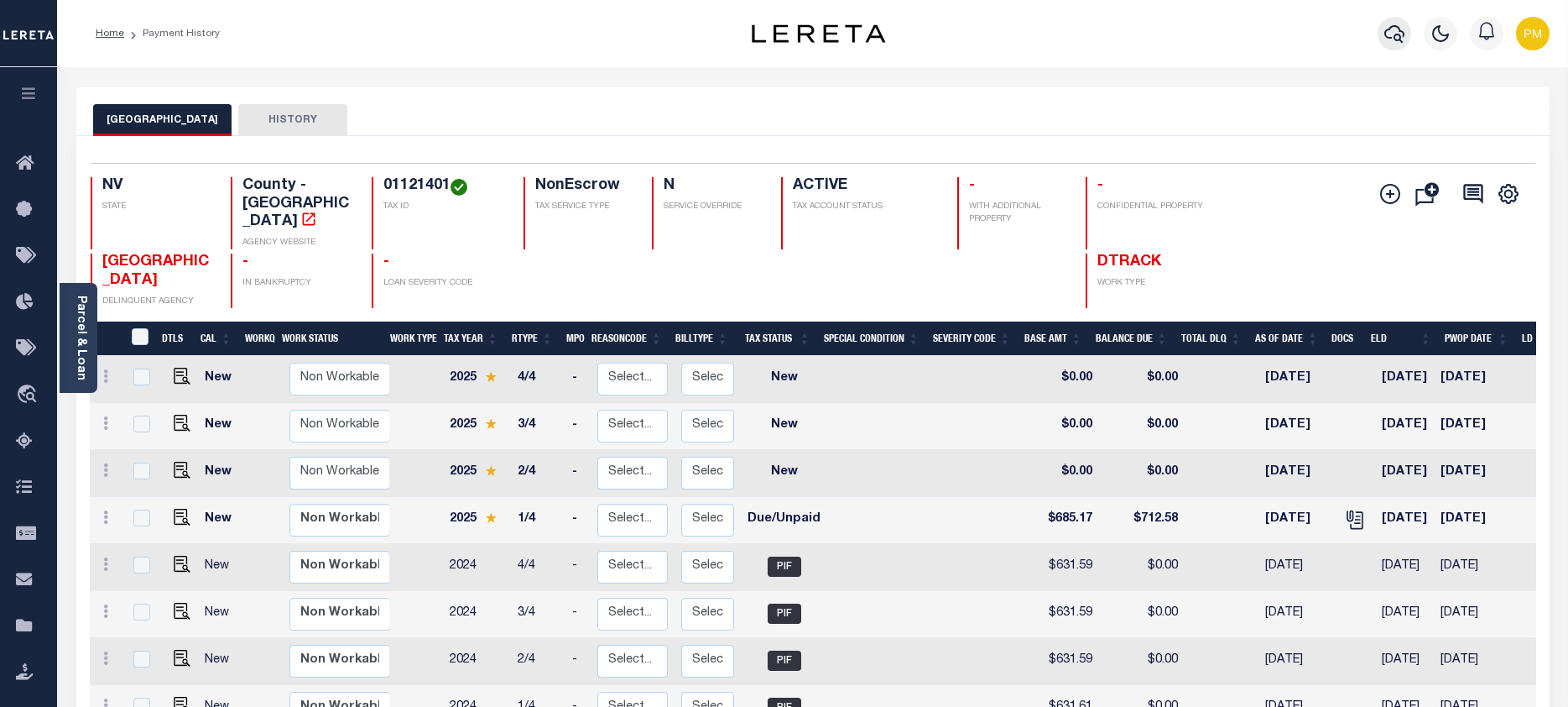
click at [1392, 31] on icon "button" at bounding box center [1394, 33] width 20 height 20
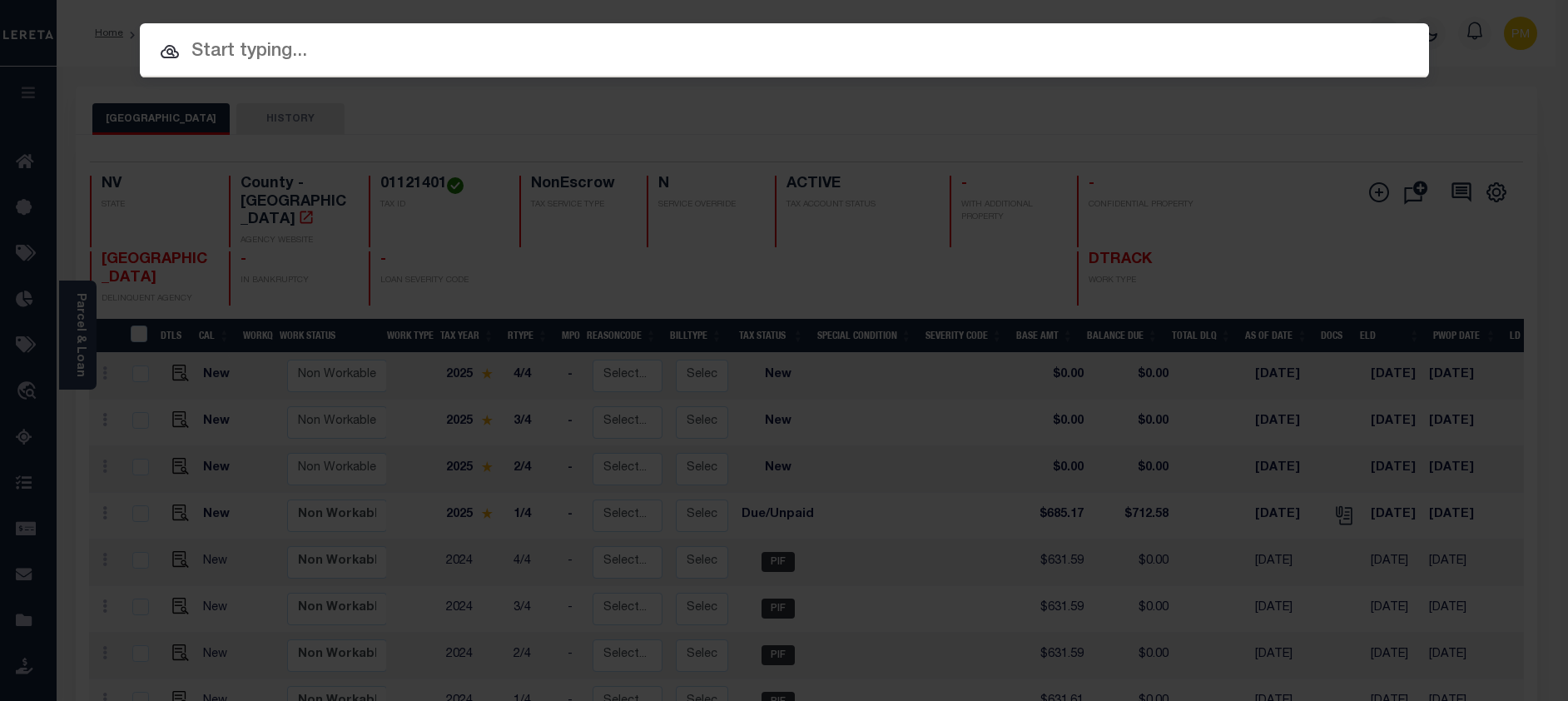
paste input "3303210000293"
type input "3303210000293"
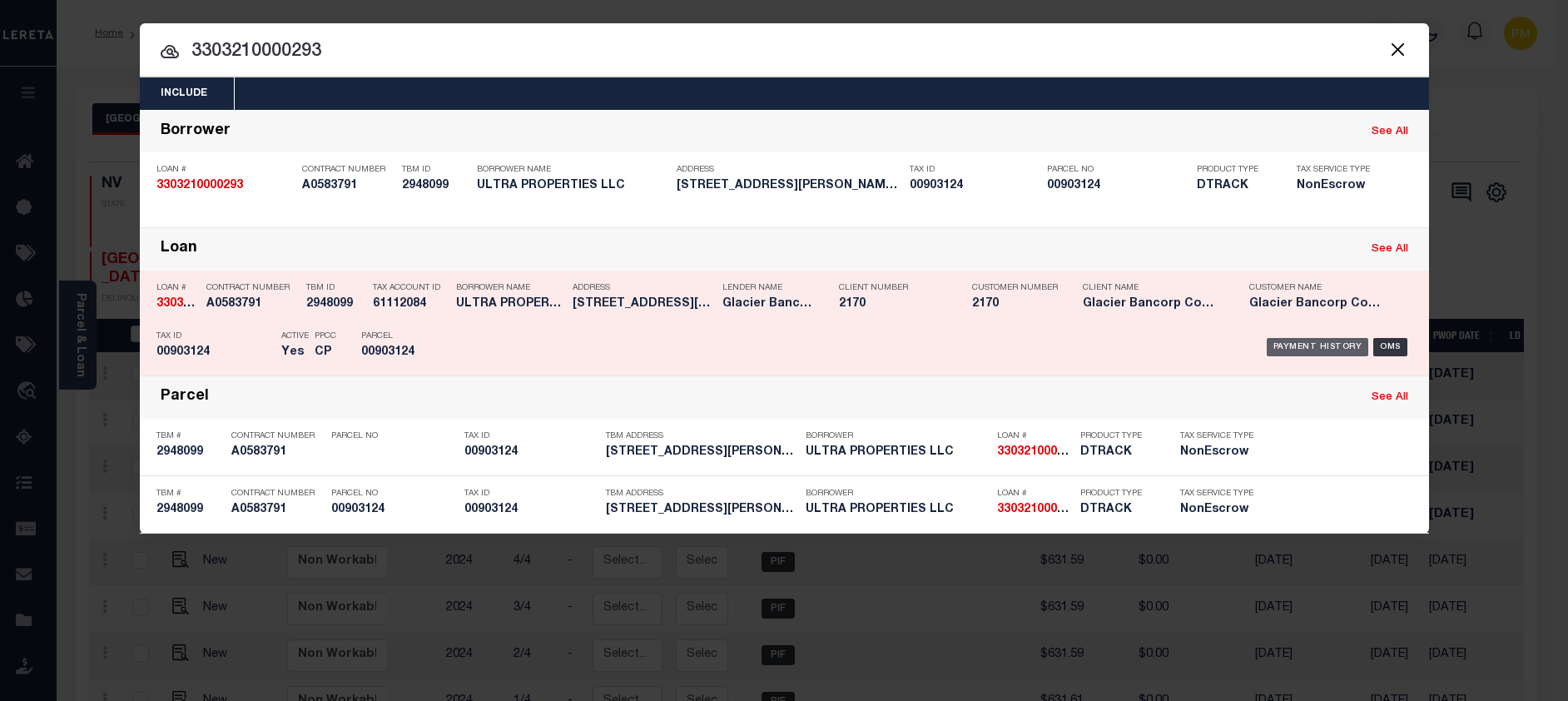
click at [1323, 352] on div "Payment History" at bounding box center [1317, 347] width 103 height 19
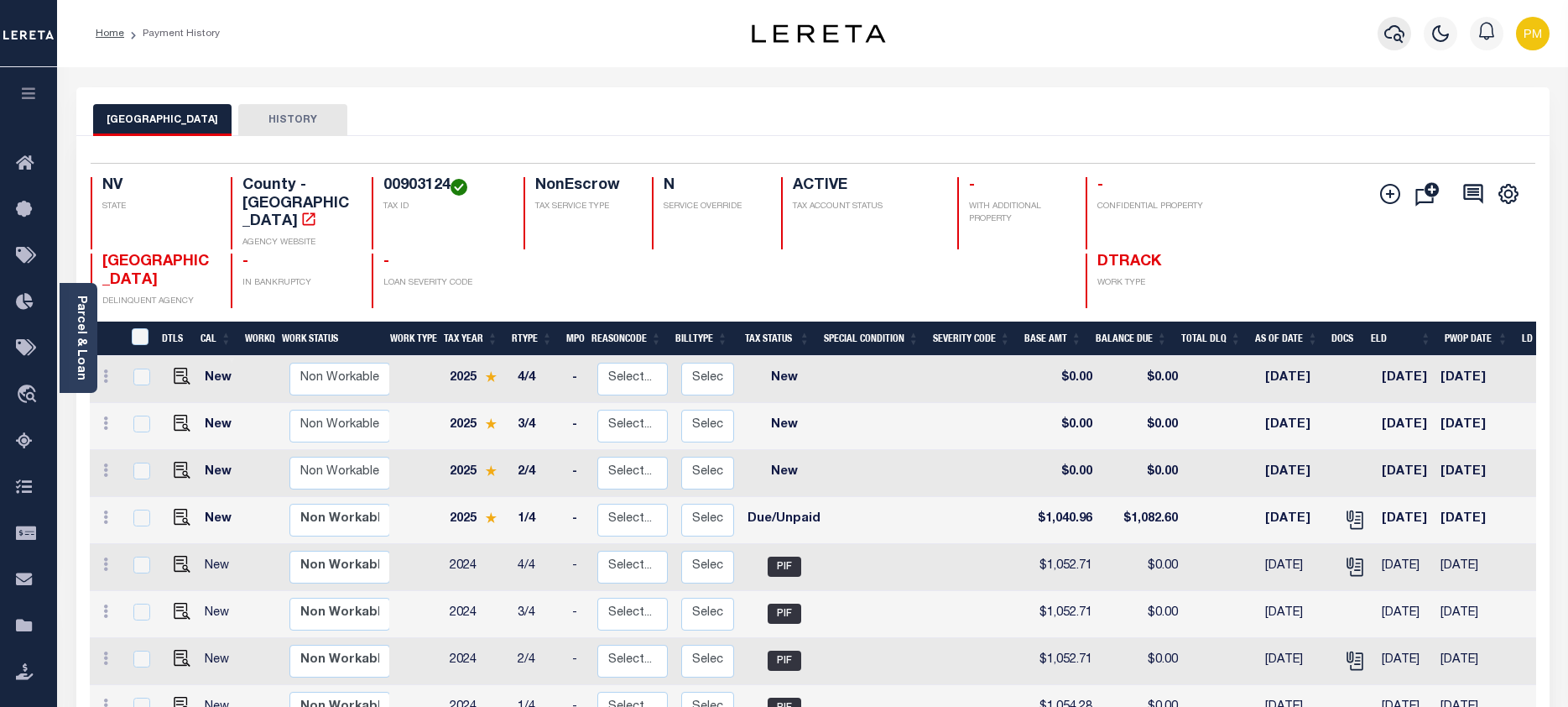
click at [1399, 36] on icon "button" at bounding box center [1394, 34] width 20 height 18
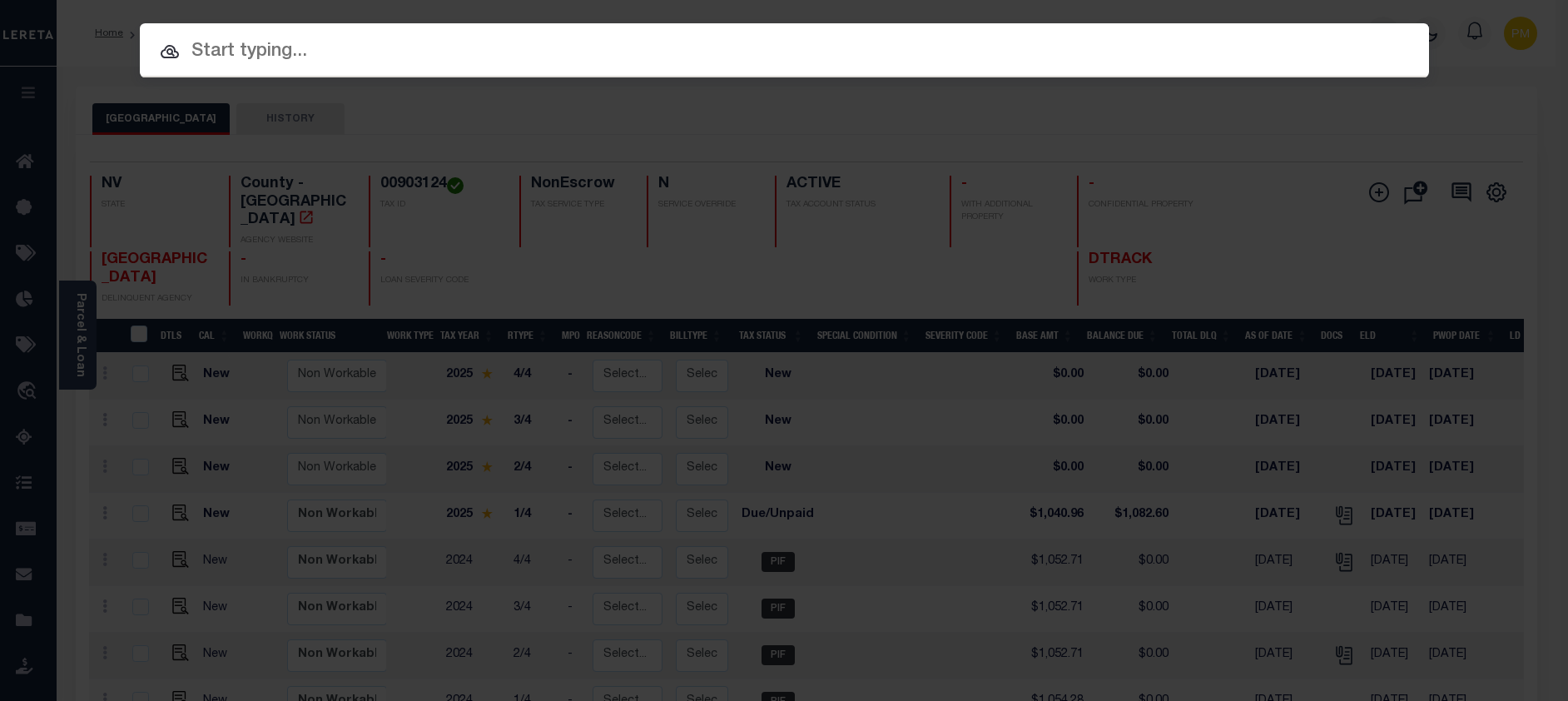
paste input "3303210000314"
type input "3303210000314"
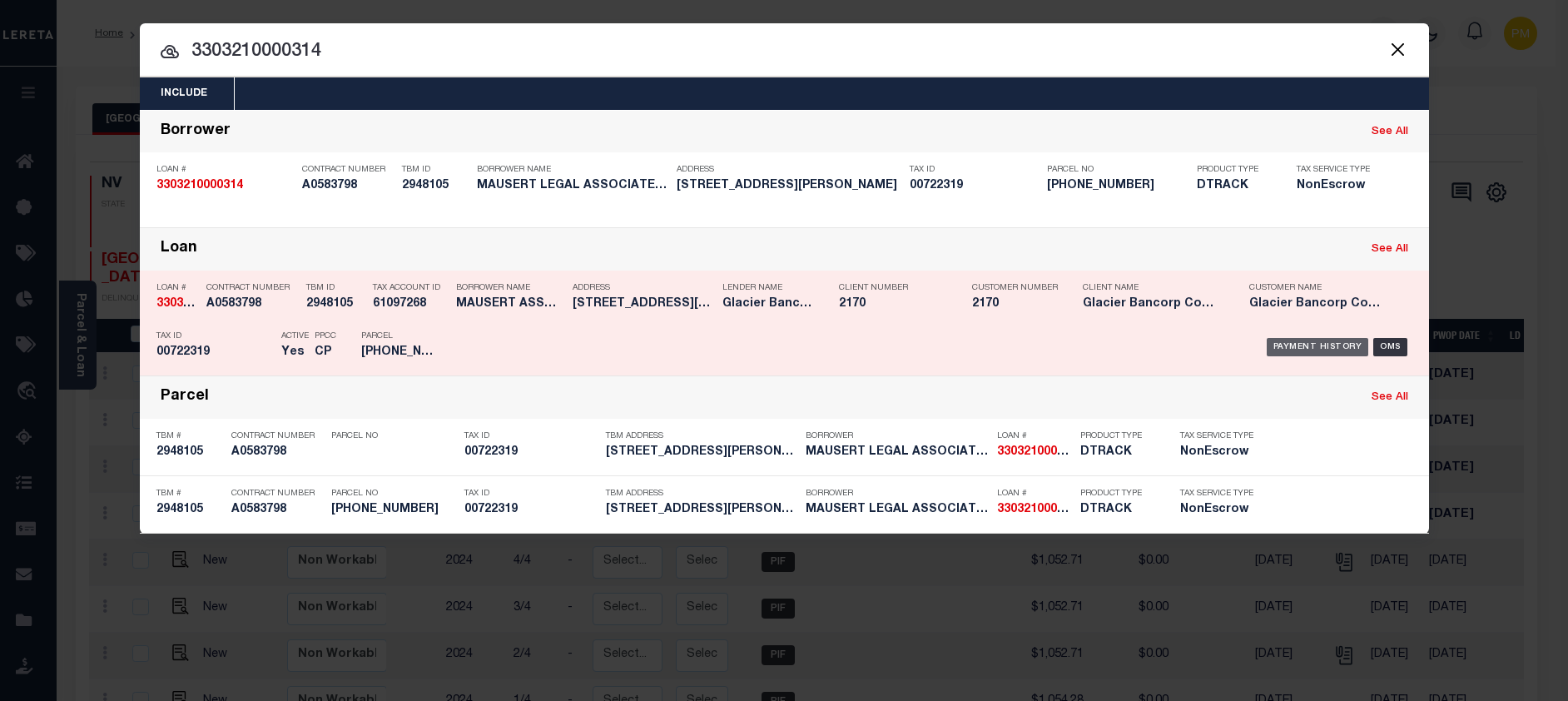
click at [1333, 344] on div "Payment History" at bounding box center [1317, 347] width 103 height 19
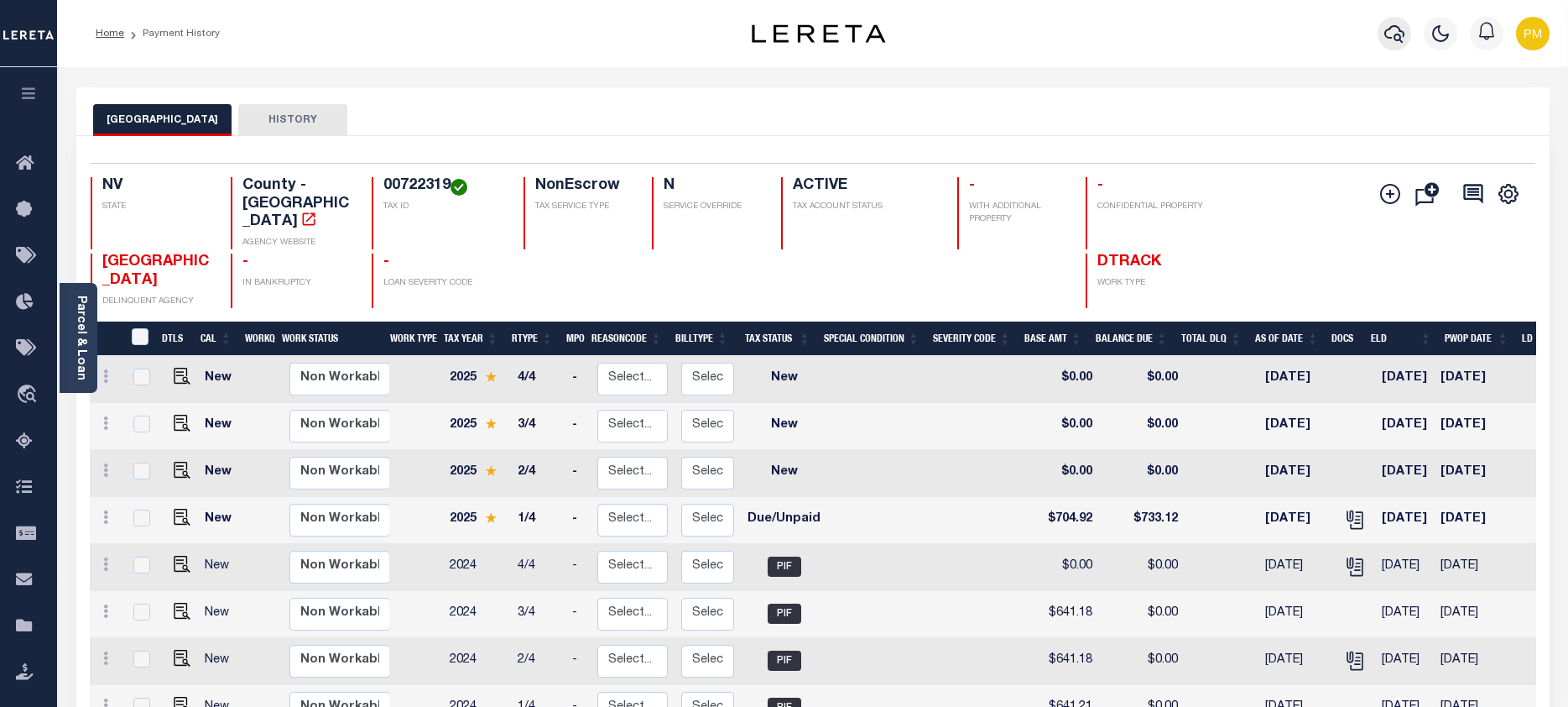
click at [1394, 39] on icon "button" at bounding box center [1394, 33] width 20 height 20
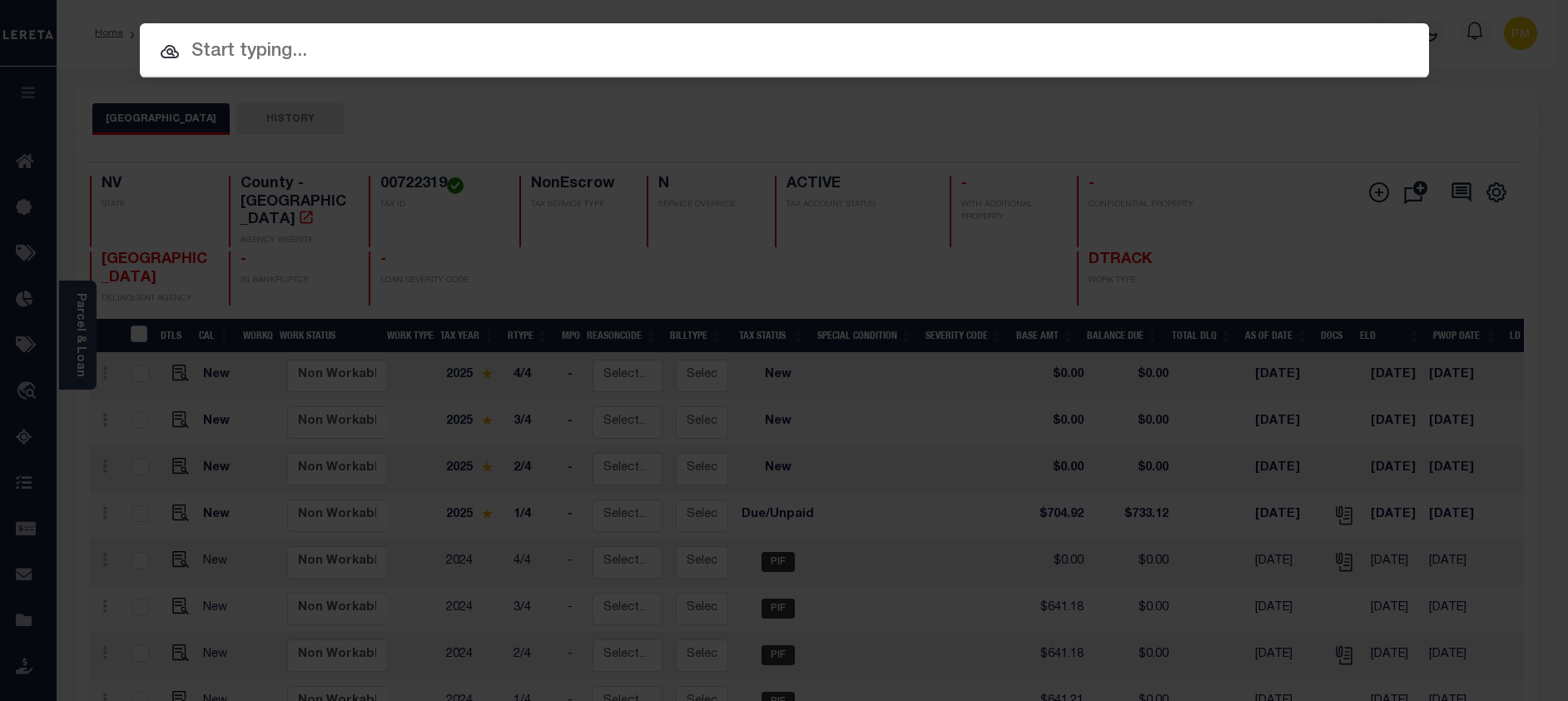
paste input "4008220042947"
type input "4008220042947"
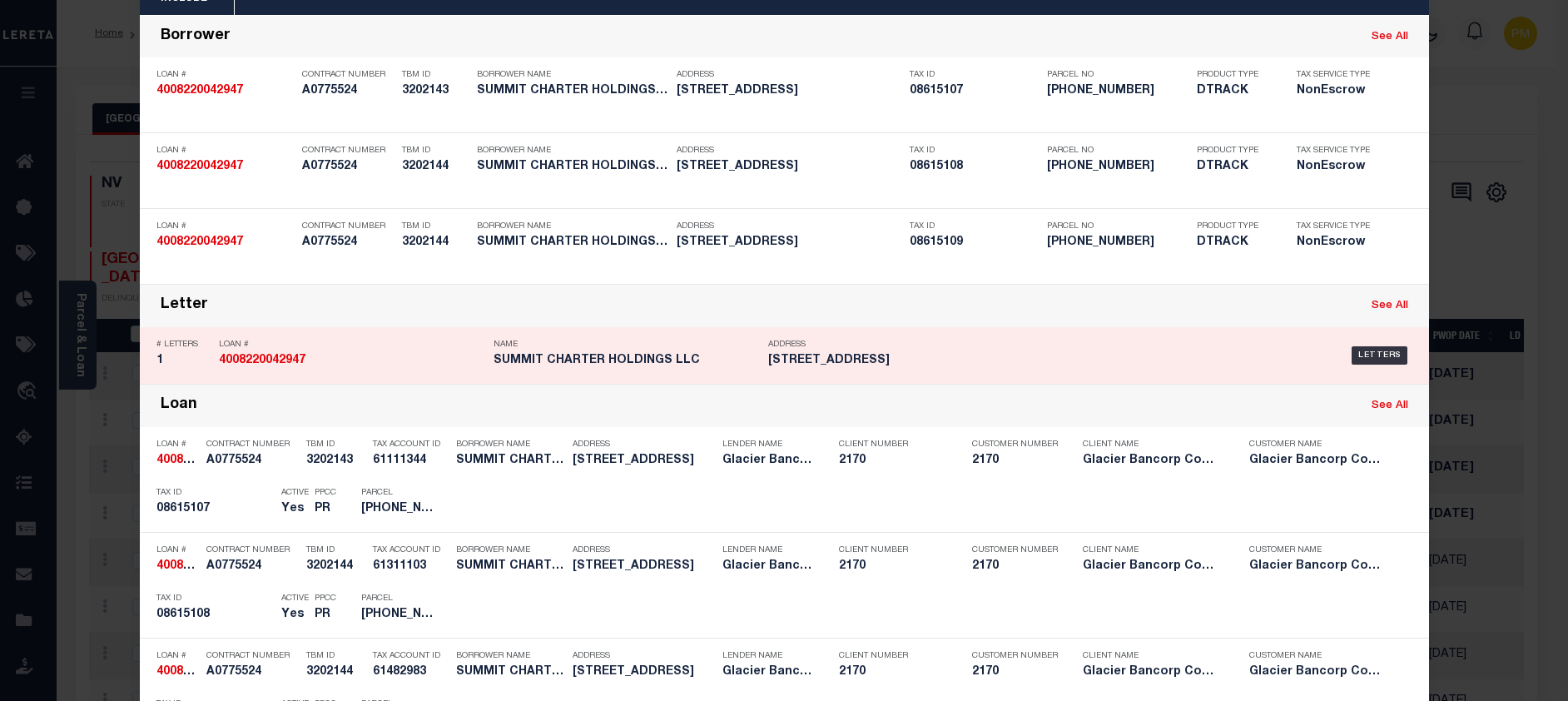
scroll to position [250, 0]
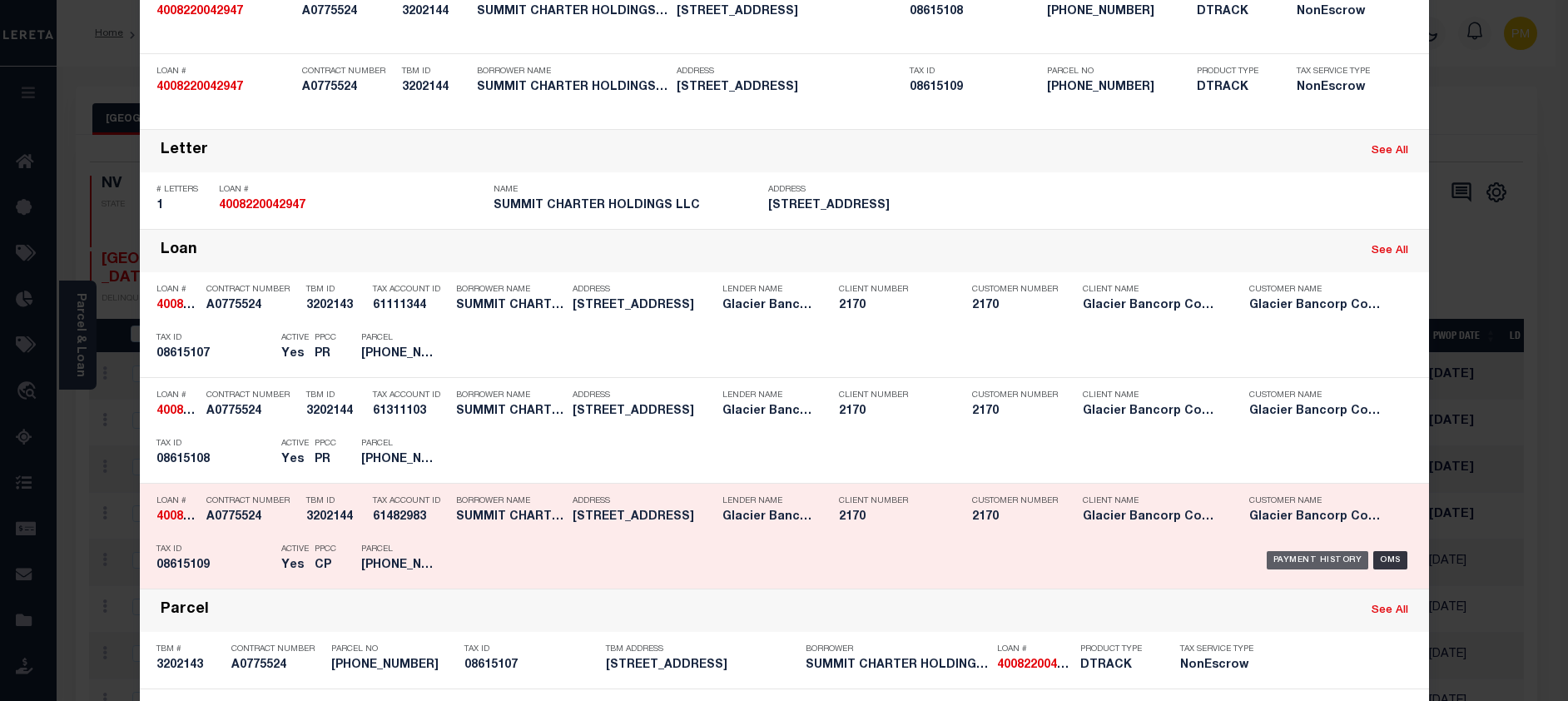
click at [1297, 565] on div "Payment History" at bounding box center [1317, 560] width 103 height 19
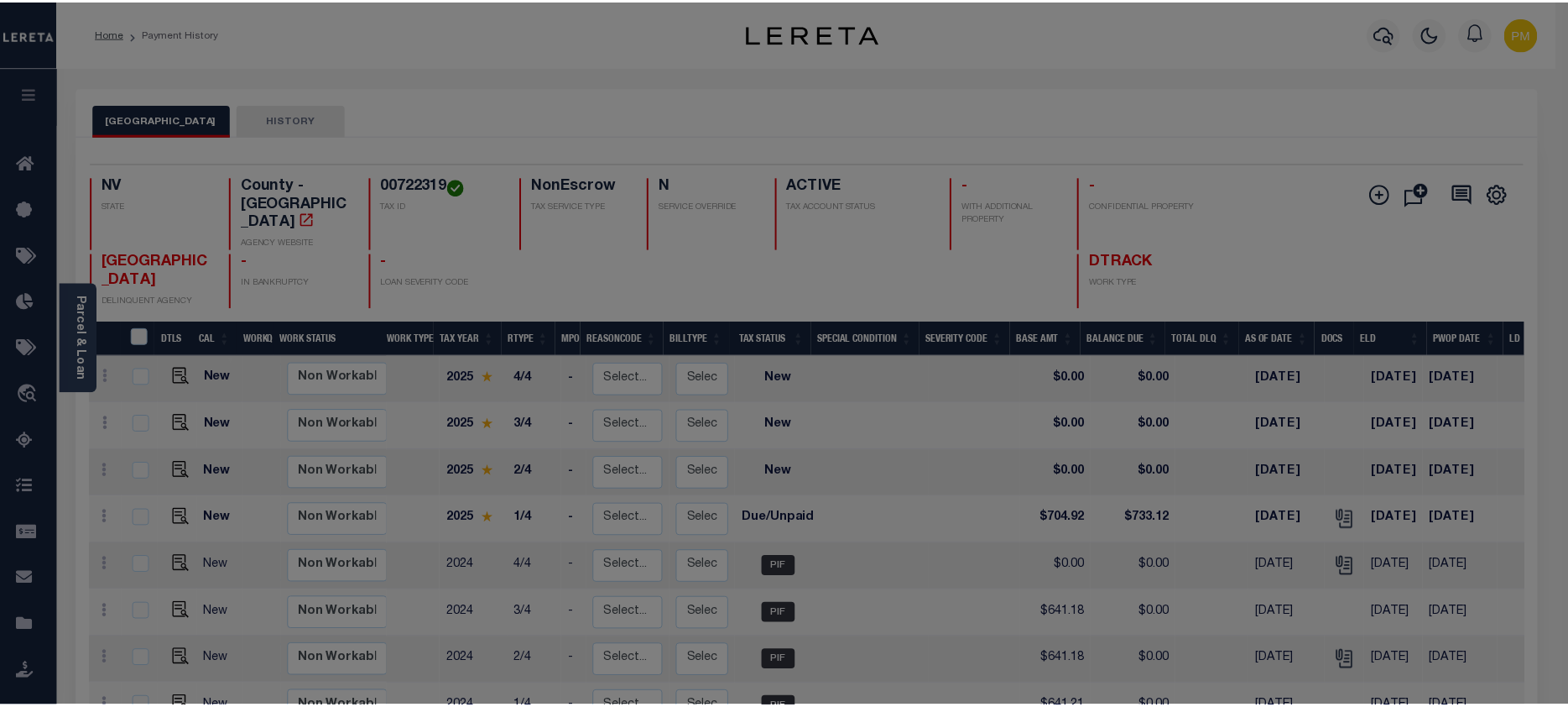
scroll to position [0, 0]
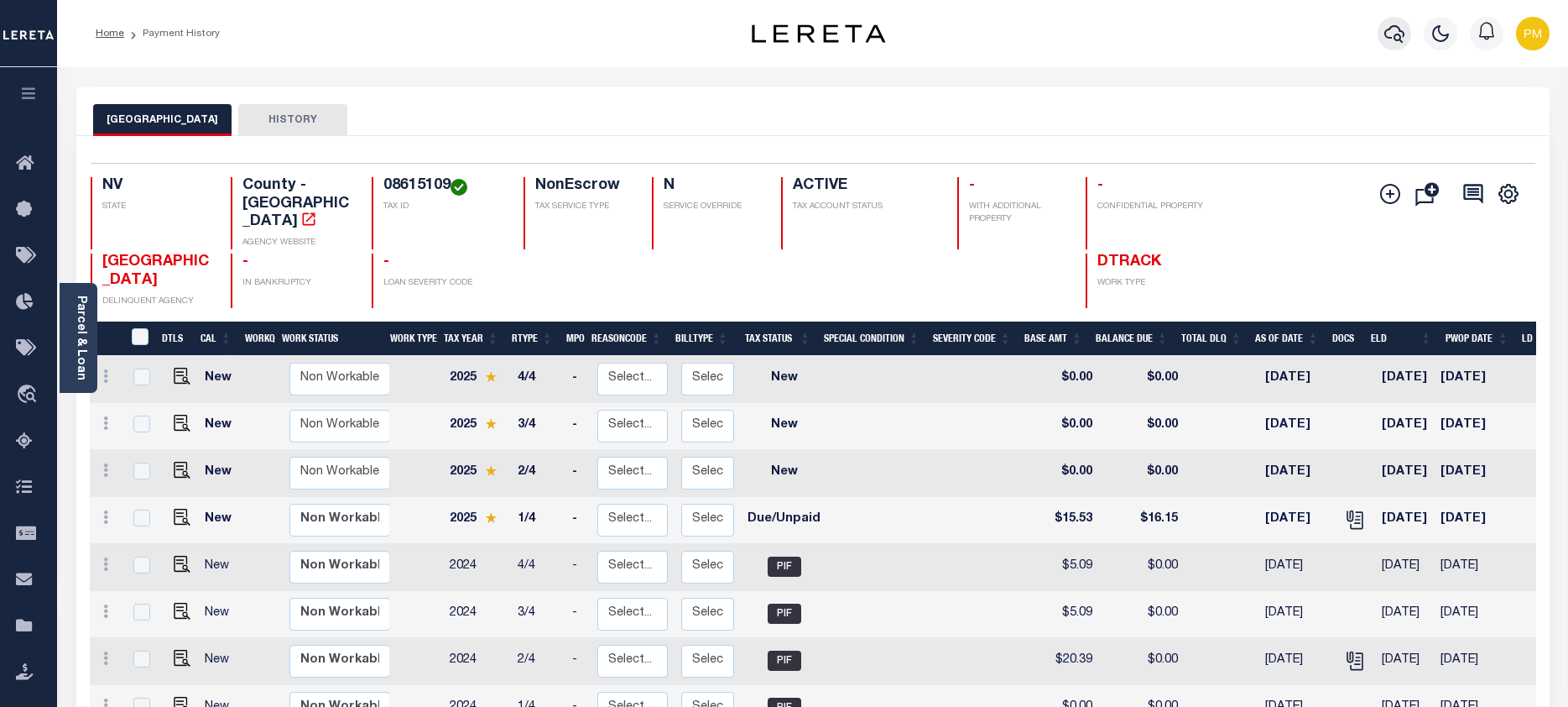
click at [1394, 31] on icon "button" at bounding box center [1394, 33] width 20 height 20
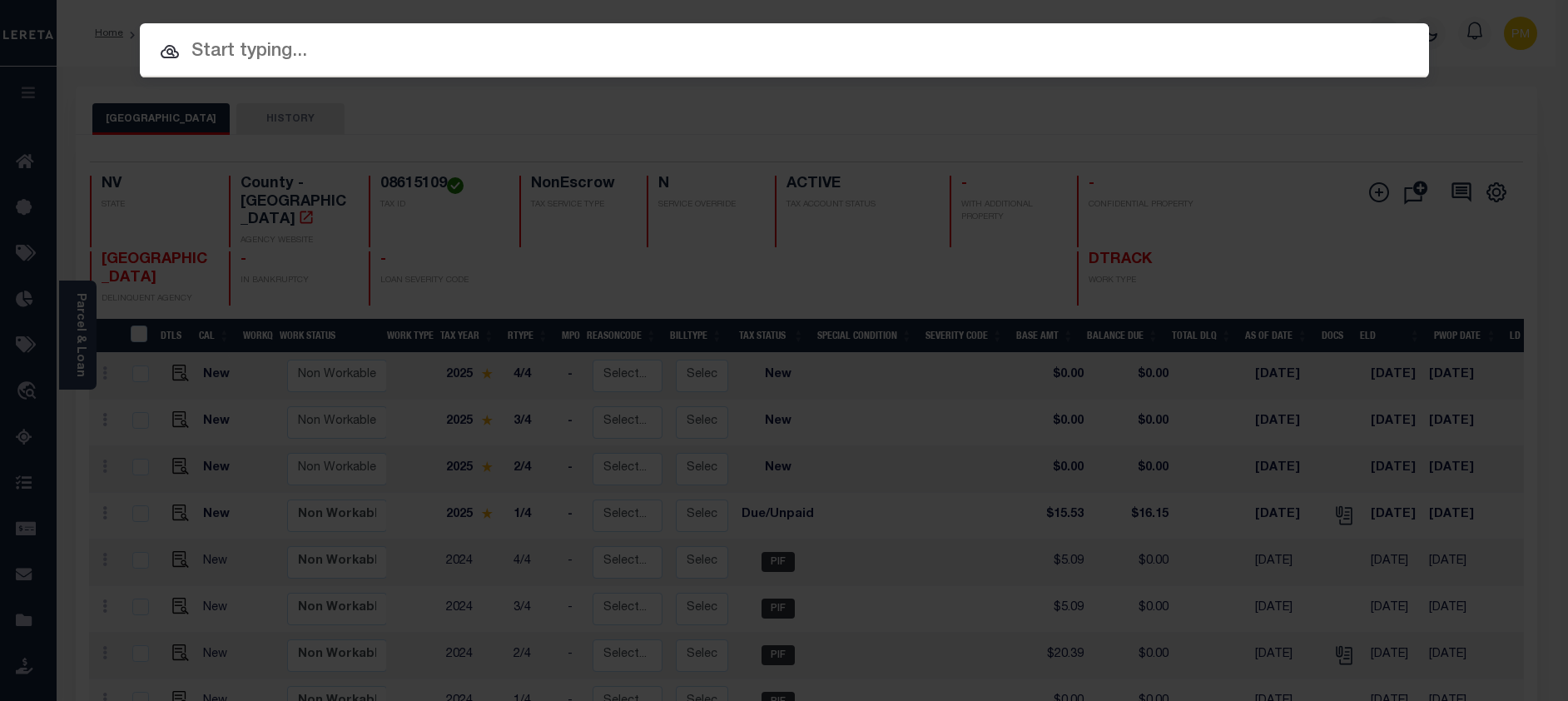
paste input "3312240001490"
type input "3312240001490"
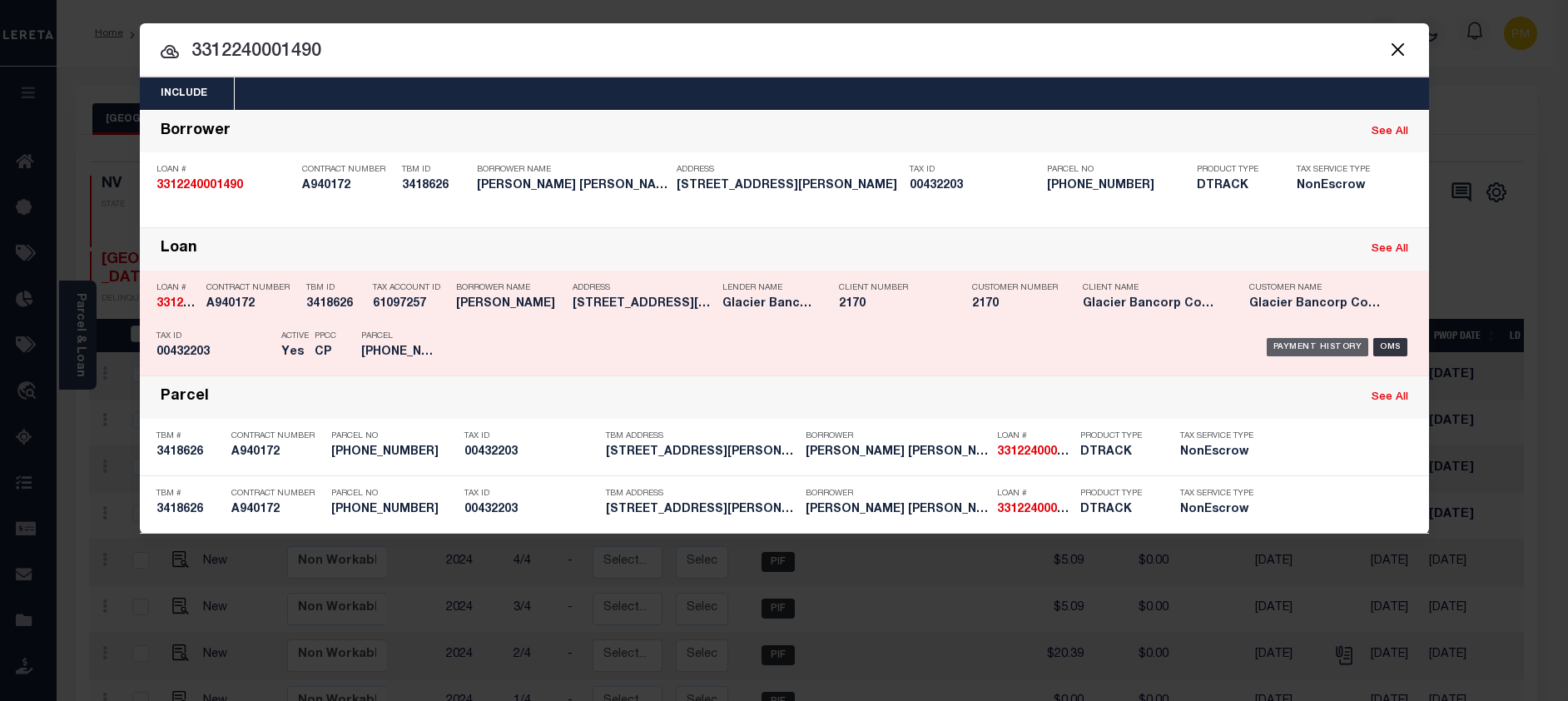
click at [1324, 350] on div "Payment History" at bounding box center [1317, 347] width 103 height 19
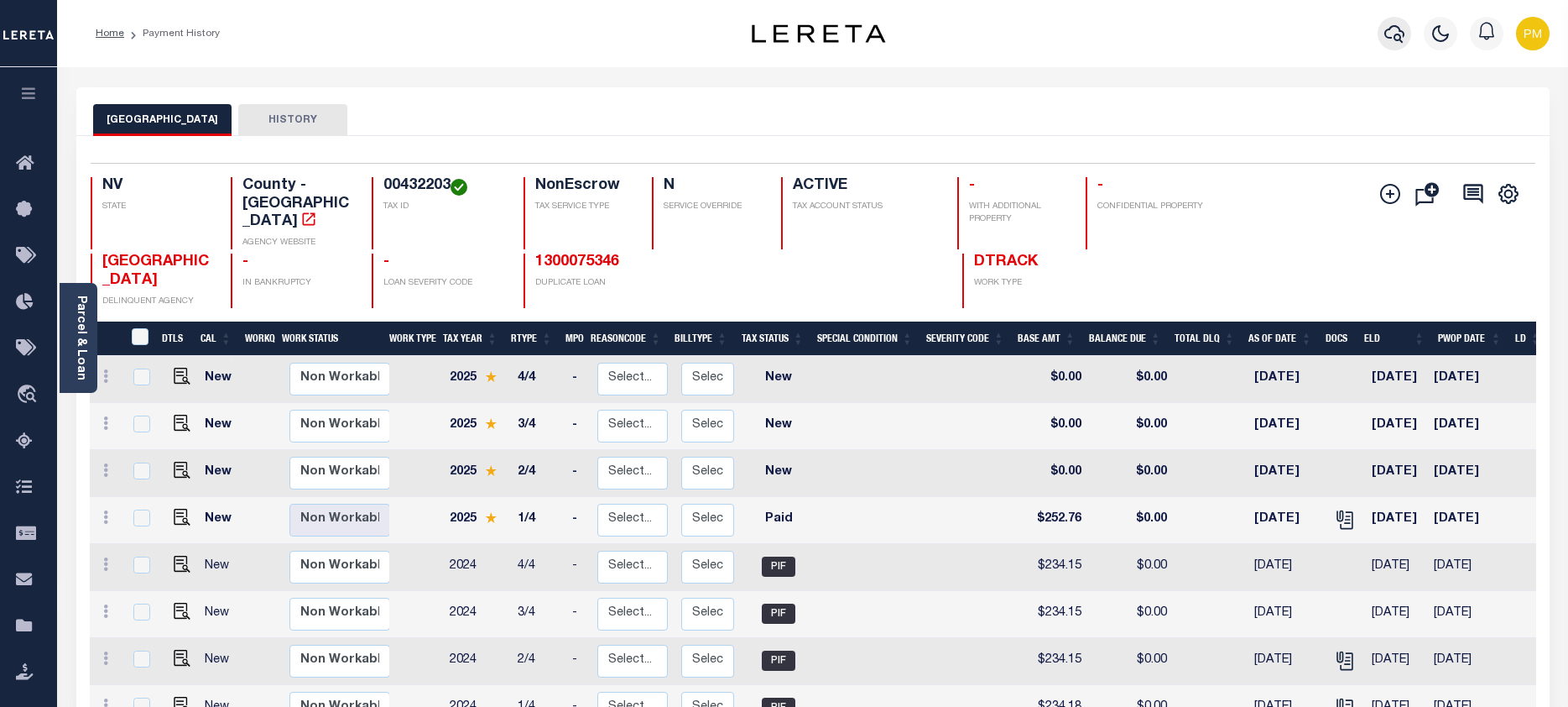
click at [1389, 33] on icon "button" at bounding box center [1394, 33] width 20 height 20
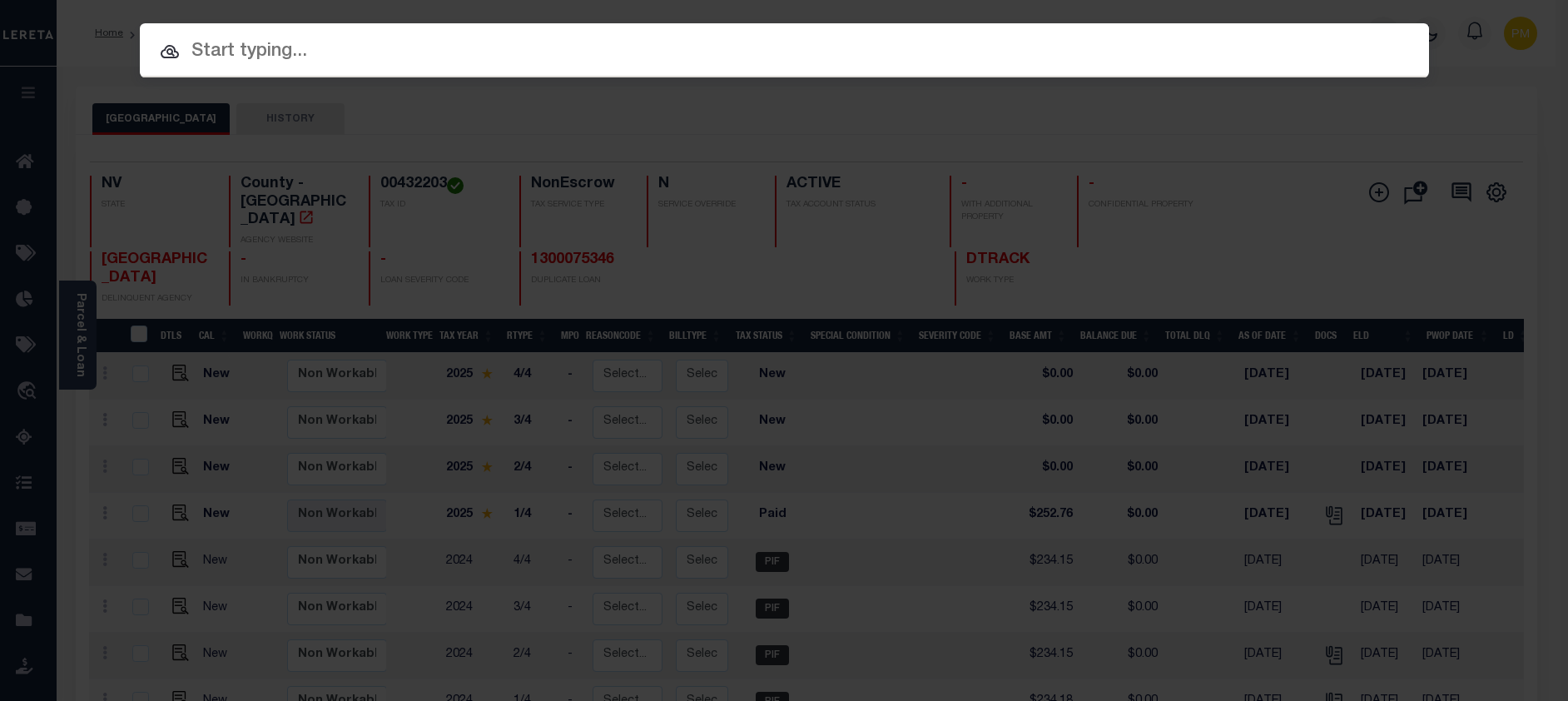
paste input "3312210000594"
type input "3312210000594"
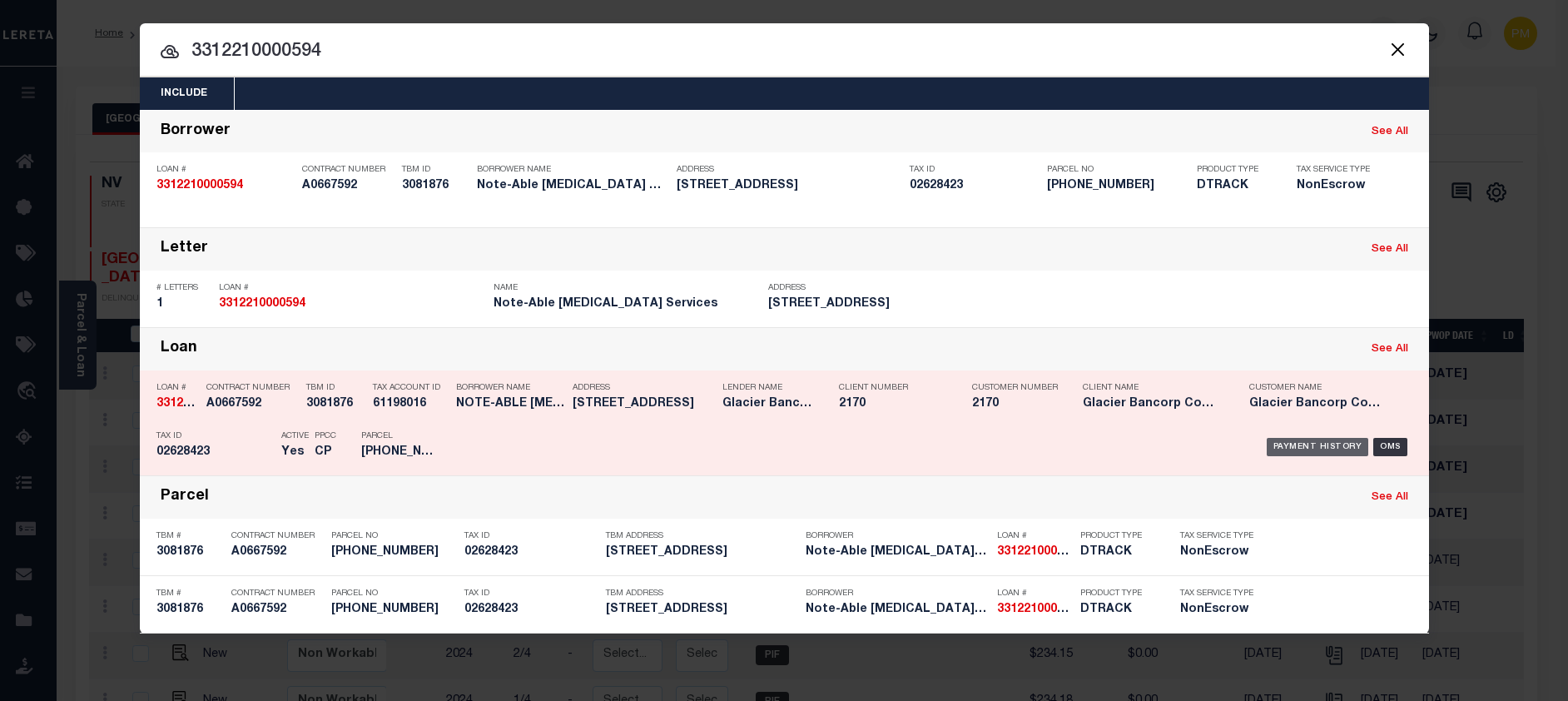
click at [1310, 448] on div "Payment History" at bounding box center [1317, 447] width 103 height 19
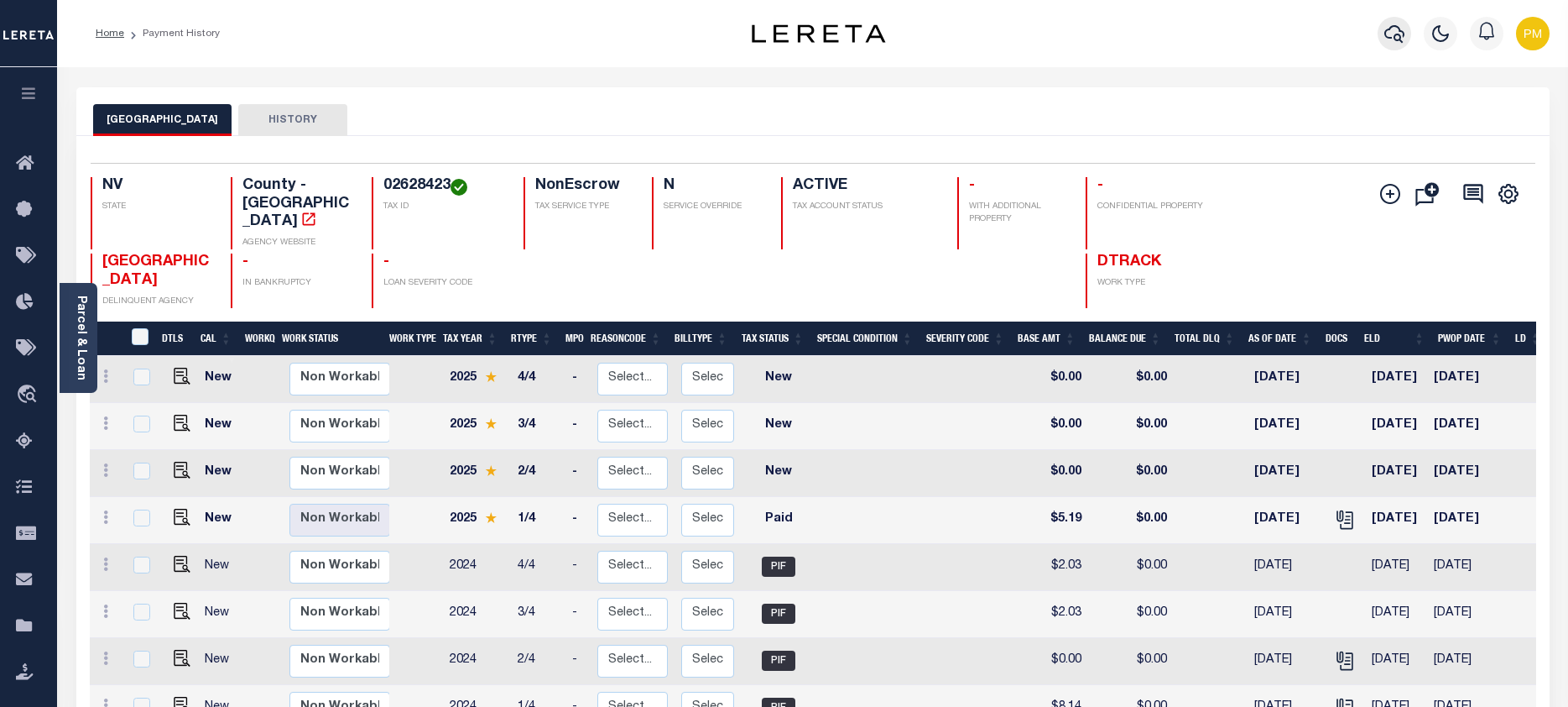
click at [1394, 34] on icon "button" at bounding box center [1394, 33] width 20 height 20
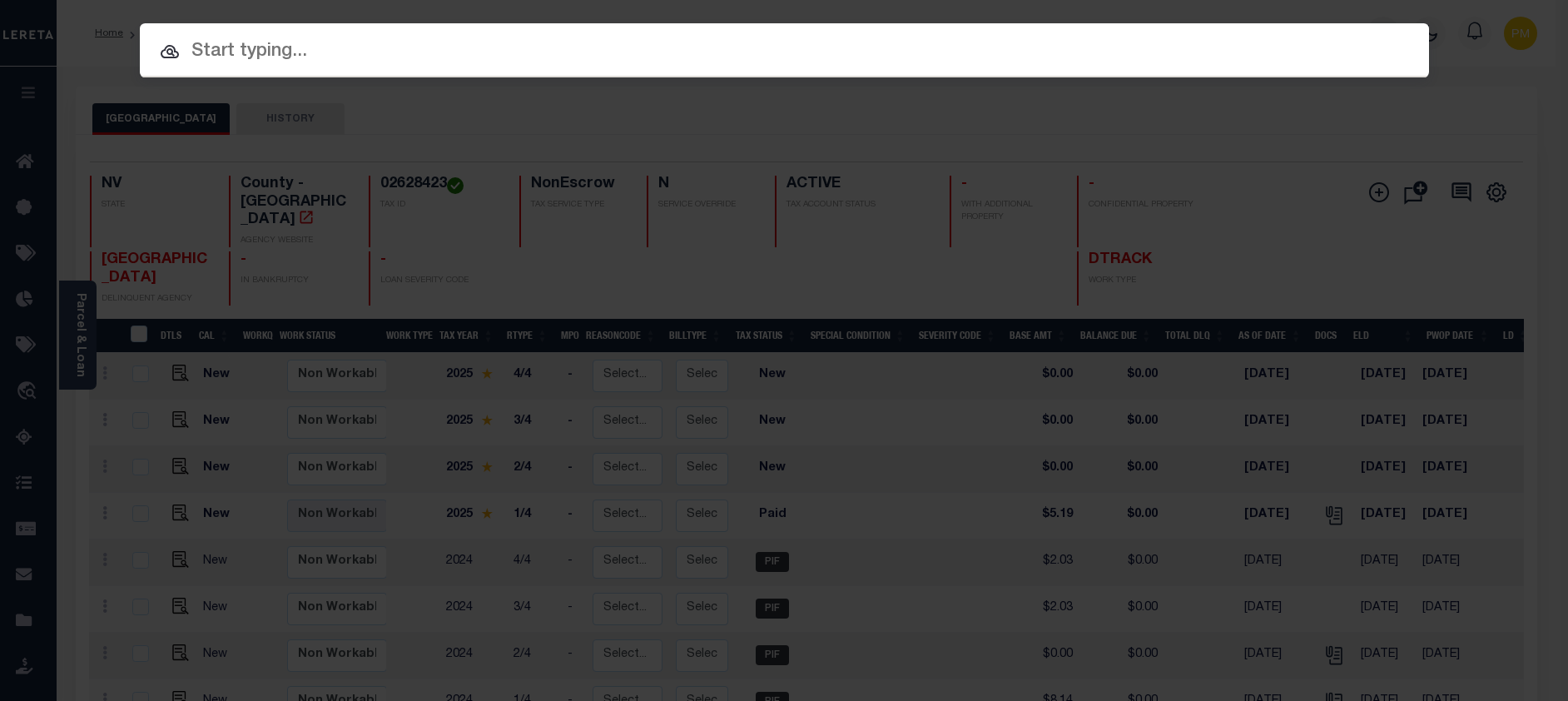
paste input "3312200000226"
type input "3312200000226"
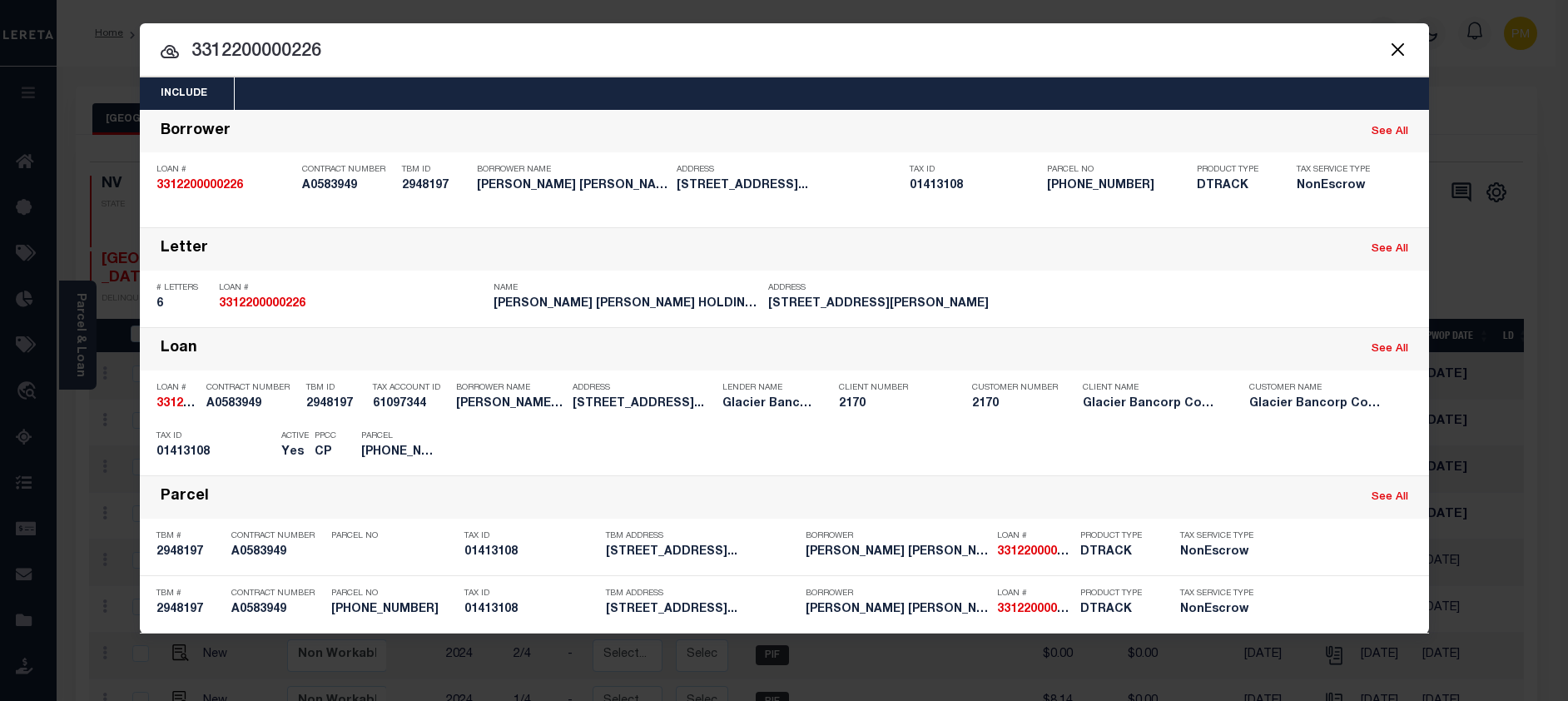
click at [1330, 449] on div "Payment History" at bounding box center [1317, 447] width 103 height 19
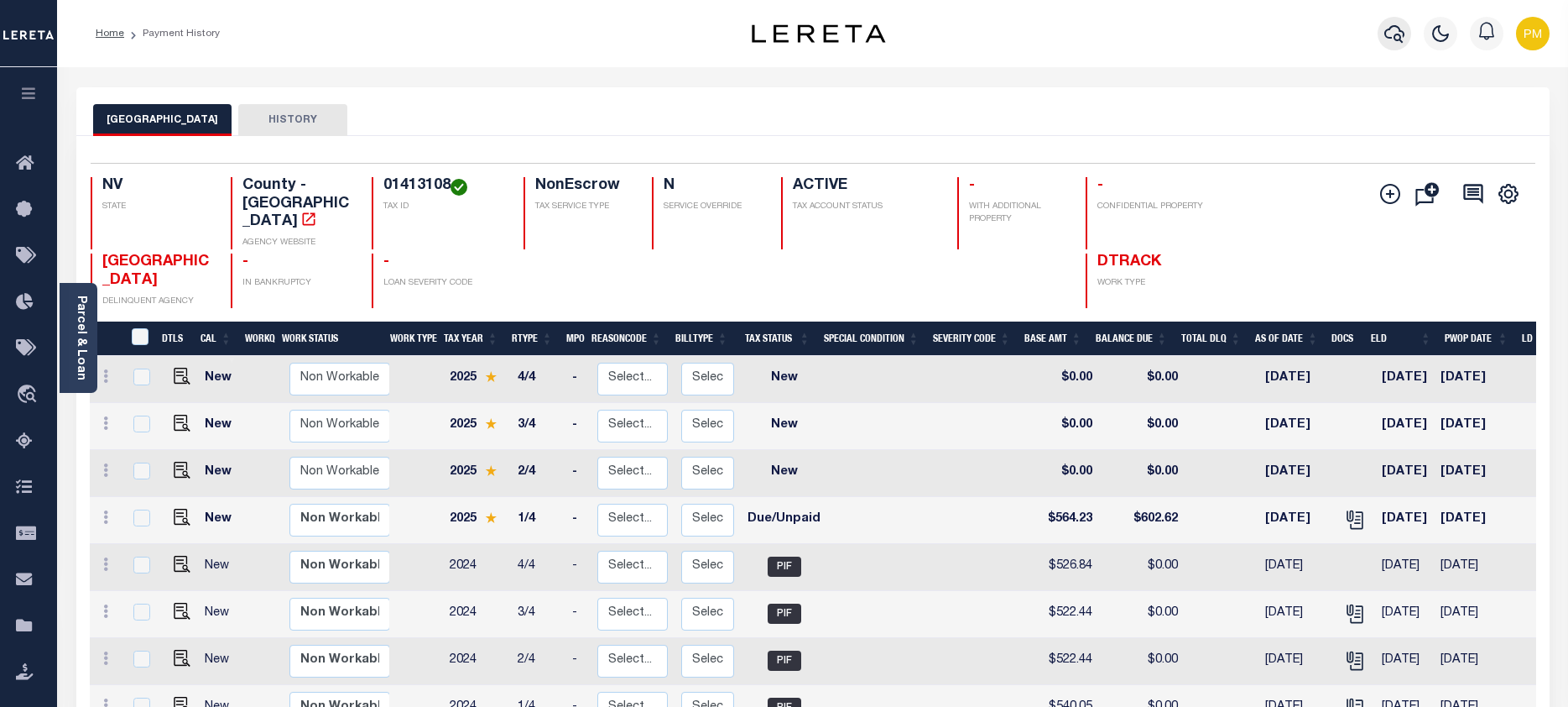
click at [1388, 36] on icon "button" at bounding box center [1394, 33] width 20 height 20
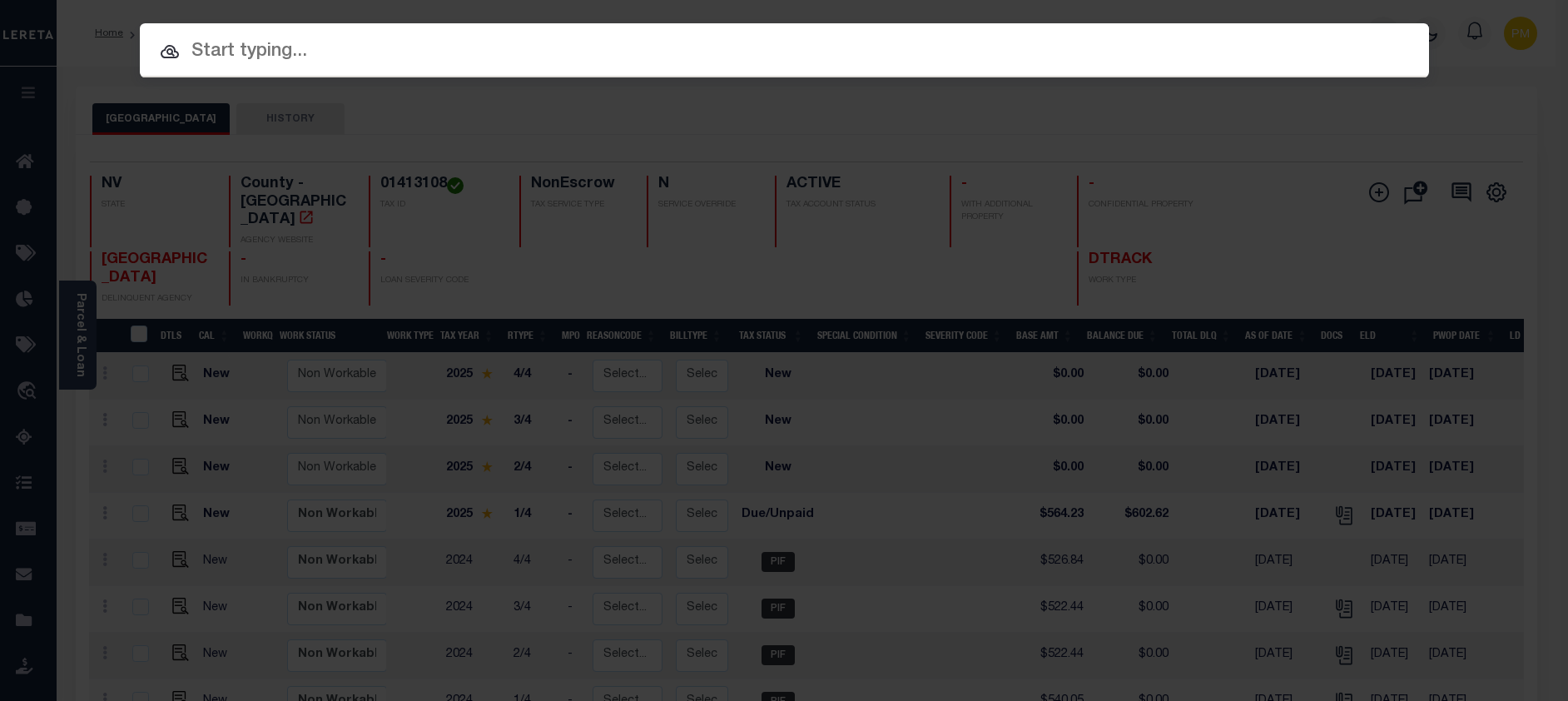
paste input "3311240001454"
type input "3311240001454"
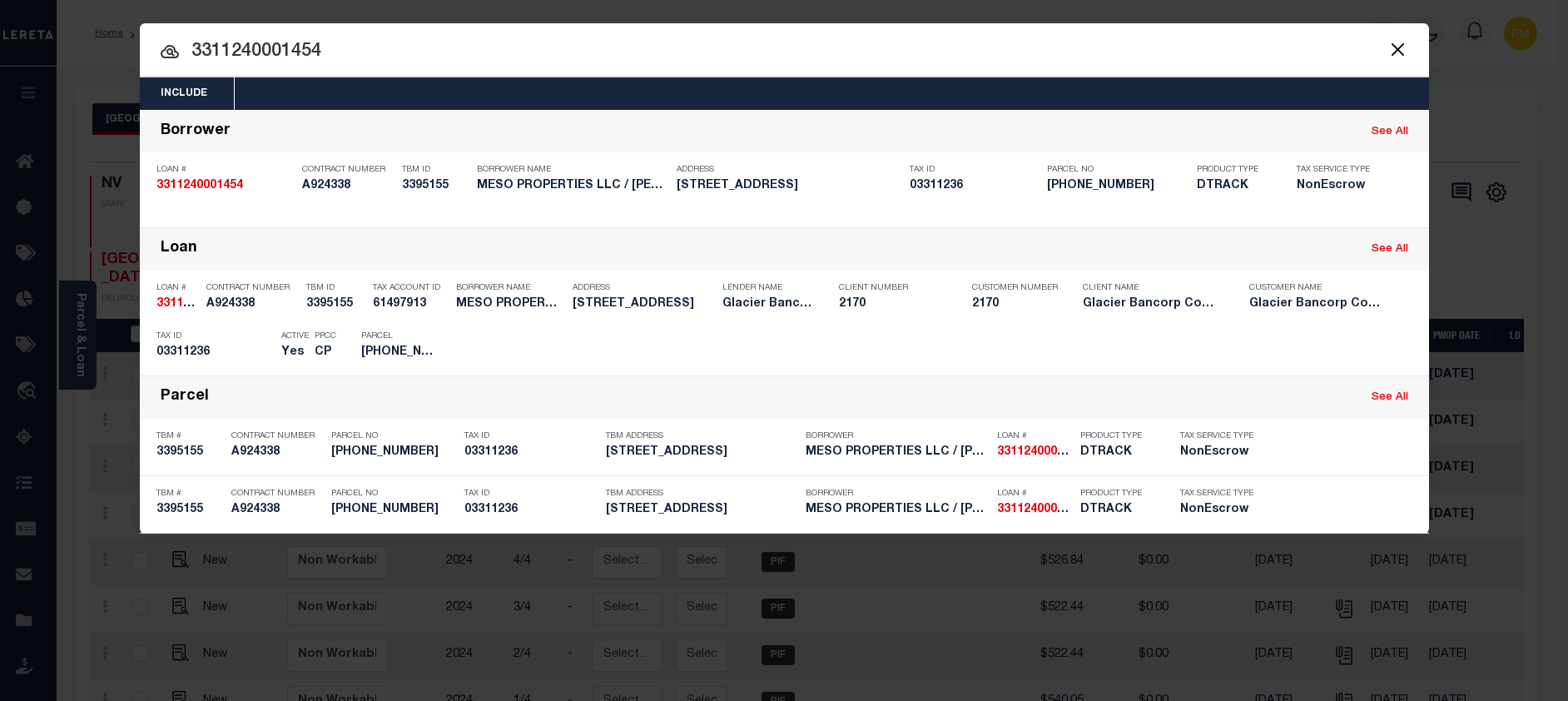
click at [1315, 347] on div "Payment History" at bounding box center [1317, 347] width 103 height 19
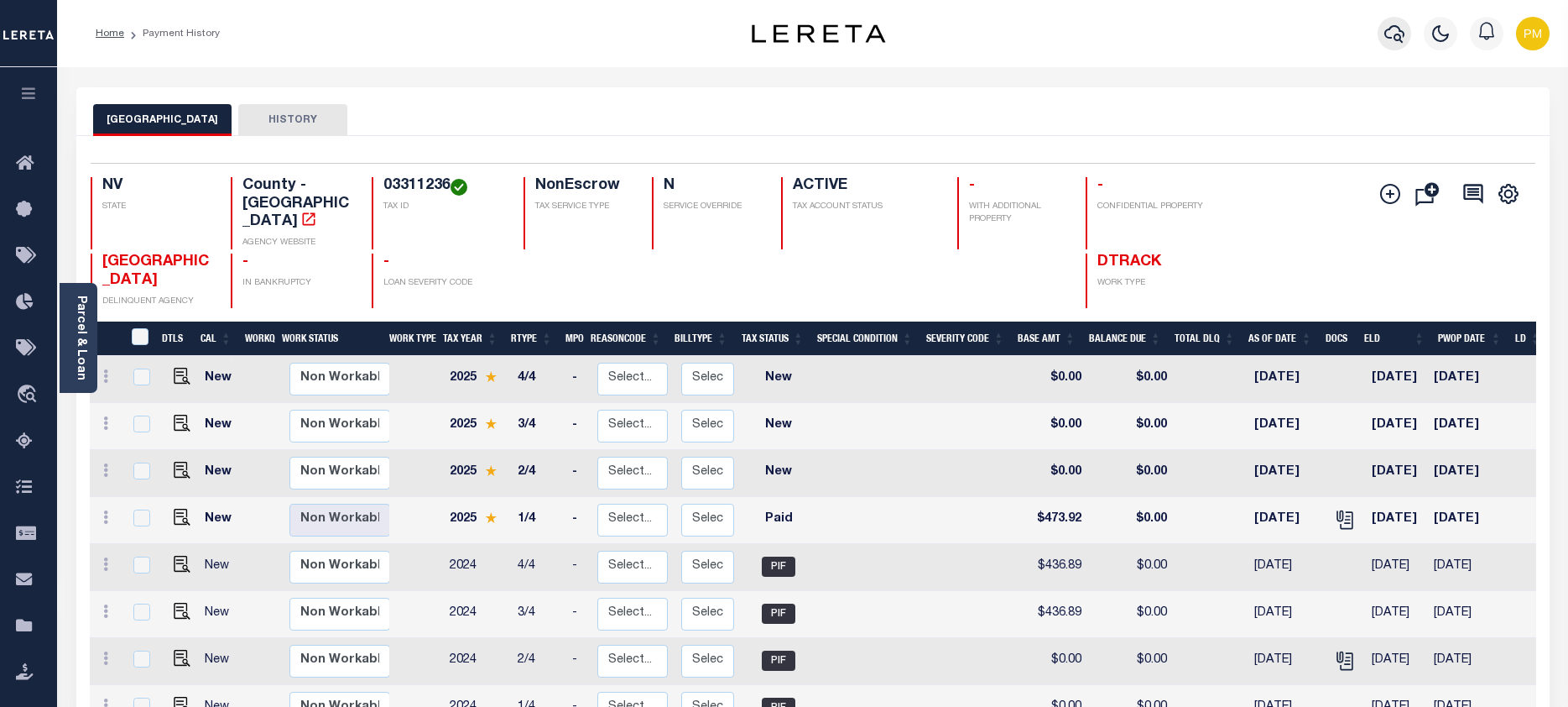
click at [1397, 31] on icon "button" at bounding box center [1394, 33] width 20 height 20
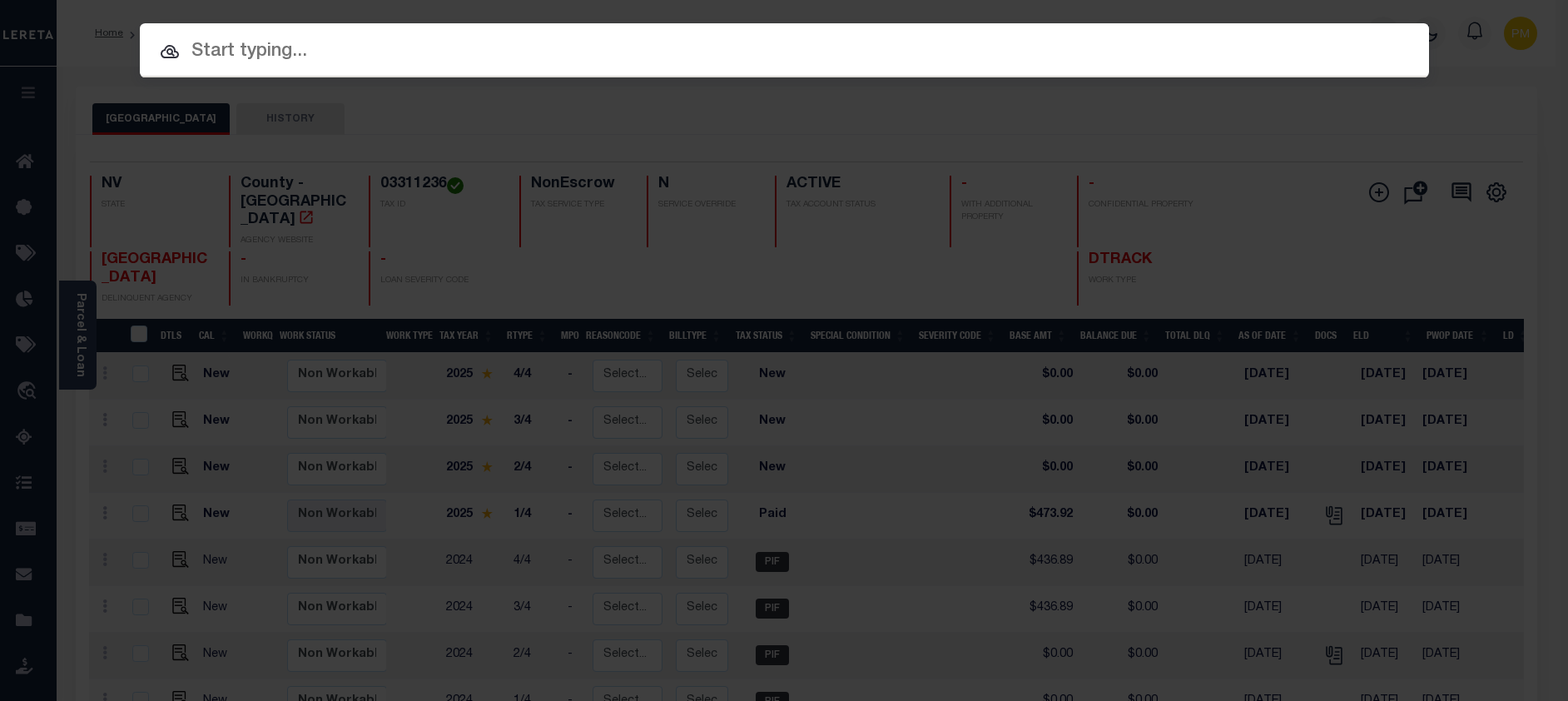
paste input "3311220000926"
type input "3311220000926"
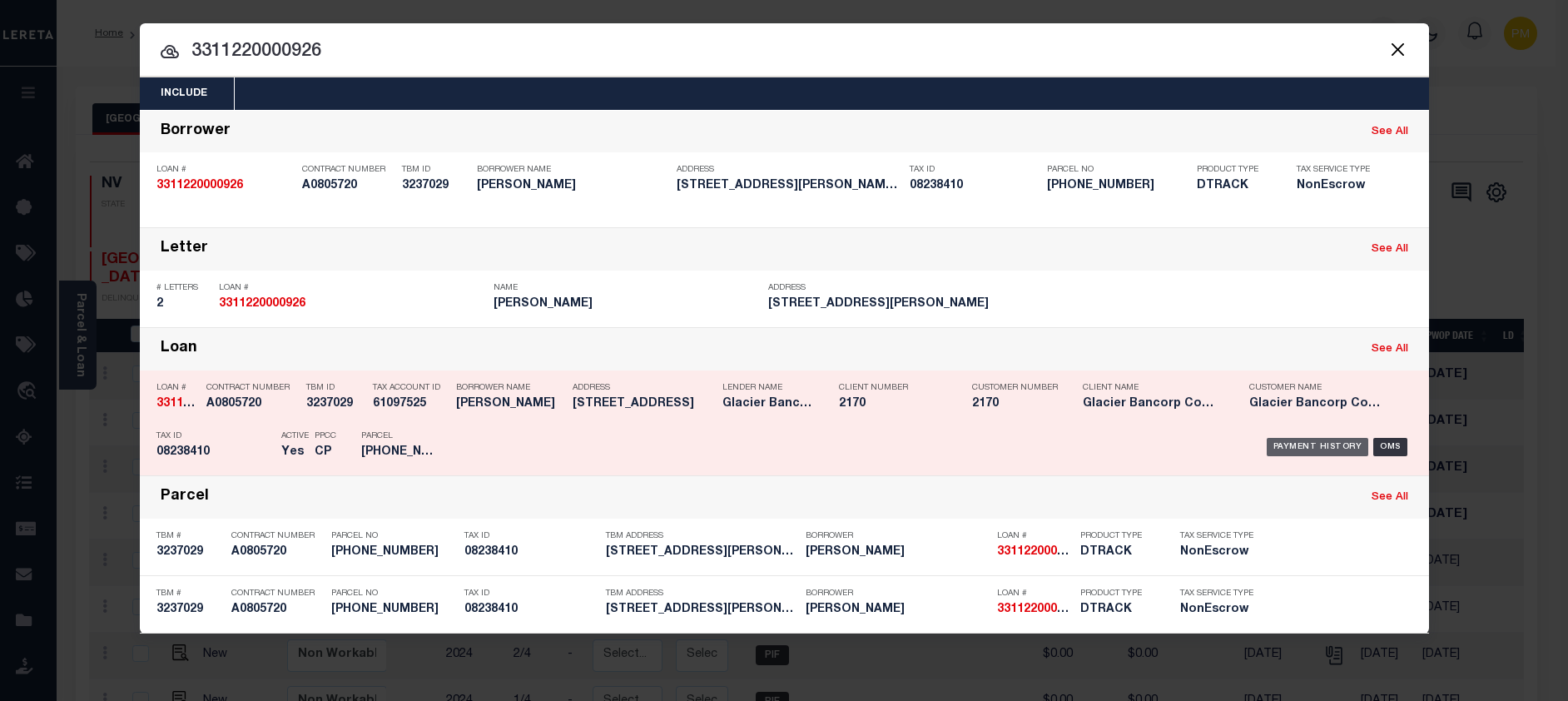
click at [1336, 452] on div "Payment History" at bounding box center [1317, 447] width 103 height 19
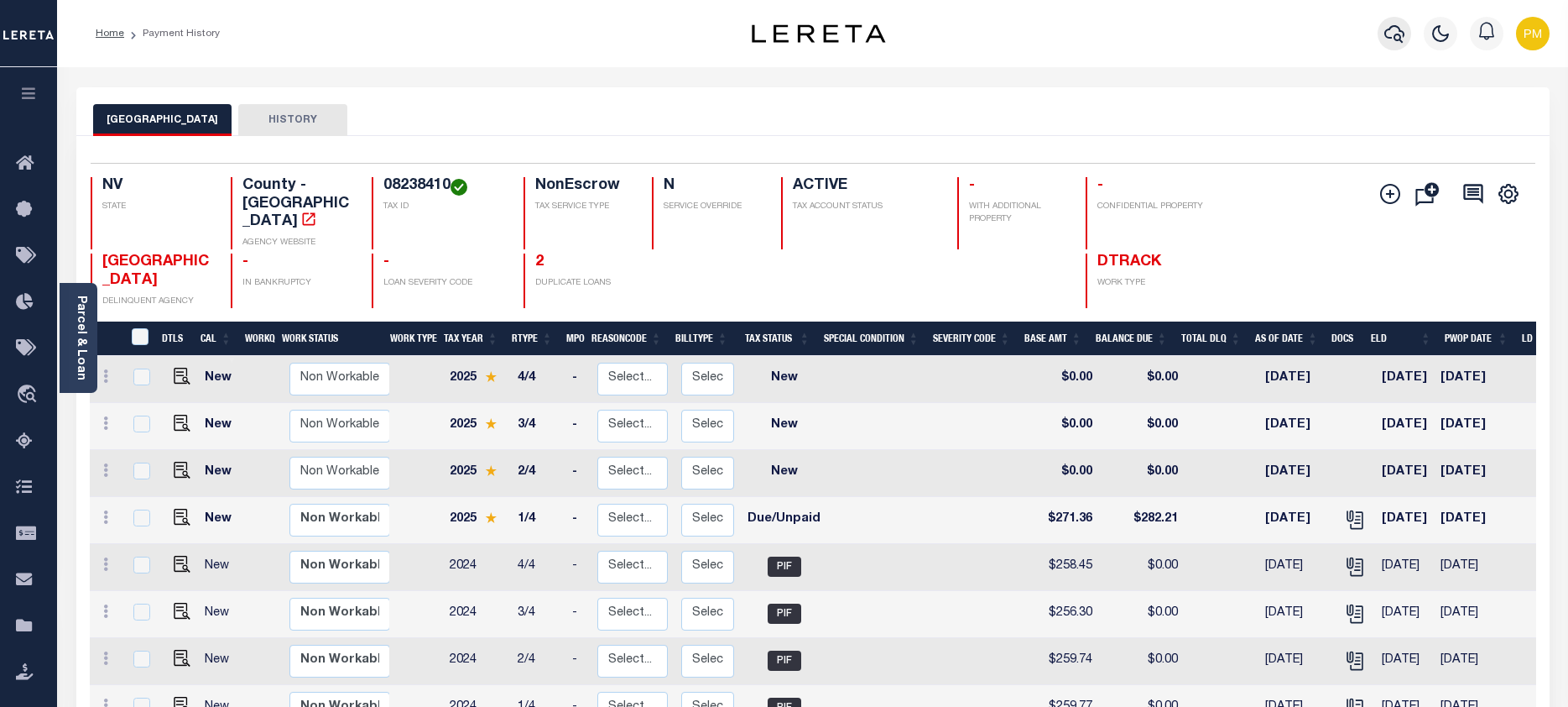
click at [1398, 38] on icon "button" at bounding box center [1394, 33] width 20 height 20
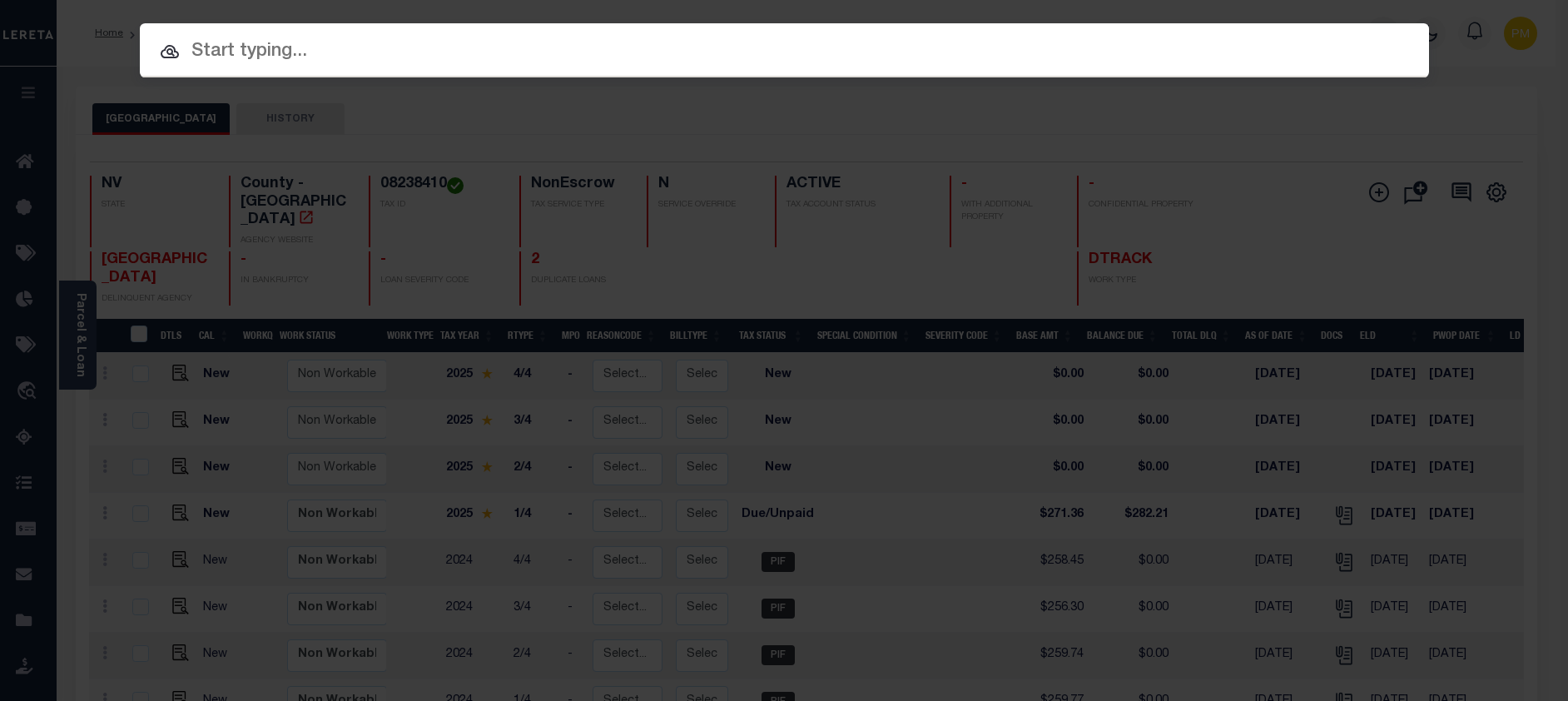
paste input "3305240001364"
type input "3305240001364"
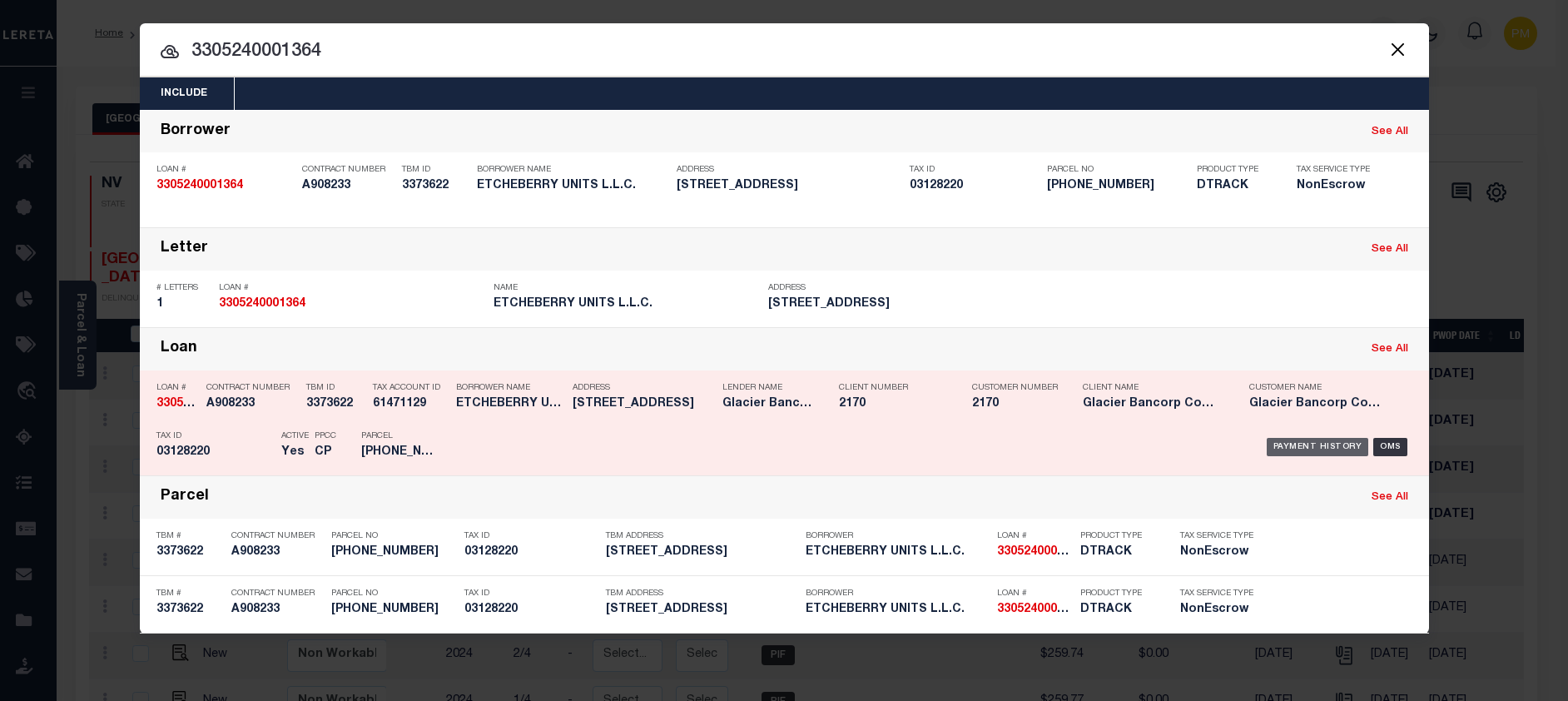
click at [1302, 449] on div "Payment History" at bounding box center [1317, 447] width 103 height 19
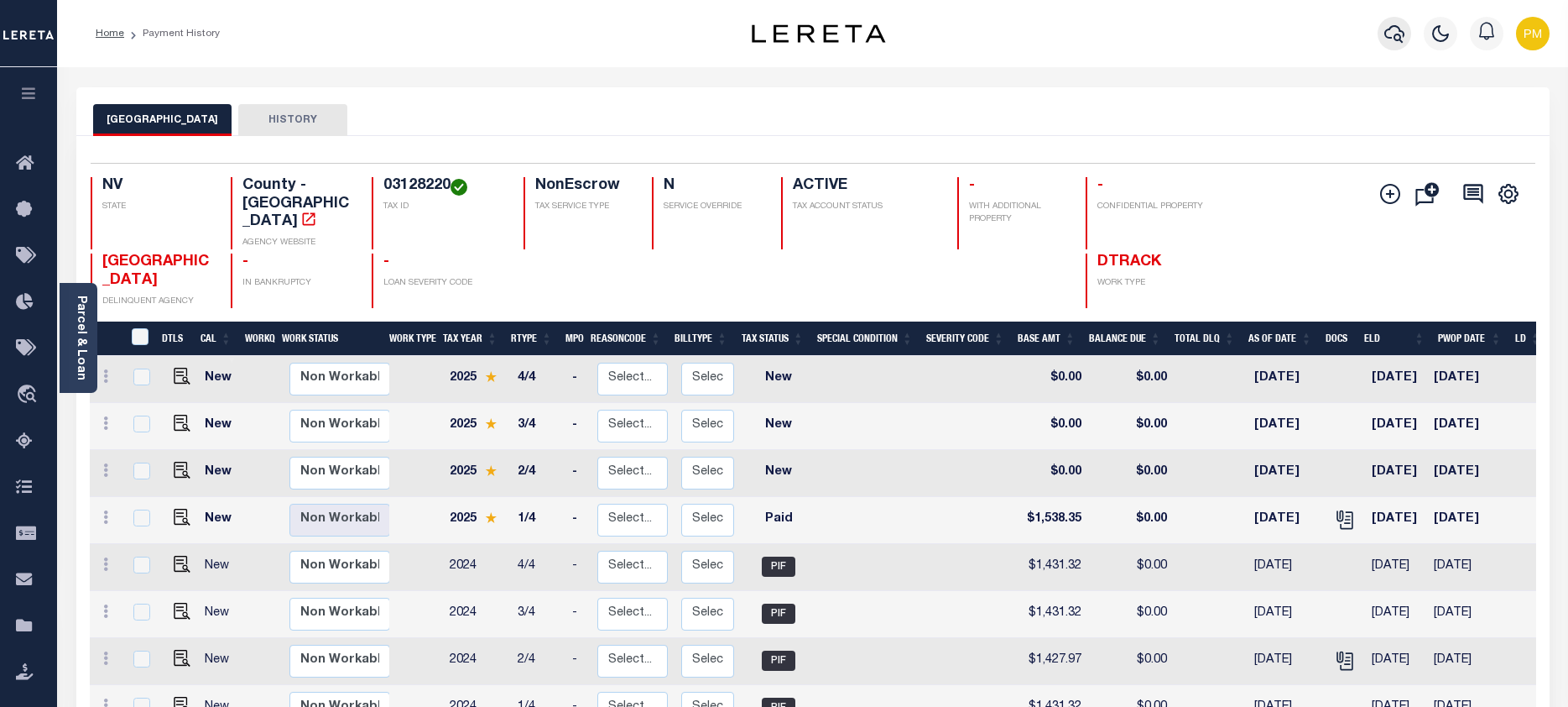
click at [1394, 38] on icon "button" at bounding box center [1394, 34] width 20 height 18
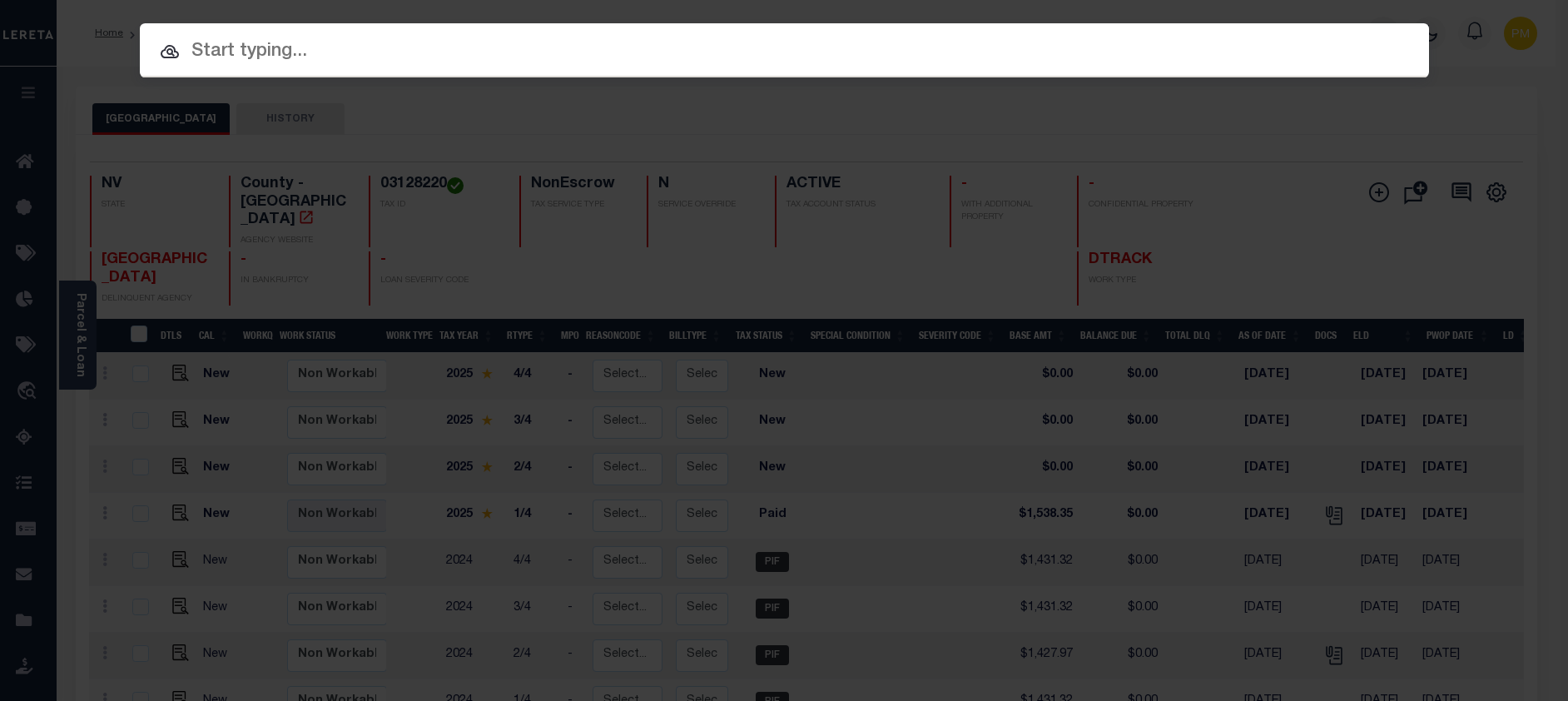
paste input "3306240001377"
type input "3306240001377"
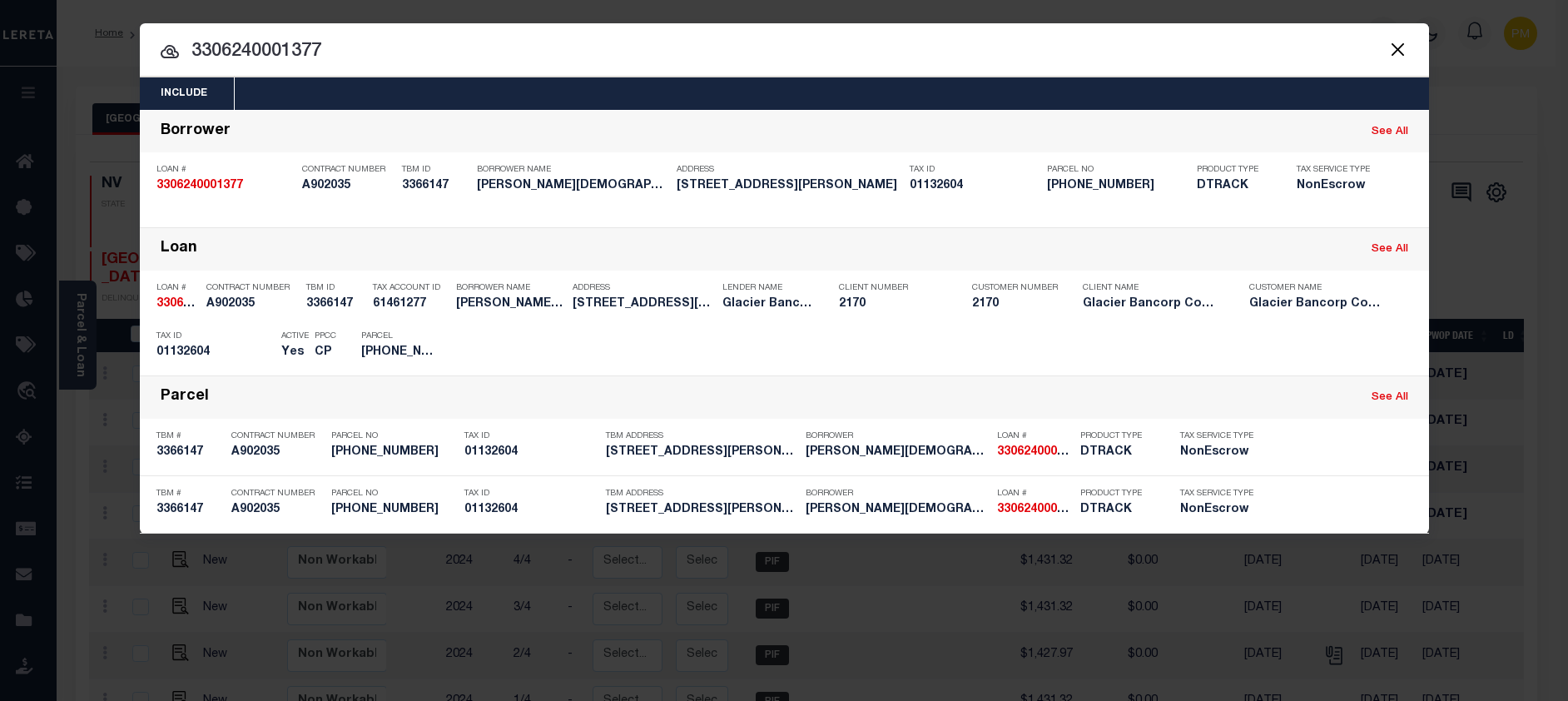
click at [1300, 348] on div "Payment History" at bounding box center [1317, 347] width 103 height 19
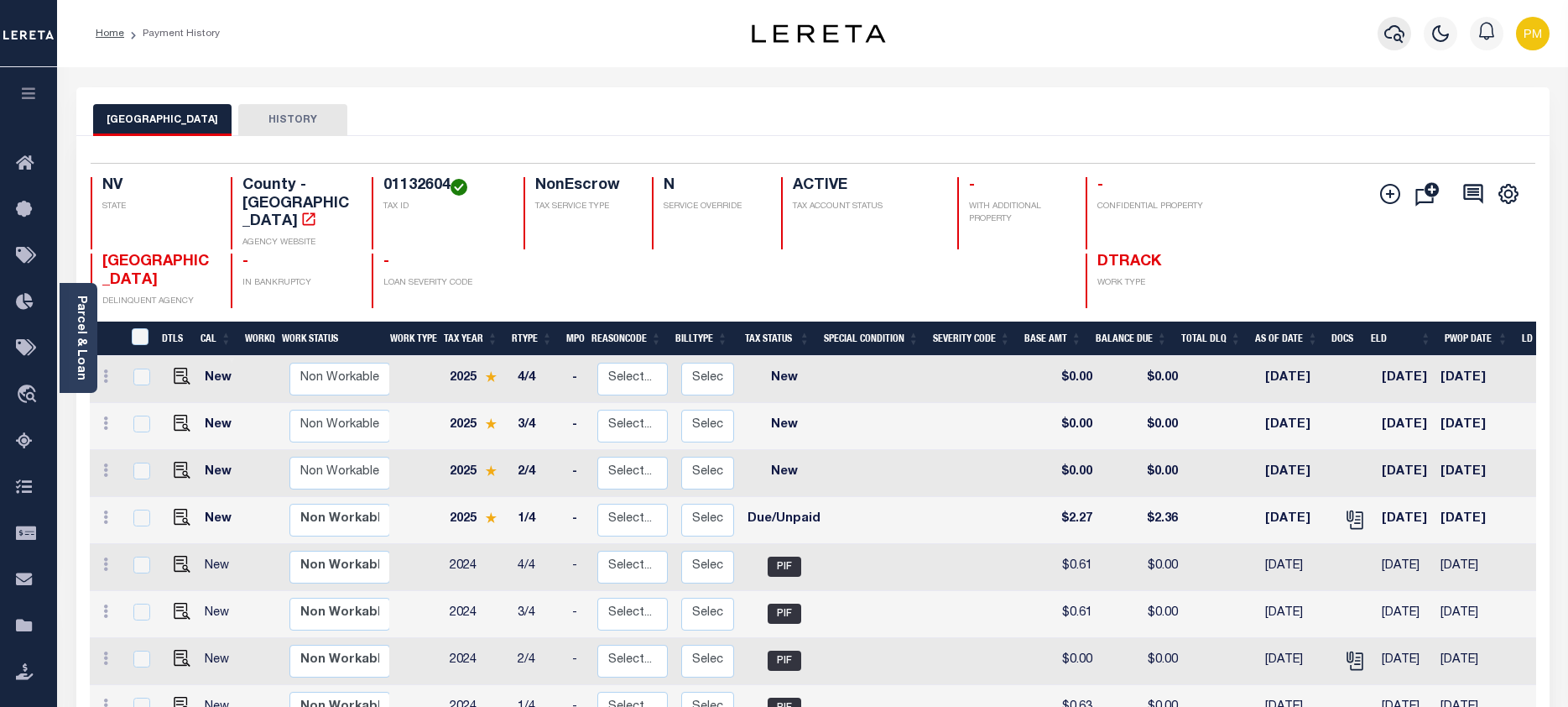
click at [1394, 35] on icon "button" at bounding box center [1394, 34] width 20 height 18
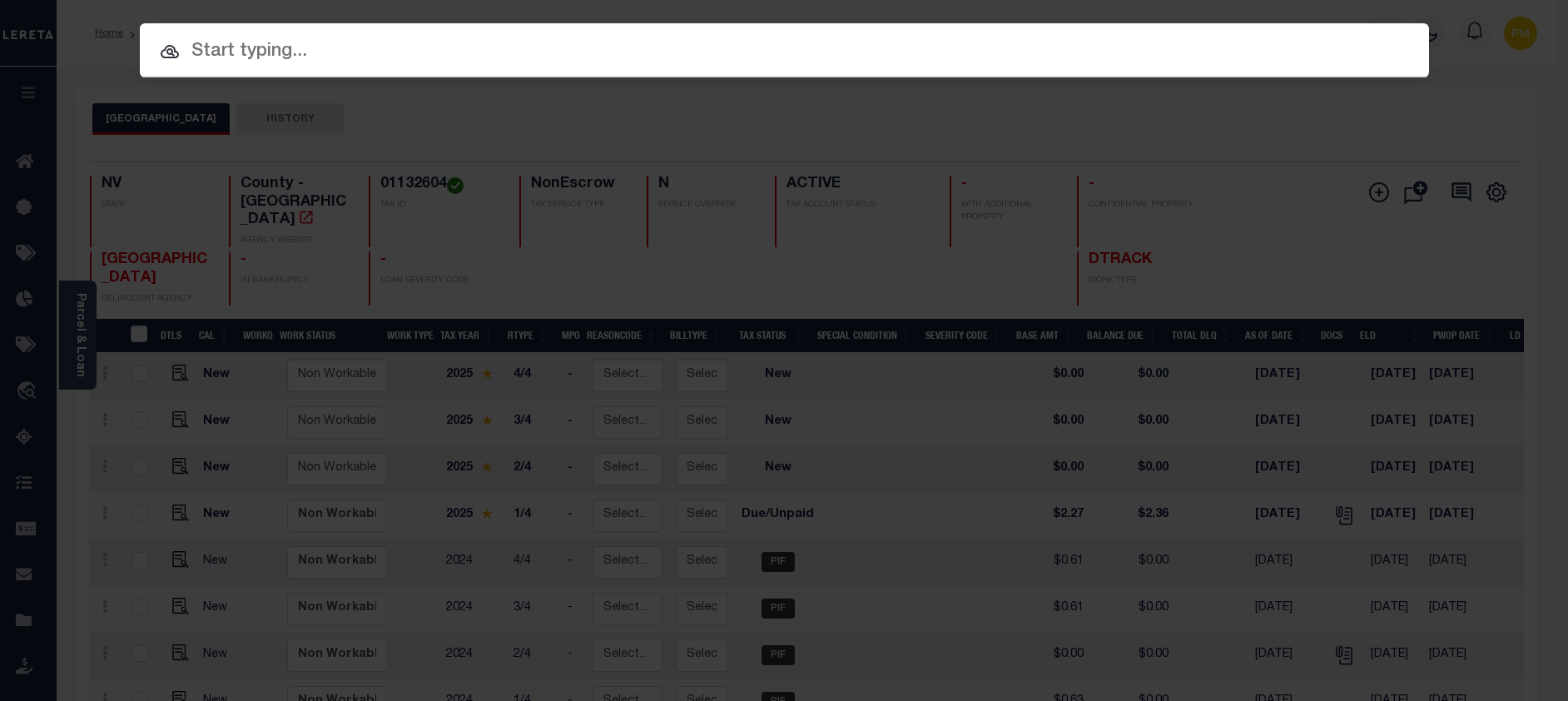
paste input "3307220000836"
type input "3307220000836"
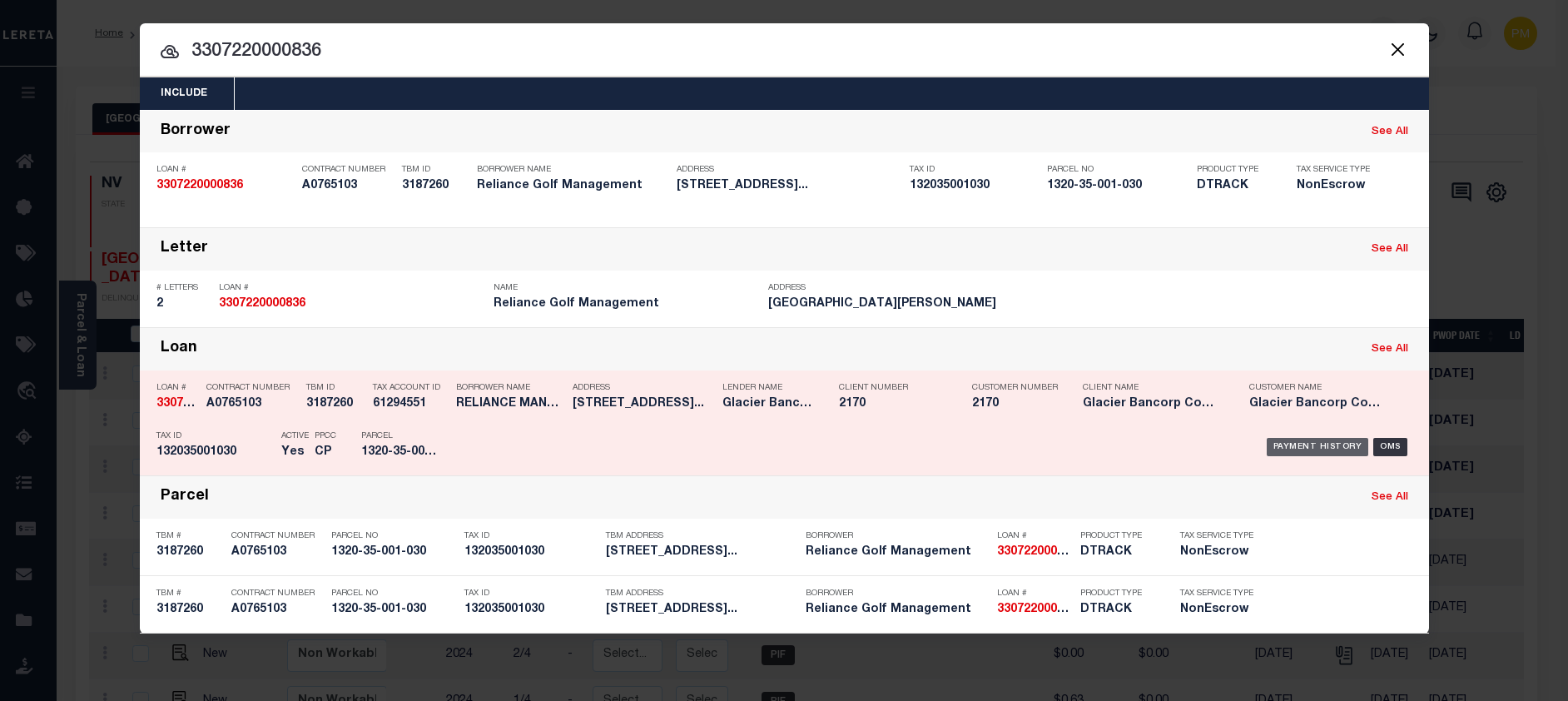
click at [1333, 447] on div "Payment History" at bounding box center [1317, 447] width 103 height 19
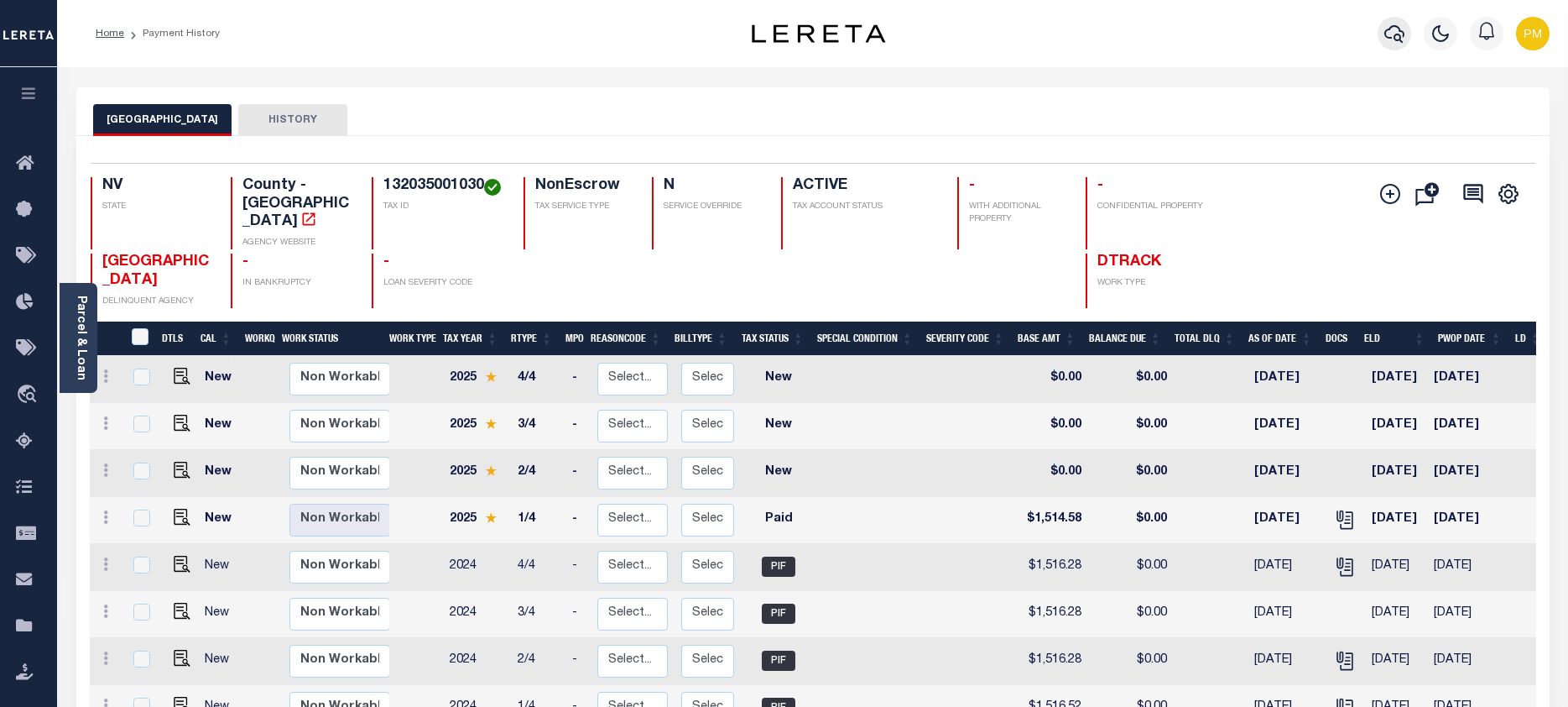
click at [1394, 37] on icon "button" at bounding box center [1394, 33] width 20 height 20
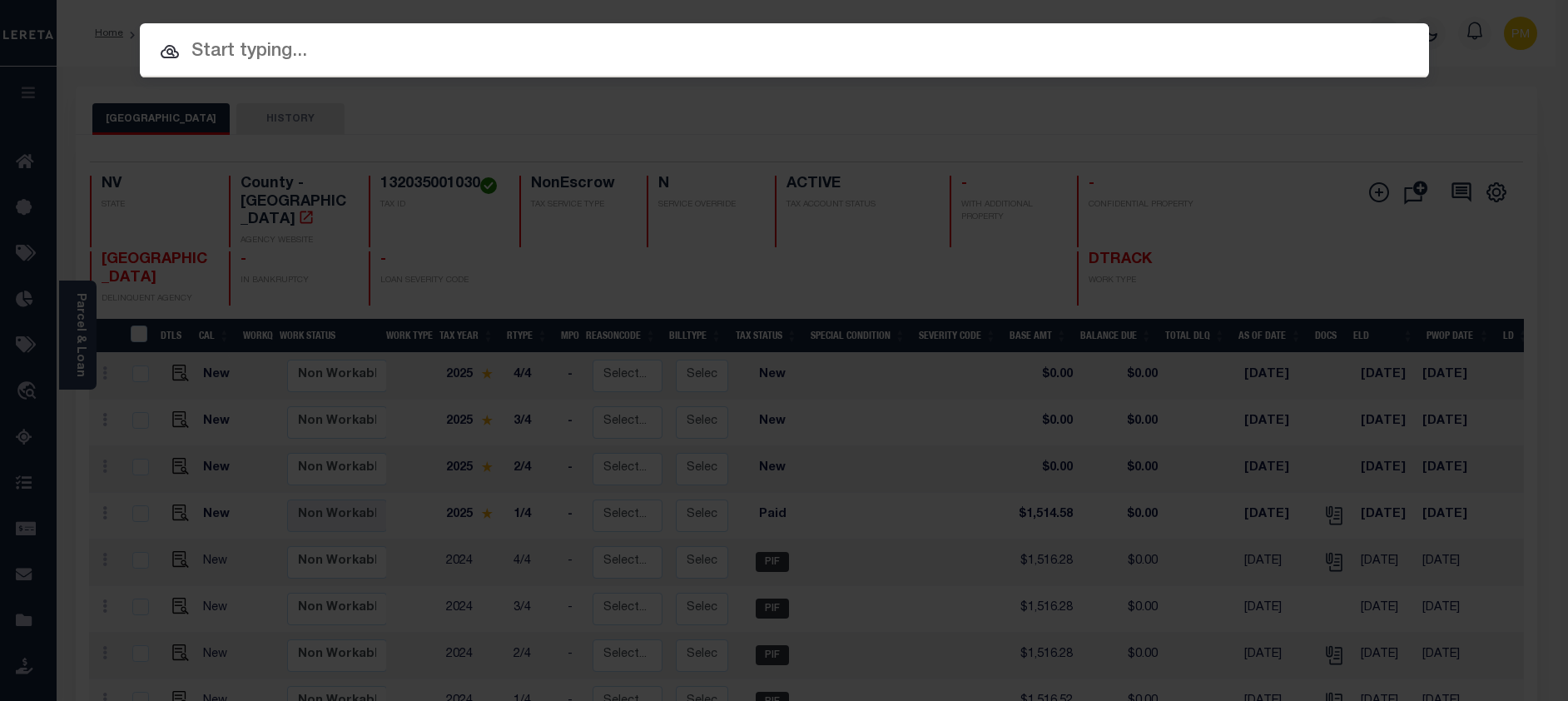
paste input "3308220000854"
type input "3308220000854"
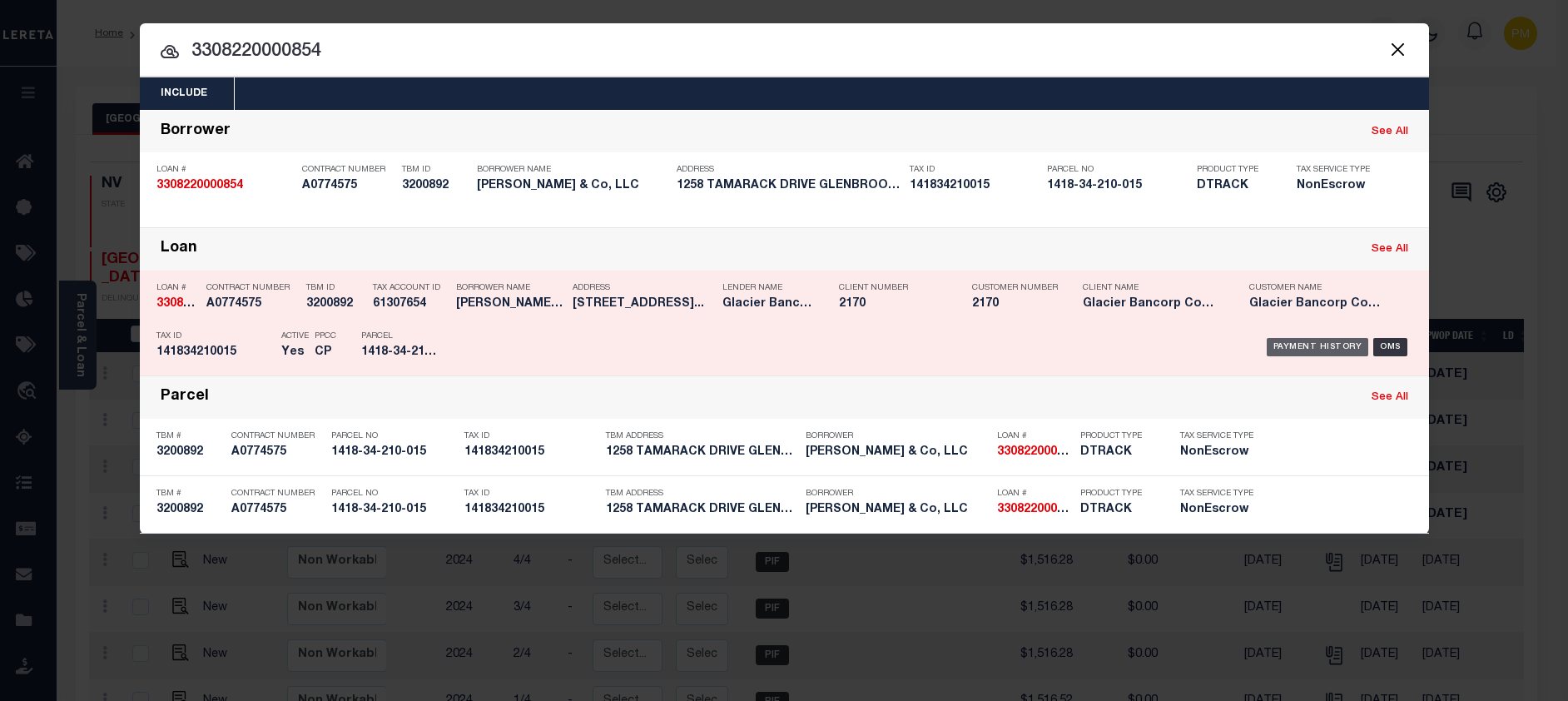
click at [1300, 350] on div "Payment History" at bounding box center [1317, 347] width 103 height 19
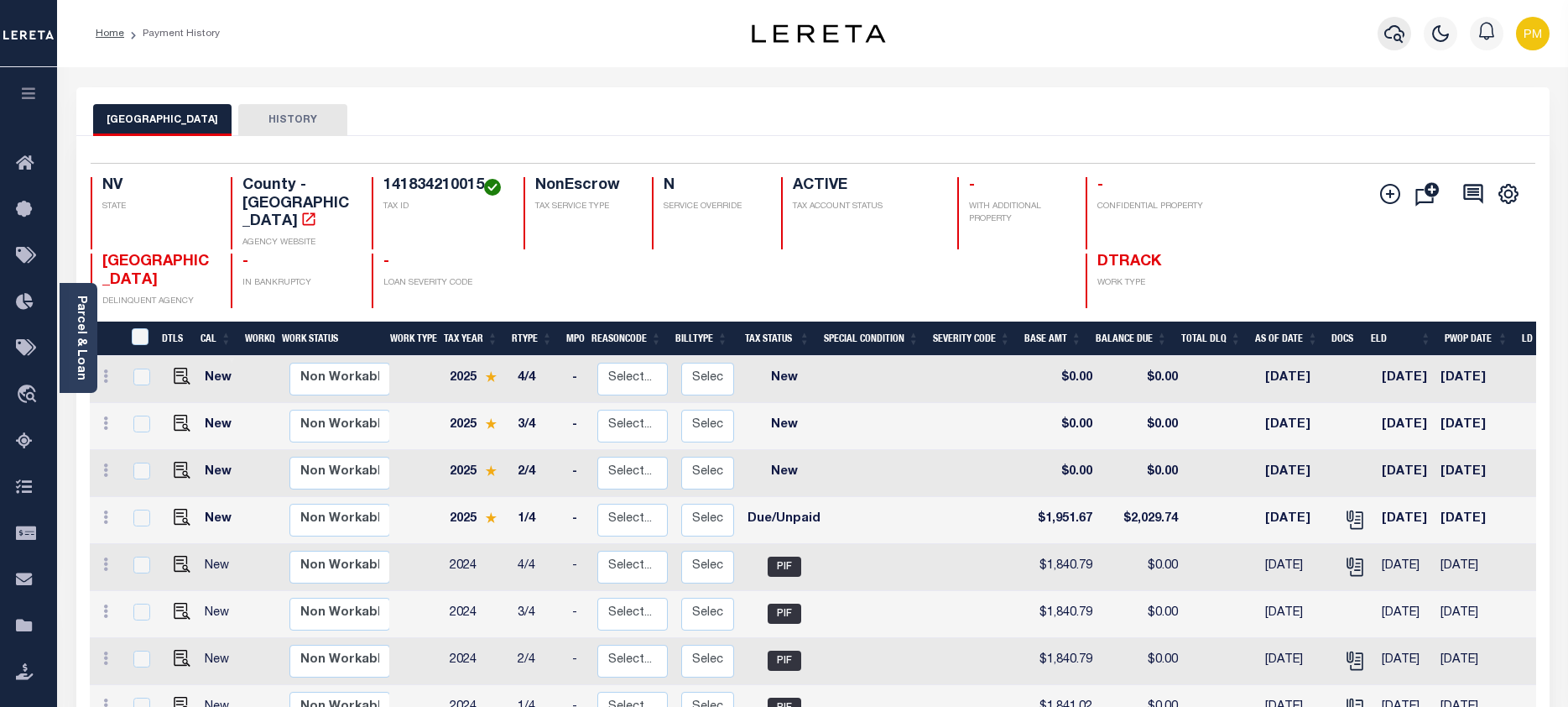
click at [1388, 33] on icon "button" at bounding box center [1394, 33] width 20 height 20
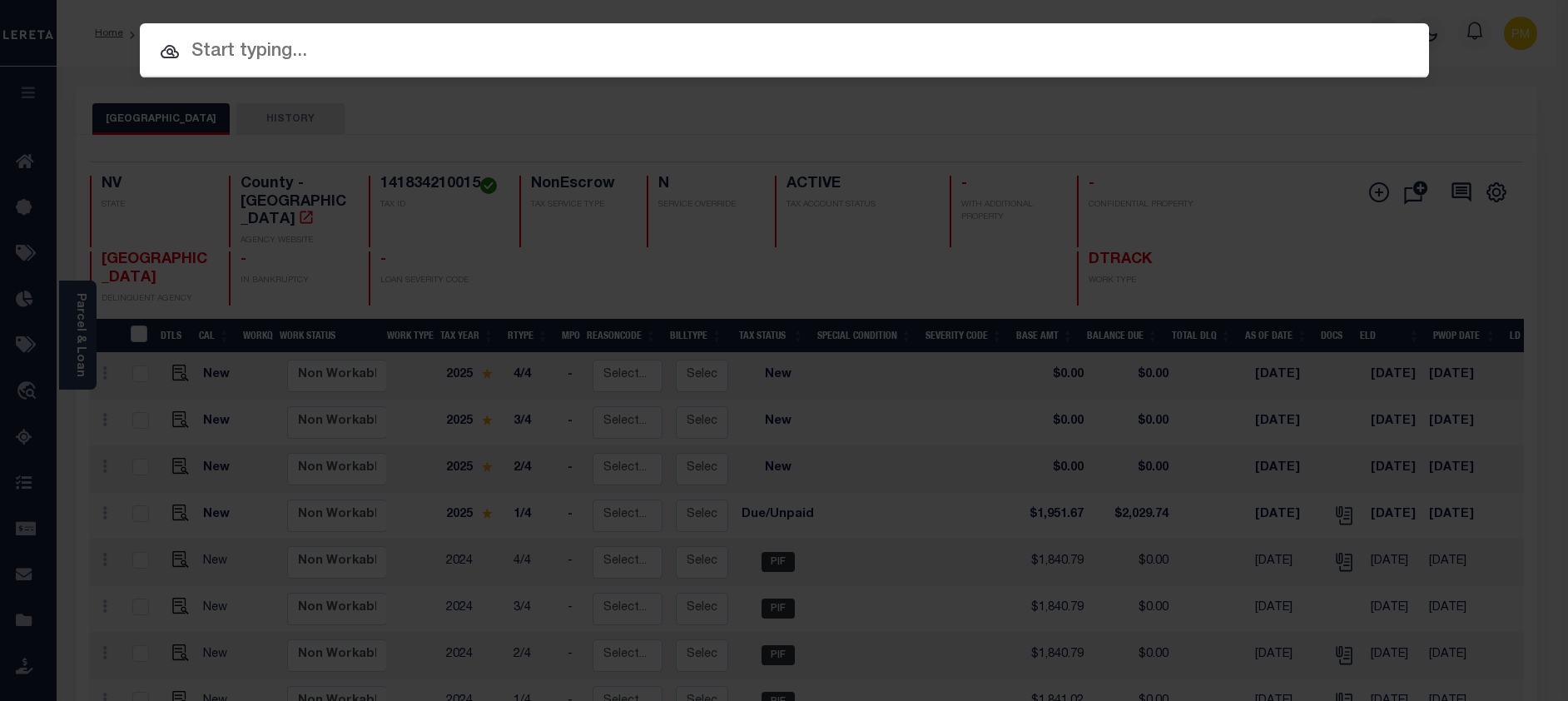
paste input "3310200000189"
type input "3310200000189"
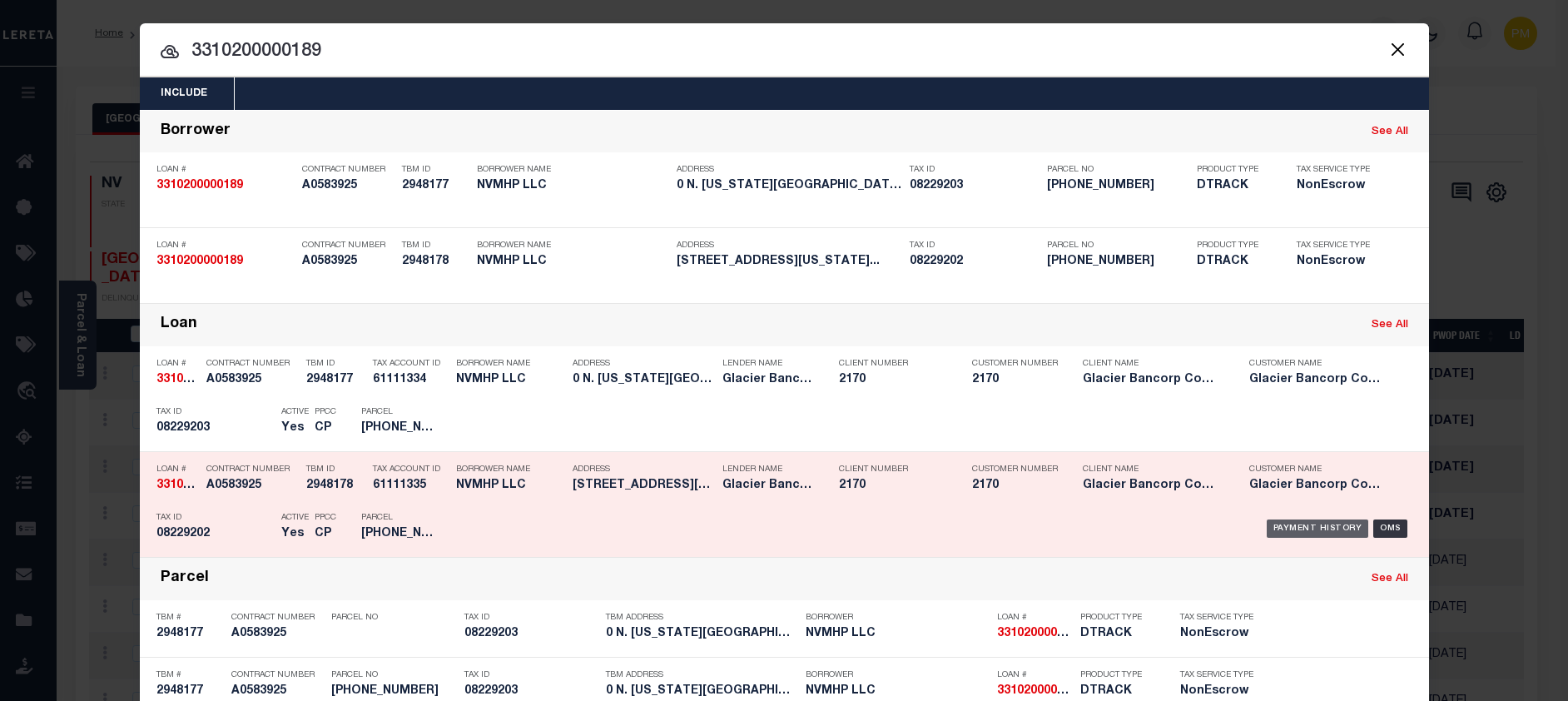
click at [1292, 531] on div "Payment History" at bounding box center [1317, 528] width 103 height 19
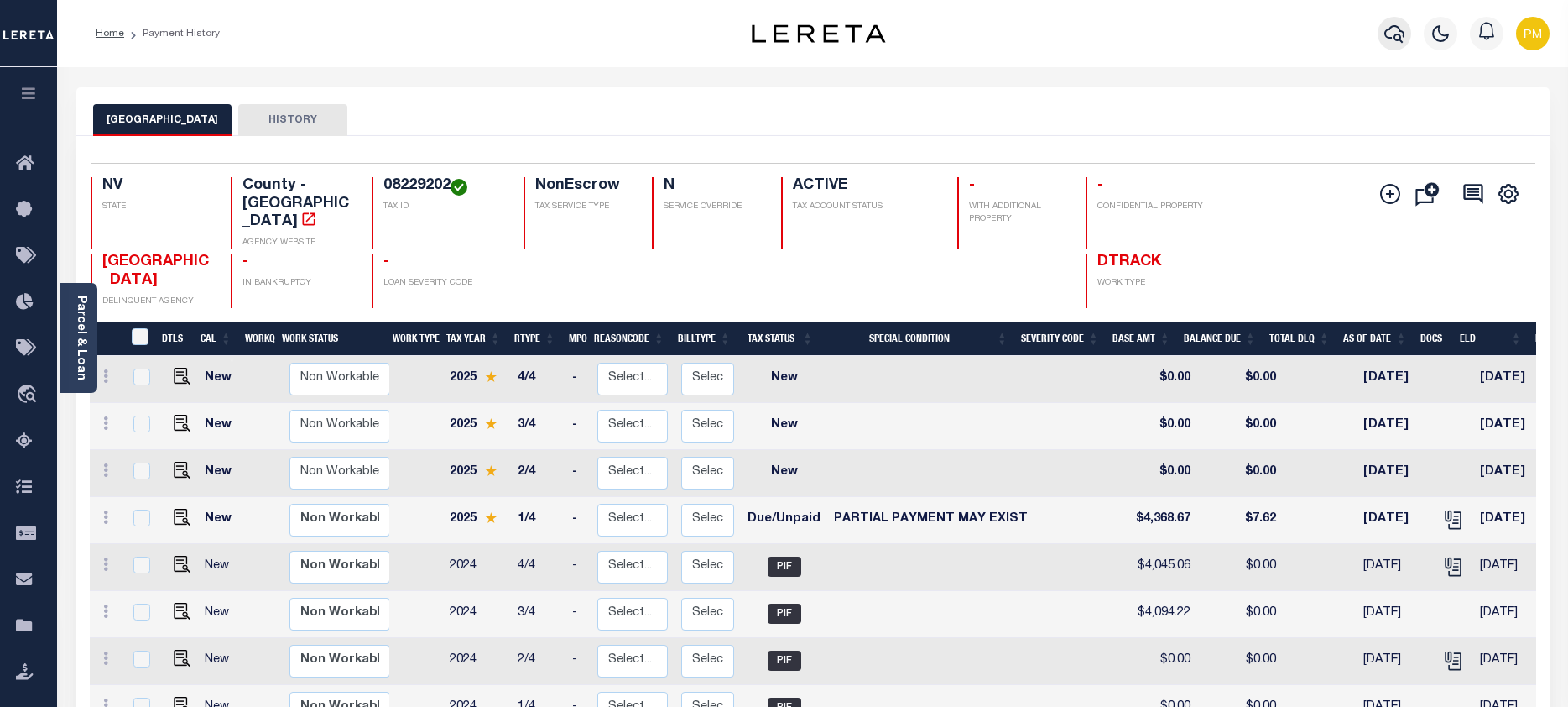
click at [1397, 34] on icon "button" at bounding box center [1394, 33] width 20 height 20
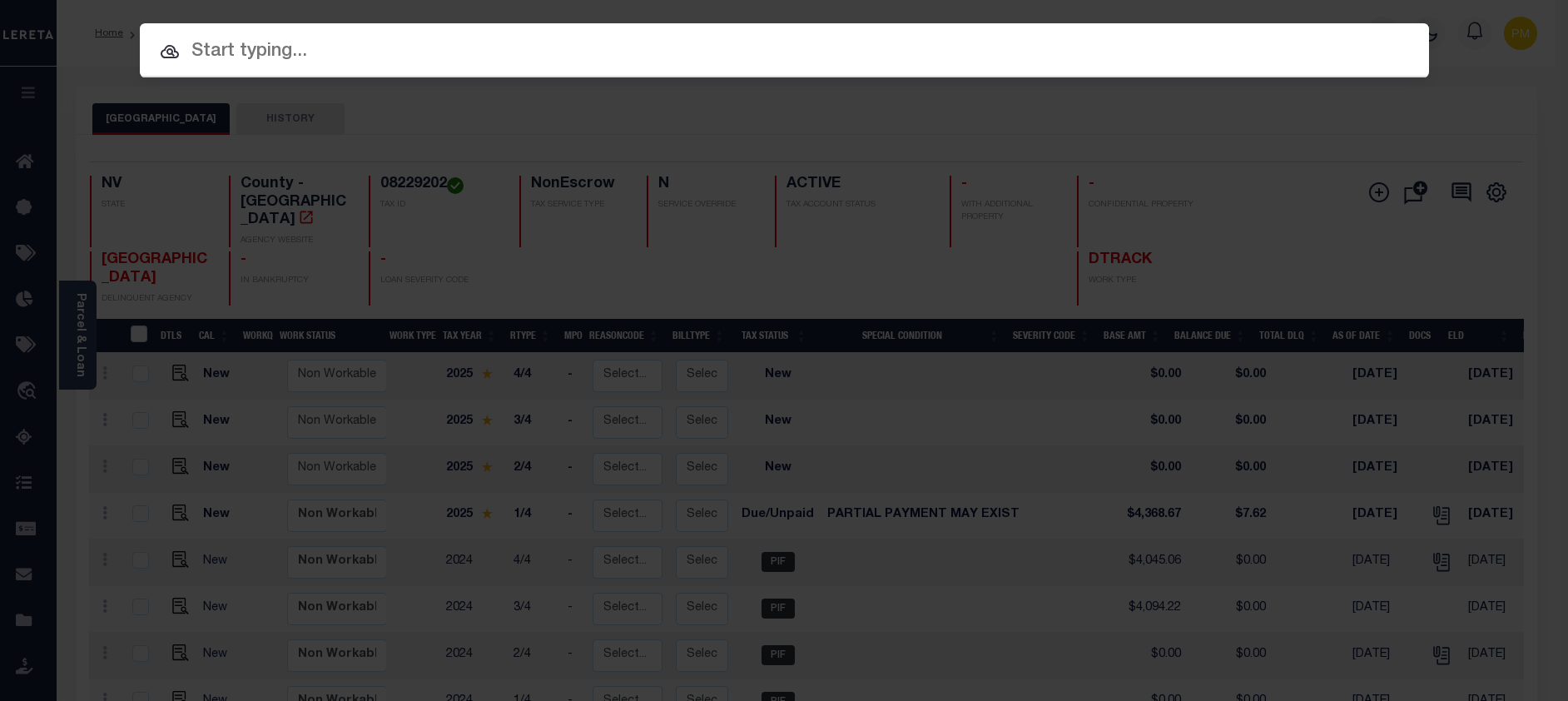
paste input "3310210000523"
type input "3310210000523"
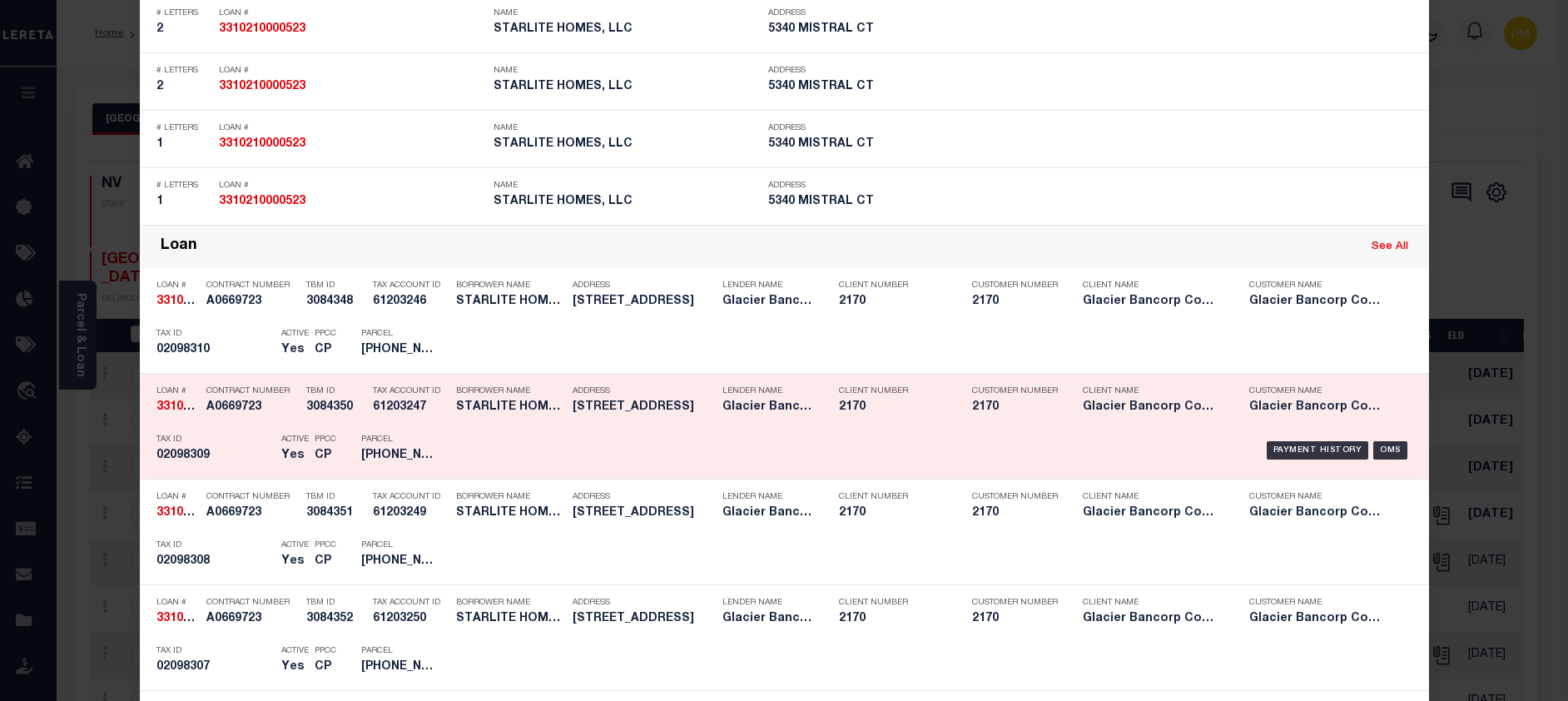
scroll to position [749, 0]
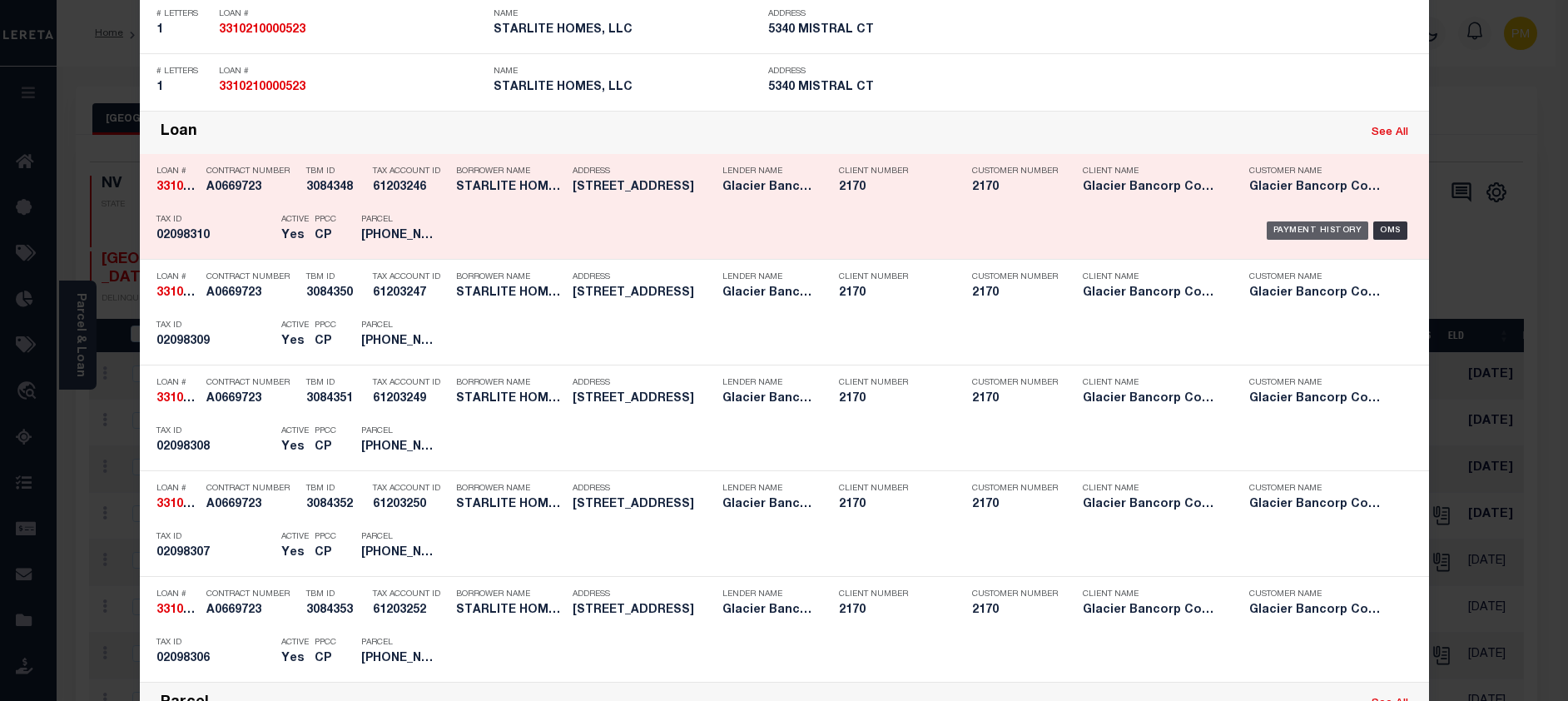
click at [1300, 233] on div "Payment History" at bounding box center [1317, 230] width 103 height 19
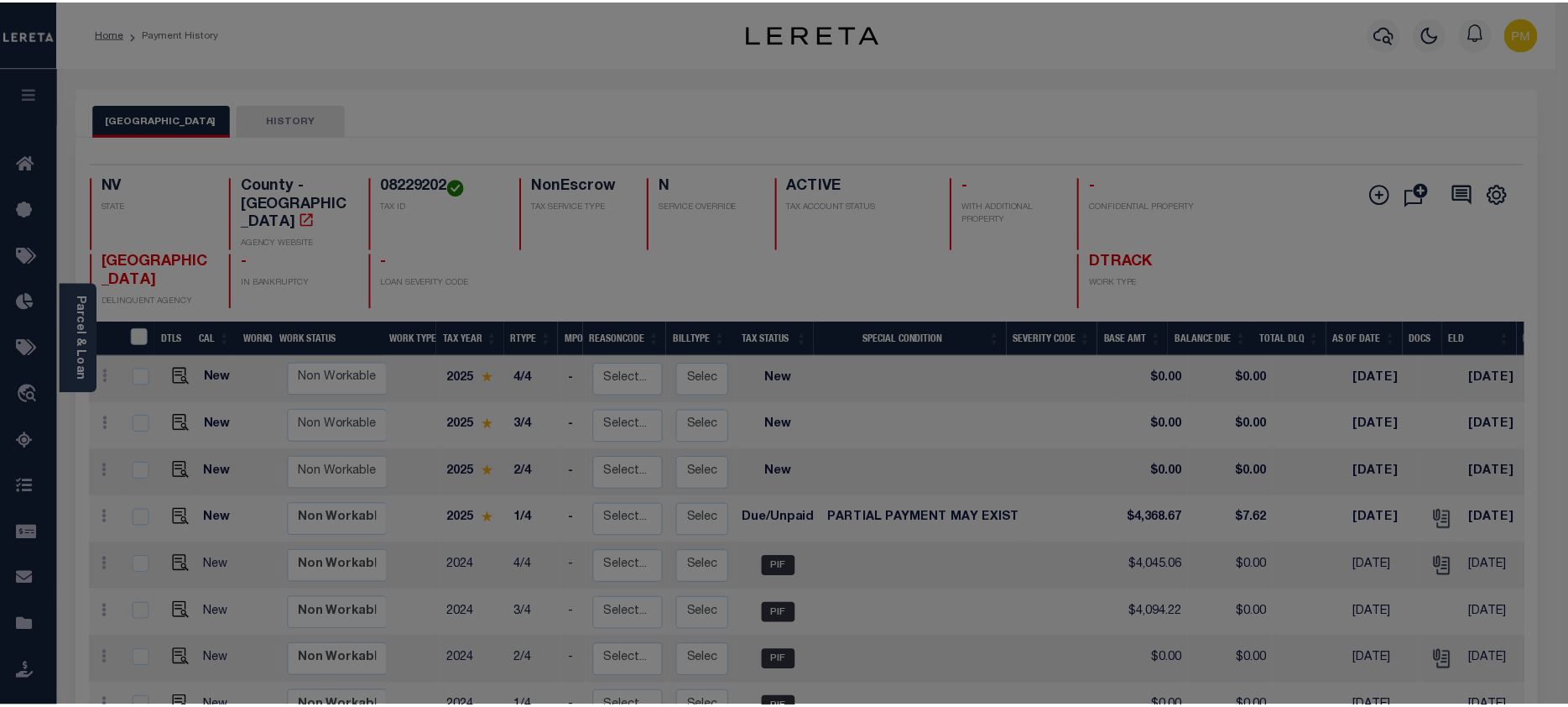
scroll to position [0, 0]
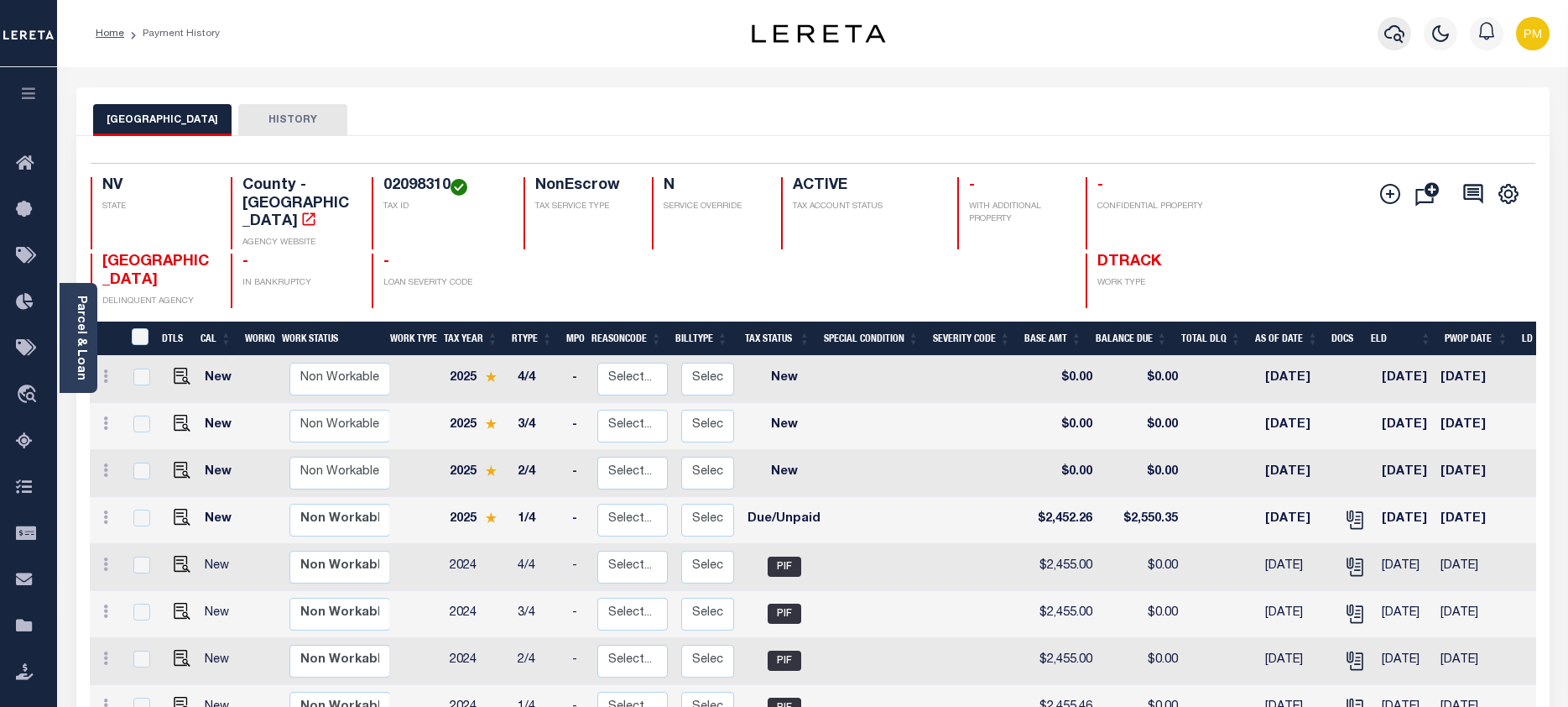
click at [1390, 30] on icon "button" at bounding box center [1394, 34] width 20 height 18
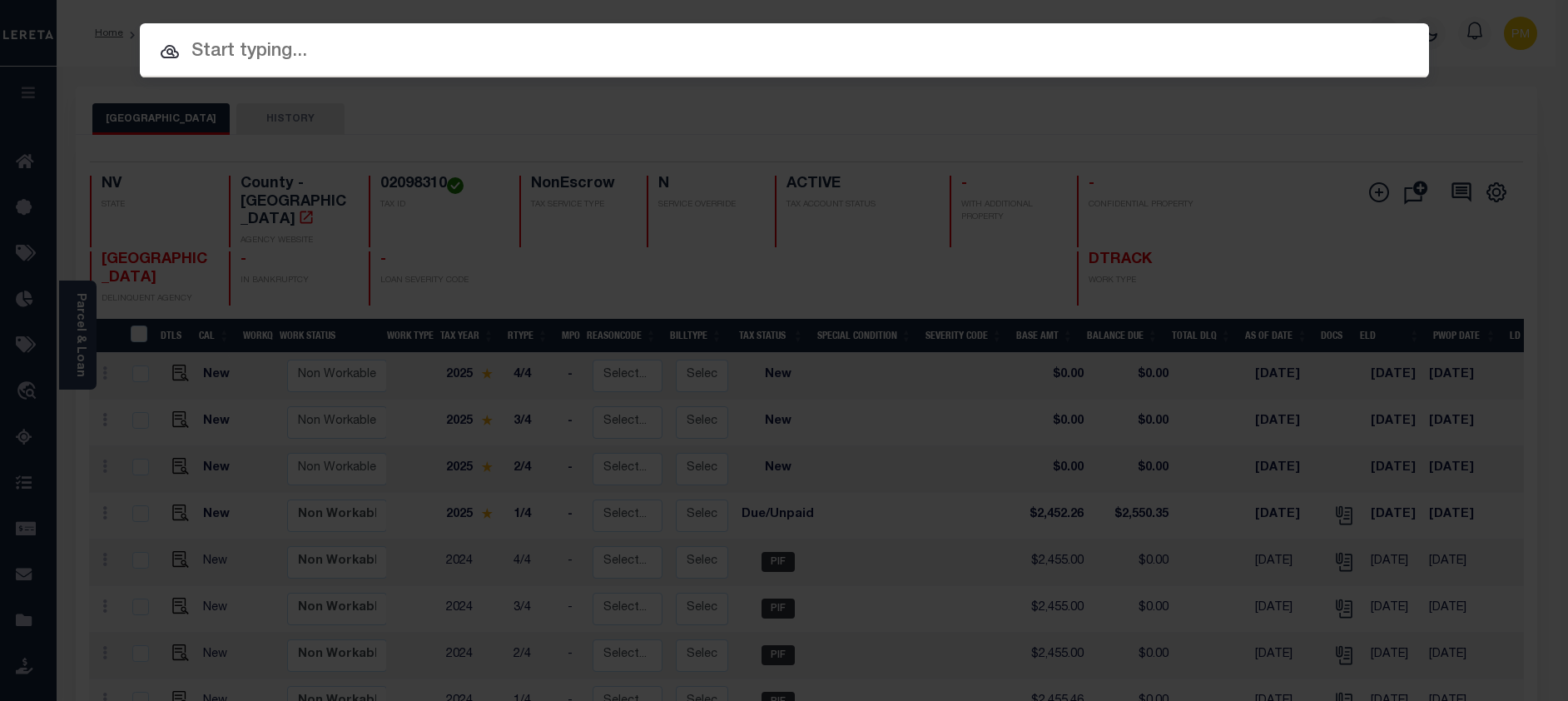
click at [195, 47] on input "text" at bounding box center [784, 52] width 1289 height 29
paste input "3310210000523"
type input "3310210000523"
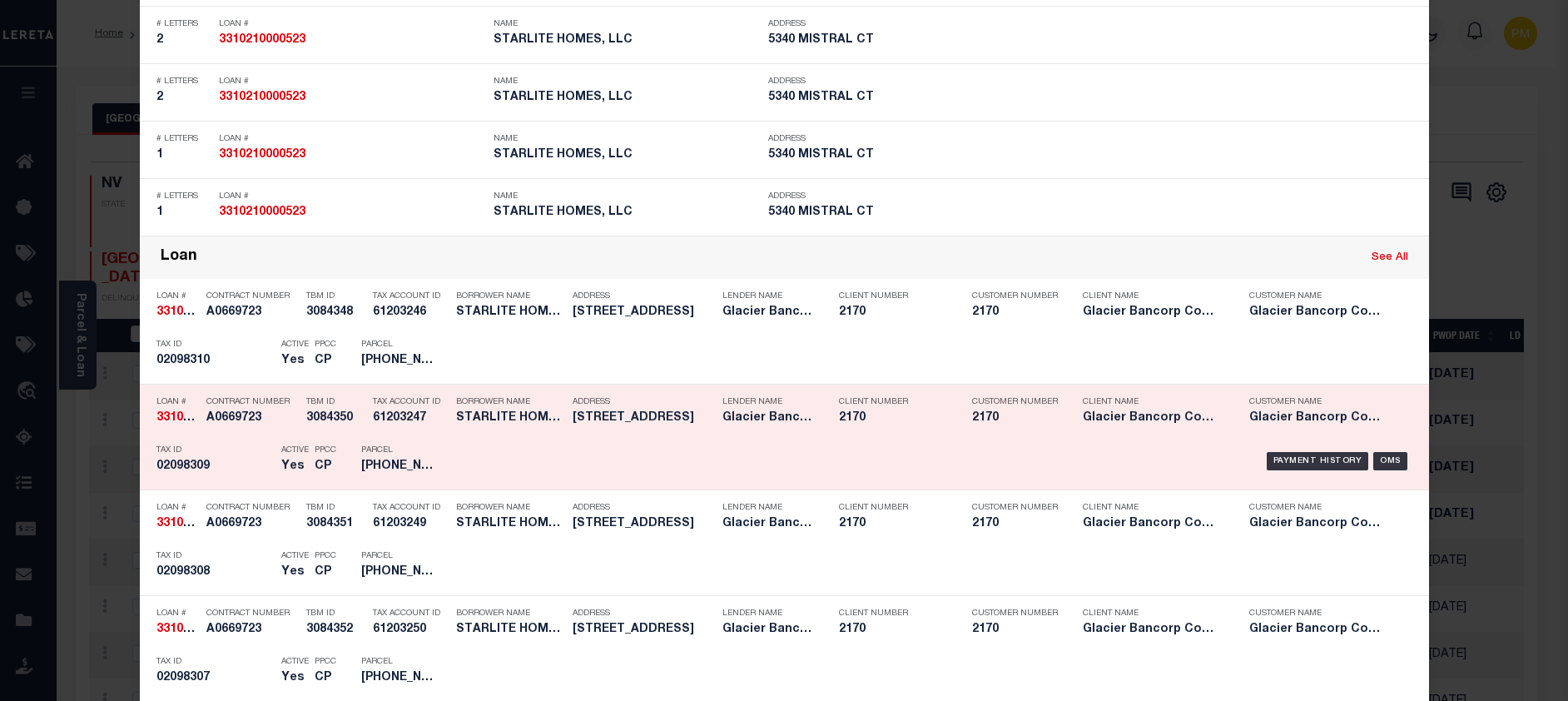
scroll to position [749, 0]
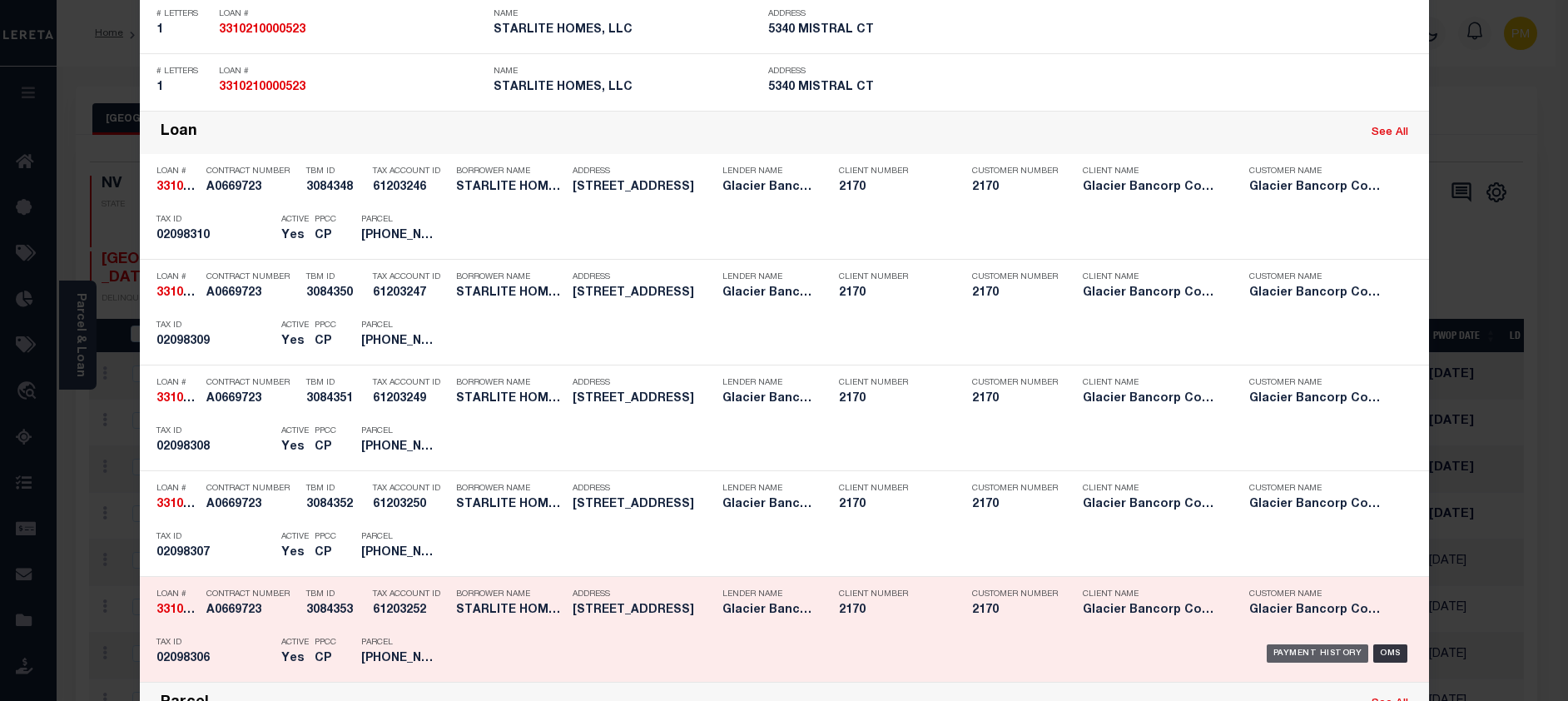
click at [1326, 654] on div "Payment History" at bounding box center [1317, 653] width 103 height 19
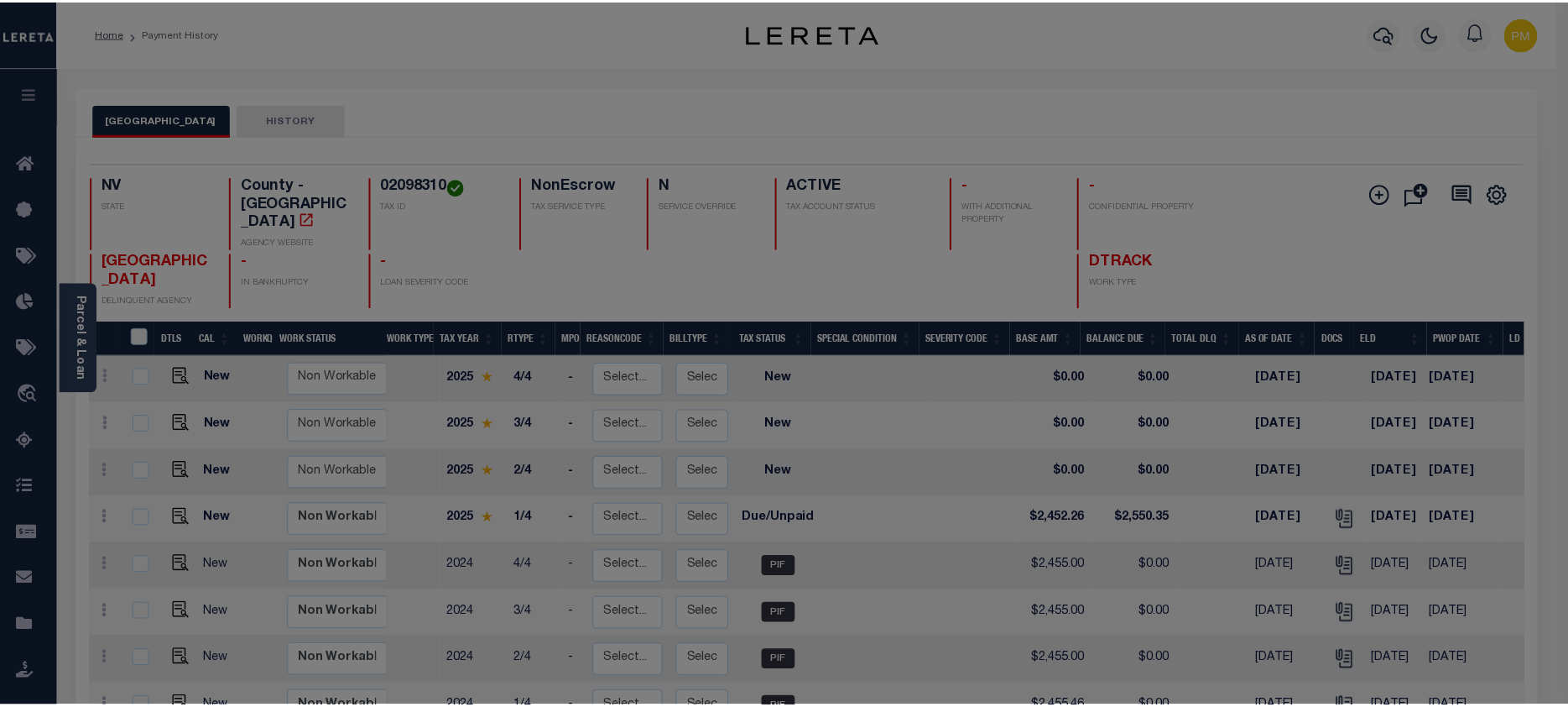
scroll to position [0, 0]
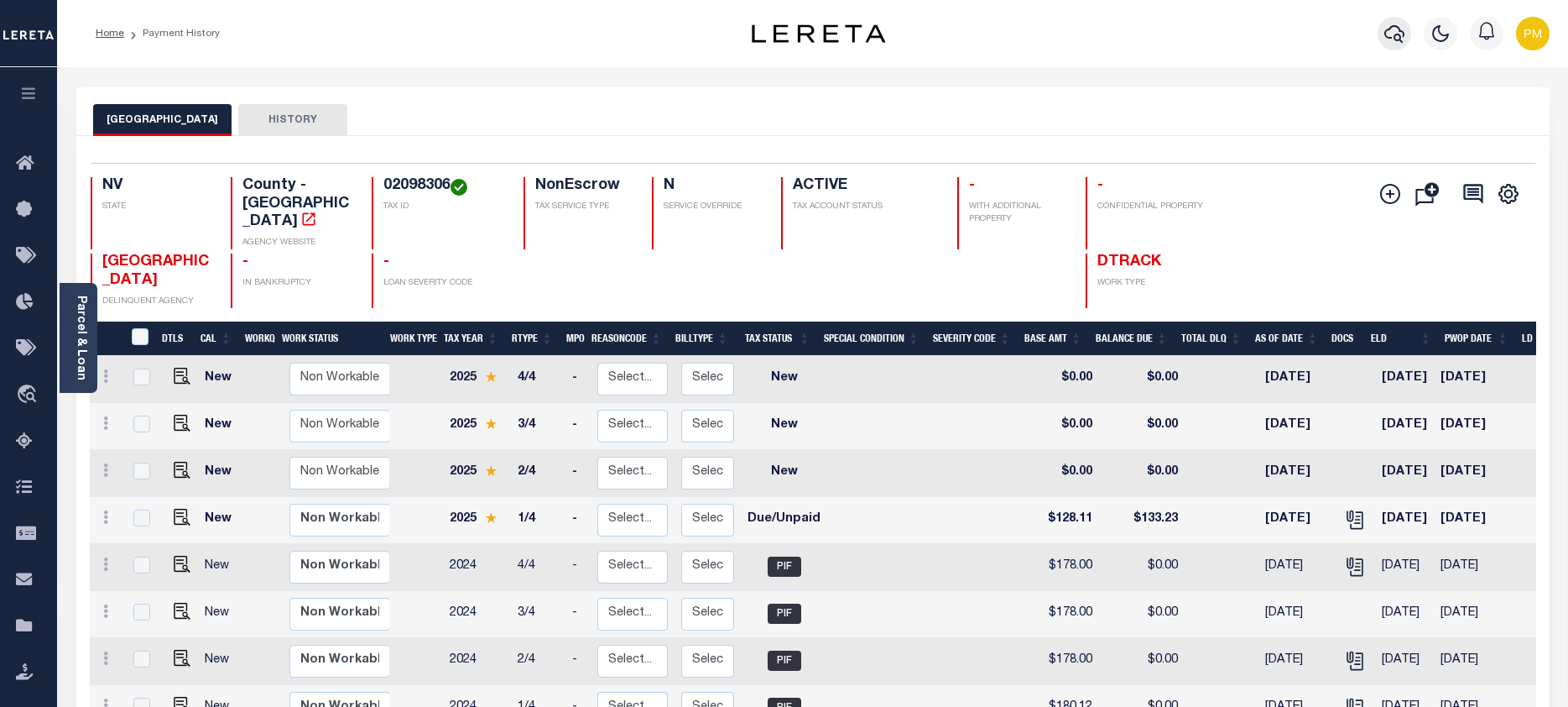
click at [1397, 29] on icon "button" at bounding box center [1394, 34] width 20 height 18
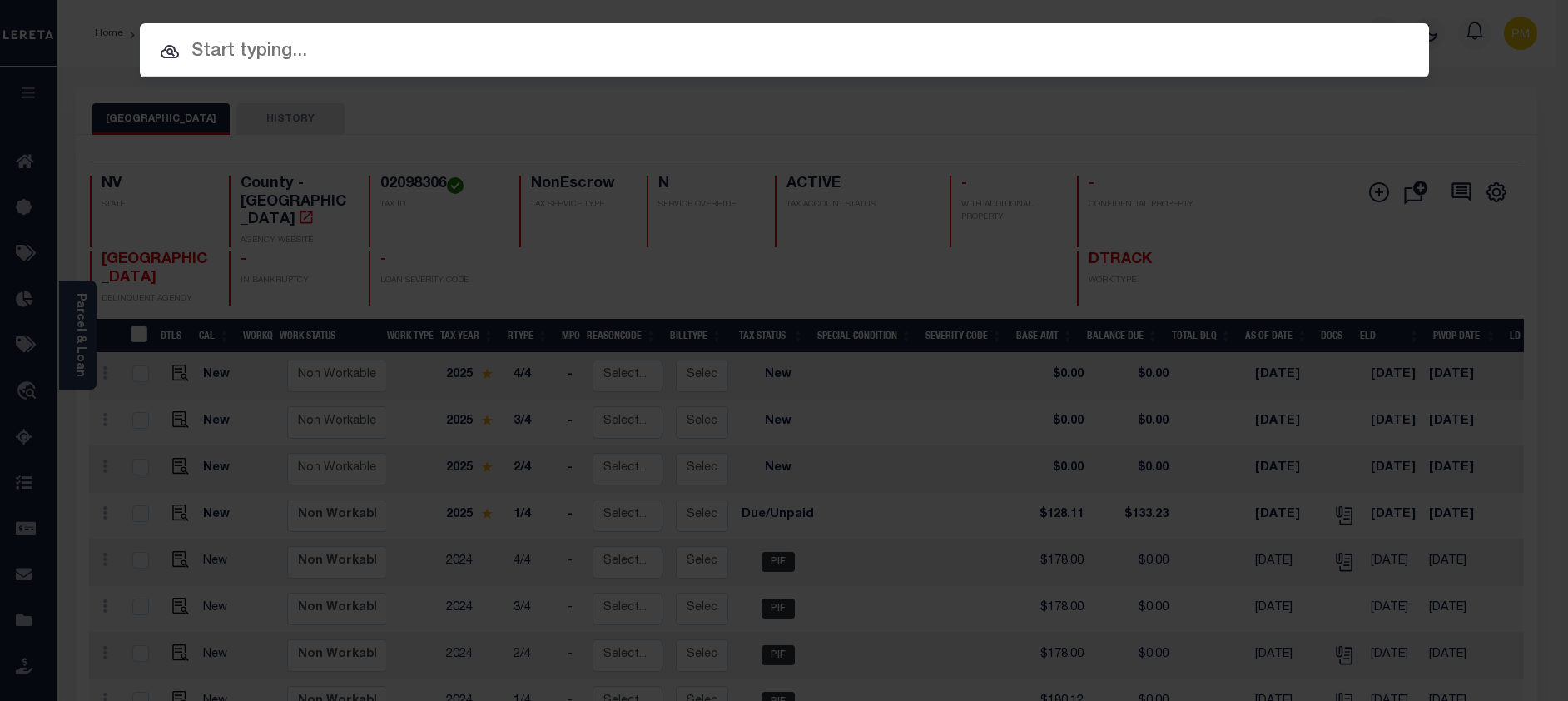
paste input "3310210000523"
type input "3310210000523"
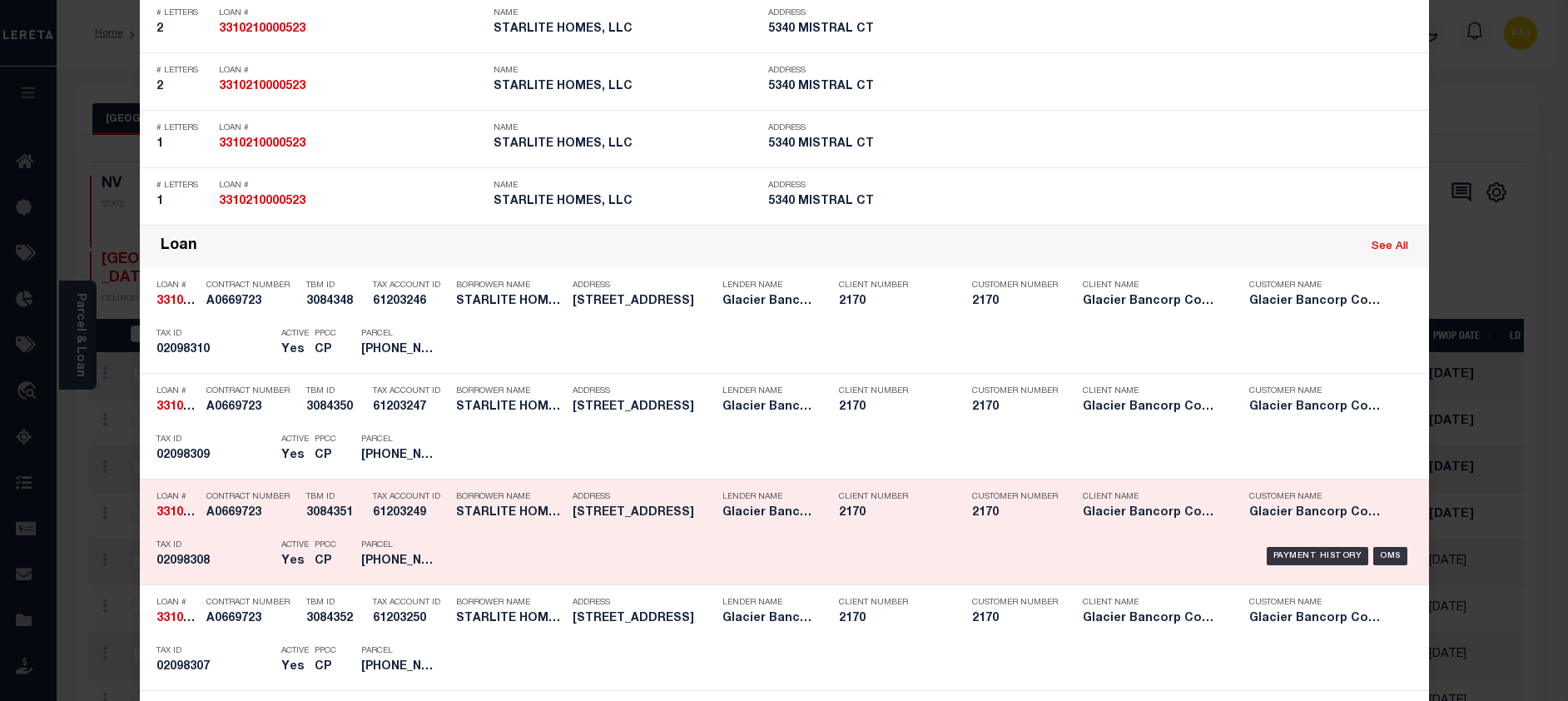
scroll to position [749, 0]
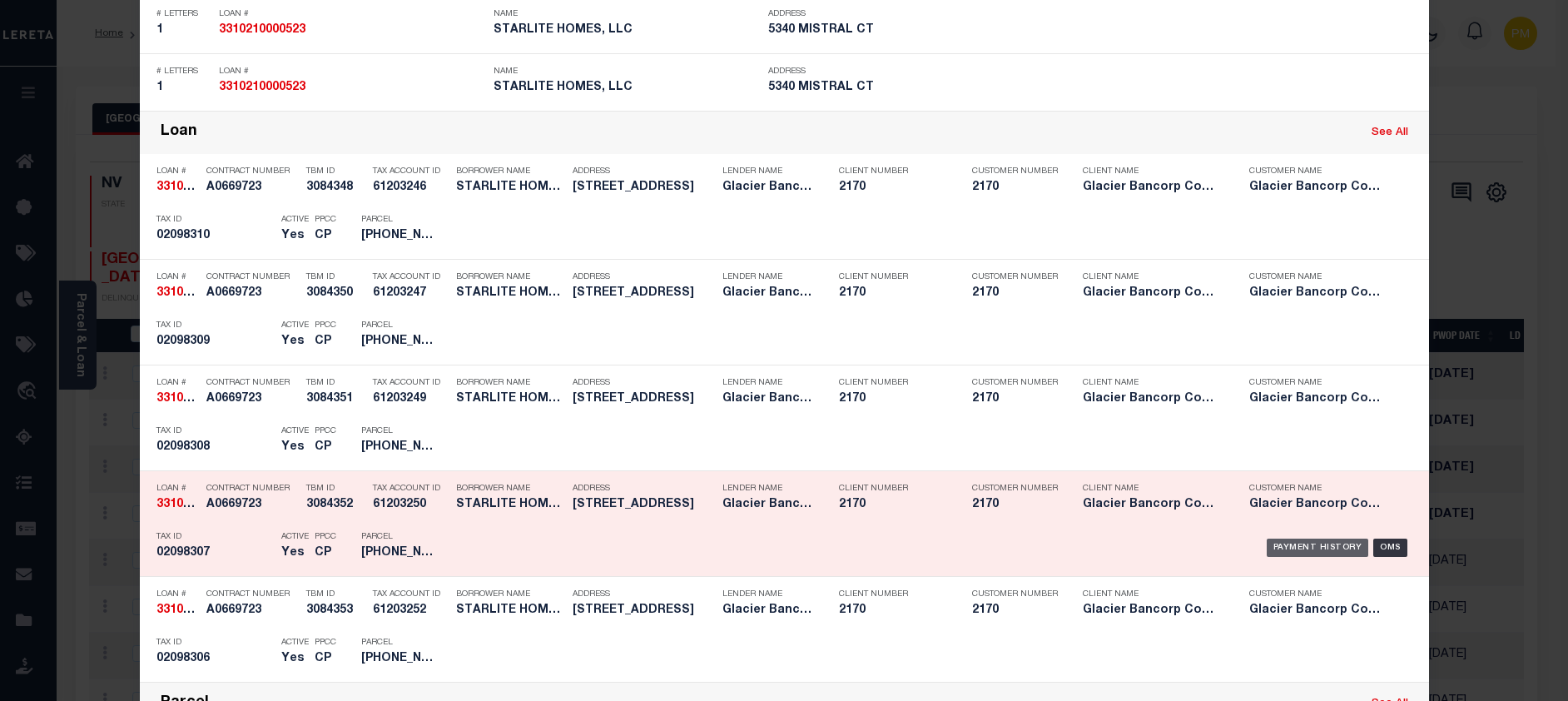
click at [1307, 550] on div "Payment History" at bounding box center [1317, 548] width 103 height 19
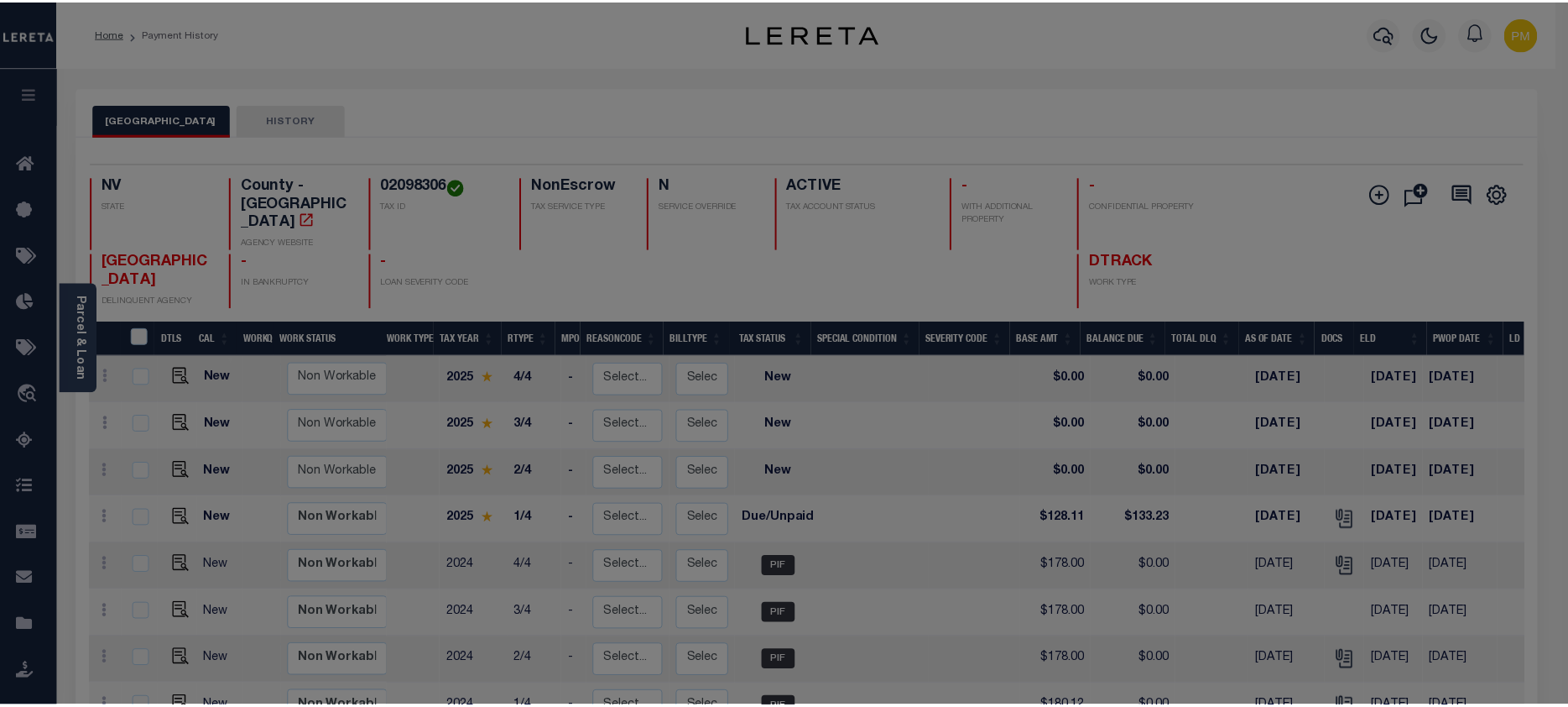
scroll to position [0, 0]
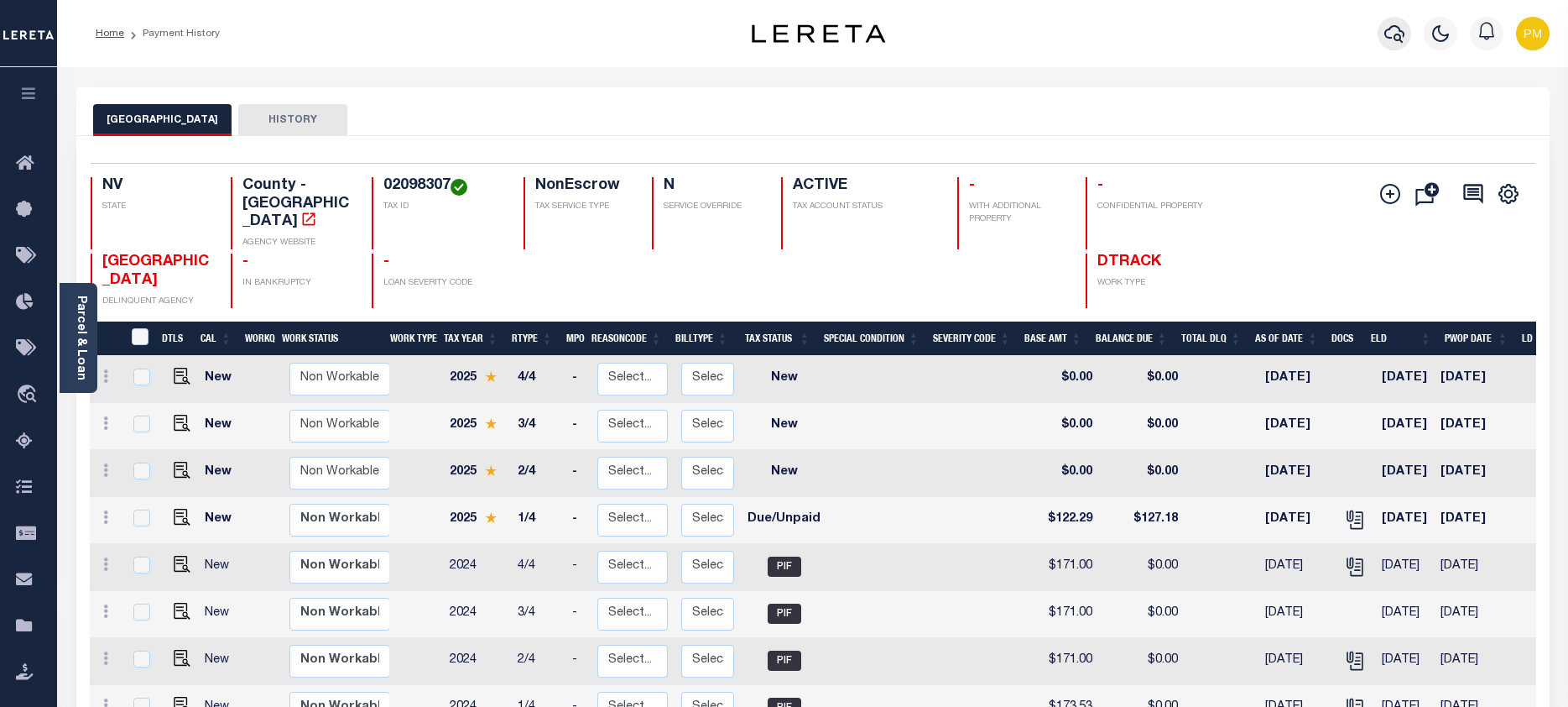
click at [1402, 31] on icon "button" at bounding box center [1394, 34] width 20 height 18
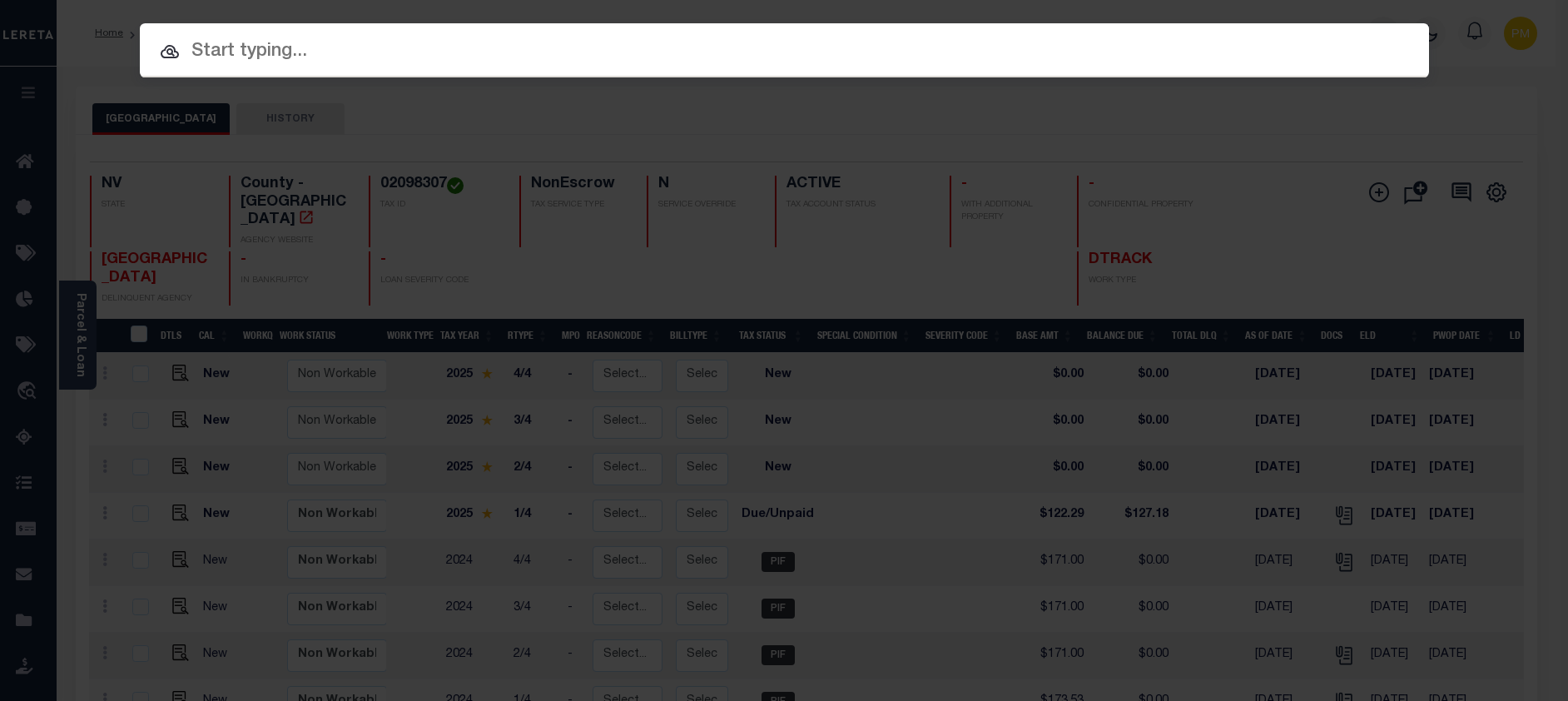
paste input "3310210000523"
type input "3310210000523"
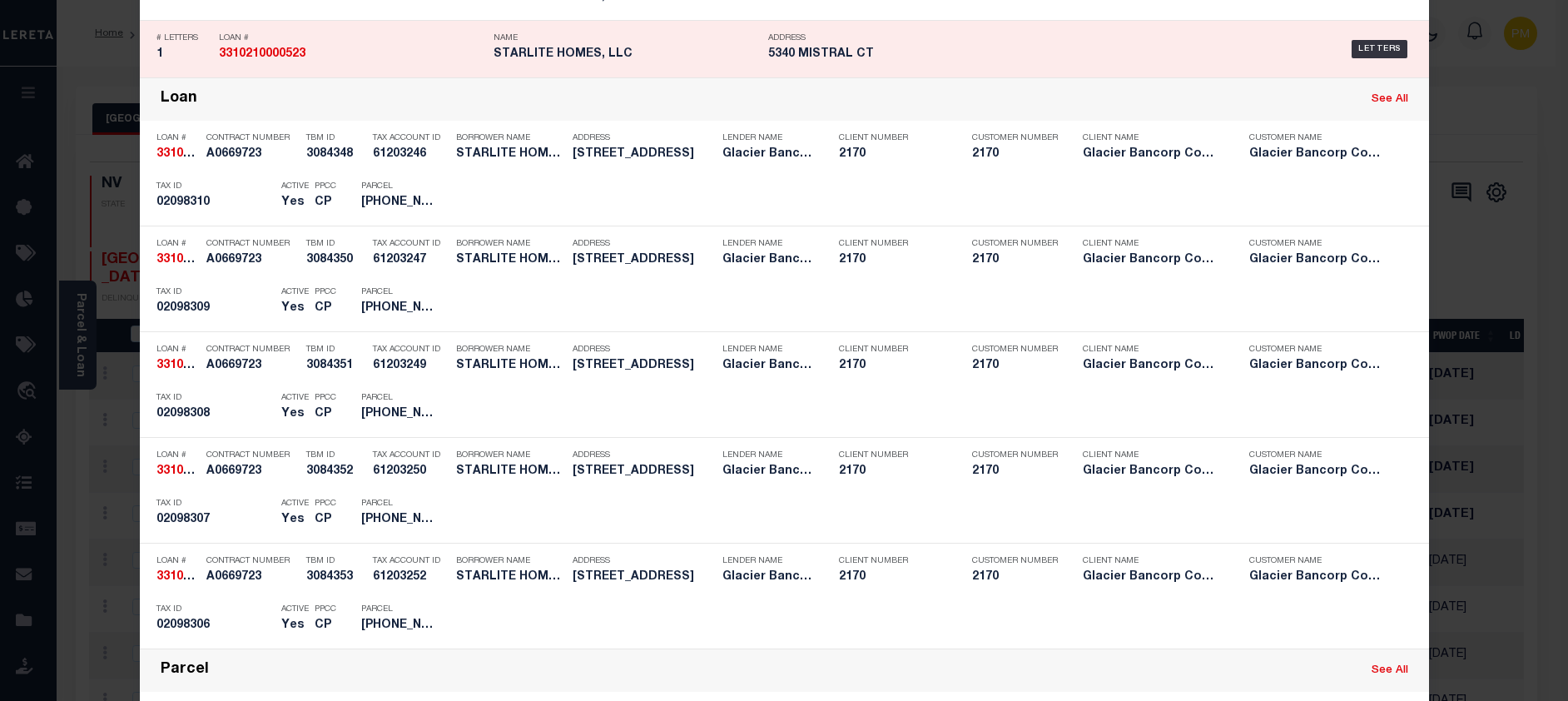
scroll to position [832, 0]
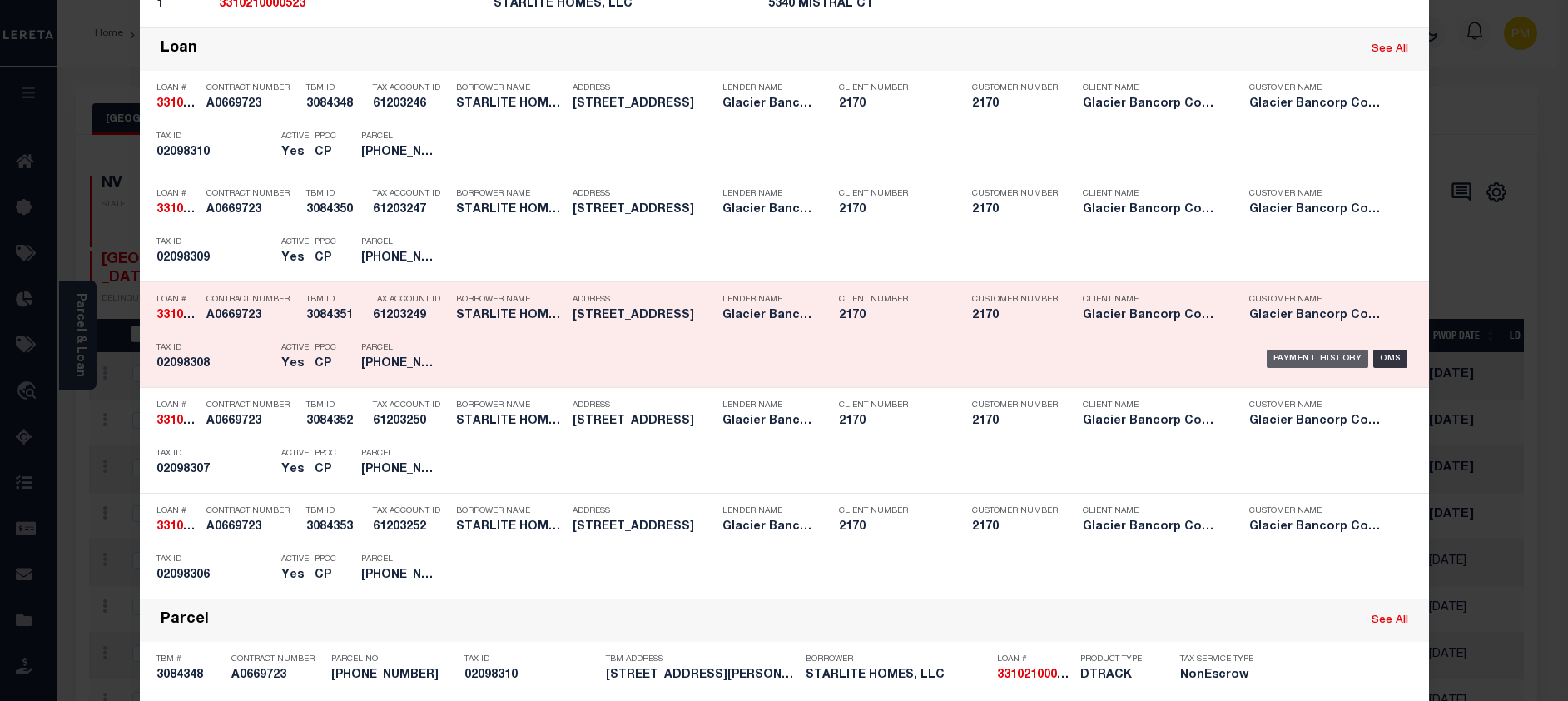
click at [1314, 362] on div "Payment History" at bounding box center [1317, 359] width 103 height 19
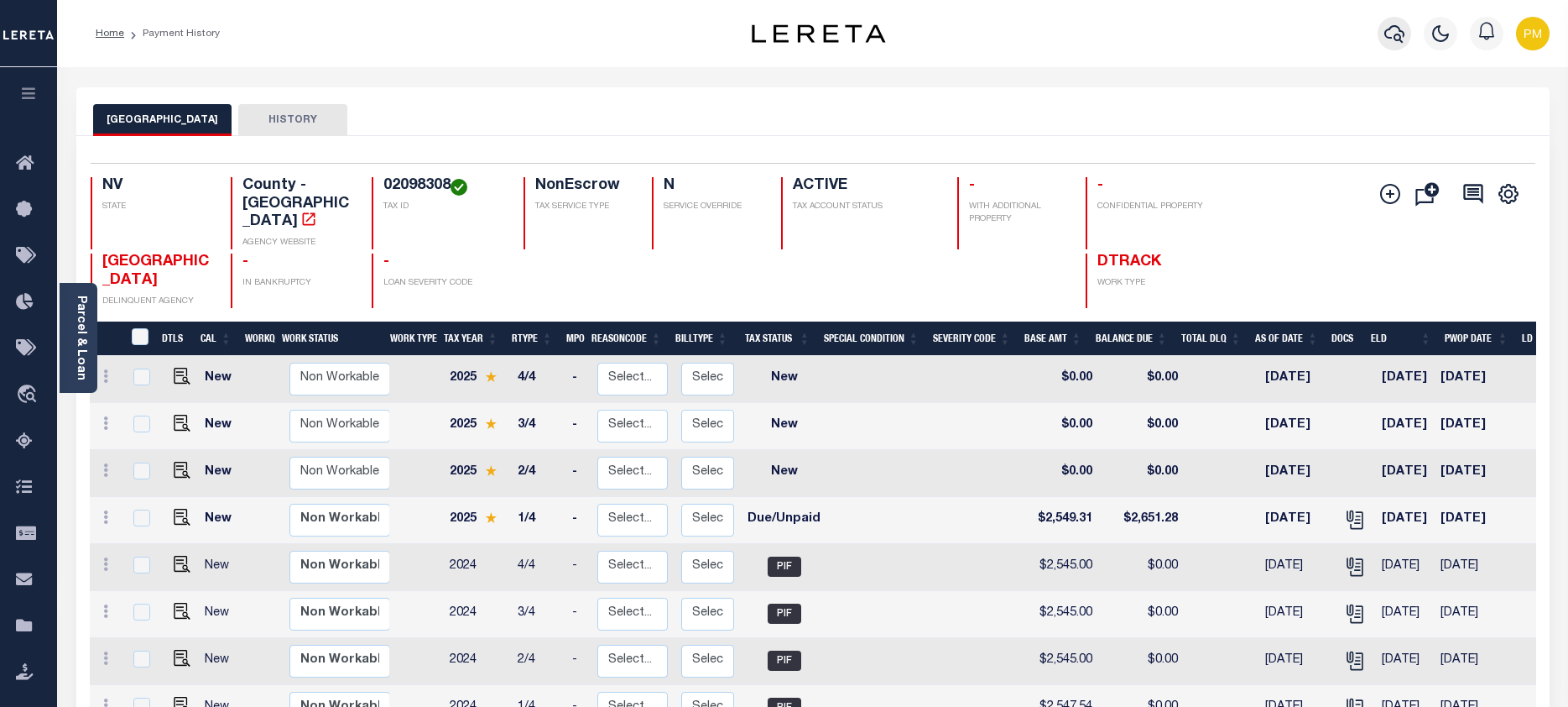
click at [1394, 35] on icon "button" at bounding box center [1394, 34] width 20 height 18
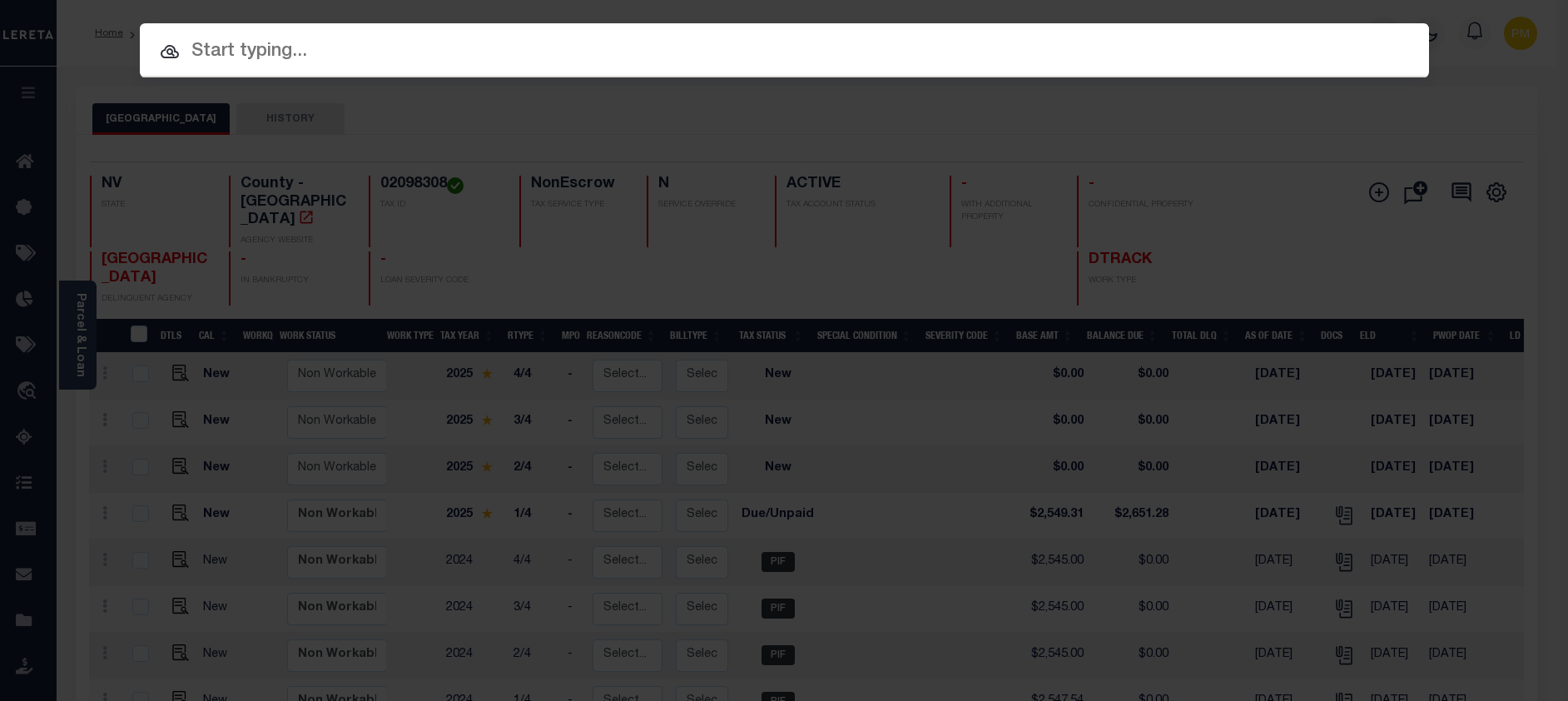
paste input "3310210000523"
type input "3310210000523"
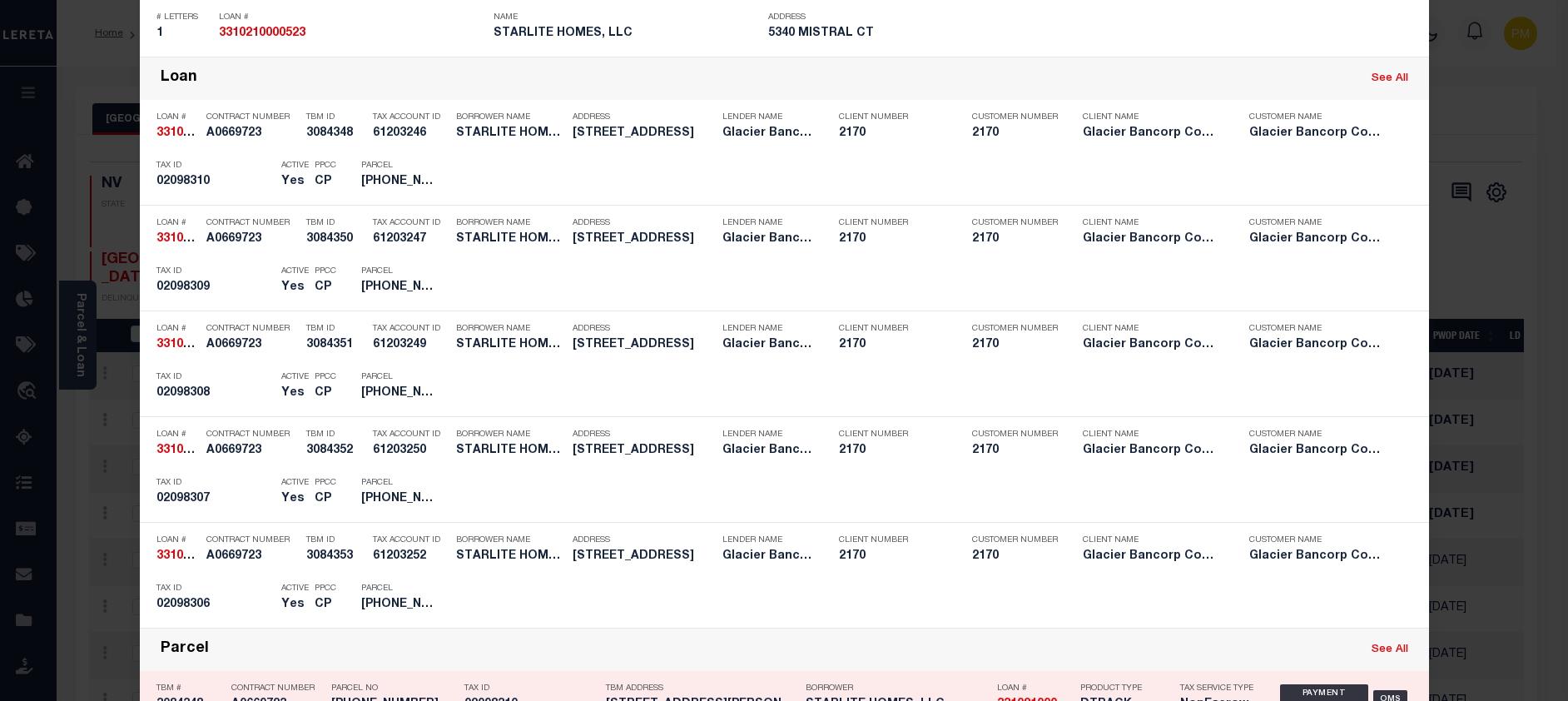
scroll to position [832, 0]
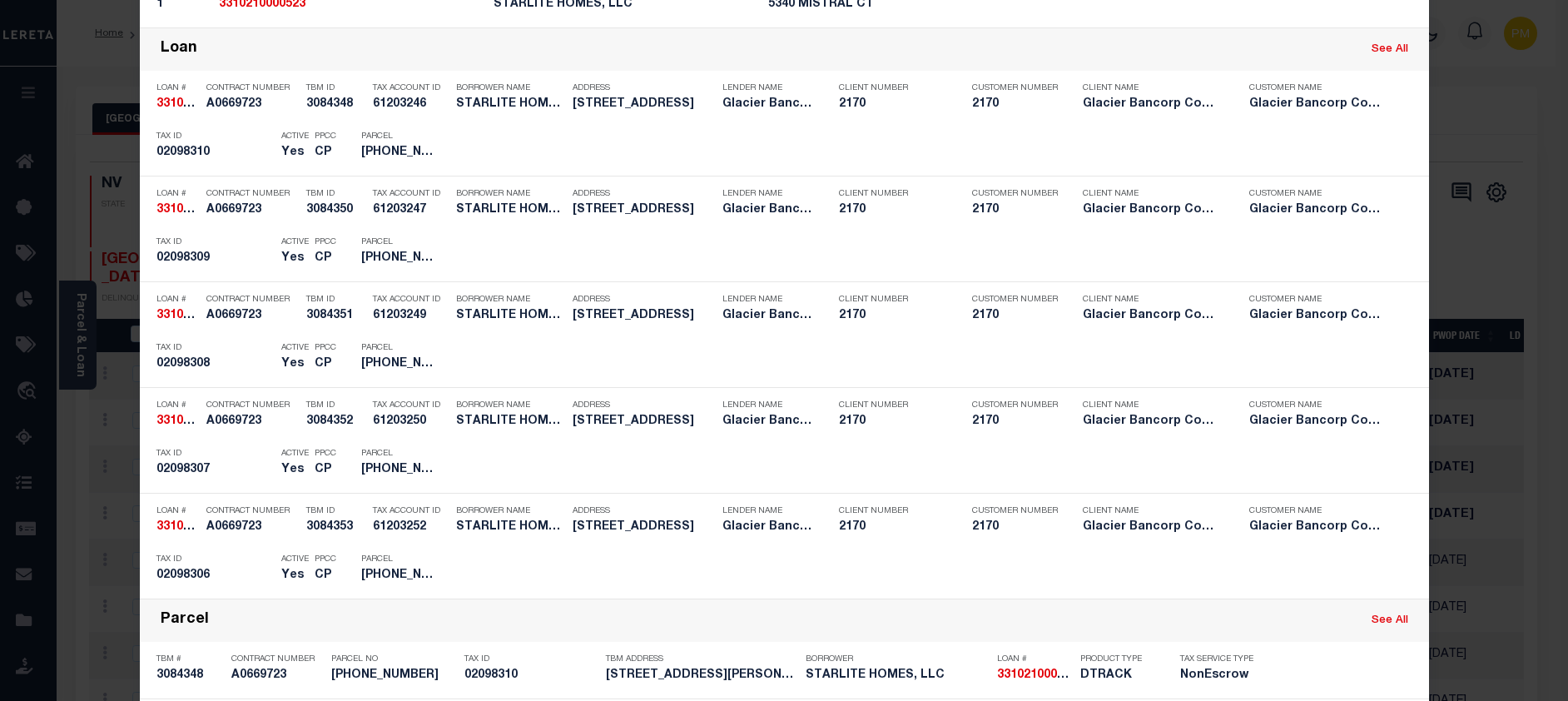
click at [1287, 259] on div "Payment History" at bounding box center [1317, 252] width 103 height 19
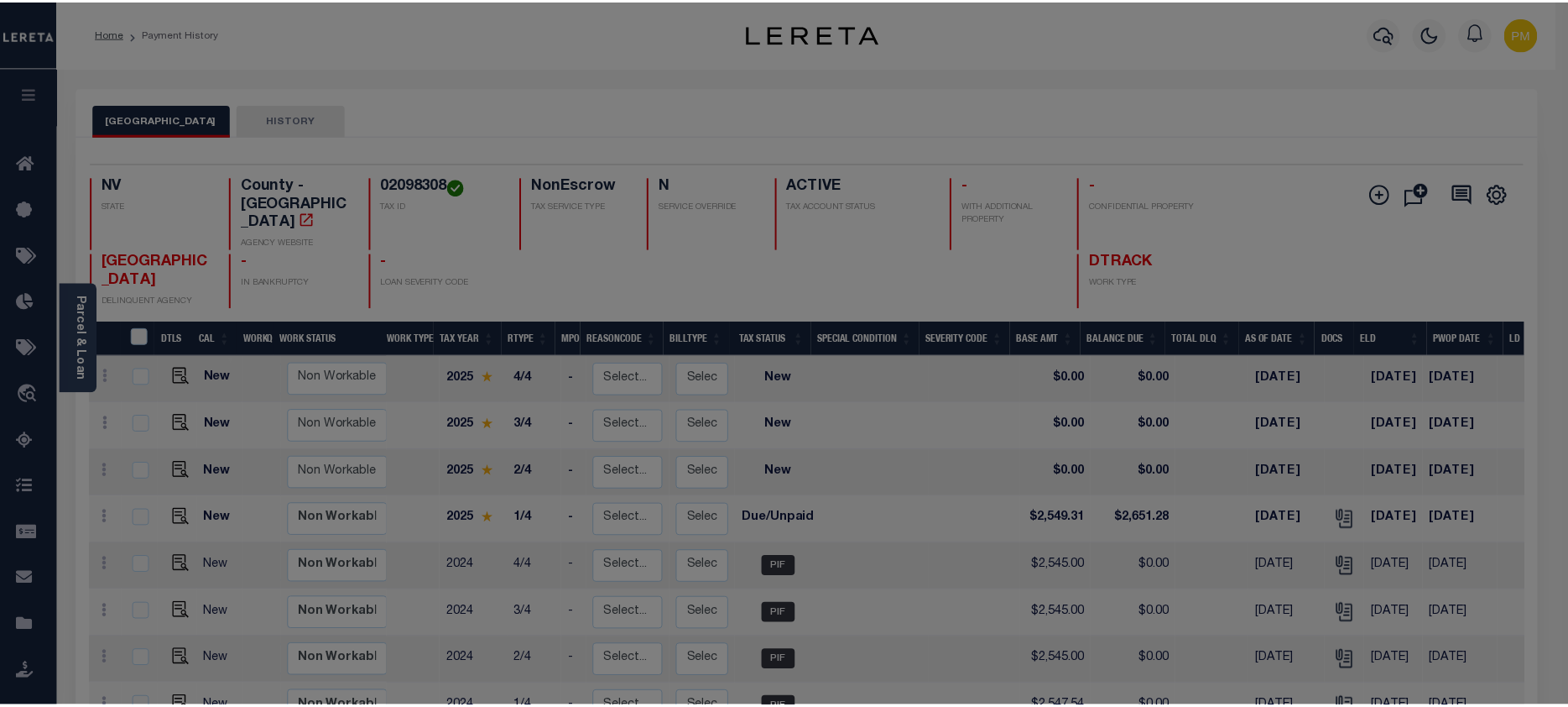
scroll to position [0, 0]
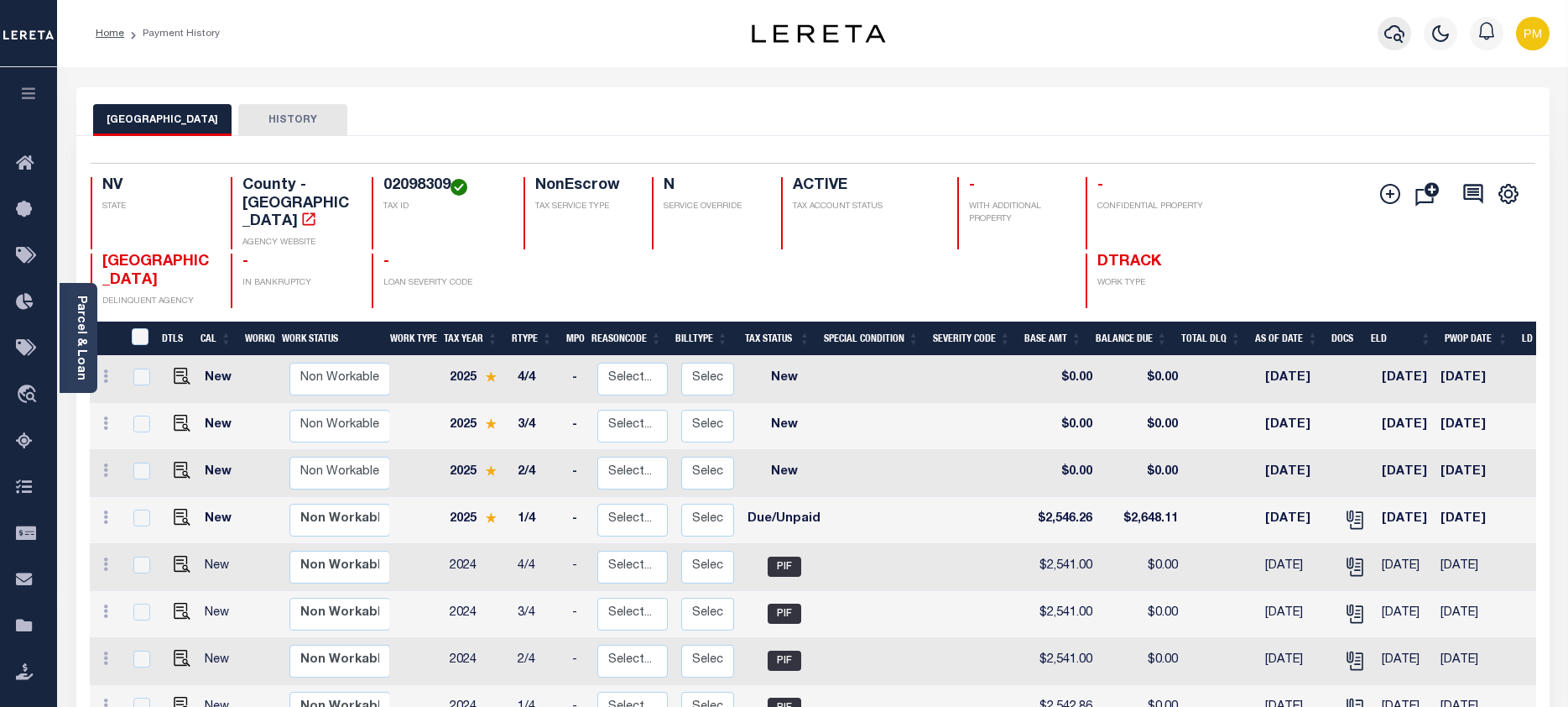
click at [1390, 31] on icon "button" at bounding box center [1394, 33] width 20 height 20
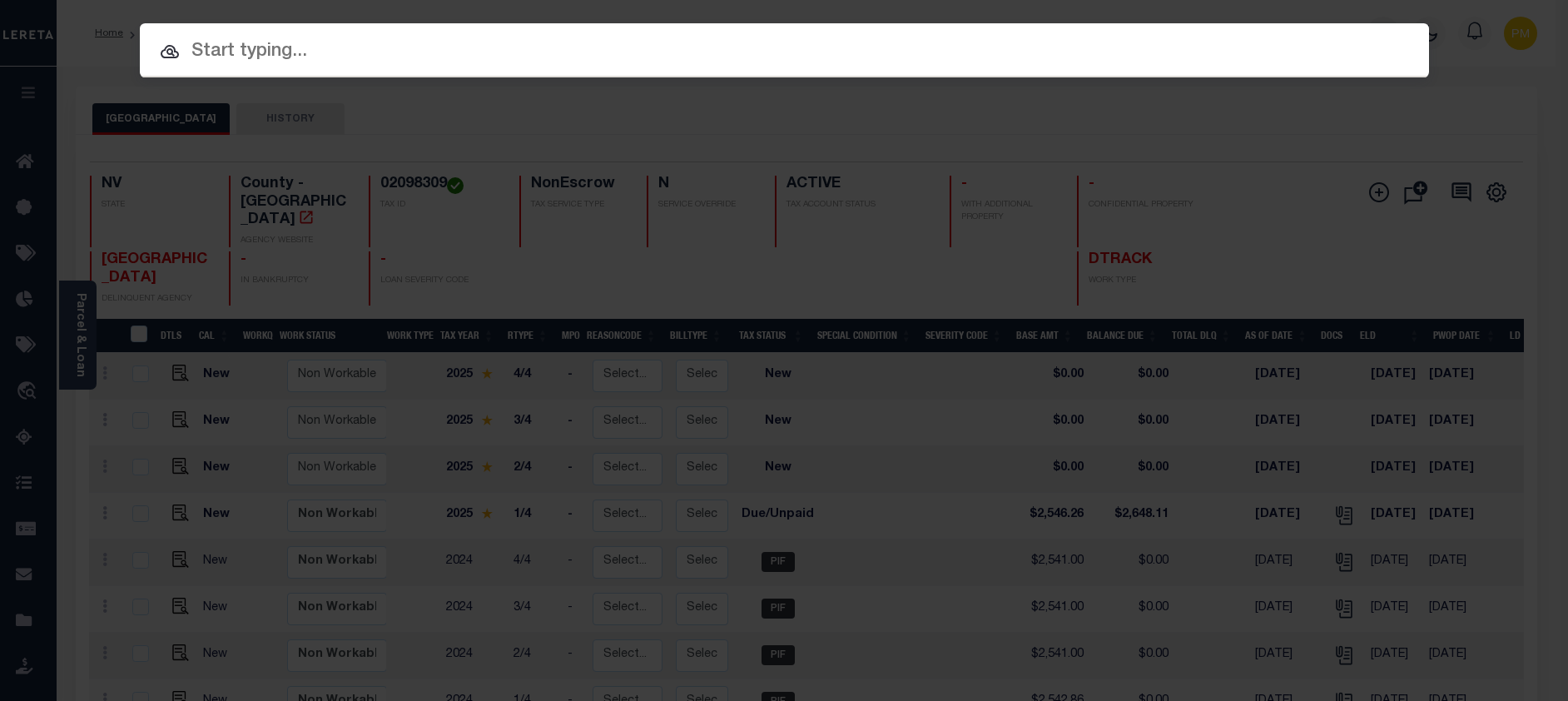
paste input "3310240001440"
type input "3310240001440"
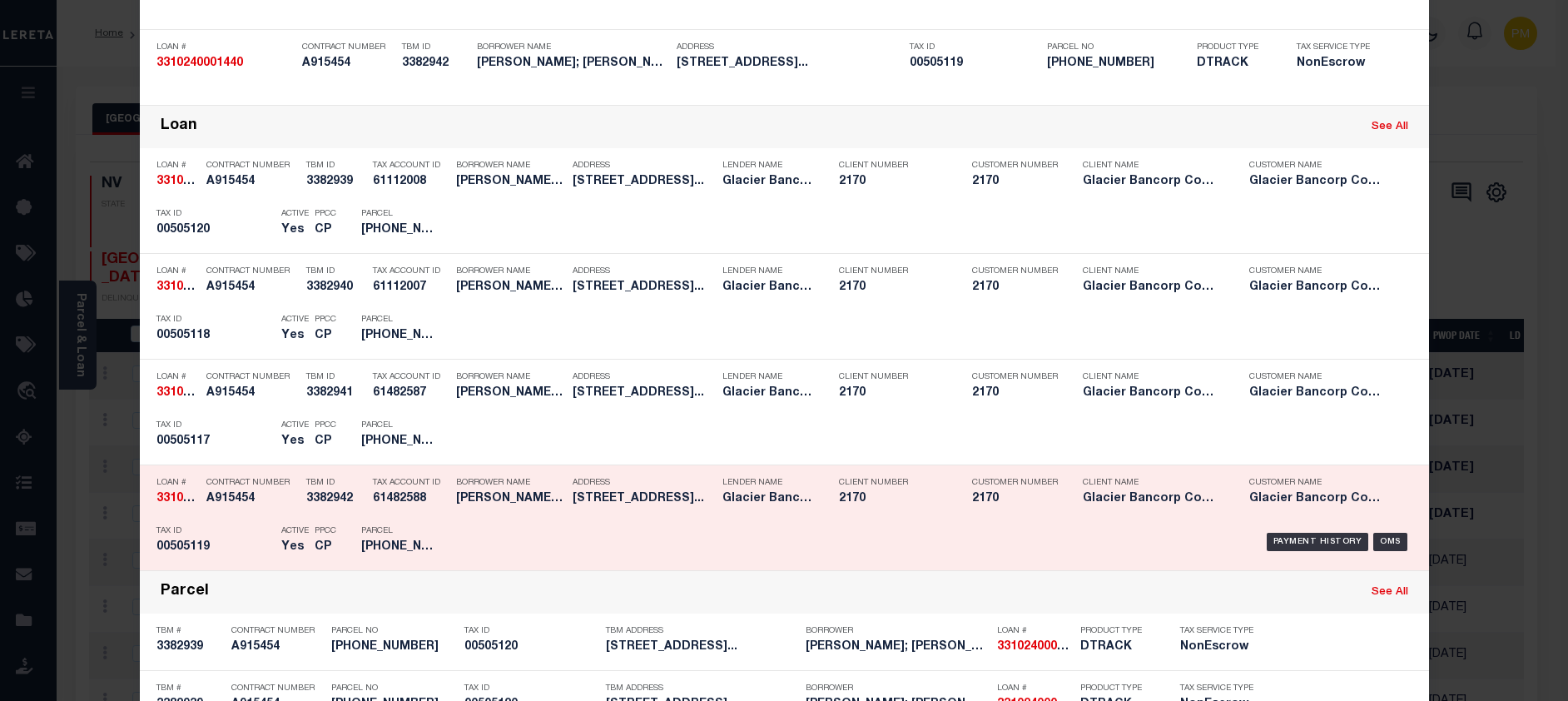
scroll to position [331, 0]
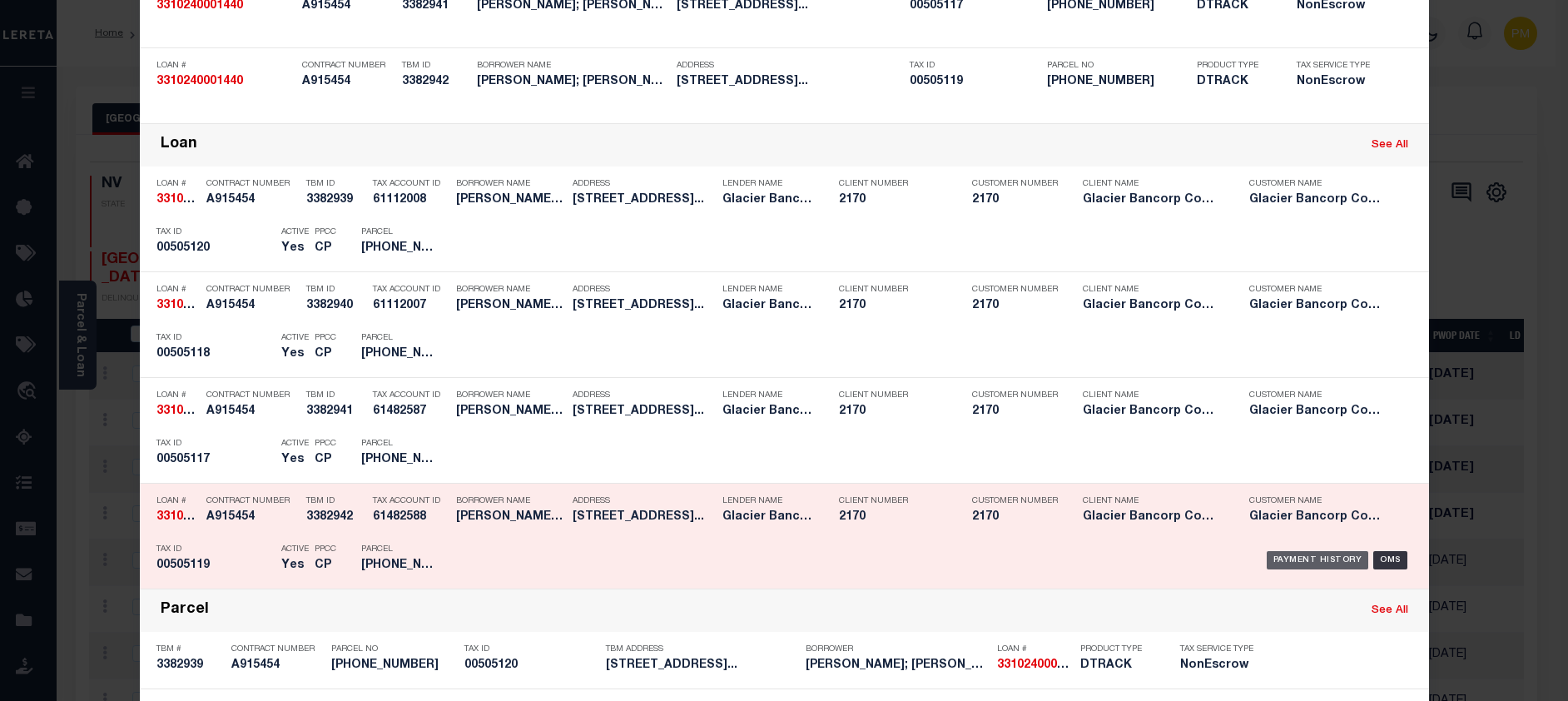
click at [1324, 560] on div "Payment History" at bounding box center [1317, 560] width 103 height 19
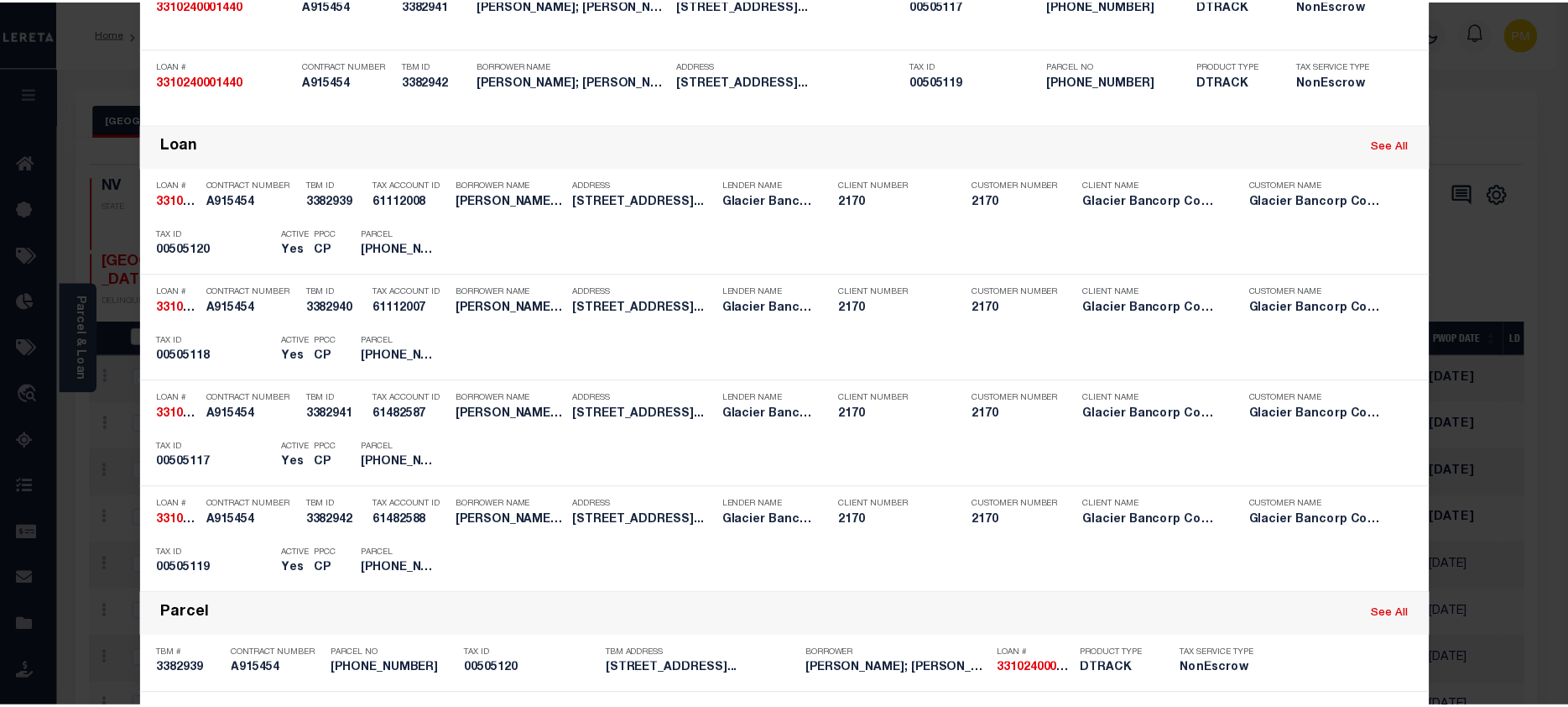
scroll to position [0, 0]
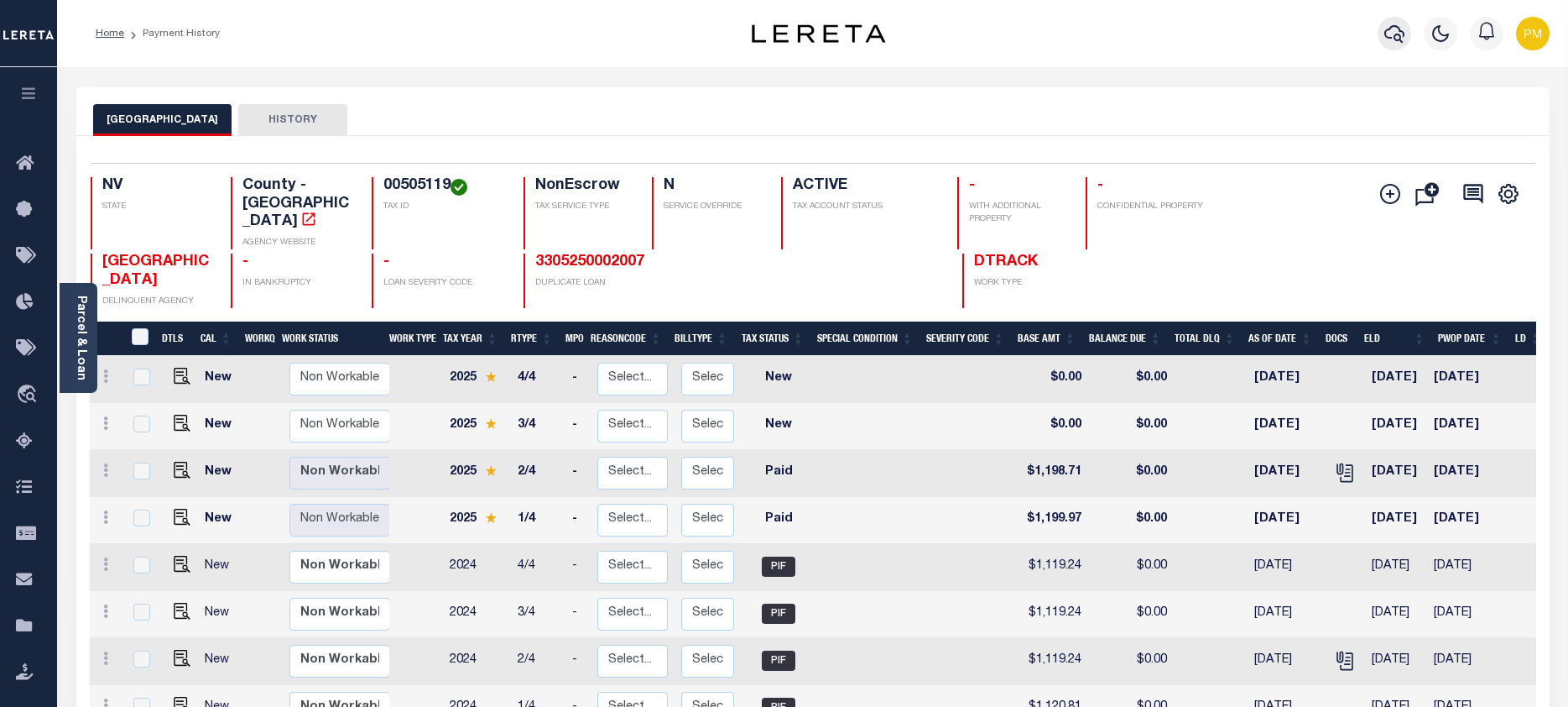
click at [1398, 31] on icon "button" at bounding box center [1394, 34] width 20 height 18
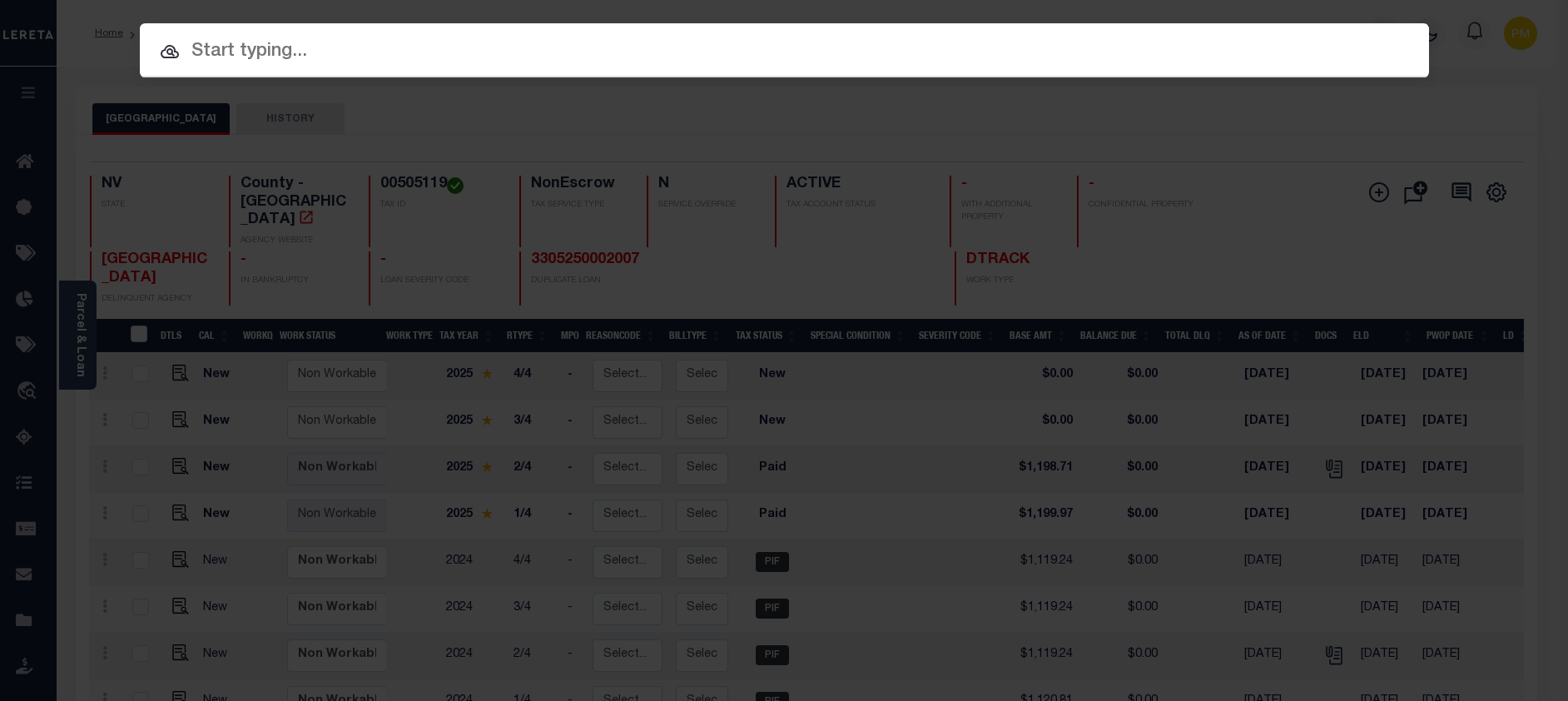
paste input "3310240001455"
type input "3310240001455"
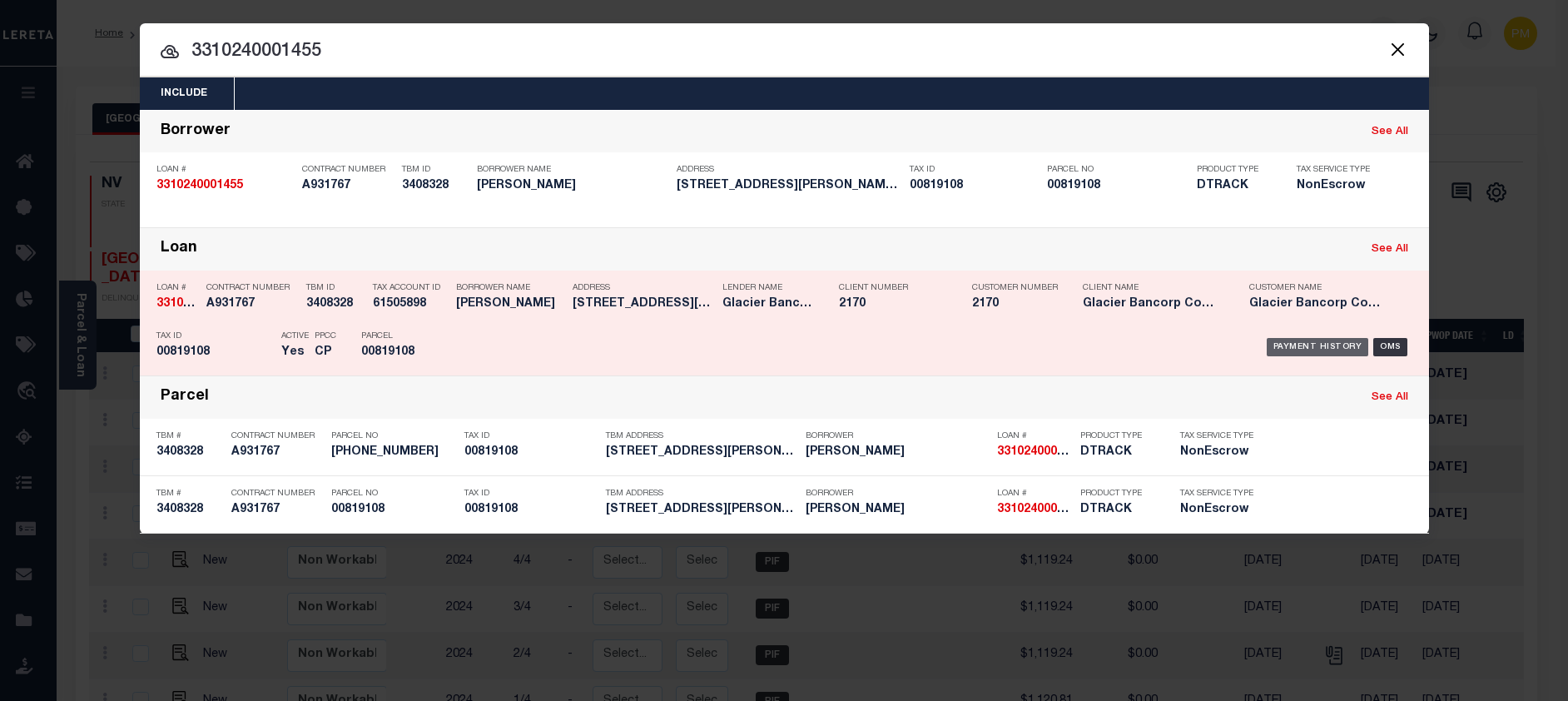
click at [1308, 350] on div "Payment History" at bounding box center [1317, 347] width 103 height 19
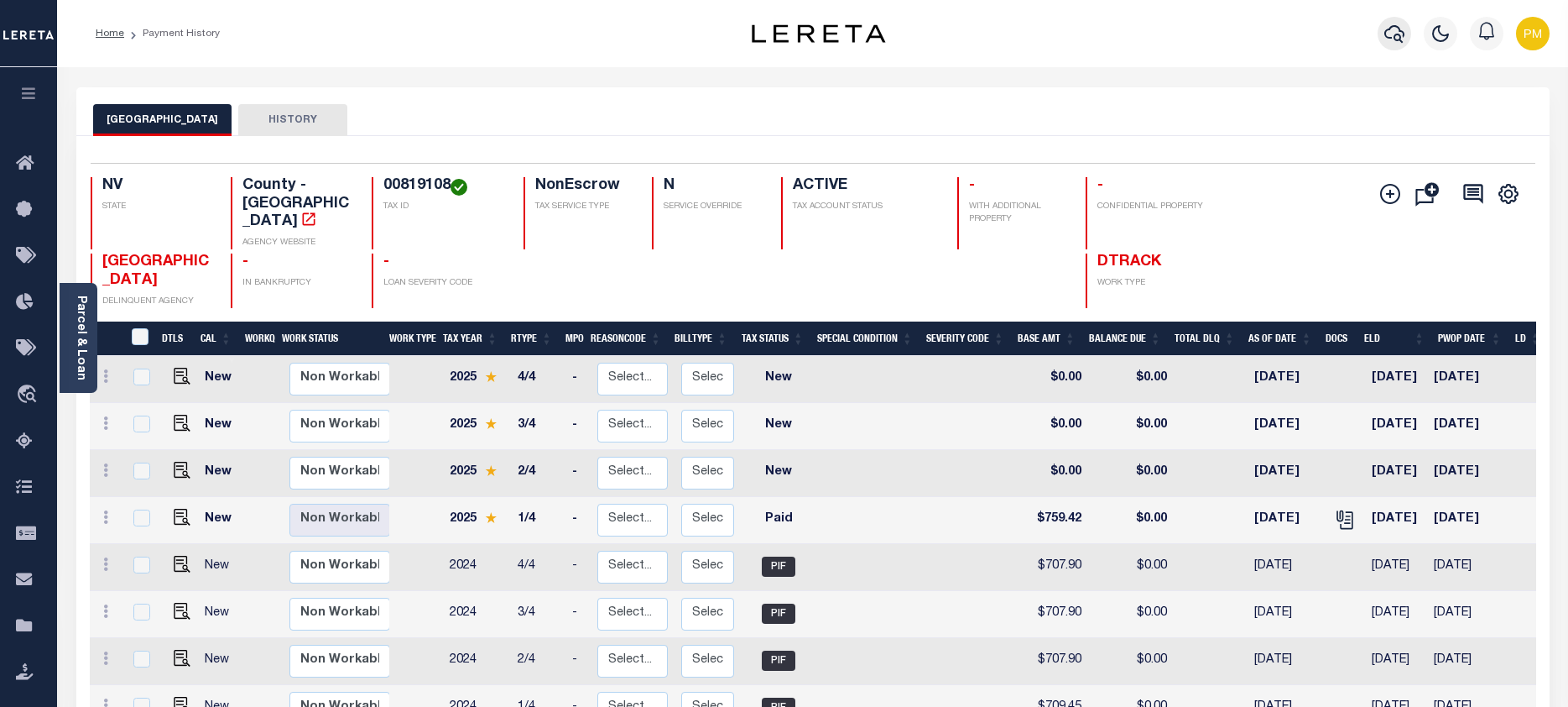
click at [1394, 39] on icon "button" at bounding box center [1394, 33] width 20 height 20
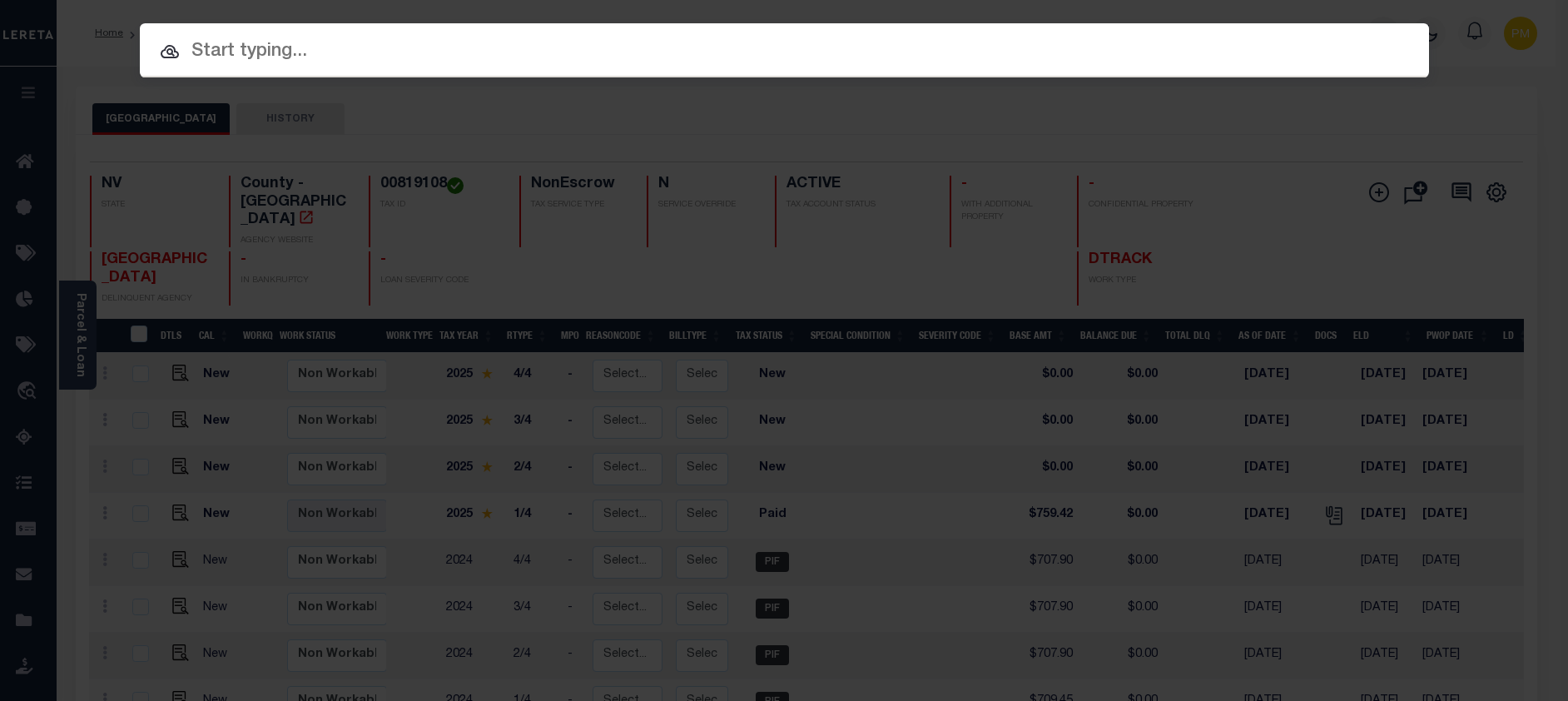
paste input "3311210000557"
type input "3311210000557"
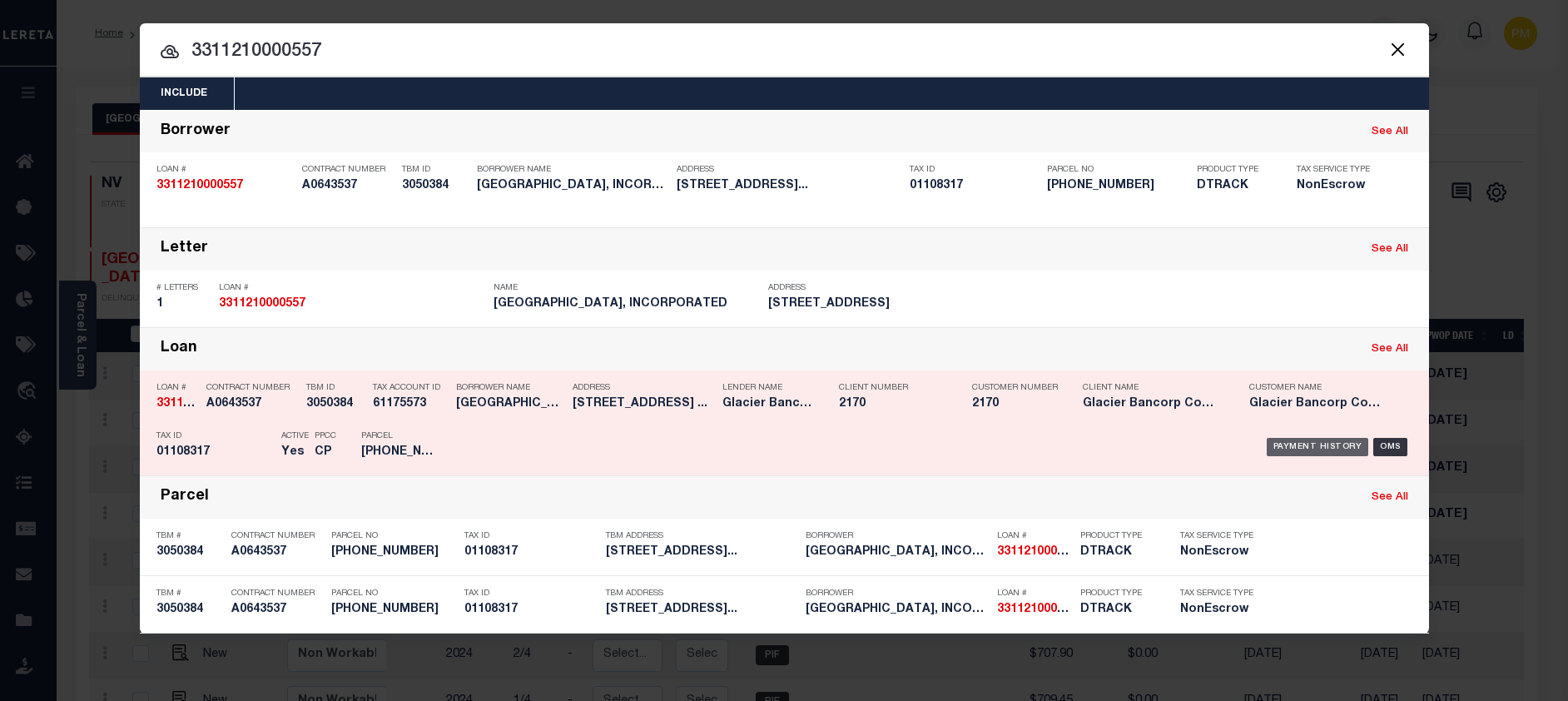
click at [1323, 450] on div "Payment History" at bounding box center [1317, 447] width 103 height 19
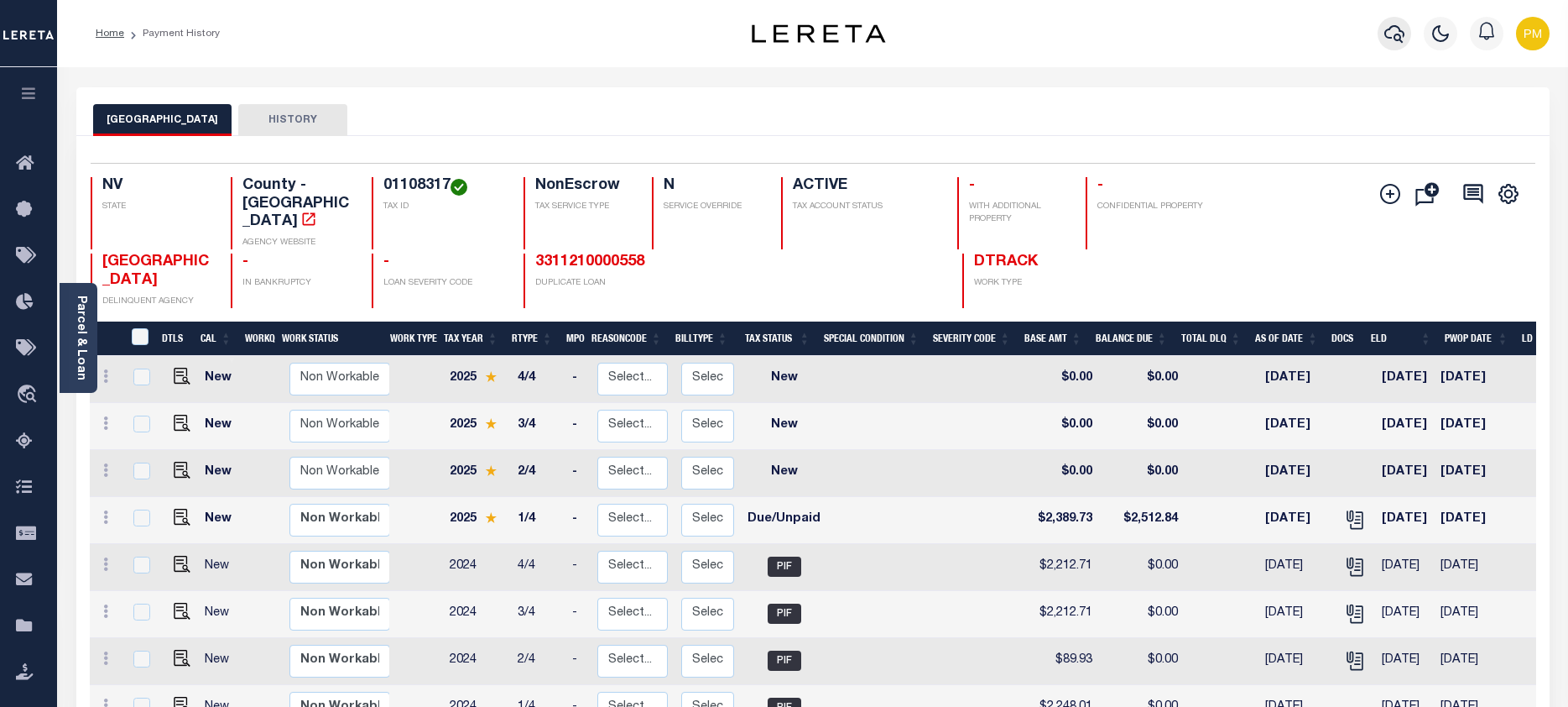
click at [1394, 33] on icon "button" at bounding box center [1394, 33] width 20 height 20
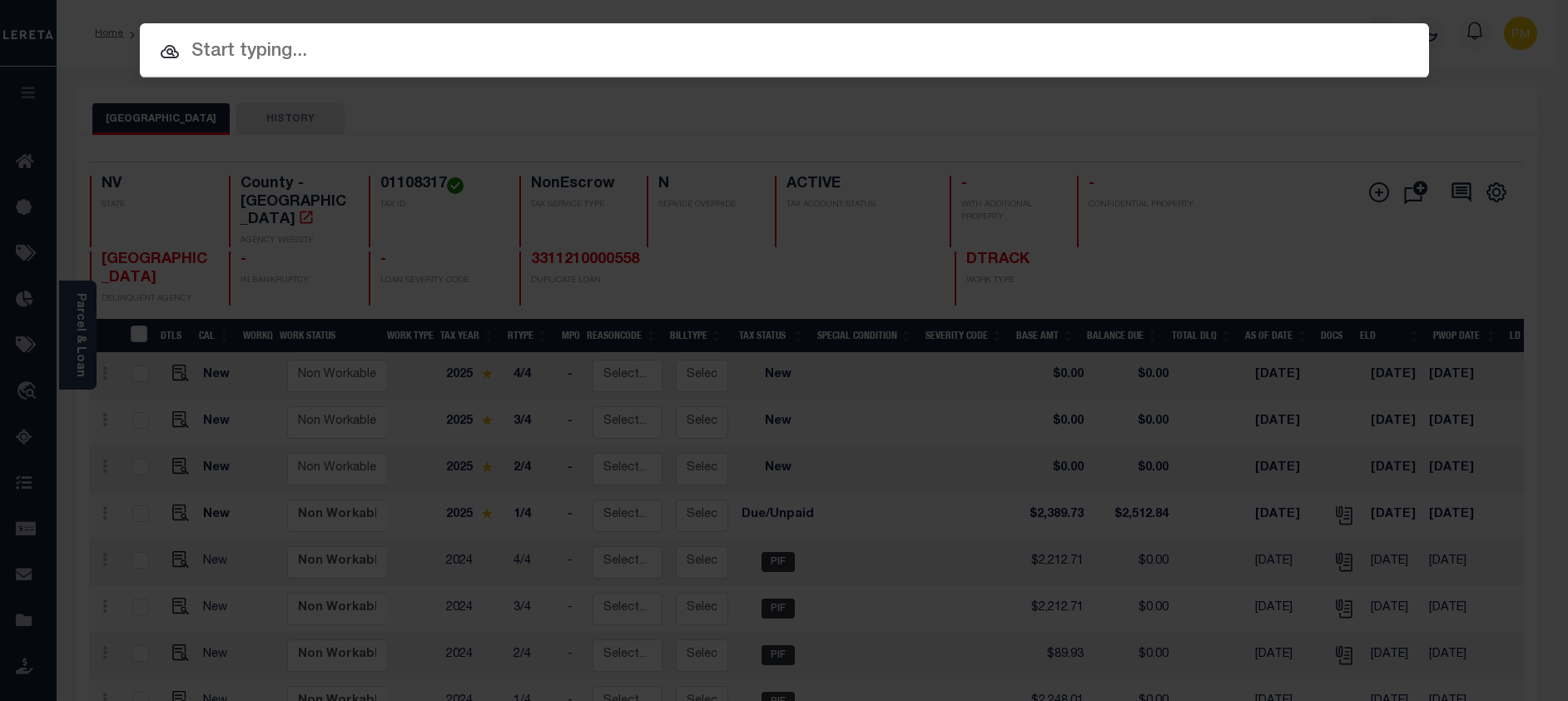
paste input "3310240001455"
type input "3310240001455"
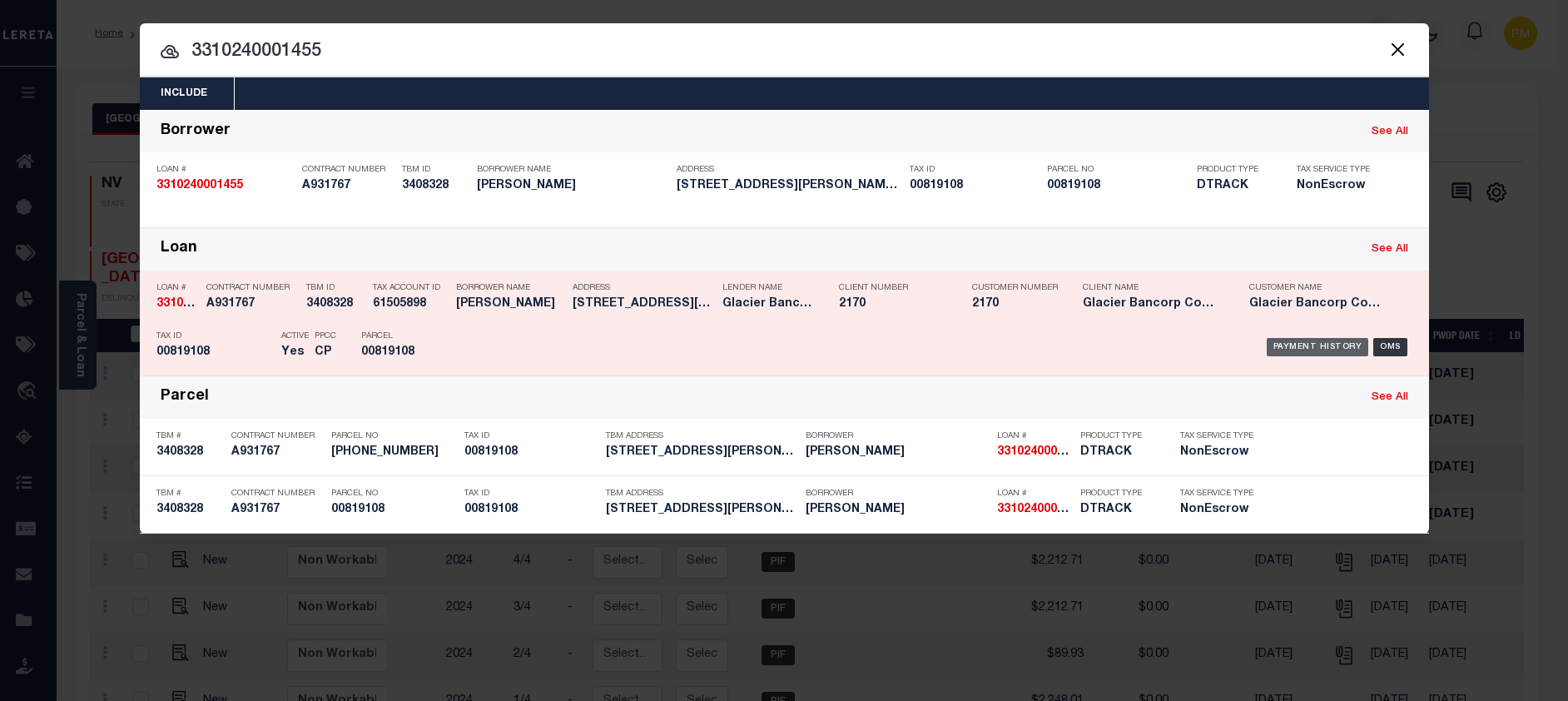
click at [1308, 350] on div "Payment History" at bounding box center [1317, 347] width 103 height 19
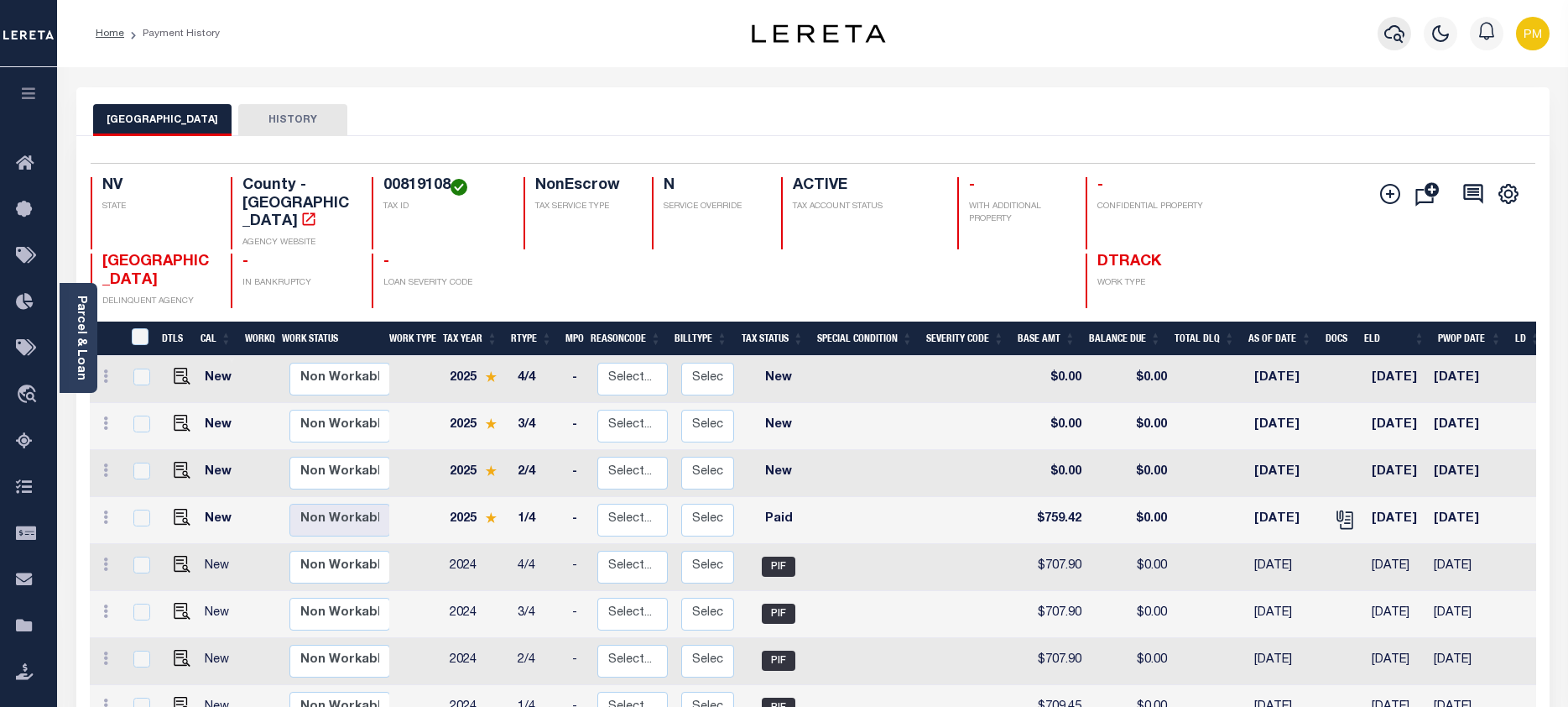
click at [1396, 34] on icon "button" at bounding box center [1394, 33] width 20 height 20
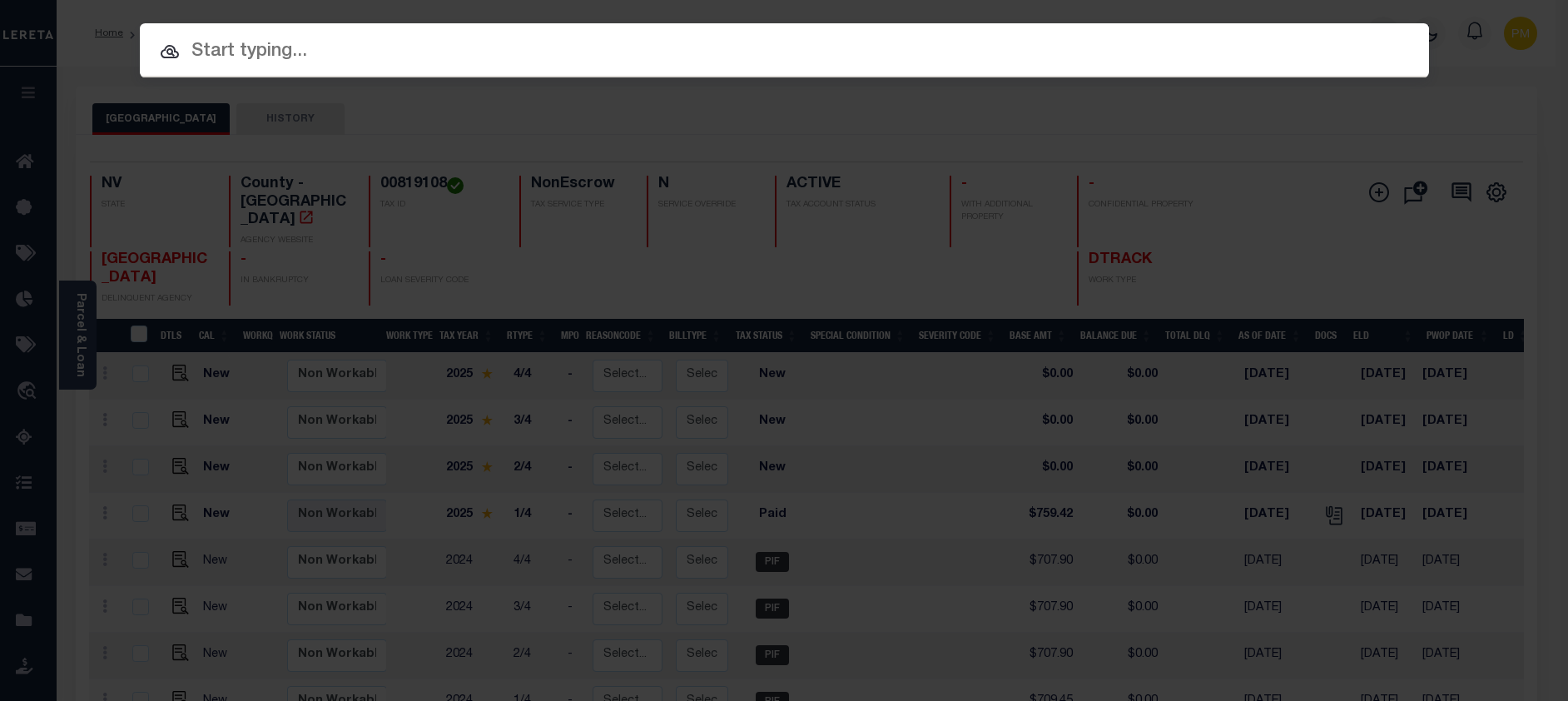
paste input "3311210000558"
type input "3311210000558"
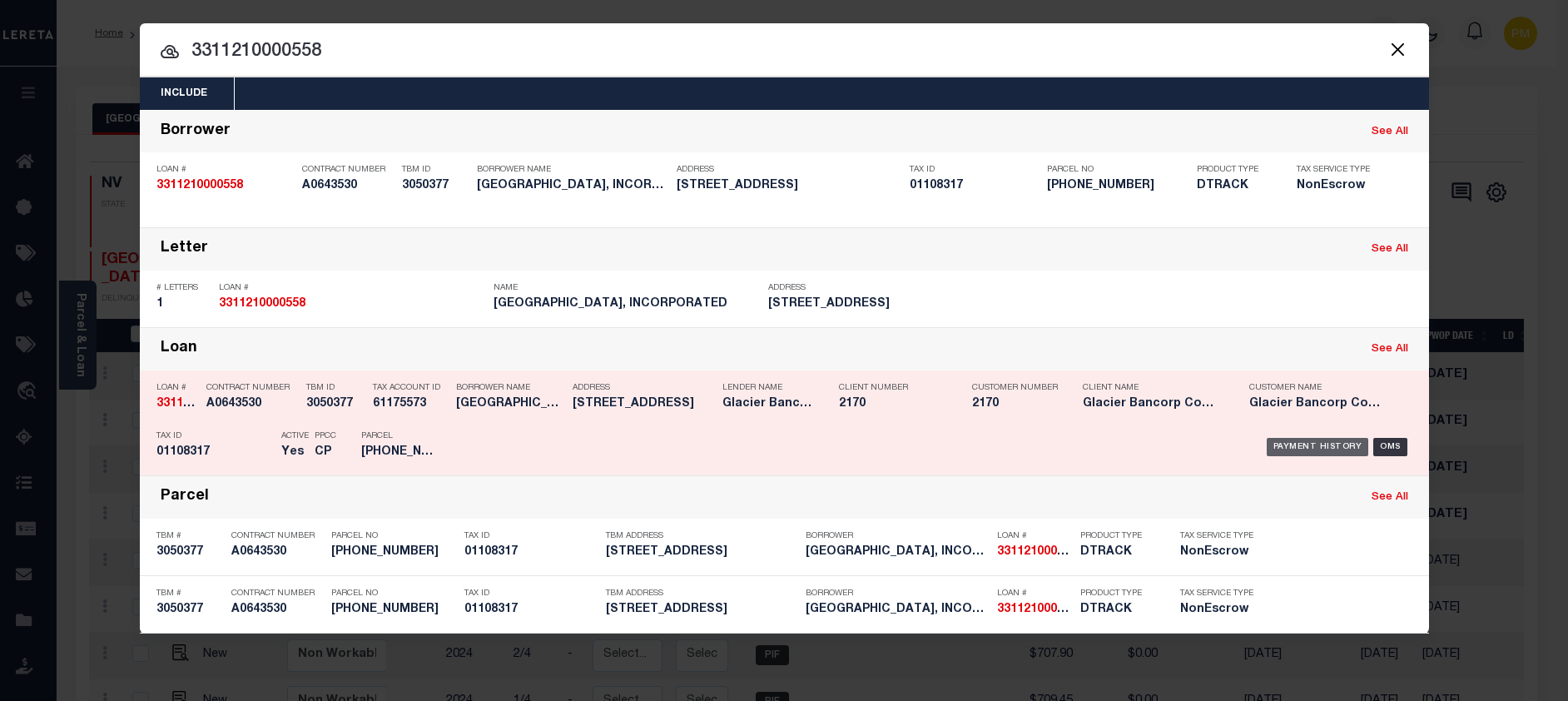
click at [1309, 448] on div "Payment History" at bounding box center [1317, 447] width 103 height 19
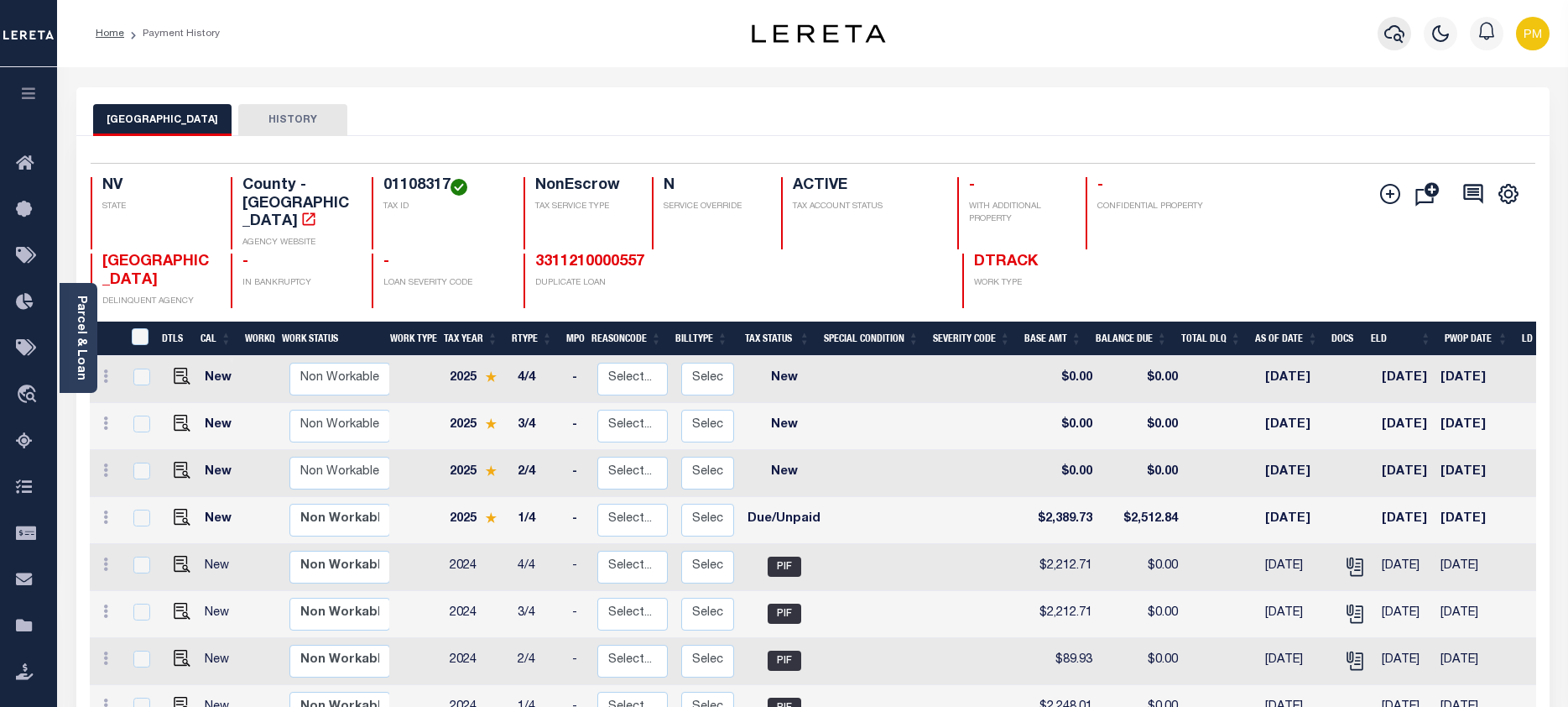
click at [1398, 27] on icon "button" at bounding box center [1394, 33] width 20 height 20
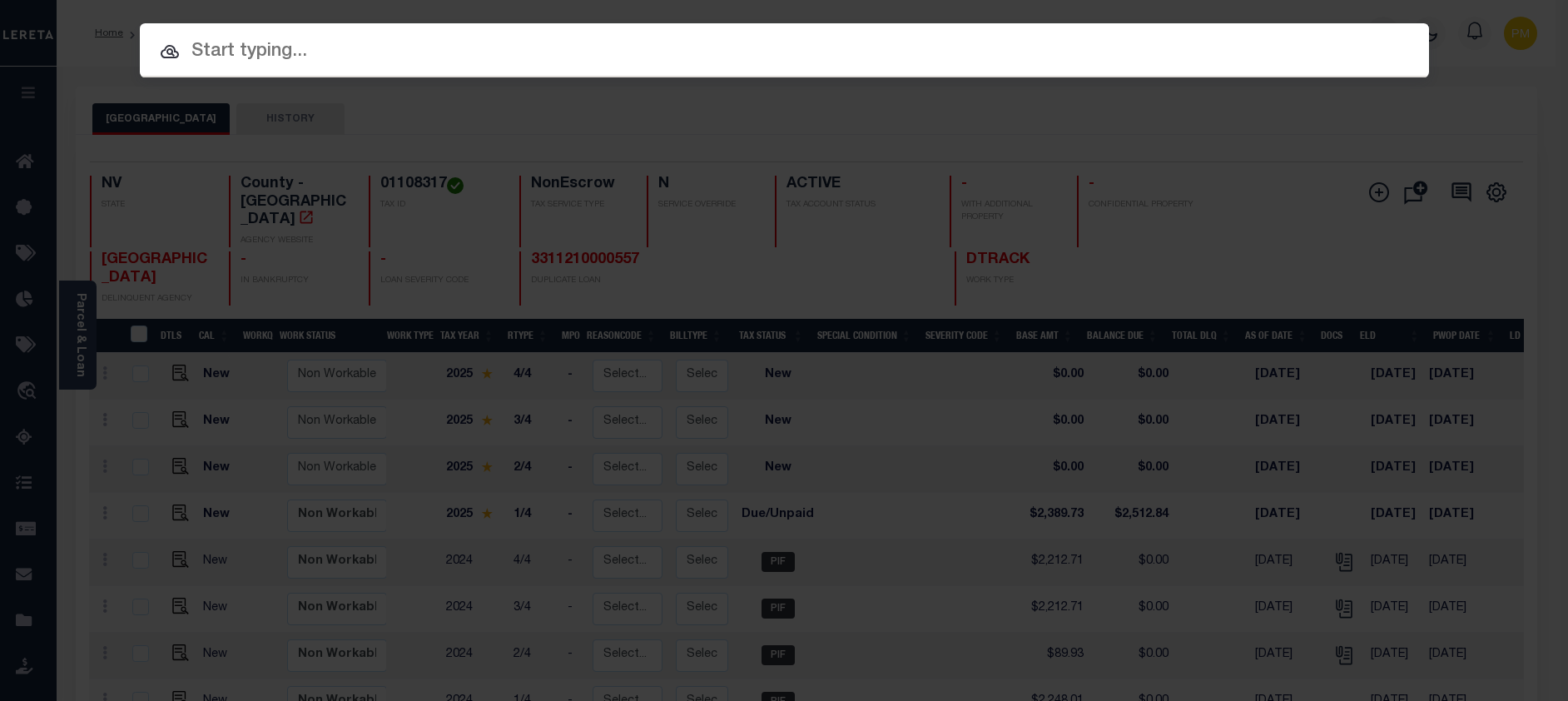
paste input "3311210000575"
type input "3311210000575"
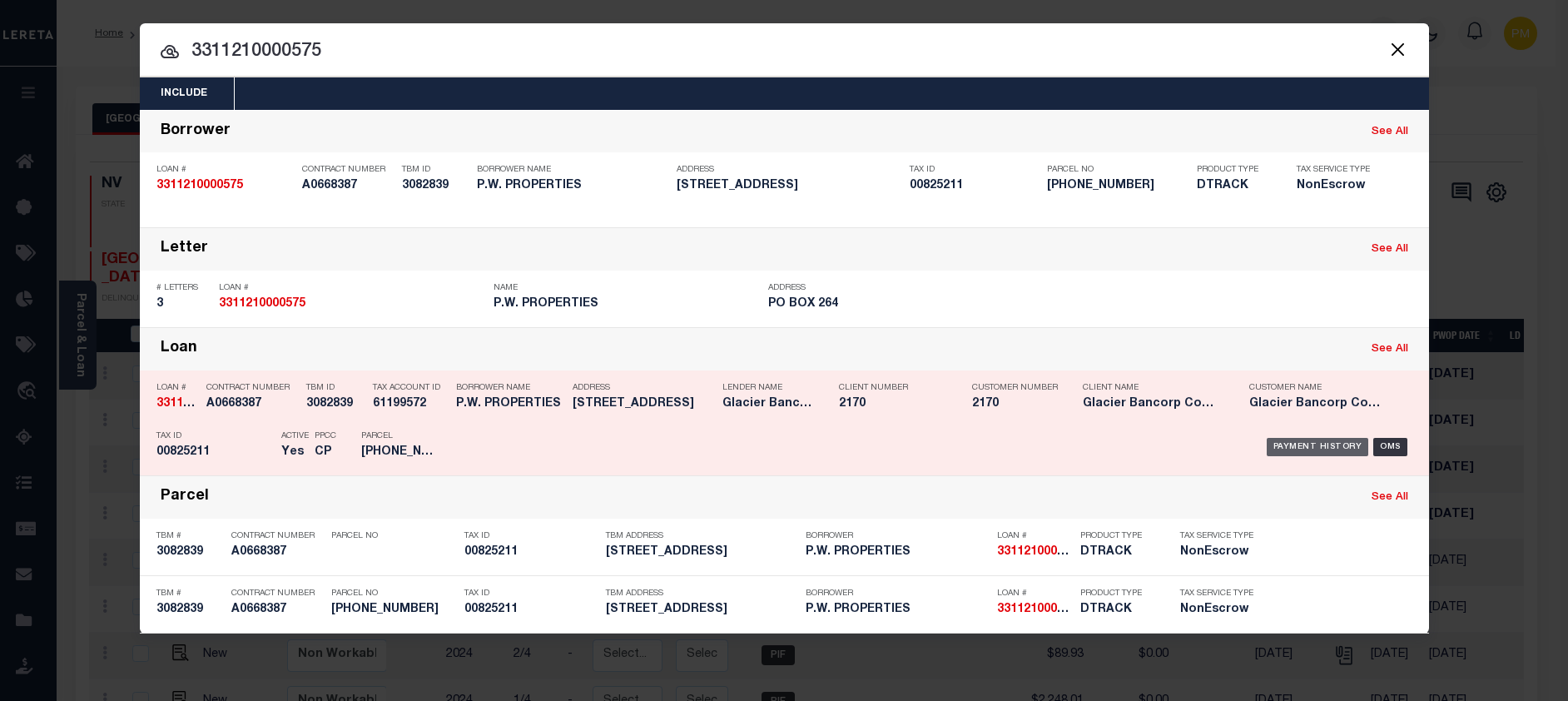
click at [1308, 448] on div "Payment History" at bounding box center [1317, 447] width 103 height 19
